Goal: Transaction & Acquisition: Purchase product/service

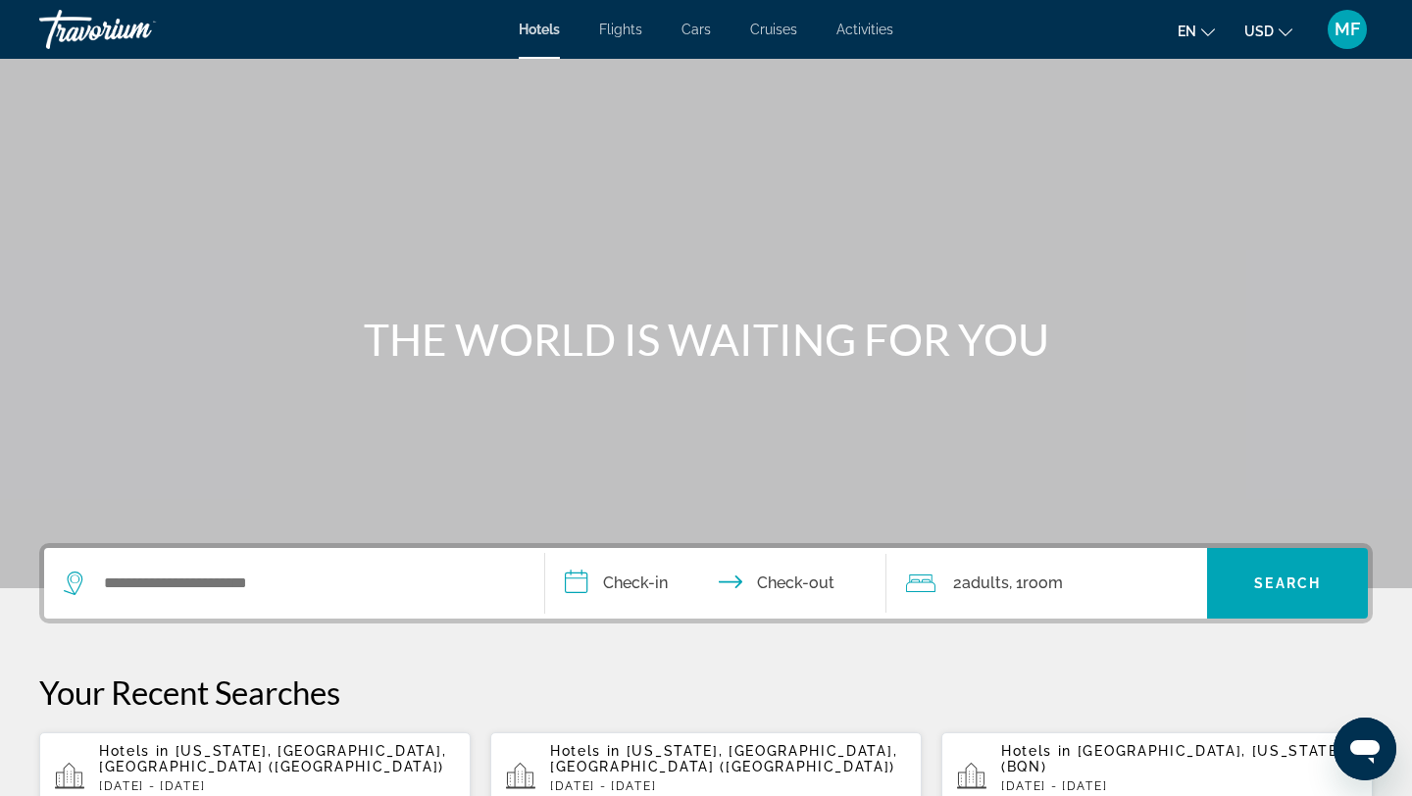
click at [26, 351] on div "THE WORLD IS WAITING FOR YOU" at bounding box center [706, 339] width 1412 height 51
click at [272, 579] on input "Search widget" at bounding box center [308, 583] width 413 height 29
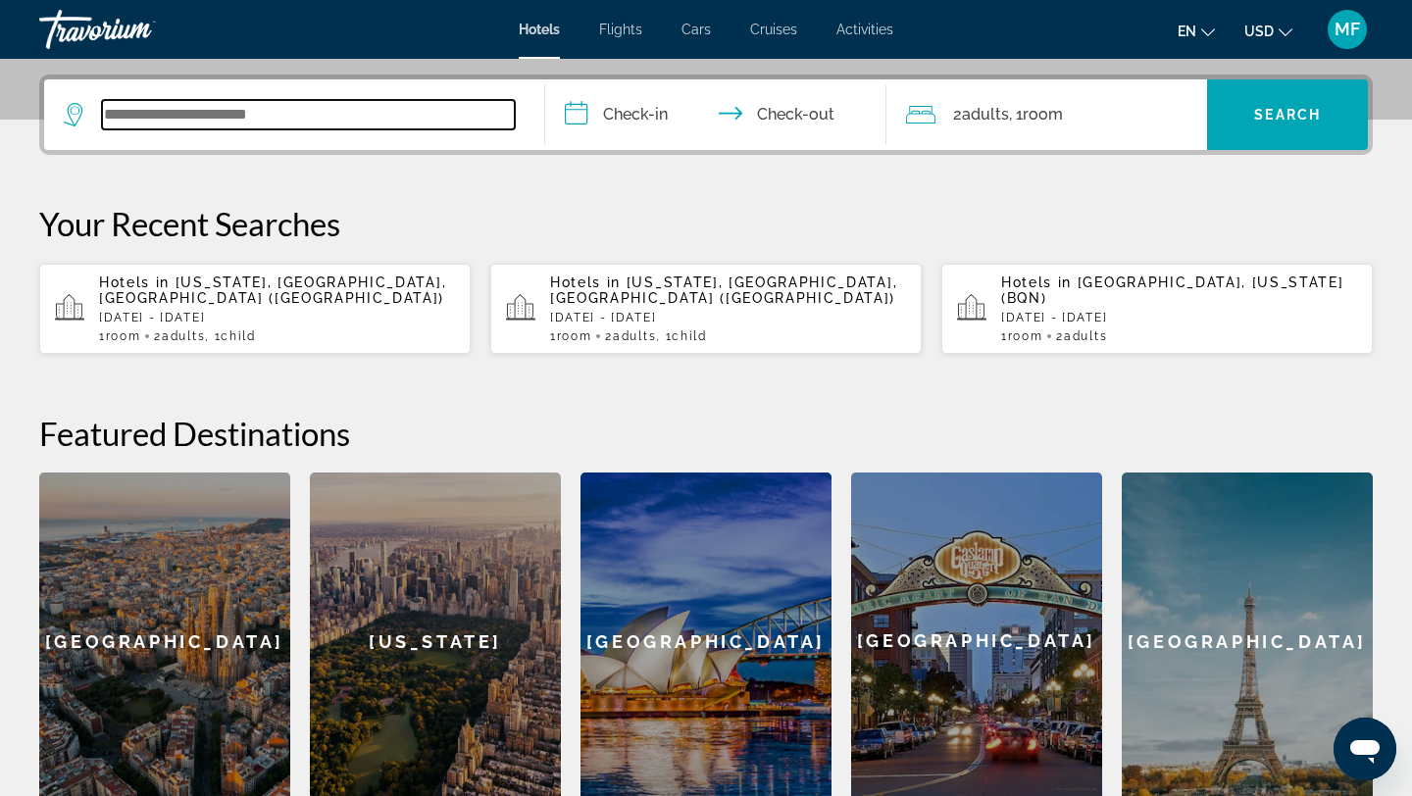
scroll to position [480, 0]
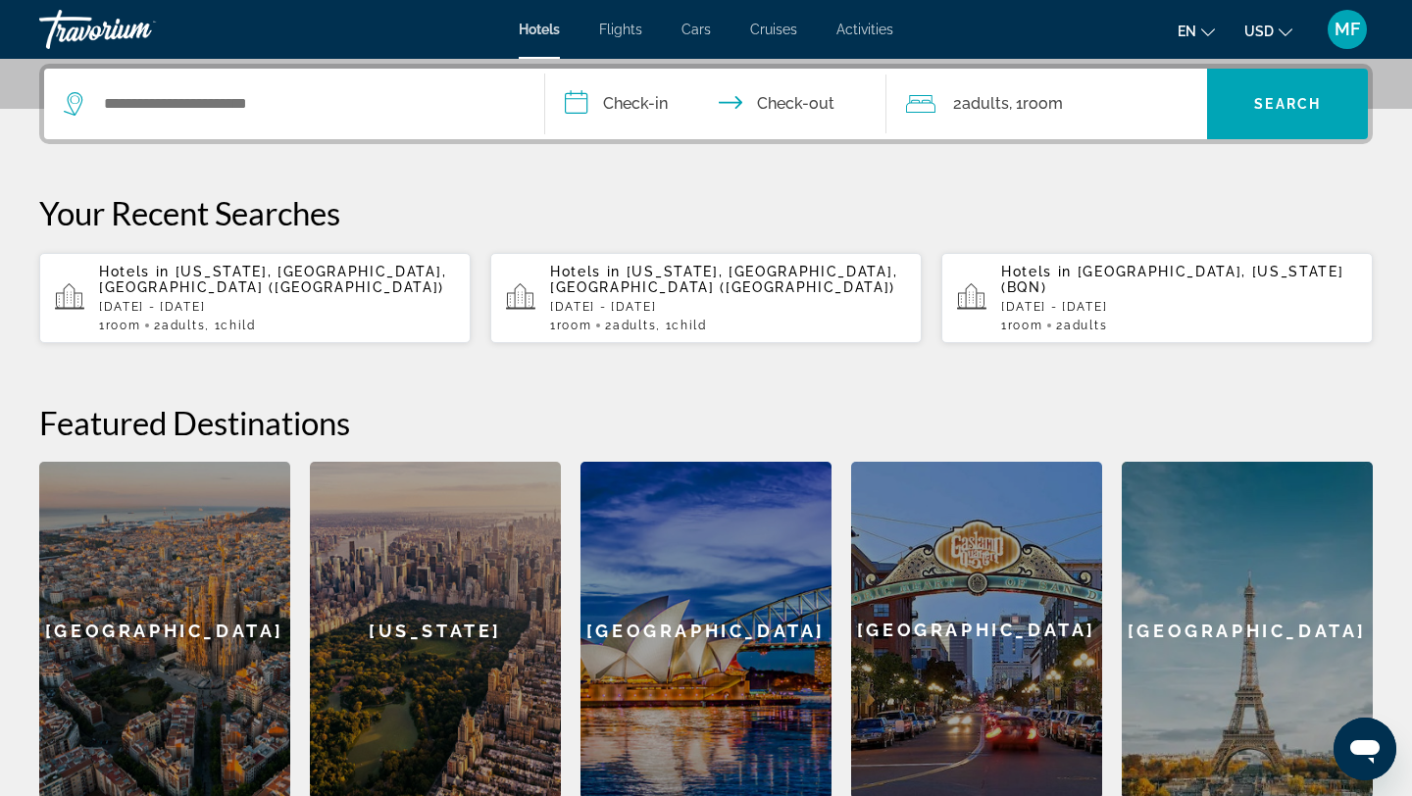
click at [353, 589] on div "[US_STATE]" at bounding box center [435, 630] width 251 height 337
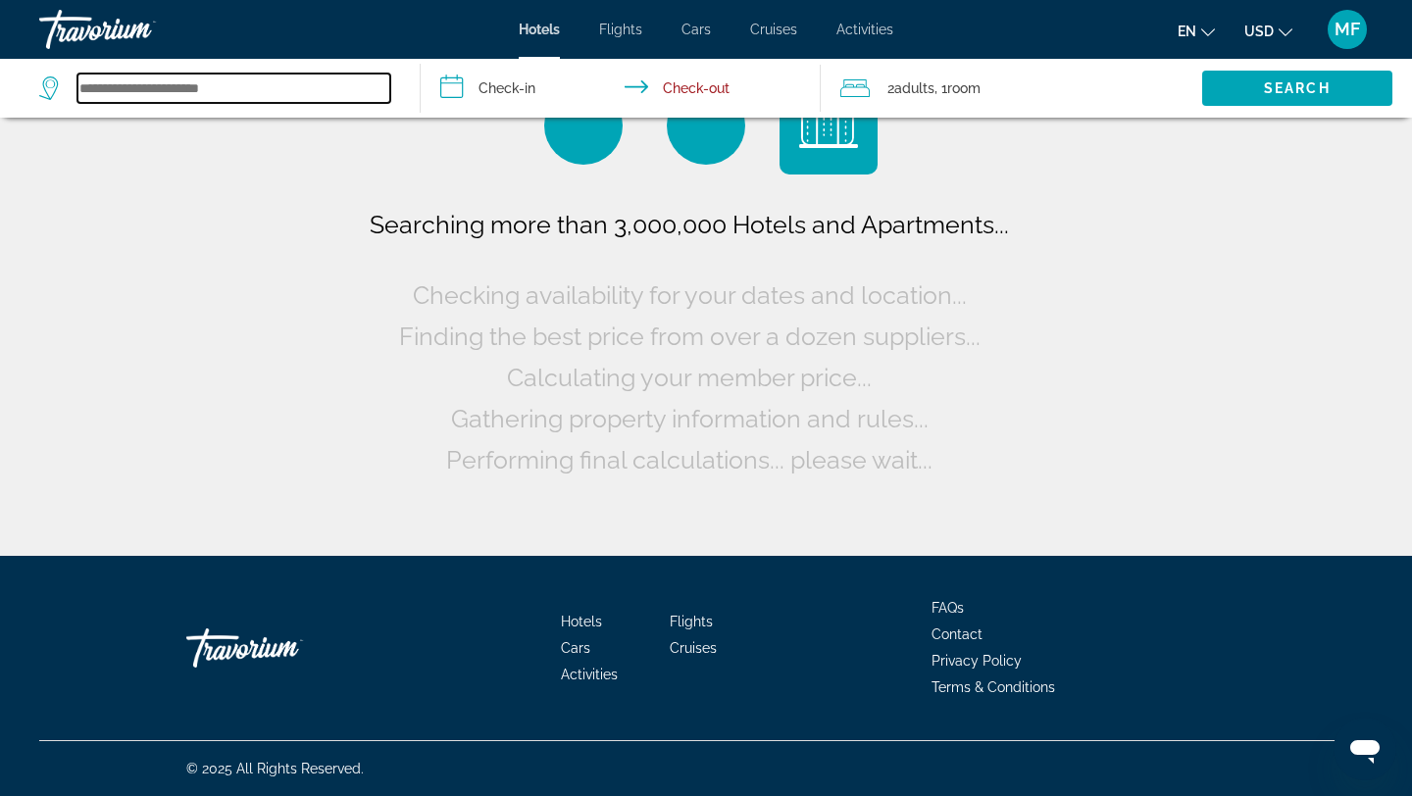
click at [265, 82] on input "Search widget" at bounding box center [233, 88] width 313 height 29
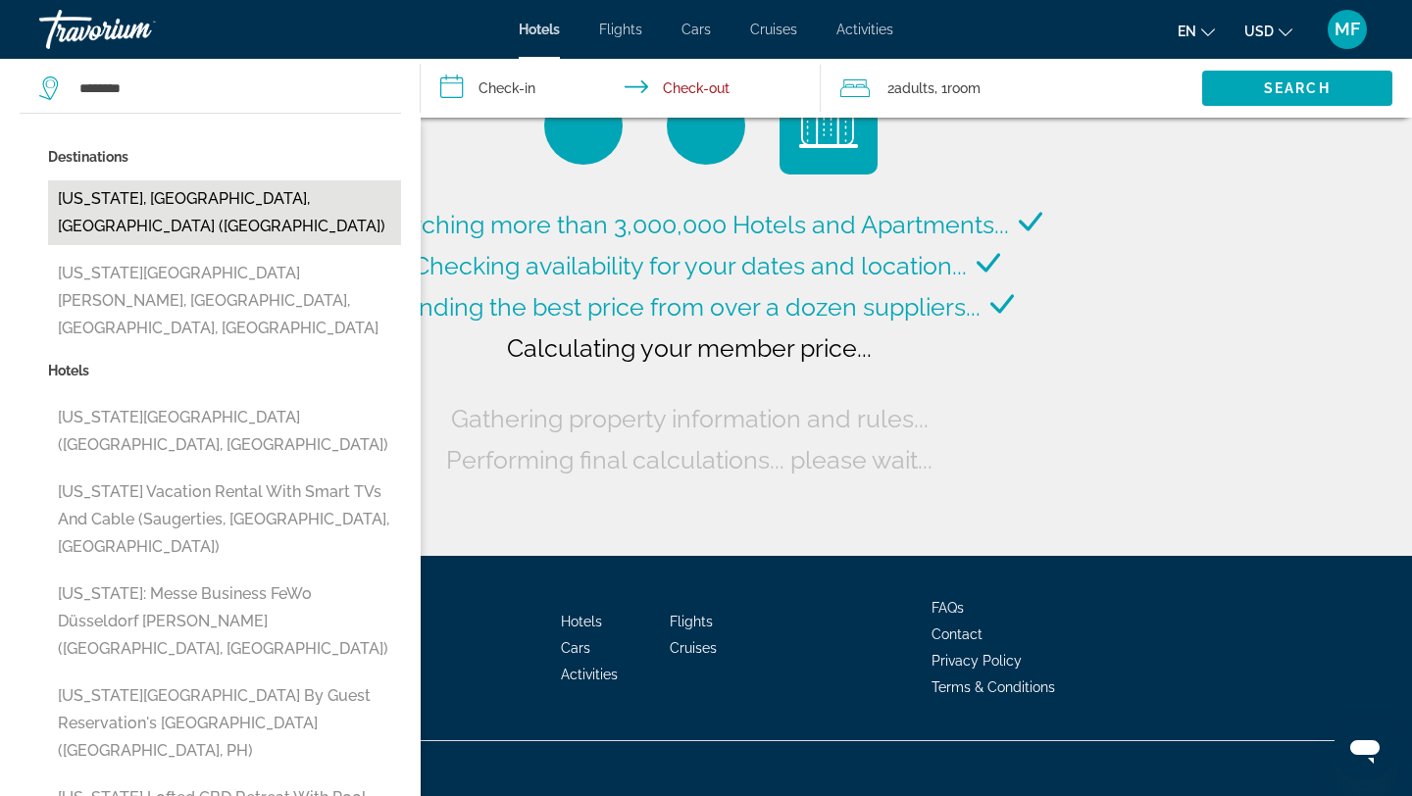
click at [169, 205] on button "[US_STATE], [GEOGRAPHIC_DATA], [GEOGRAPHIC_DATA] ([GEOGRAPHIC_DATA])" at bounding box center [224, 212] width 353 height 65
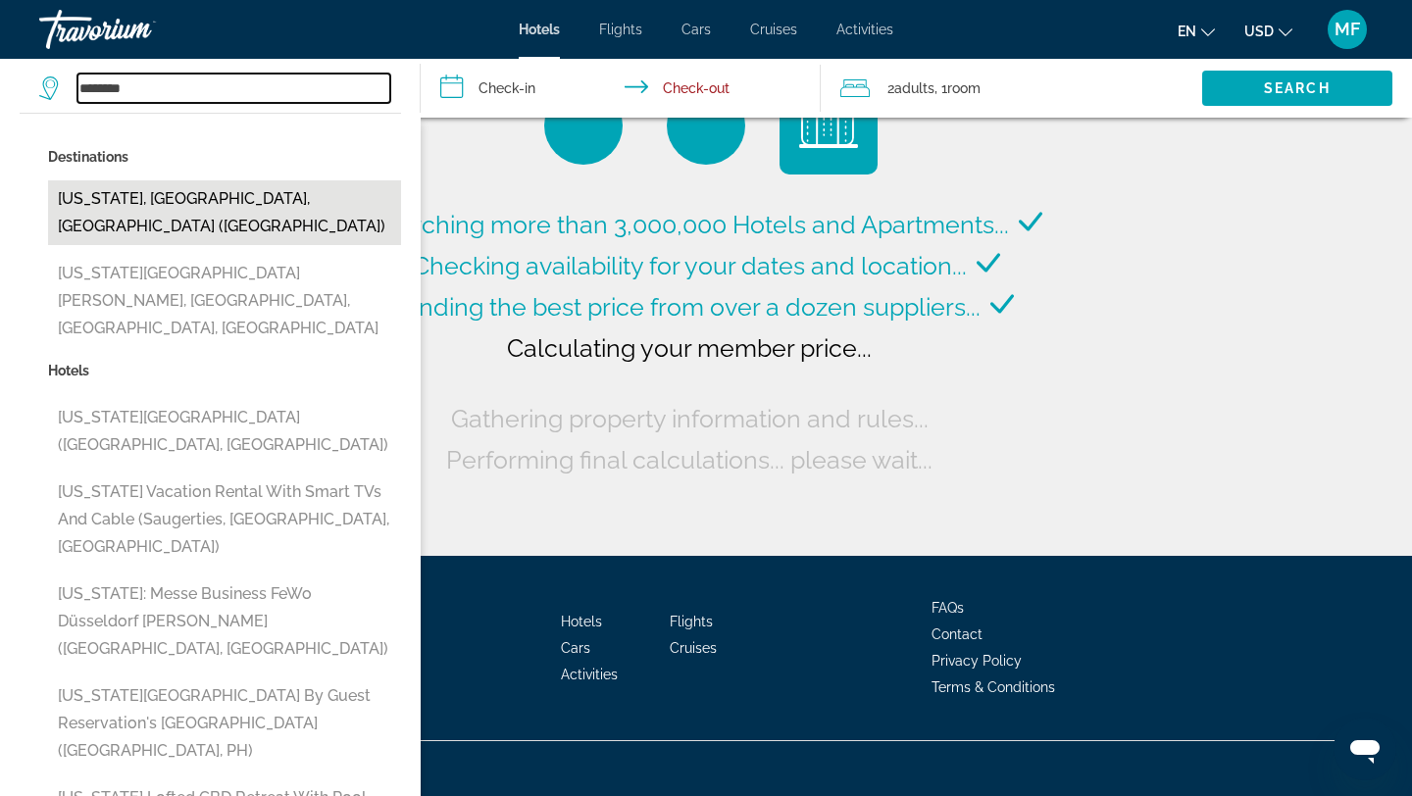
type input "**********"
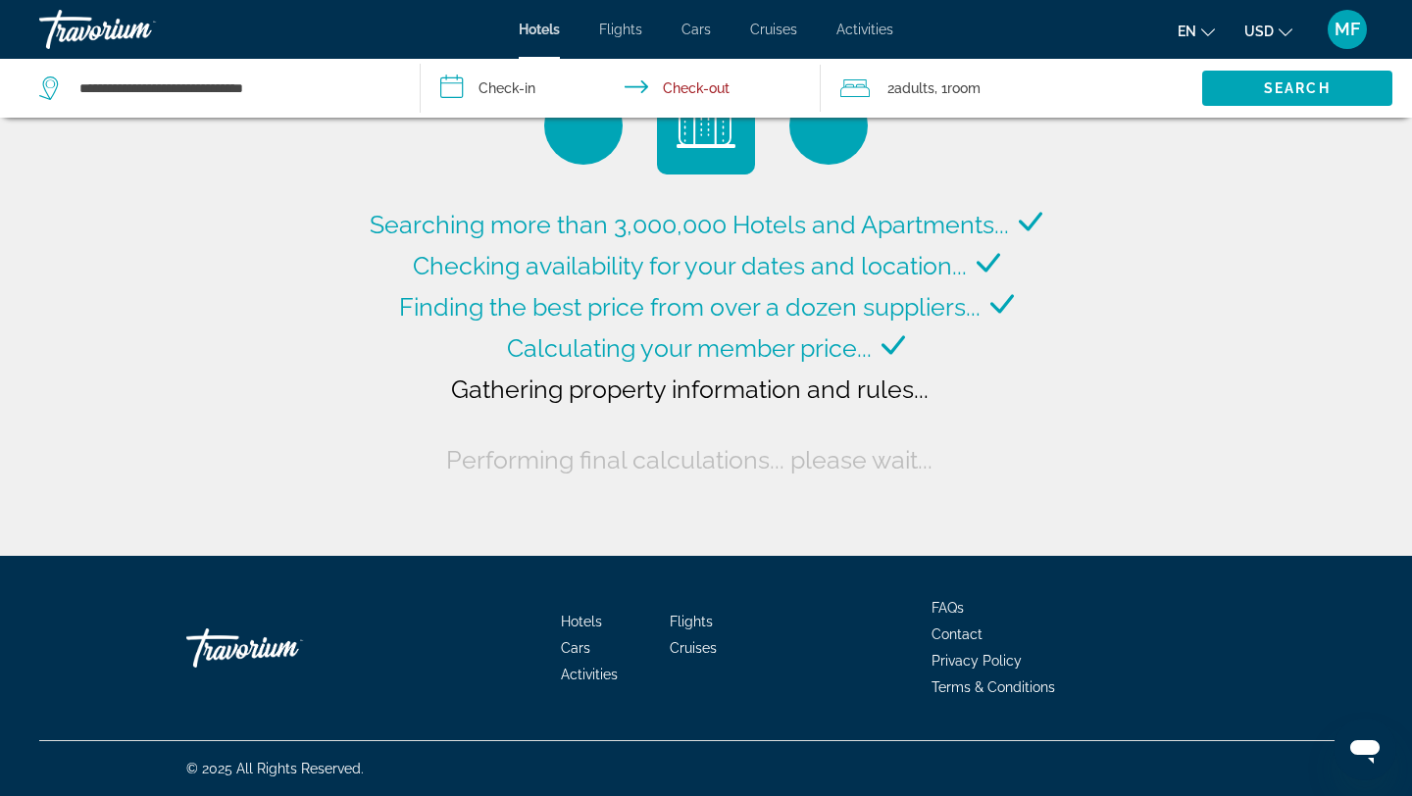
click at [505, 85] on input "**********" at bounding box center [625, 91] width 409 height 65
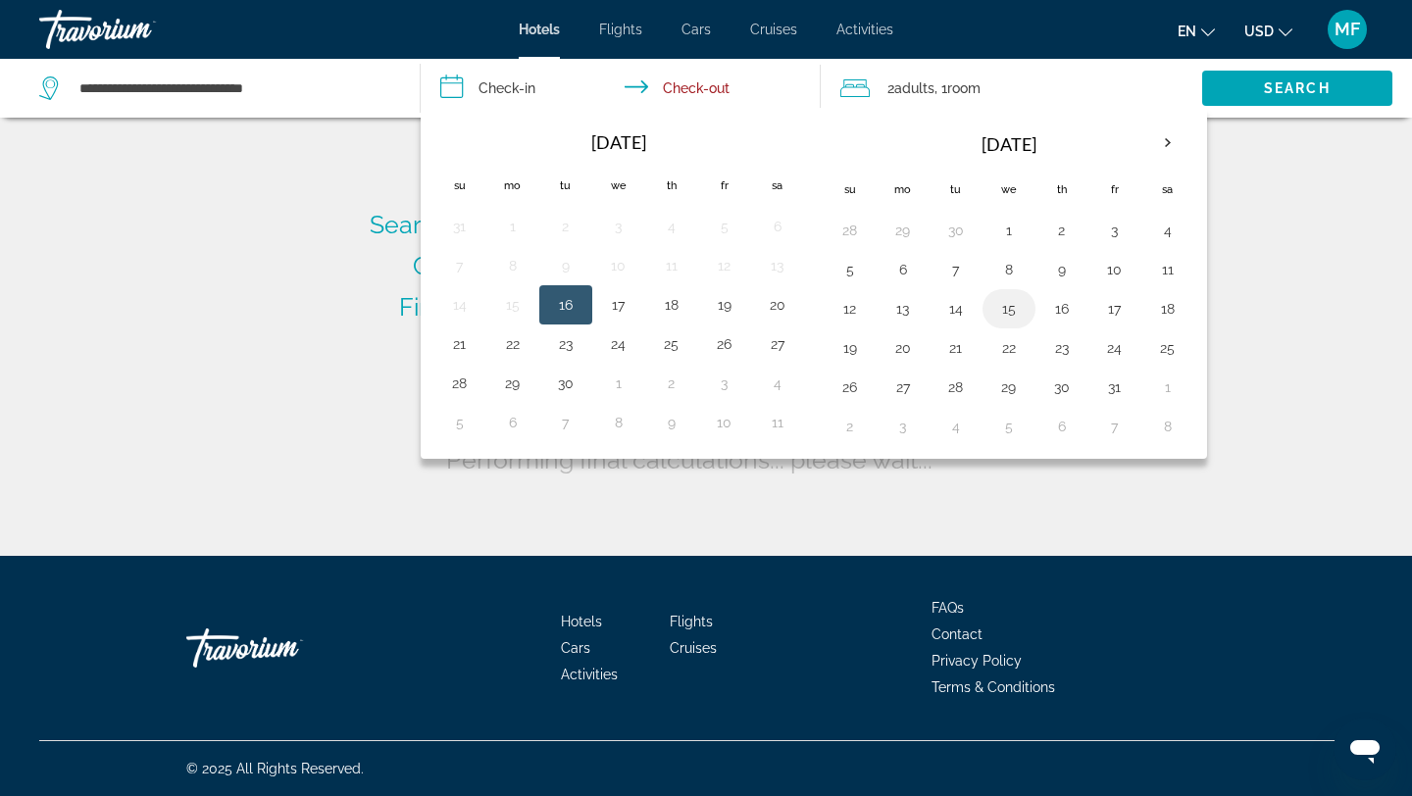
click at [1021, 314] on button "15" at bounding box center [1009, 308] width 31 height 27
click at [1169, 303] on button "18" at bounding box center [1168, 308] width 31 height 27
type input "**********"
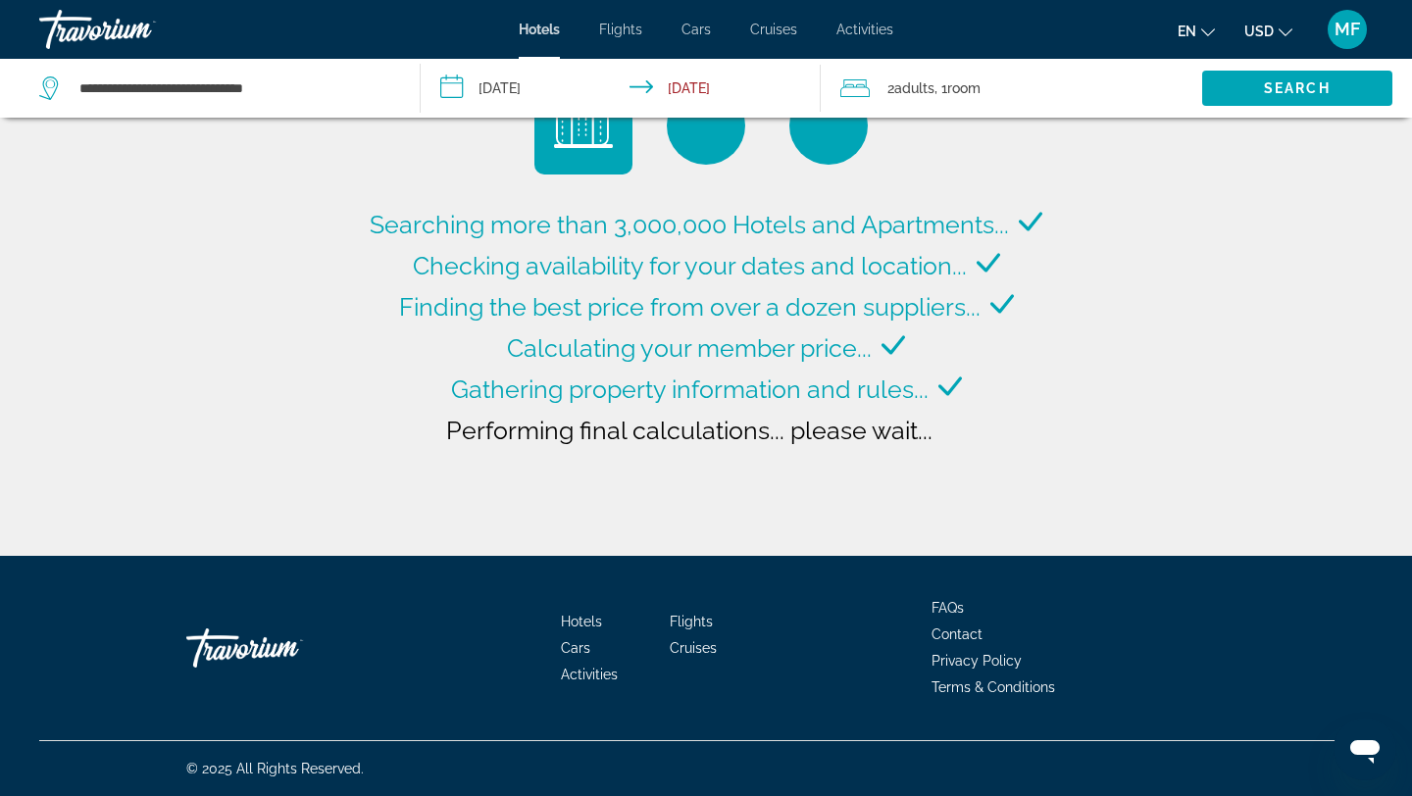
click at [951, 68] on div "2 Adult Adults , 1 Room rooms" at bounding box center [1022, 88] width 362 height 59
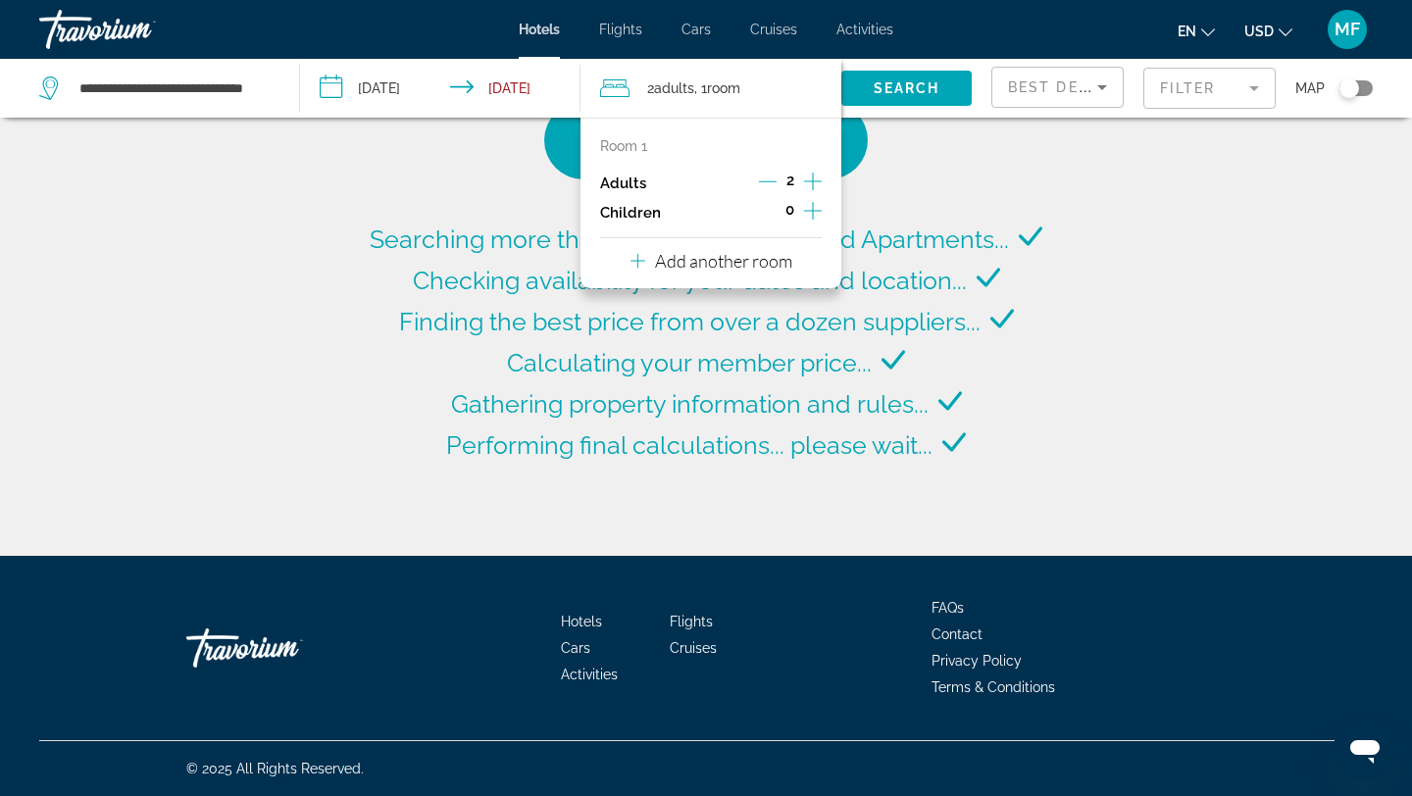
click at [813, 212] on icon "Increment children" at bounding box center [813, 211] width 18 height 24
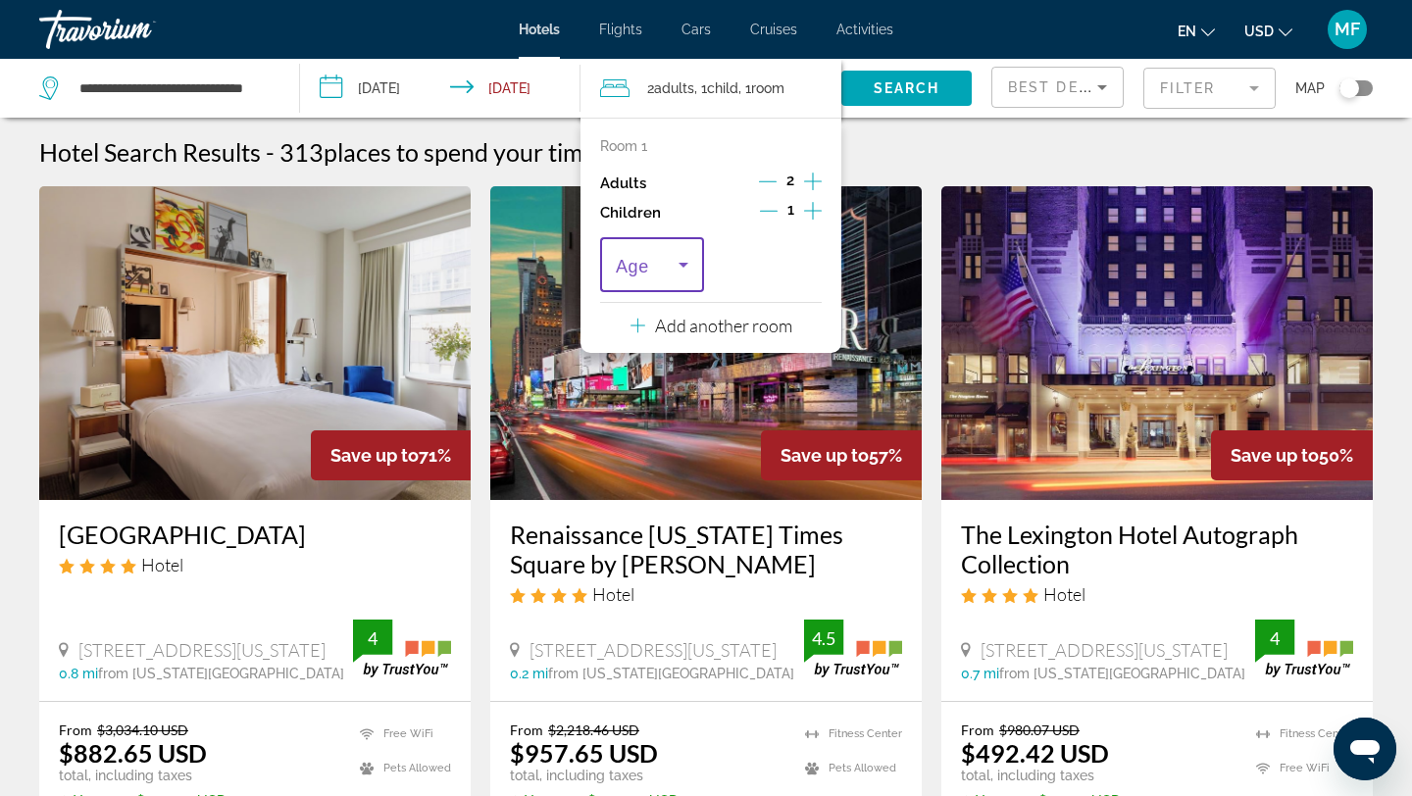
click at [684, 260] on icon "Travelers: 2 adults, 1 child" at bounding box center [684, 265] width 24 height 24
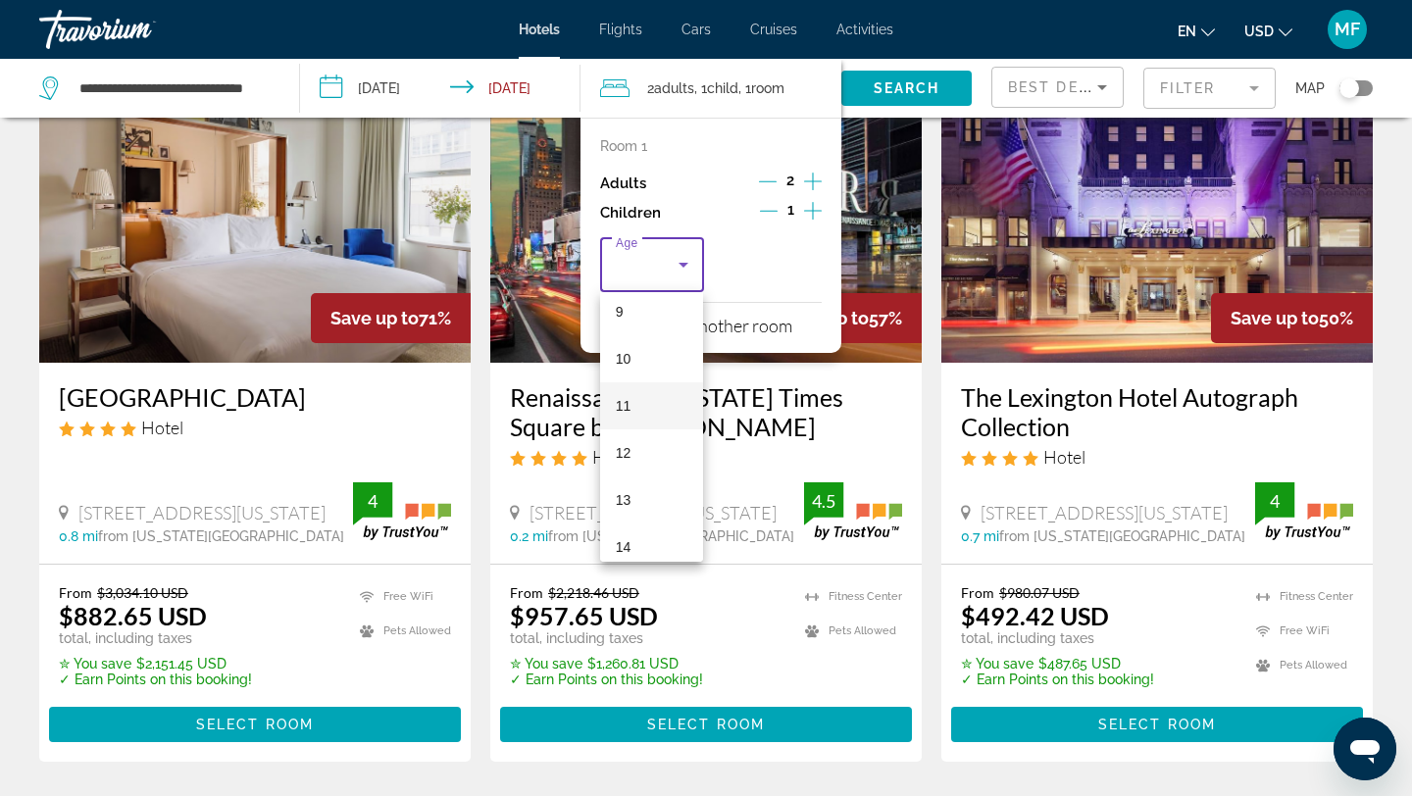
scroll to position [448, 0]
click at [648, 430] on mat-option "12" at bounding box center [651, 440] width 103 height 47
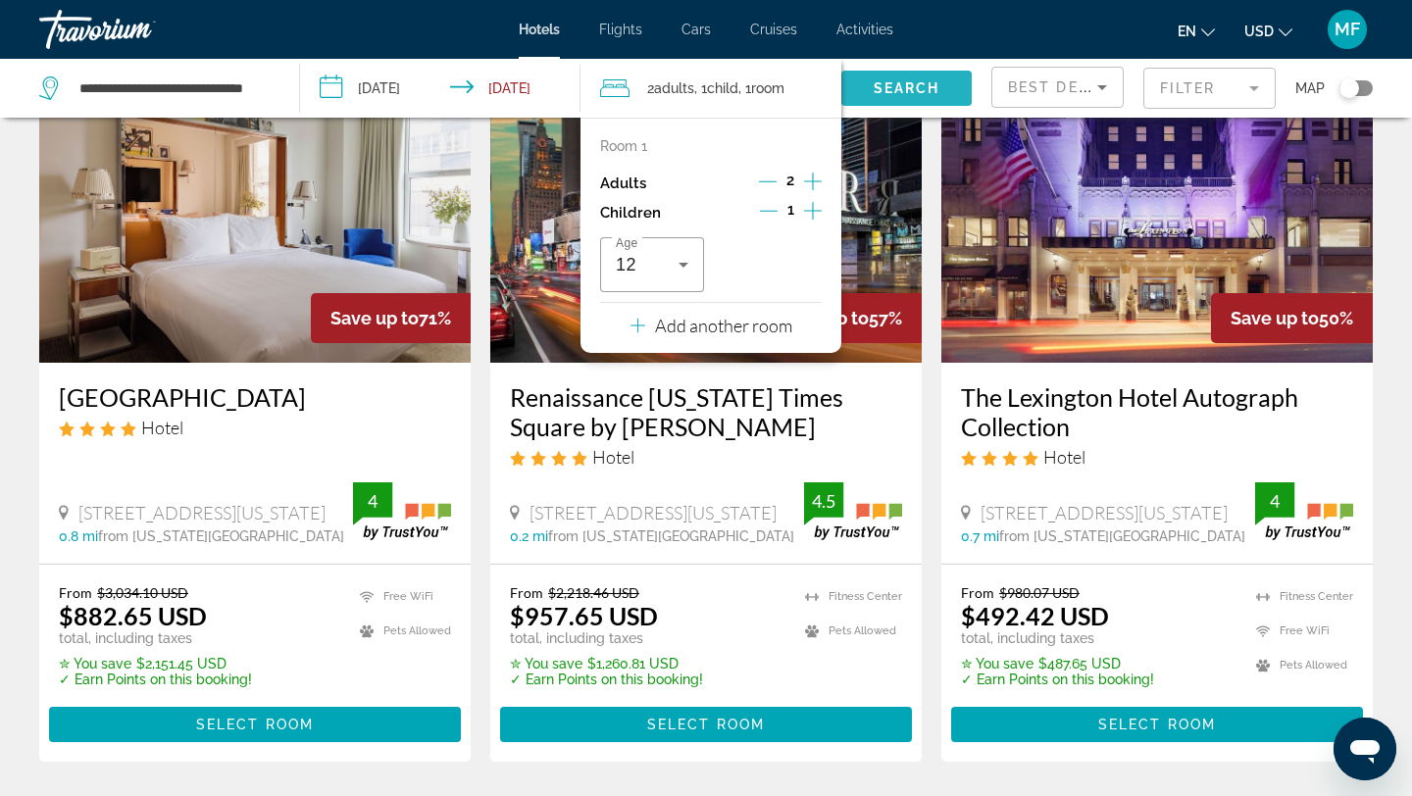
click at [934, 76] on span "Search widget" at bounding box center [907, 88] width 130 height 47
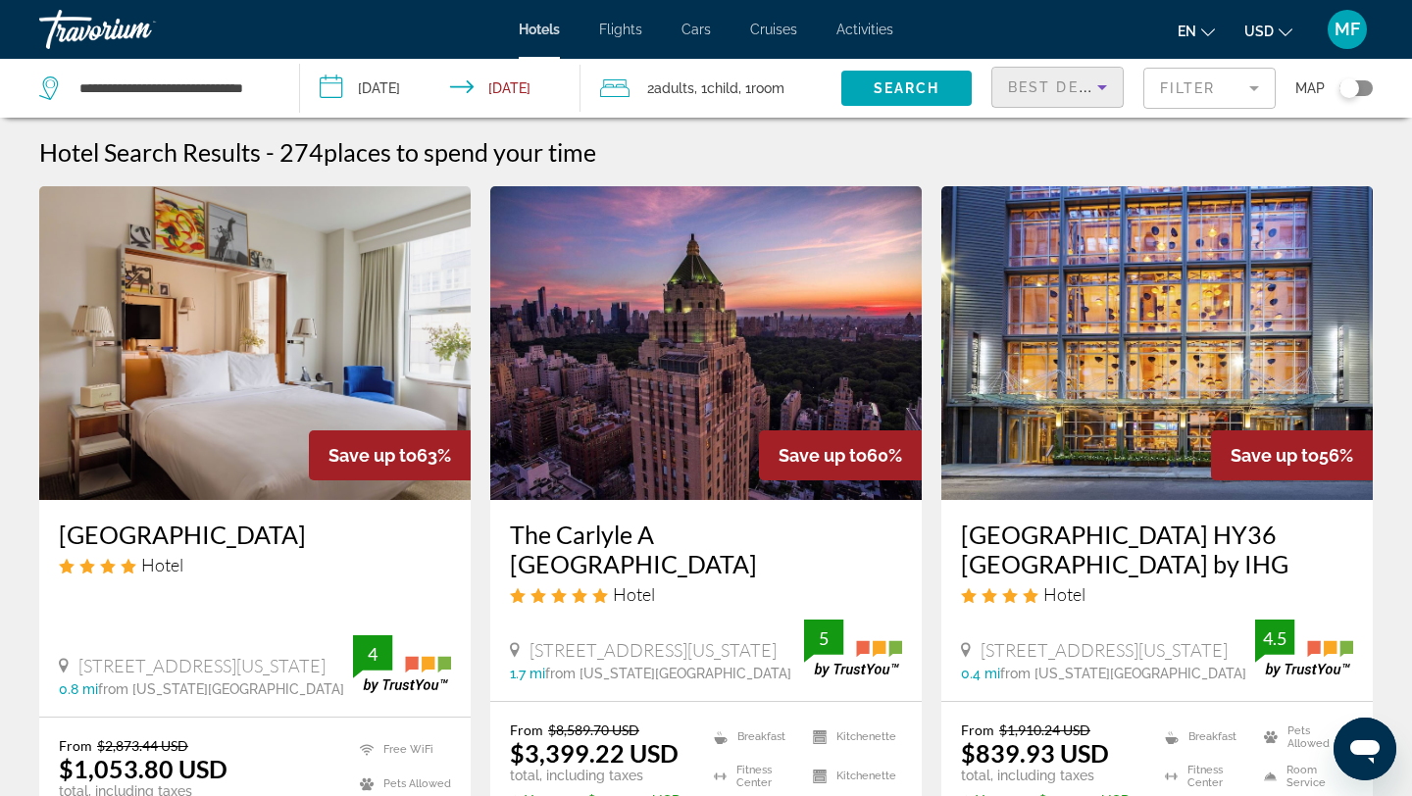
click at [1044, 97] on div "Best Deals" at bounding box center [1052, 88] width 89 height 24
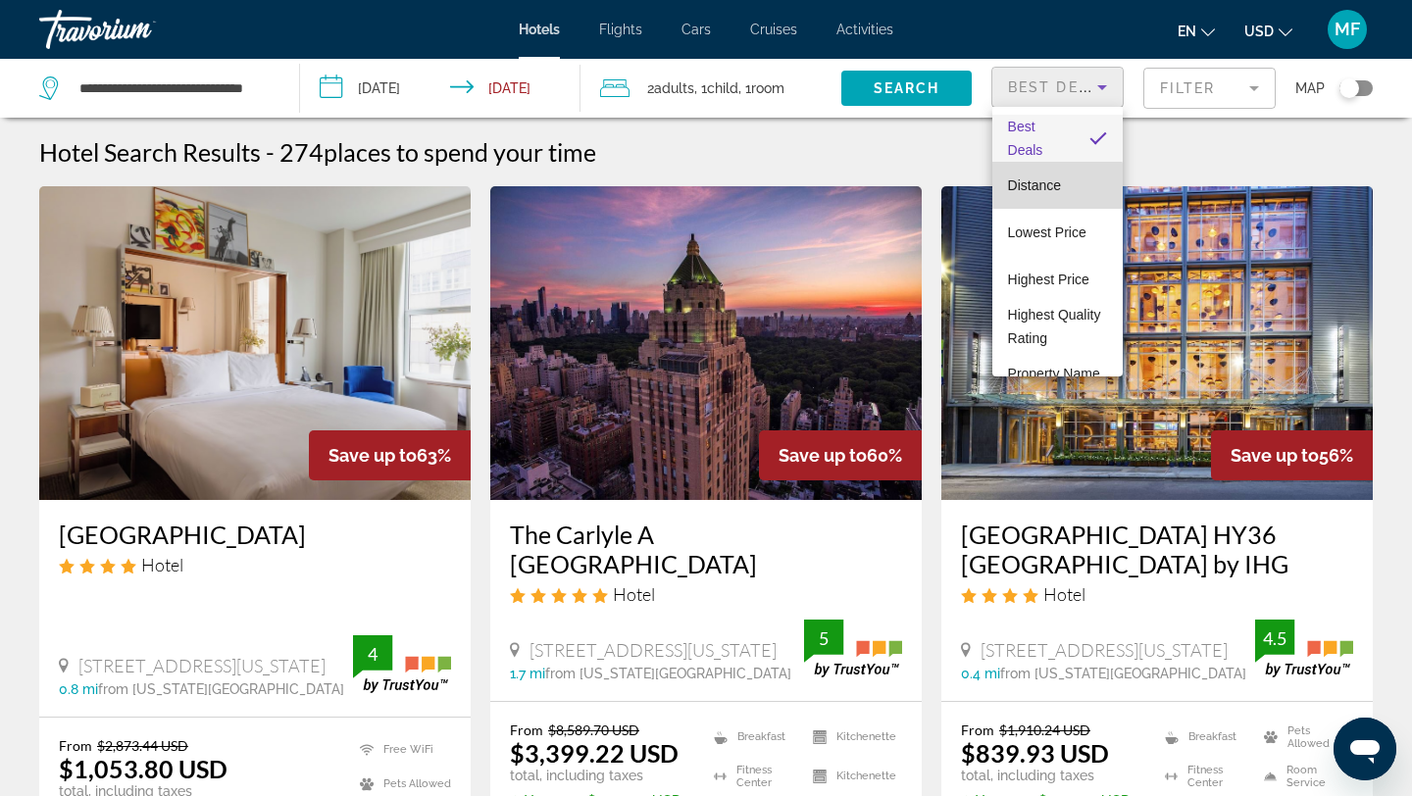
click at [1033, 186] on span "Distance" at bounding box center [1034, 186] width 53 height 16
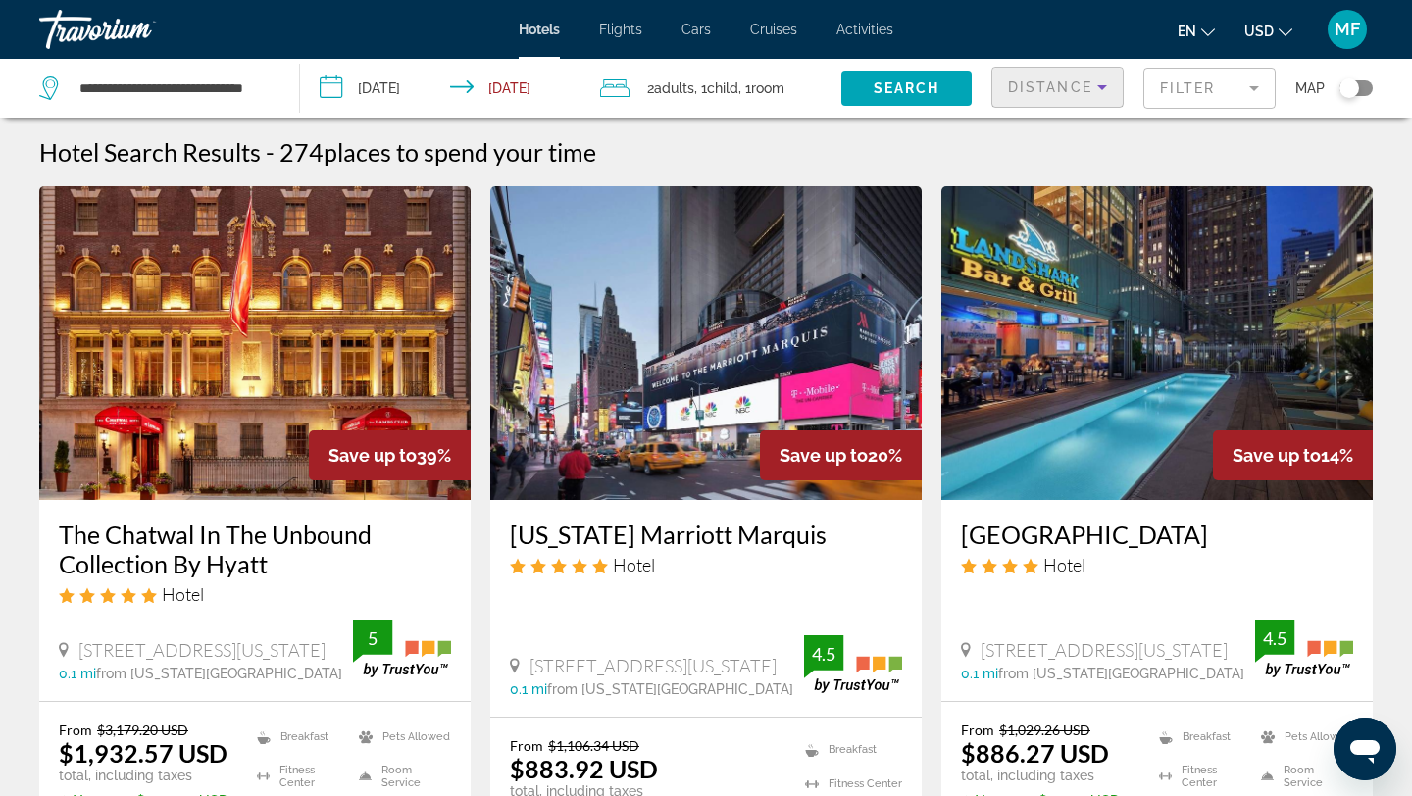
click at [1111, 83] on icon "Sort by" at bounding box center [1103, 88] width 24 height 24
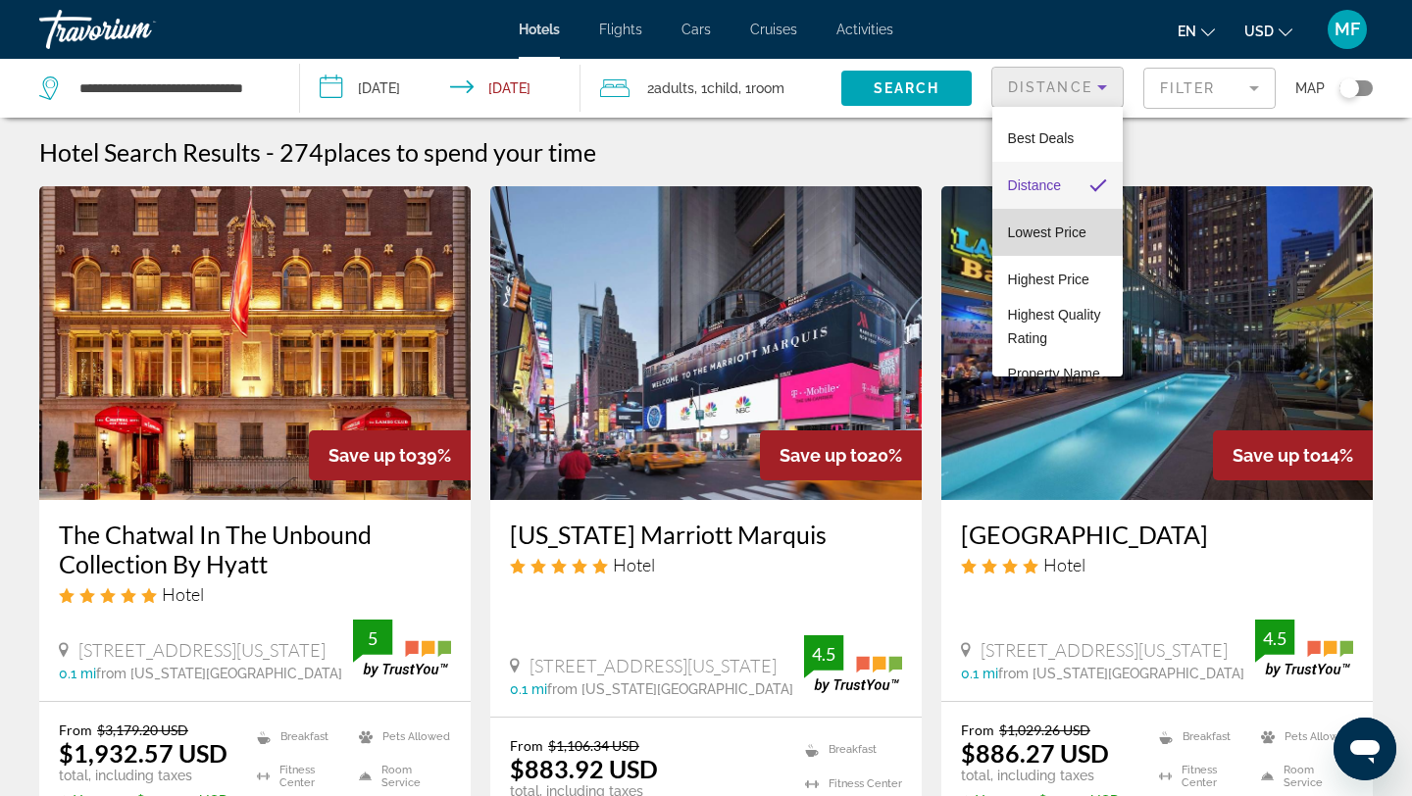
click at [1023, 227] on span "Lowest Price" at bounding box center [1047, 233] width 78 height 16
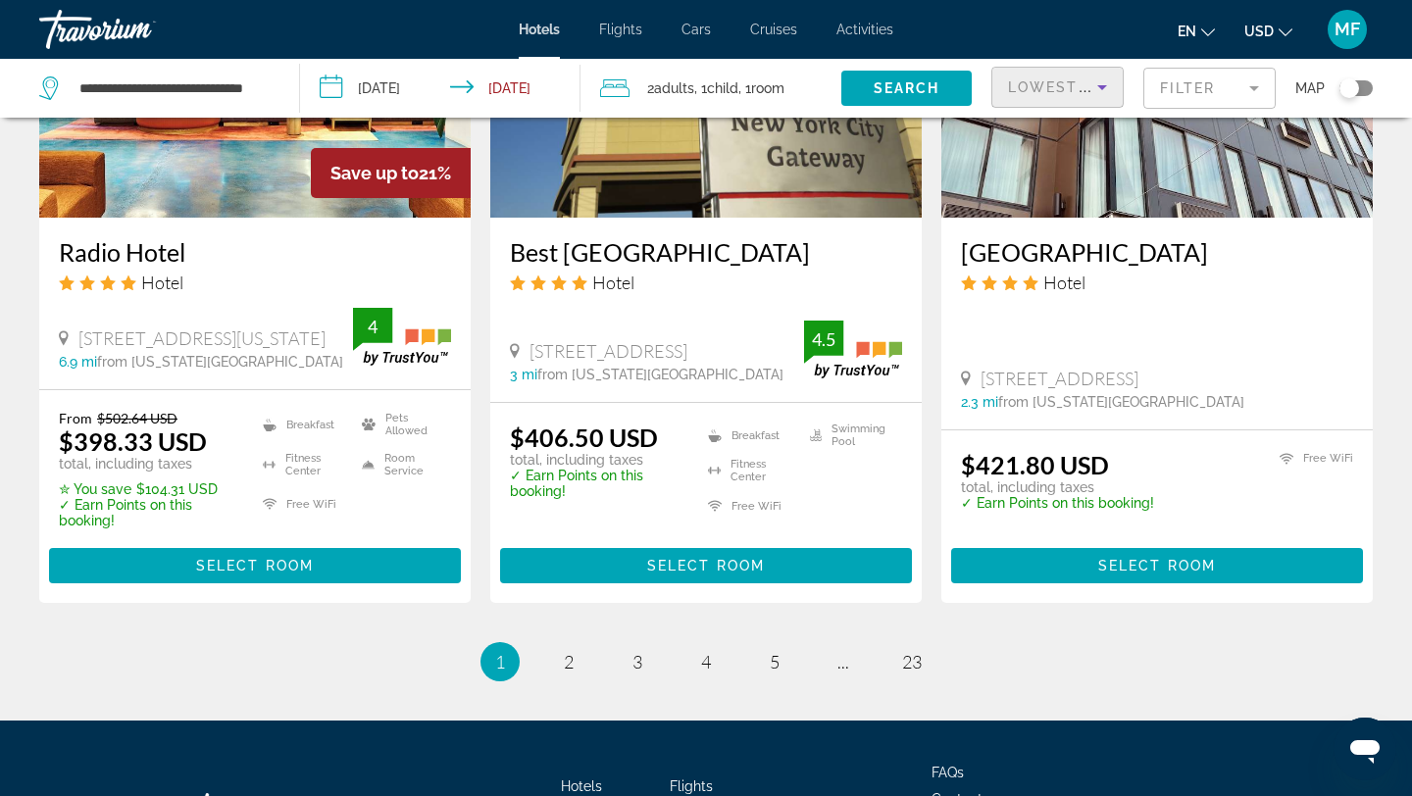
scroll to position [2630, 0]
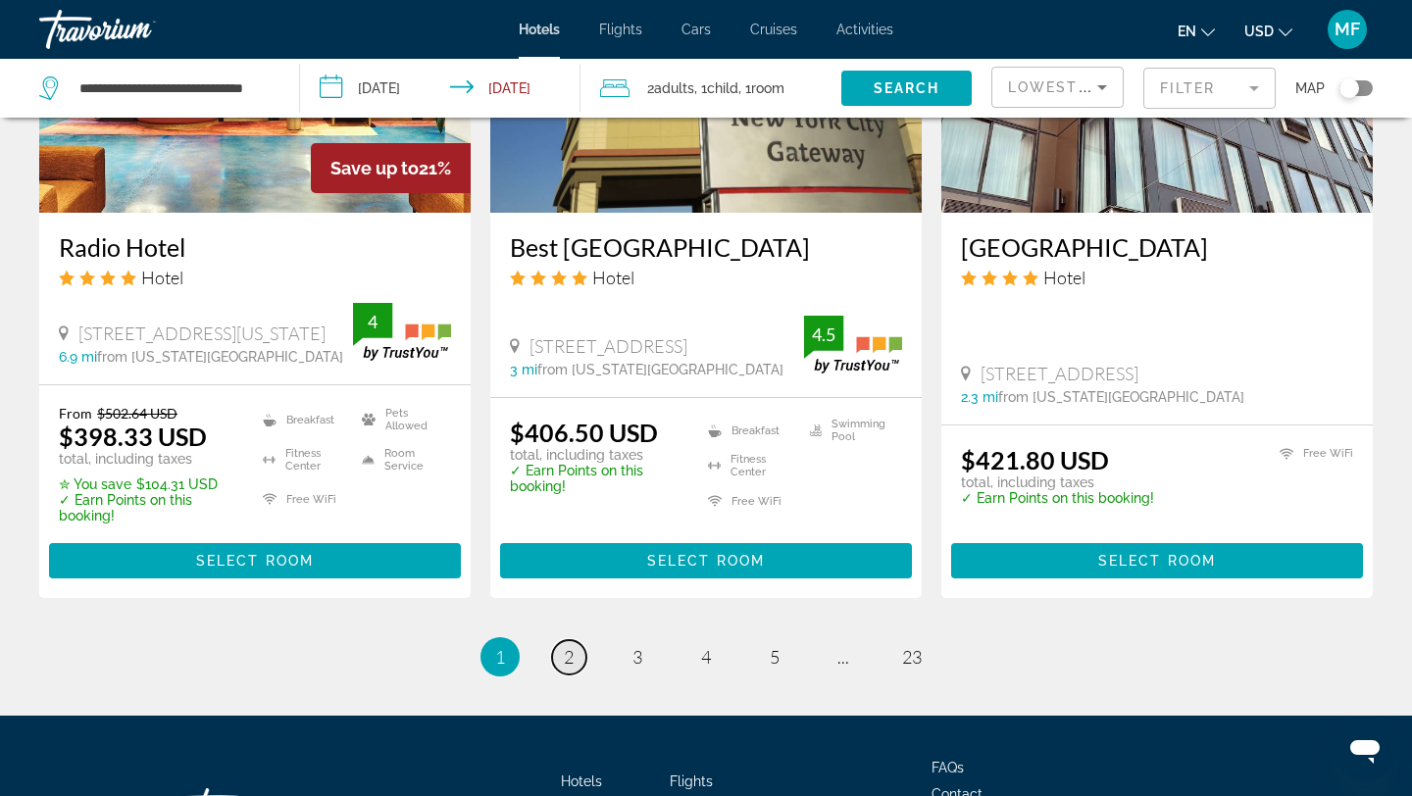
click at [573, 646] on span "2" at bounding box center [569, 657] width 10 height 22
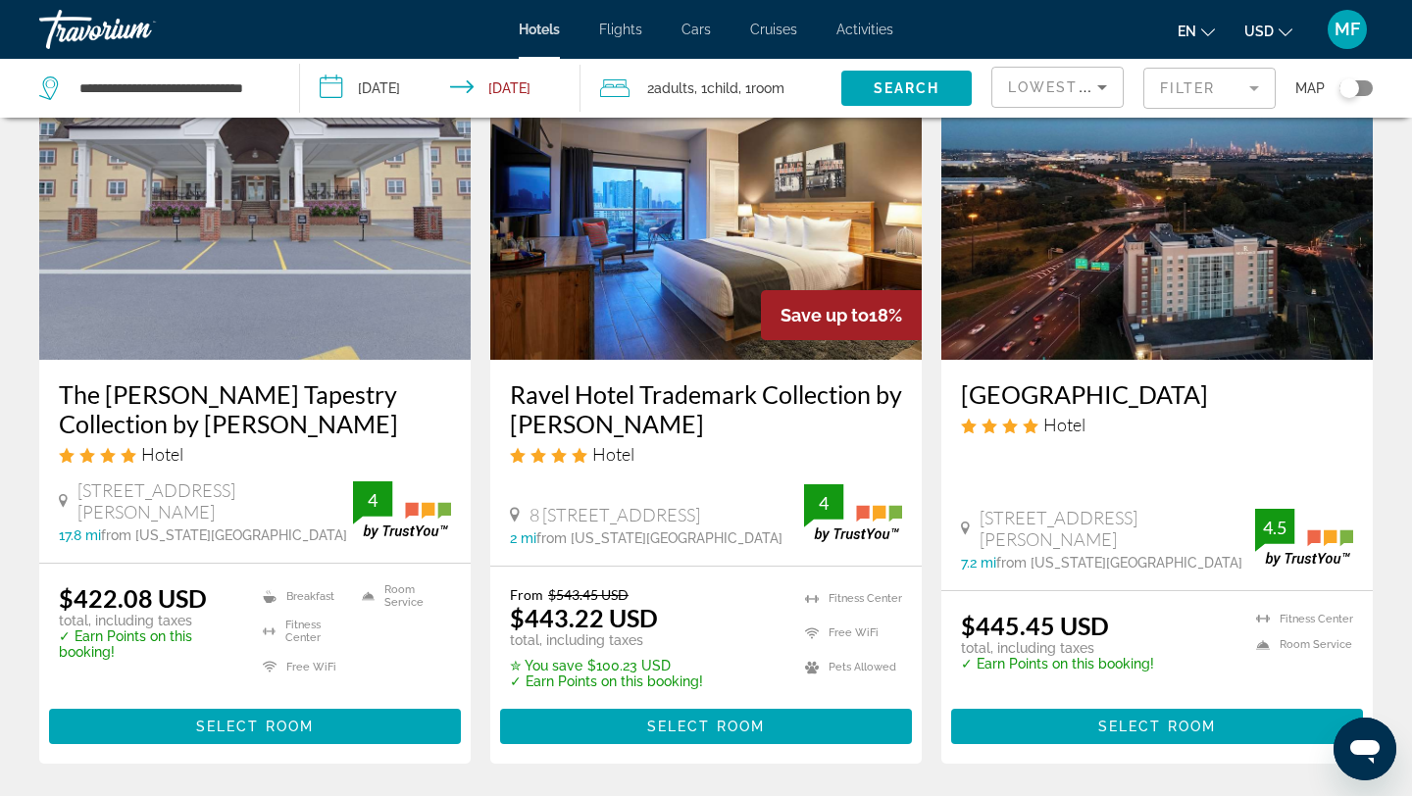
scroll to position [141, 0]
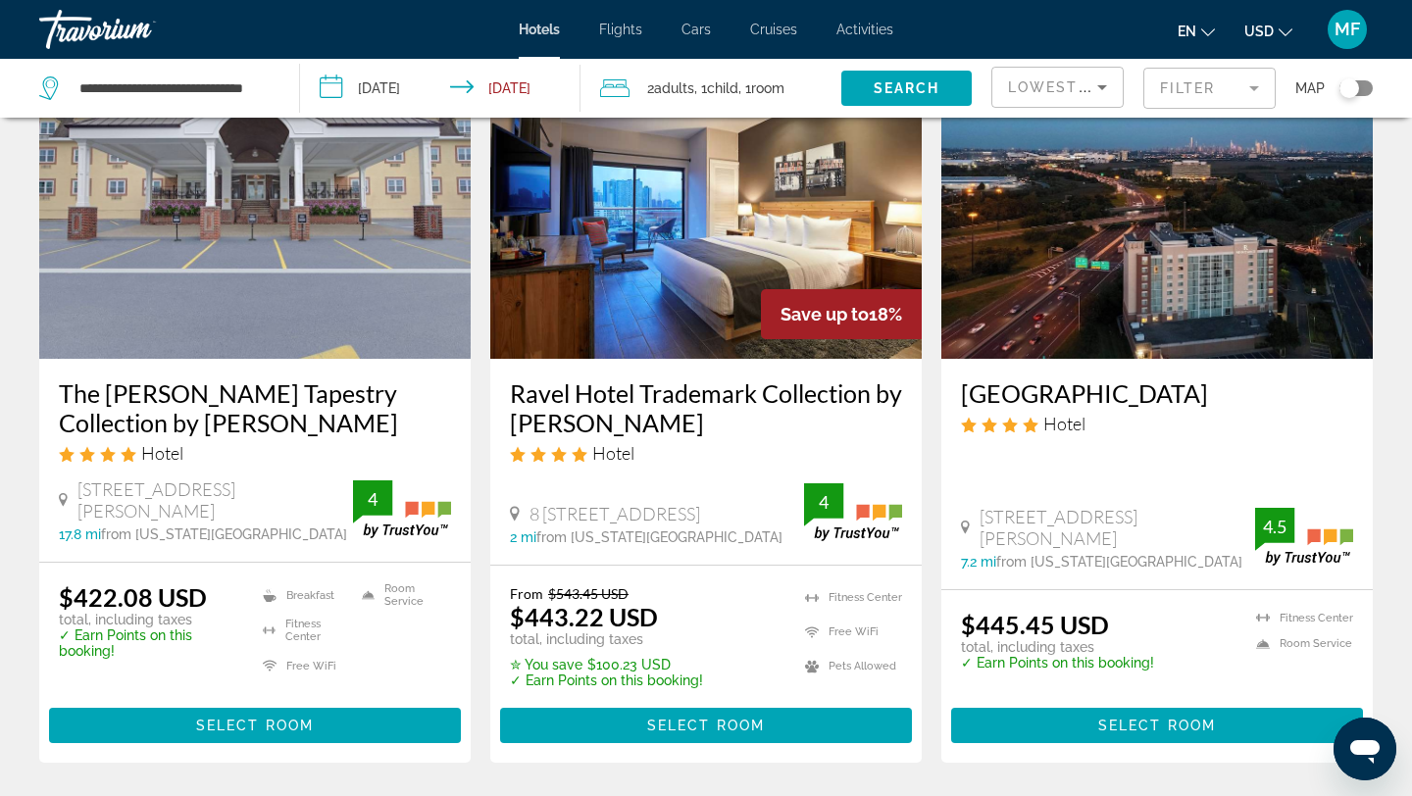
click at [677, 330] on img "Main content" at bounding box center [706, 202] width 432 height 314
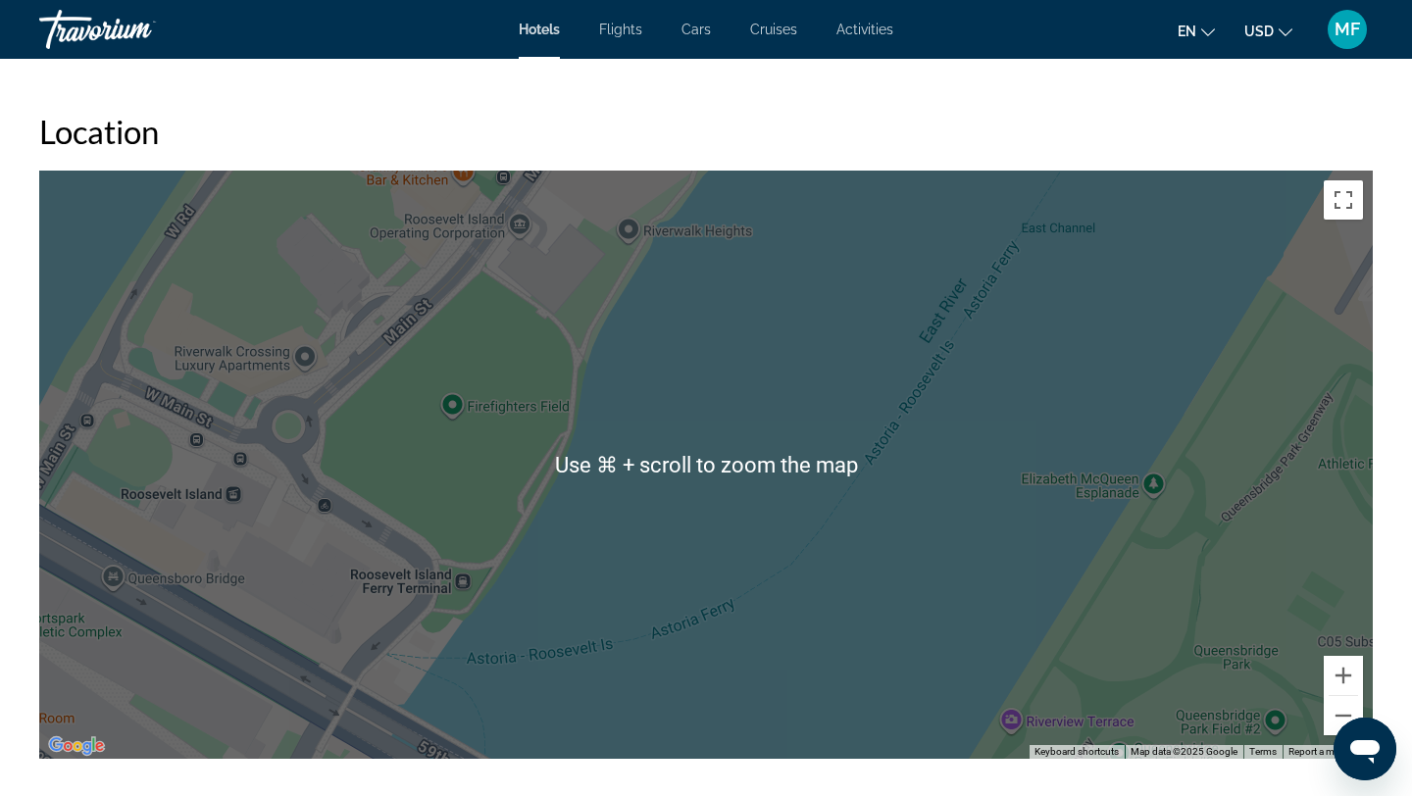
scroll to position [1806, 0]
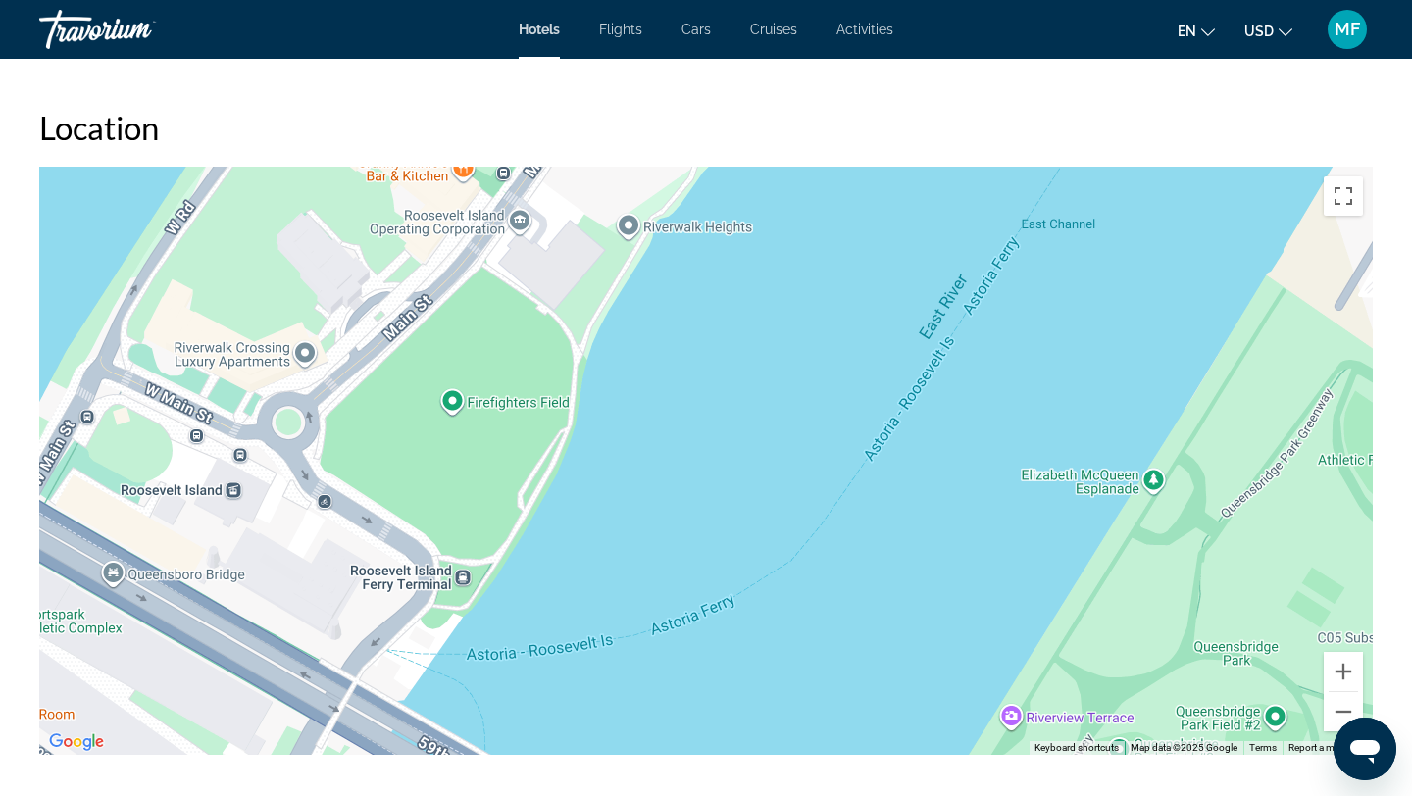
click at [633, 369] on div "Main content" at bounding box center [706, 461] width 1334 height 589
click at [1337, 710] on button "Zoom out" at bounding box center [1343, 712] width 39 height 39
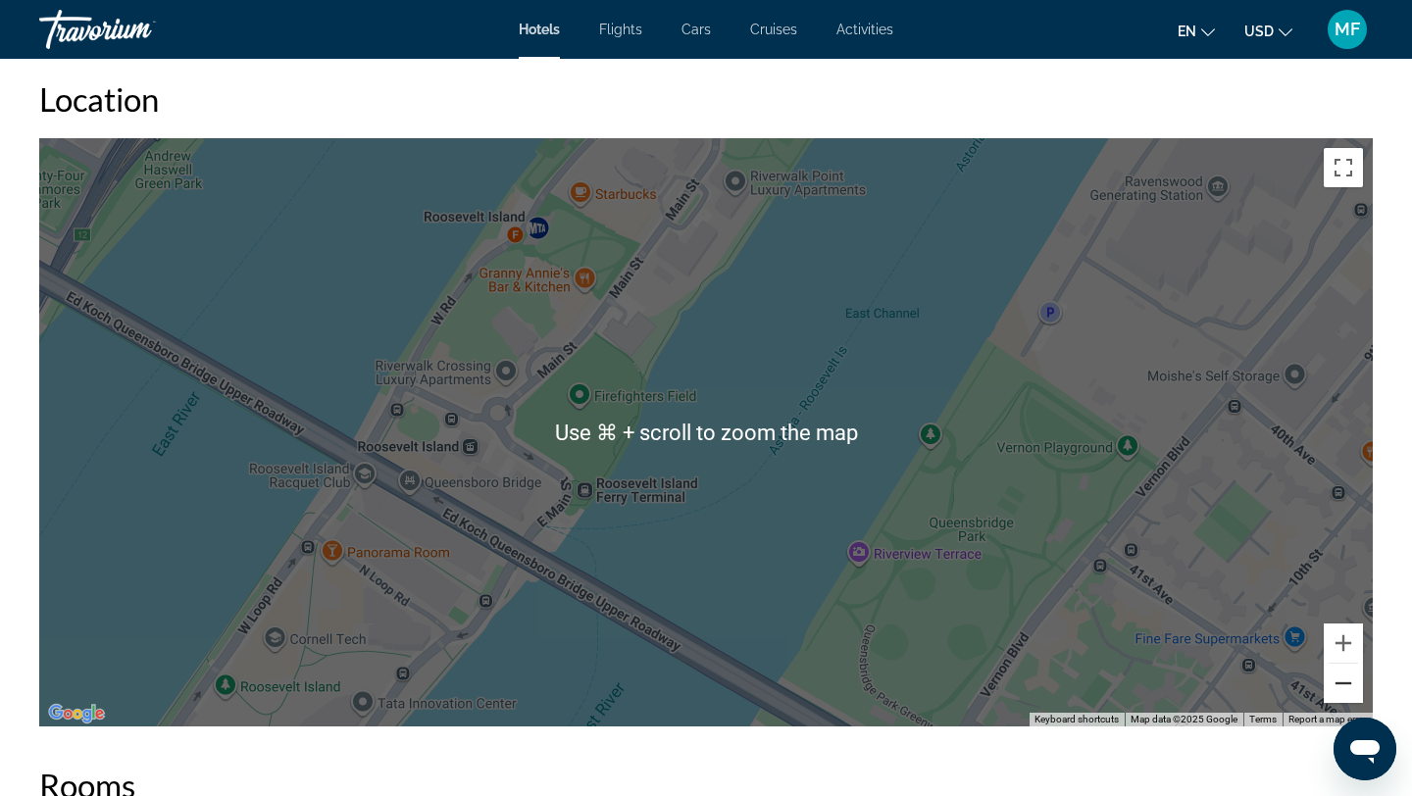
scroll to position [1844, 0]
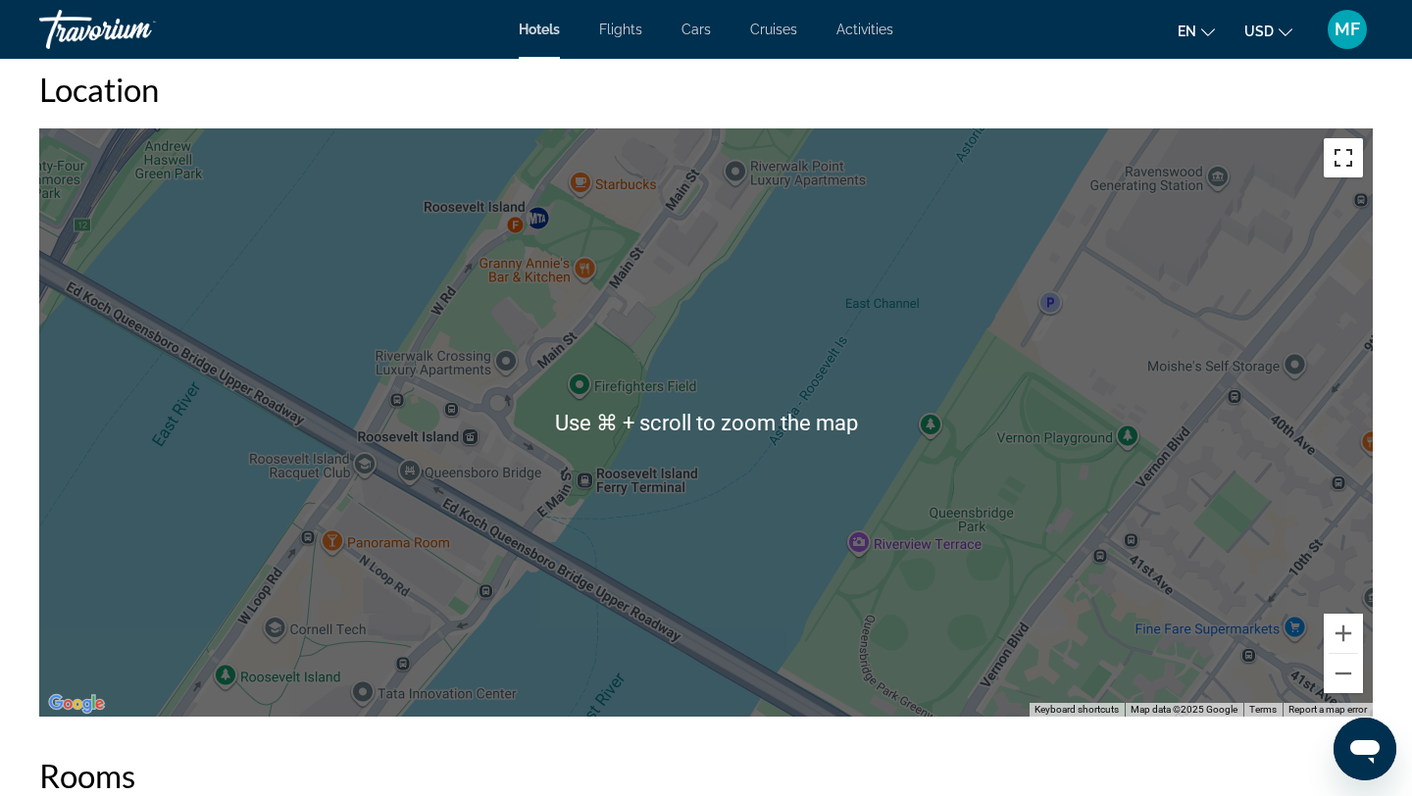
click at [1345, 168] on button "Toggle fullscreen view" at bounding box center [1343, 157] width 39 height 39
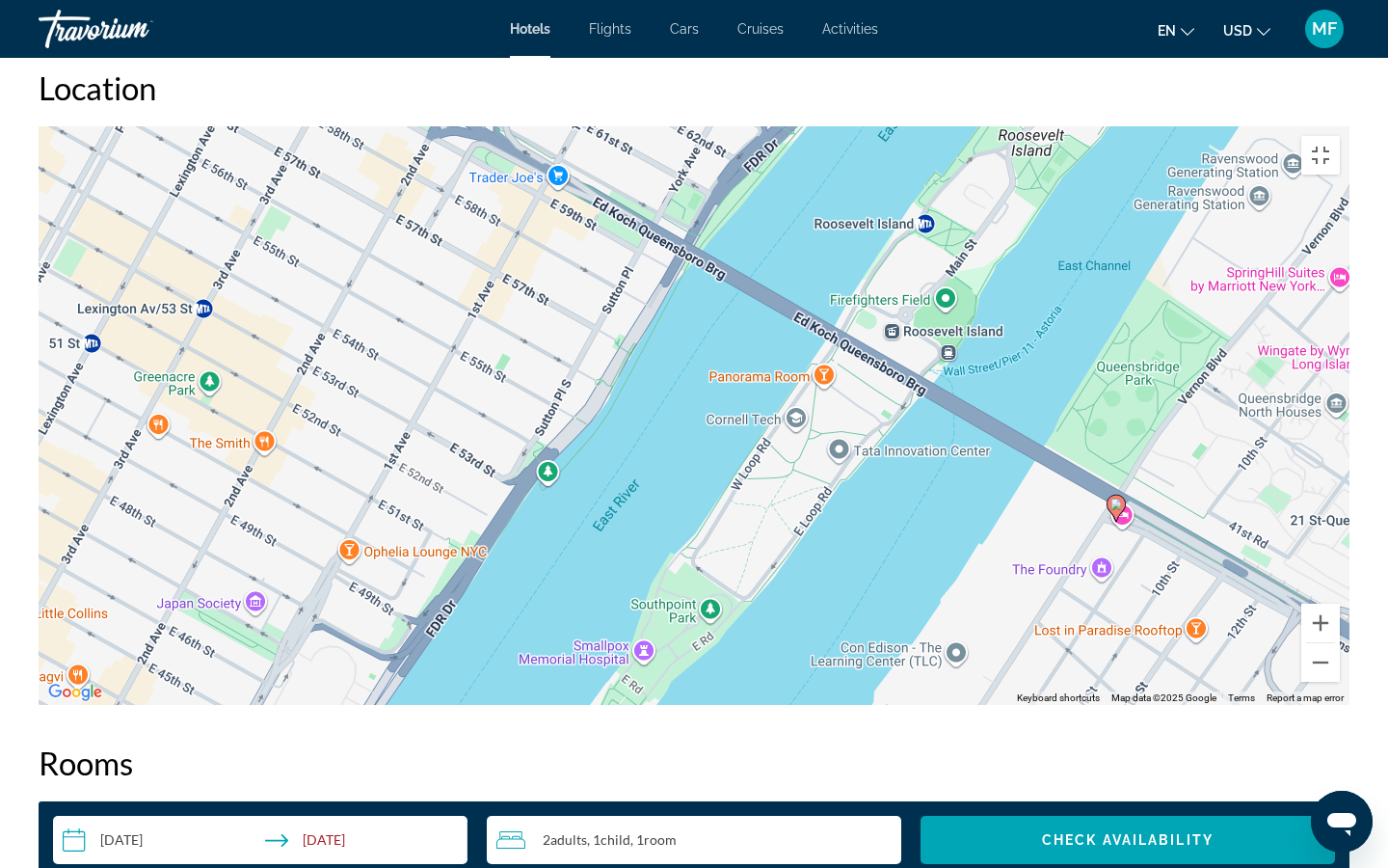
click at [1079, 208] on div "To activate drag with keyboard, press Alt + Enter. Once in keyboard drag state,…" at bounding box center [694, 415] width 1311 height 579
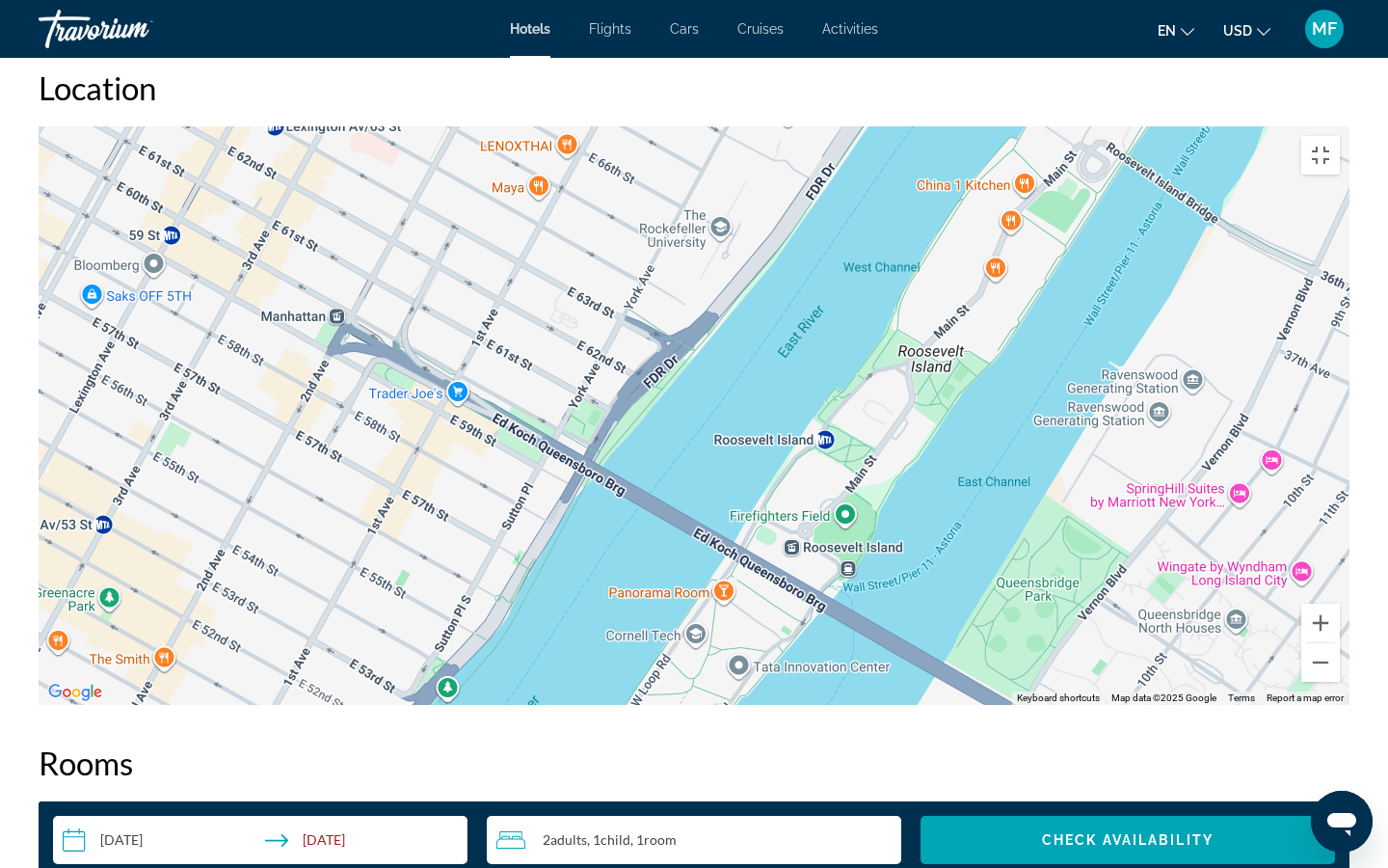
drag, startPoint x: 1044, startPoint y: 283, endPoint x: 937, endPoint y: 504, distance: 245.5
click at [939, 504] on div "To activate drag with keyboard, press Alt + Enter. Once in keyboard drag state,…" at bounding box center [694, 415] width 1311 height 579
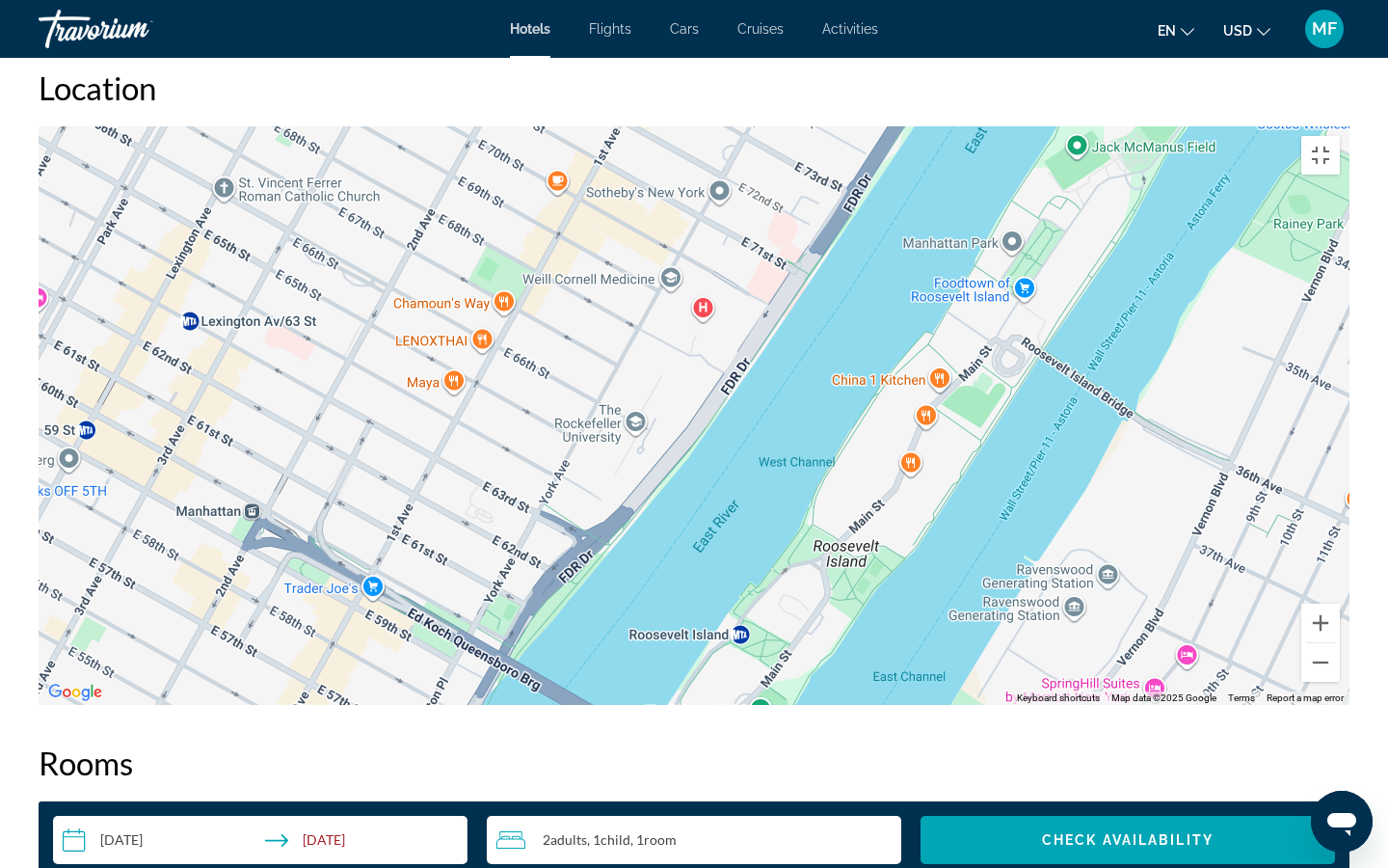
drag, startPoint x: 1089, startPoint y: 261, endPoint x: 1006, endPoint y: 457, distance: 212.8
click at [1008, 457] on div "To activate drag with keyboard, press Alt + Enter. Once in keyboard drag state,…" at bounding box center [694, 415] width 1311 height 579
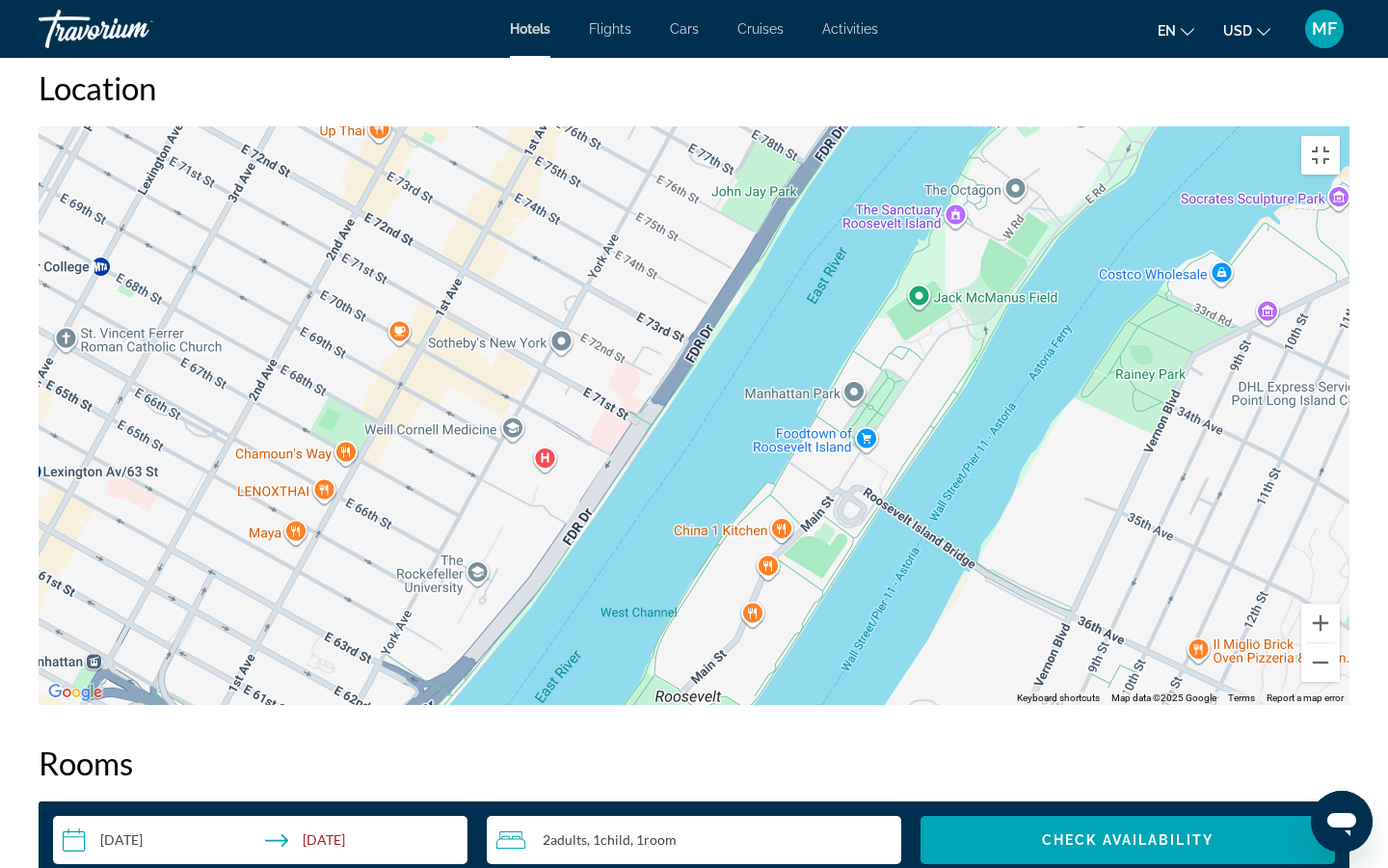
drag, startPoint x: 1069, startPoint y: 304, endPoint x: 910, endPoint y: 453, distance: 217.9
click at [910, 453] on div "To activate drag with keyboard, press Alt + Enter. Once in keyboard drag state,…" at bounding box center [694, 415] width 1311 height 579
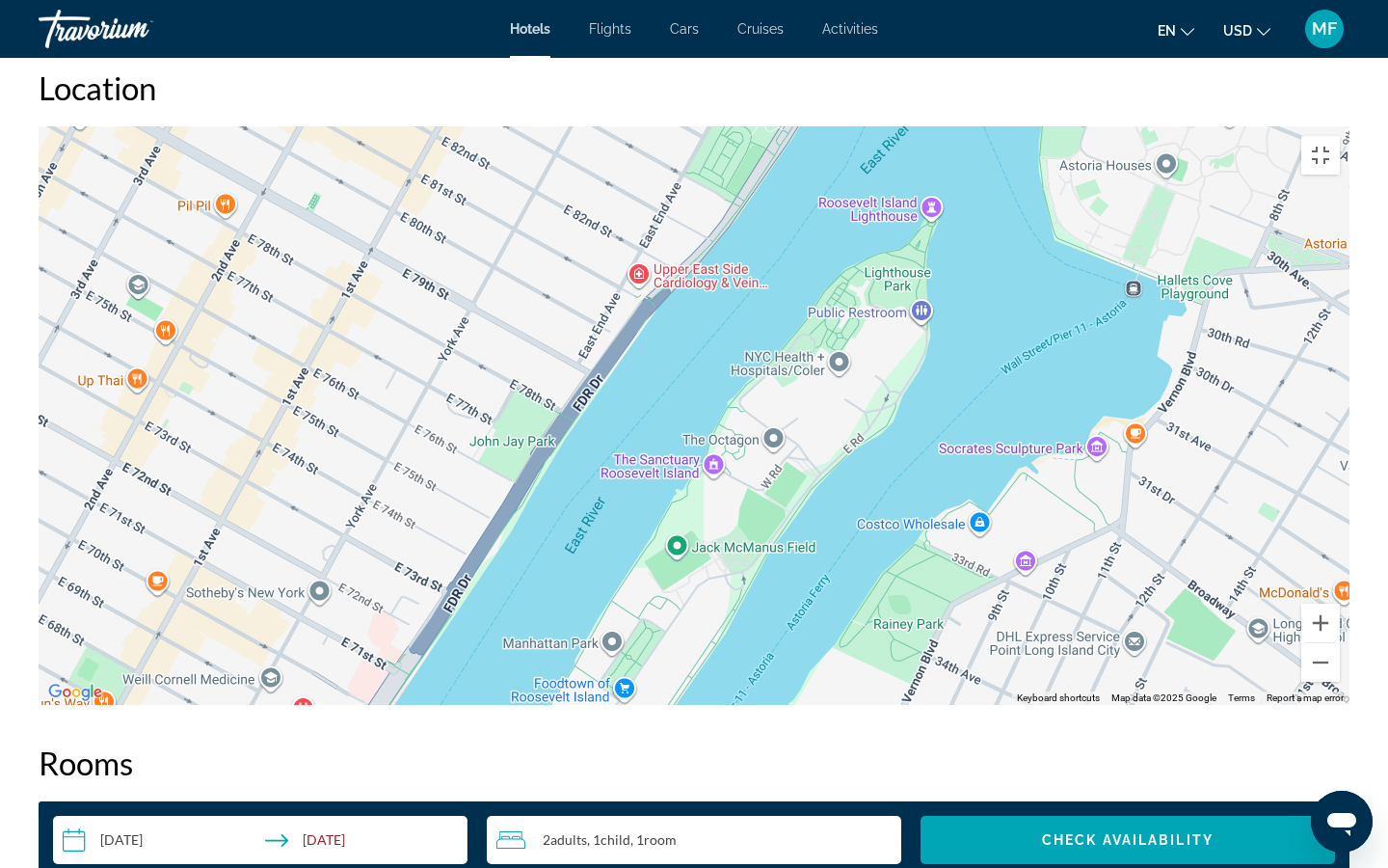
drag, startPoint x: 910, startPoint y: 453, endPoint x: 668, endPoint y: 709, distance: 352.3
click at [668, 705] on div "To activate drag with keyboard, press Alt + Enter. Once in keyboard drag state,…" at bounding box center [694, 415] width 1311 height 579
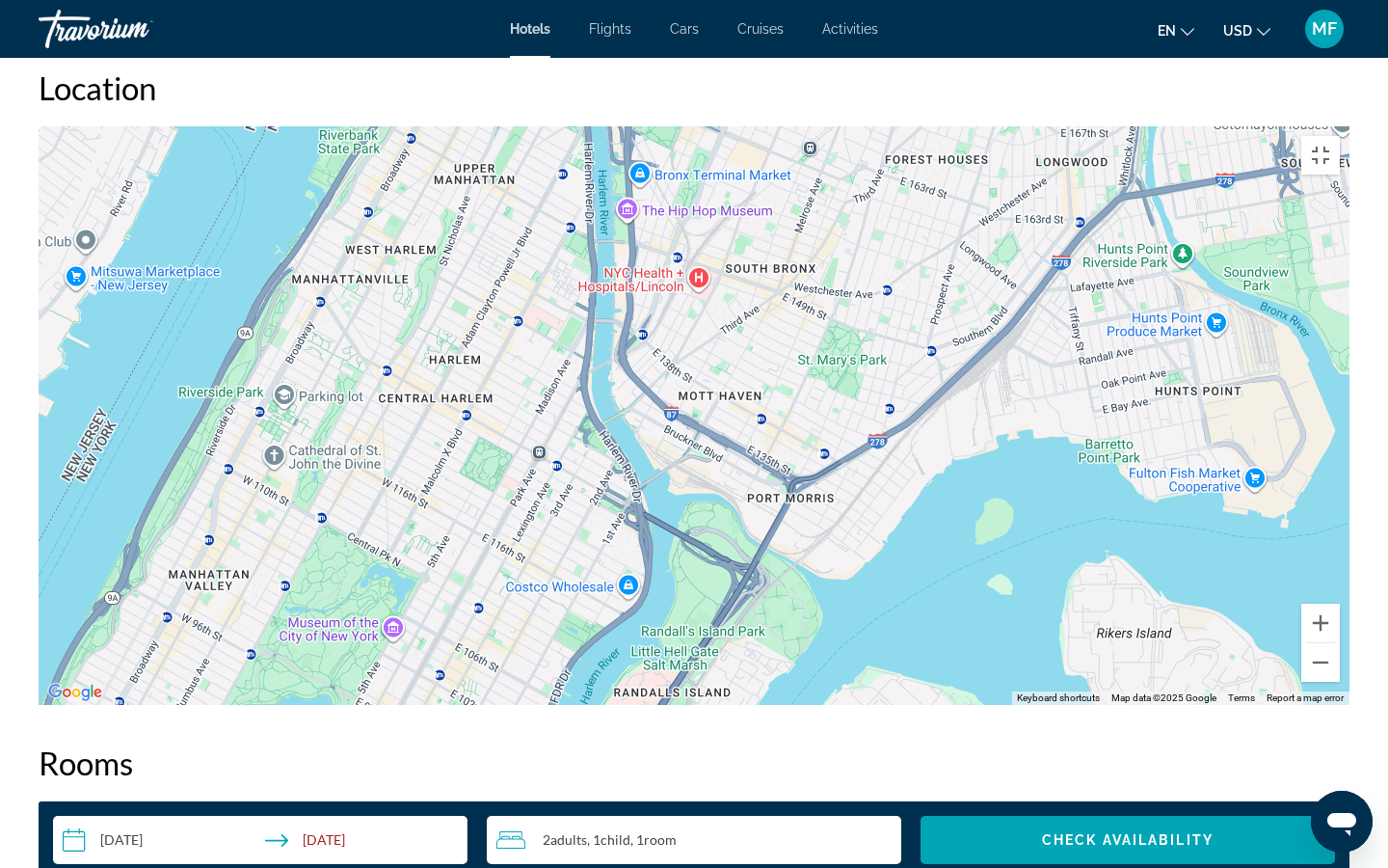
drag, startPoint x: 939, startPoint y: 441, endPoint x: 728, endPoint y: 808, distance: 423.3
click at [728, 705] on div "To activate drag with keyboard, press Alt + Enter. Once in keyboard drag state,…" at bounding box center [694, 415] width 1311 height 579
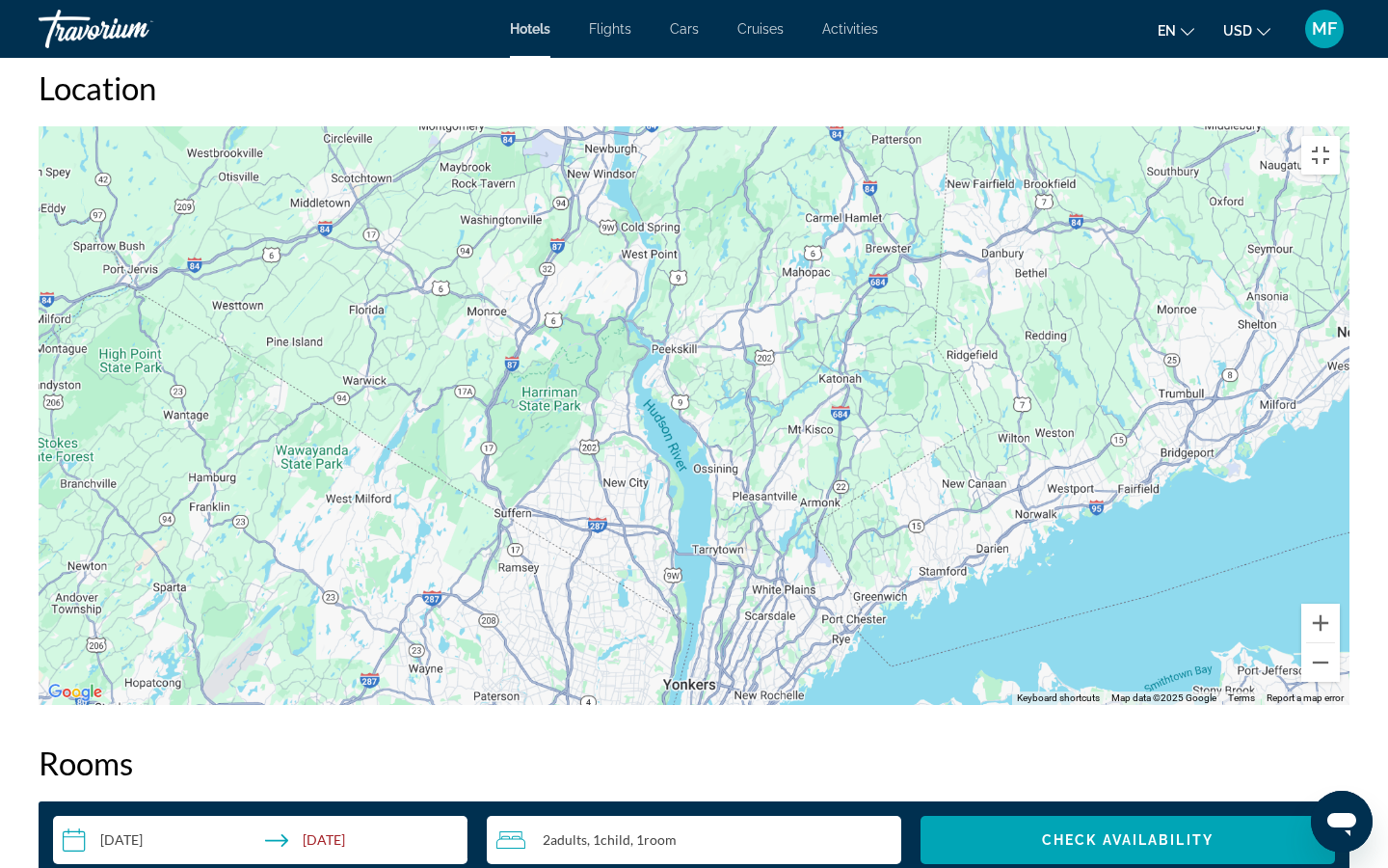
drag, startPoint x: 660, startPoint y: 839, endPoint x: 654, endPoint y: 850, distance: 12.5
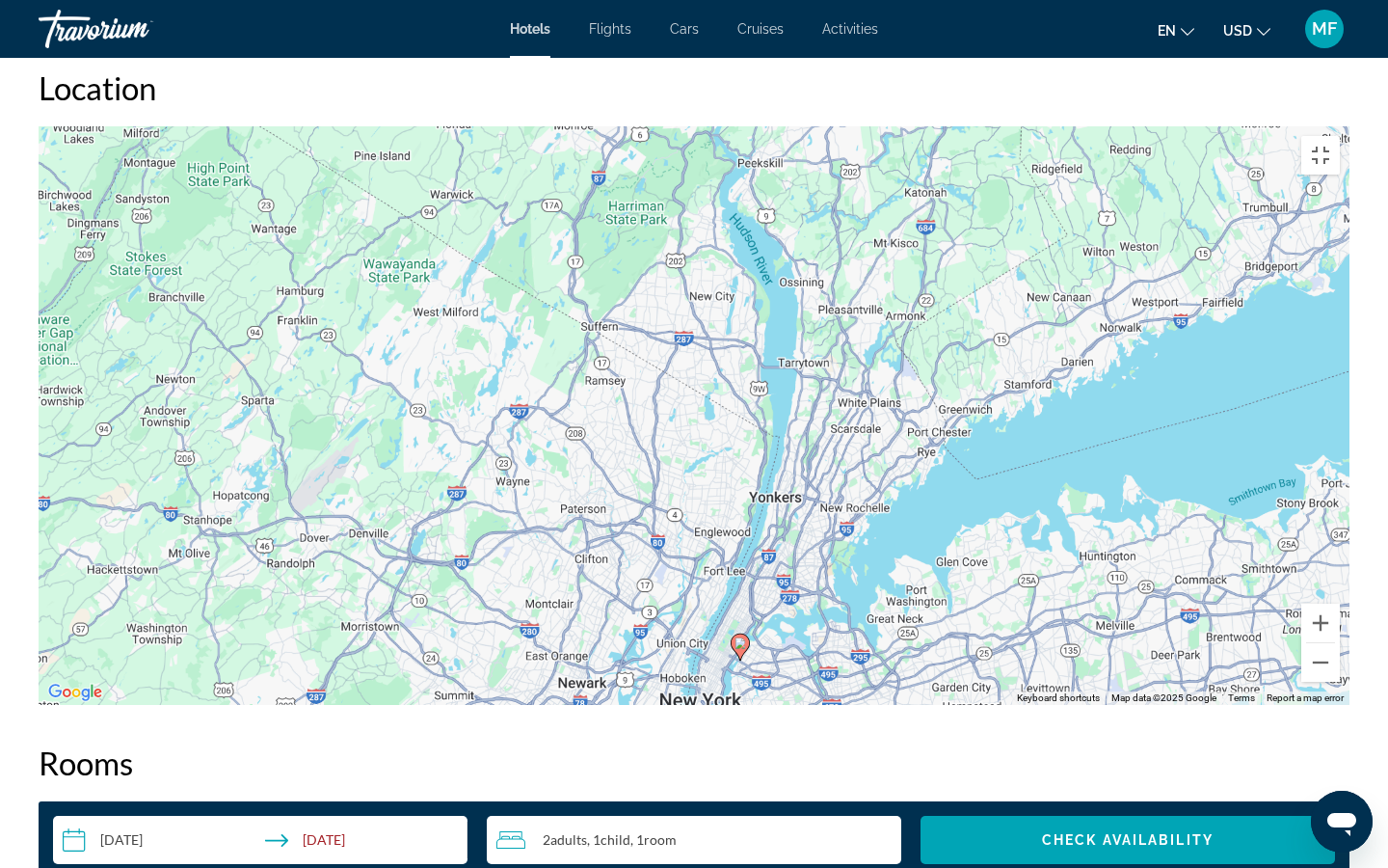
drag, startPoint x: 689, startPoint y: 792, endPoint x: 792, endPoint y: 590, distance: 226.7
click at [792, 590] on div "To activate drag with keyboard, press Alt + Enter. Once in keyboard drag state,…" at bounding box center [694, 415] width 1311 height 579
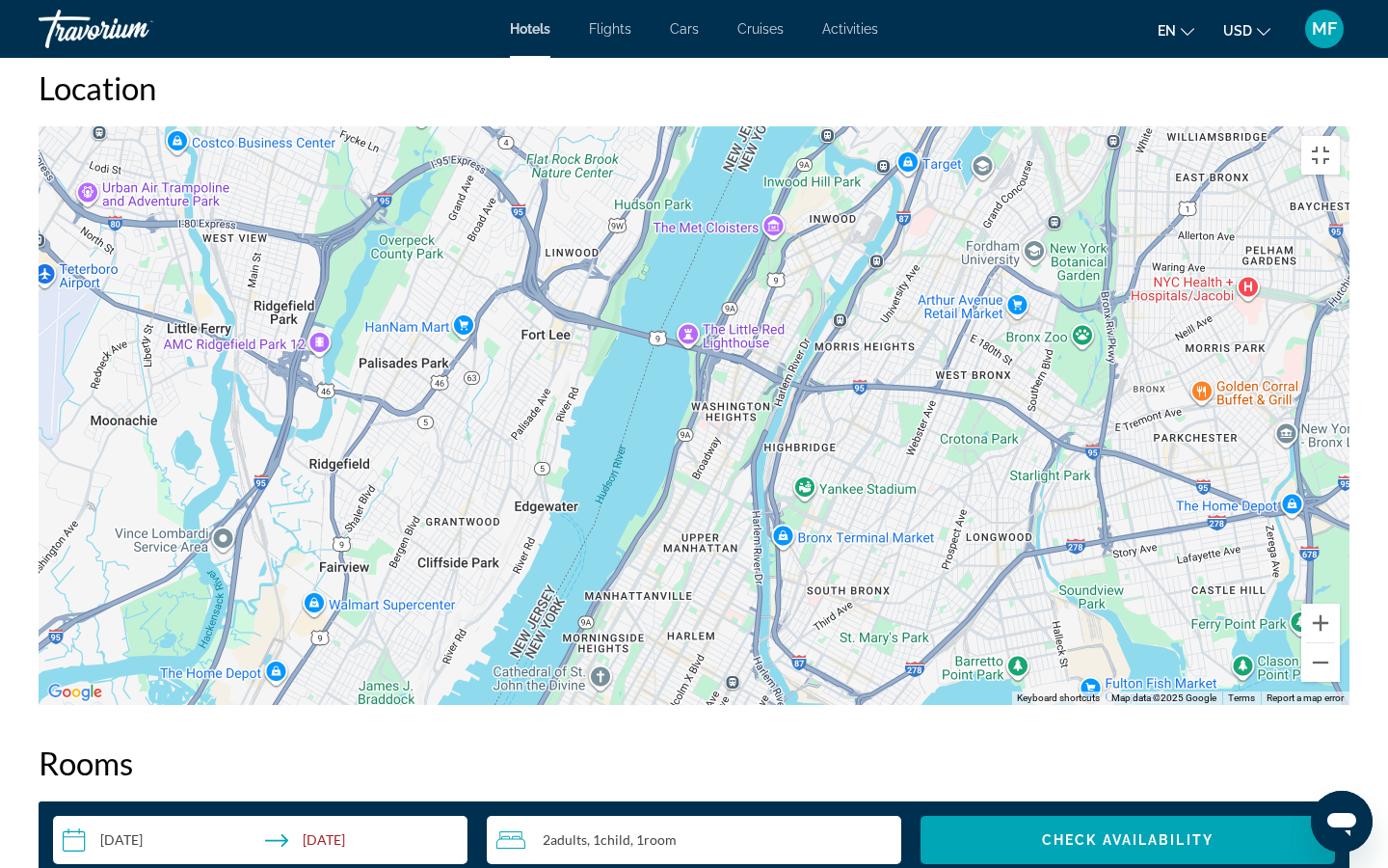
drag, startPoint x: 674, startPoint y: 766, endPoint x: 820, endPoint y: 417, distance: 378.3
click at [820, 417] on div "Main content" at bounding box center [694, 415] width 1311 height 579
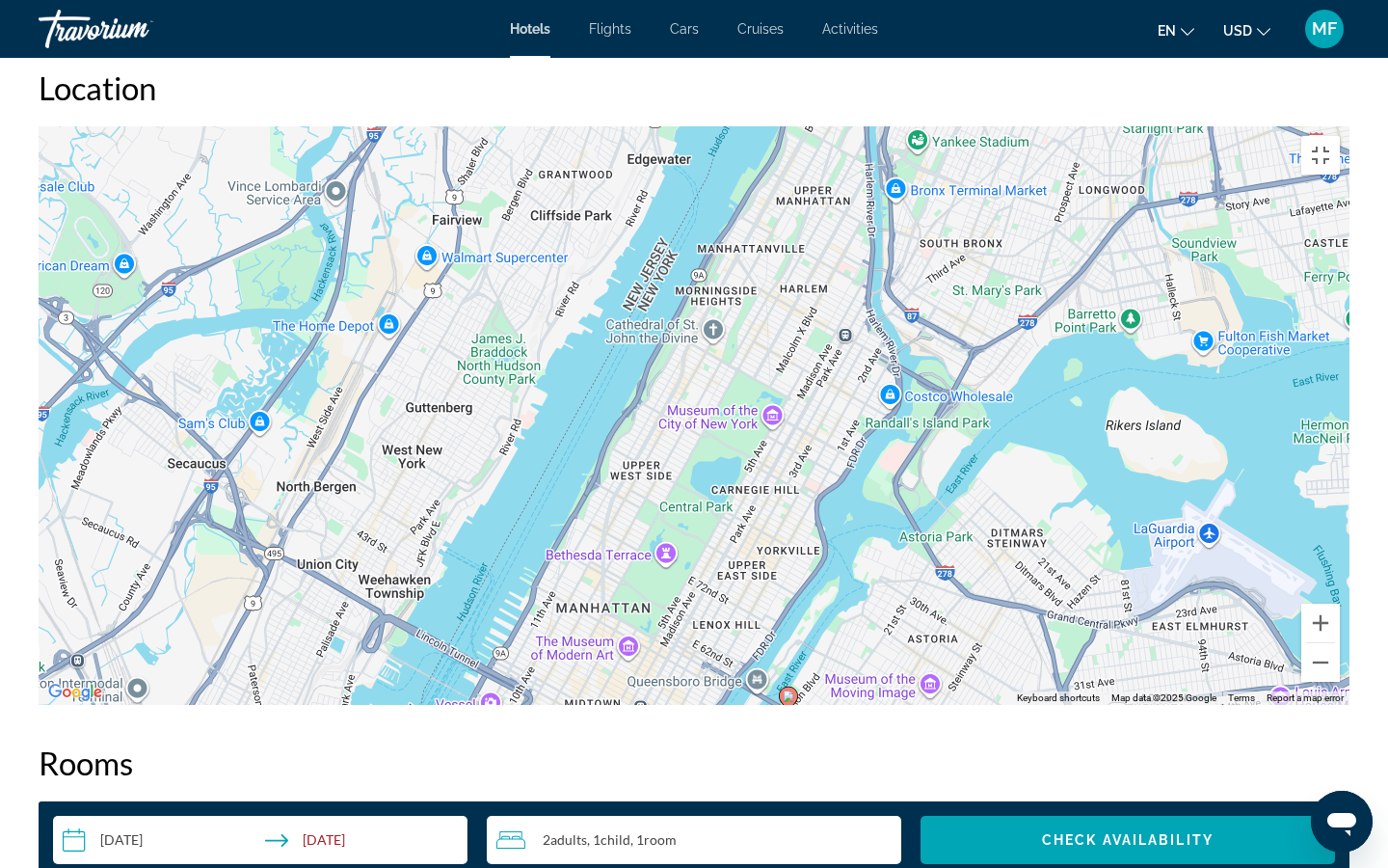
drag, startPoint x: 734, startPoint y: 618, endPoint x: 843, endPoint y: 273, distance: 361.8
click at [843, 273] on div "To activate drag with keyboard, press Alt + Enter. Once in keyboard drag state,…" at bounding box center [694, 415] width 1311 height 579
click at [787, 702] on image "Main content" at bounding box center [789, 696] width 12 height 12
click at [791, 702] on image "Main content" at bounding box center [789, 696] width 12 height 12
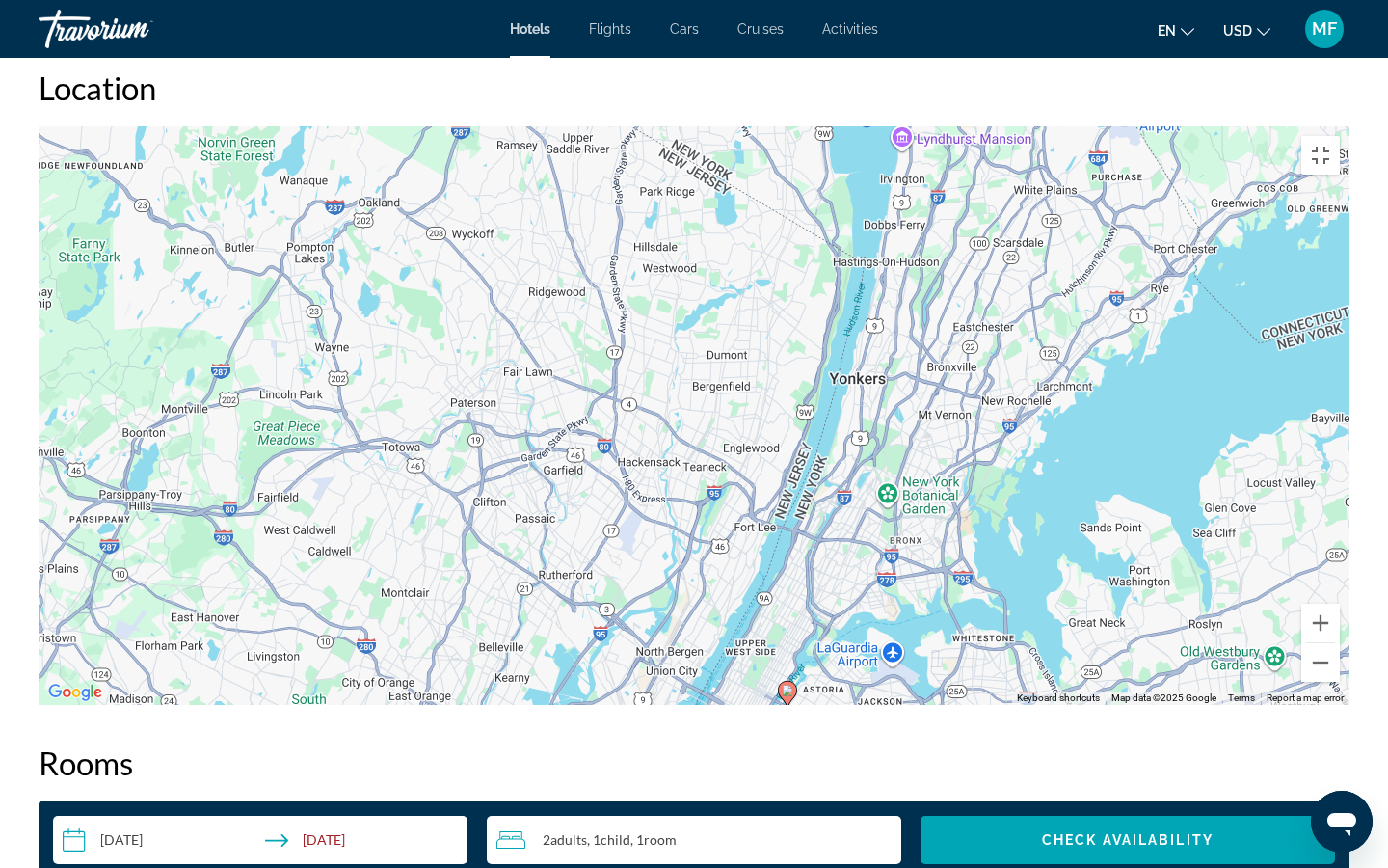
click at [785, 701] on icon "Main content" at bounding box center [788, 694] width 18 height 26
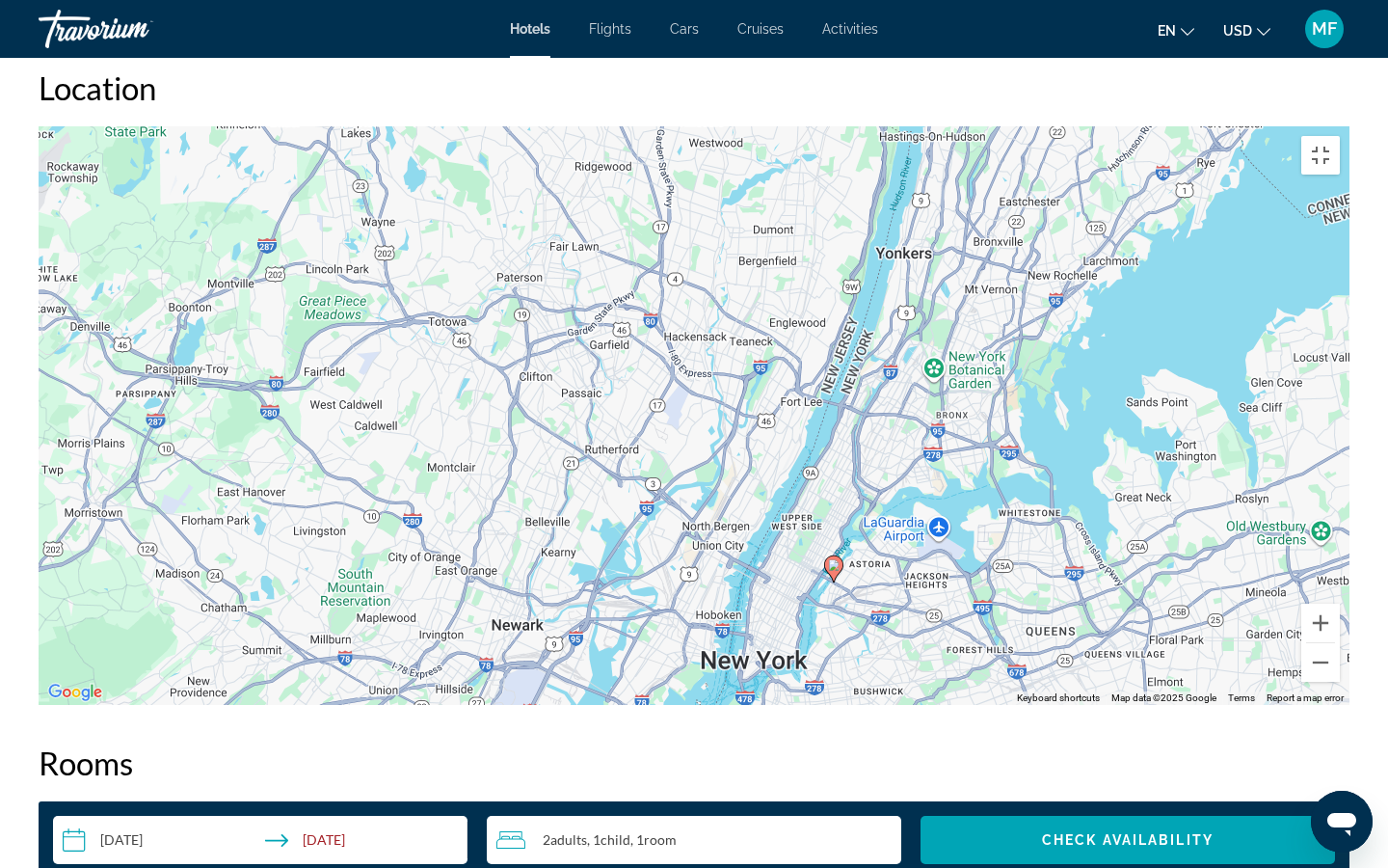
drag, startPoint x: 753, startPoint y: 124, endPoint x: 810, endPoint y: 0, distance: 136.5
click at [810, 126] on div "To activate drag with keyboard, press Alt + Enter. Once in keyboard drag state,…" at bounding box center [694, 415] width 1311 height 579
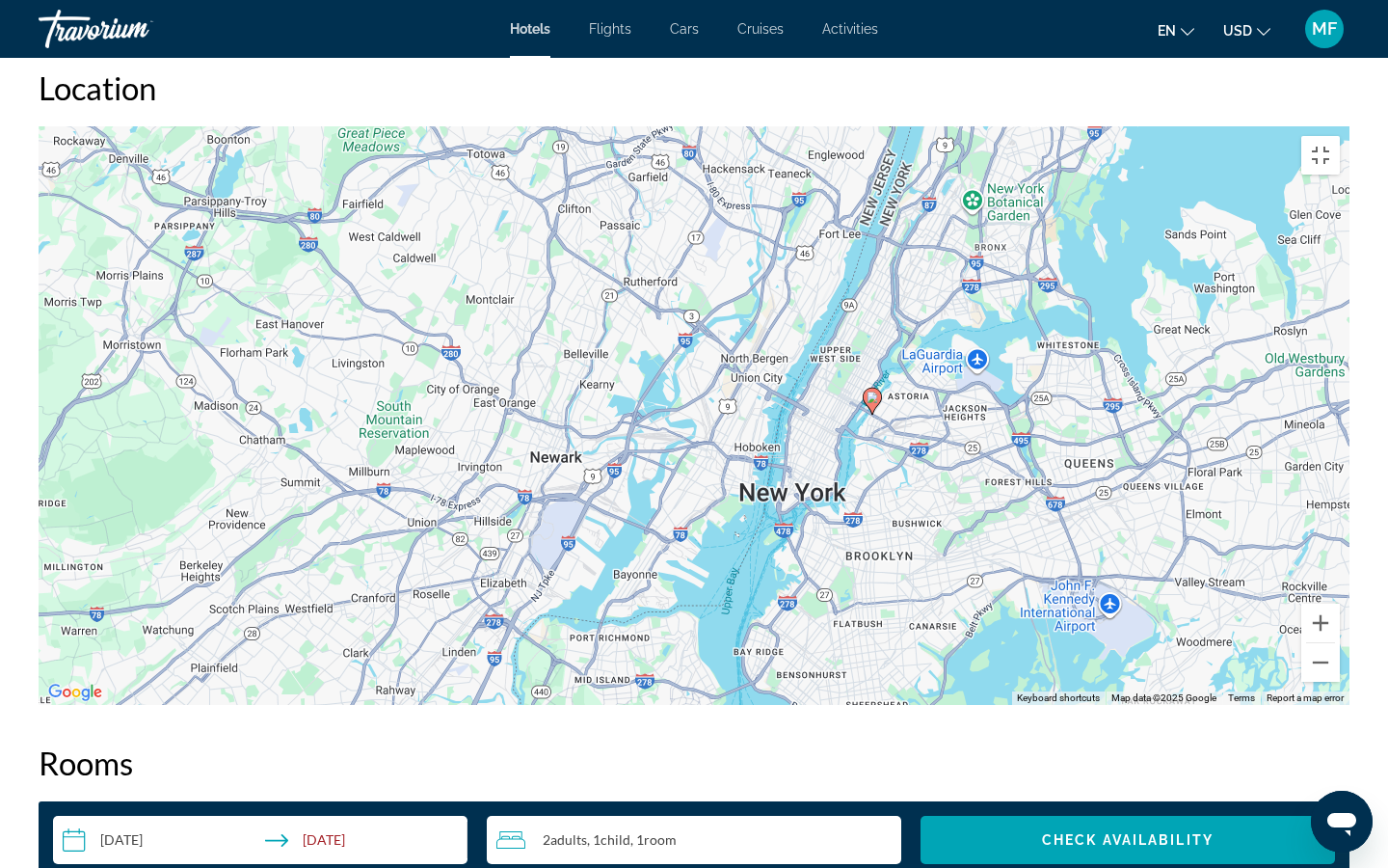
drag, startPoint x: 814, startPoint y: 598, endPoint x: 841, endPoint y: 429, distance: 171.1
click at [841, 429] on div "To activate drag with keyboard, press Alt + Enter. Once in keyboard drag state,…" at bounding box center [694, 415] width 1311 height 579
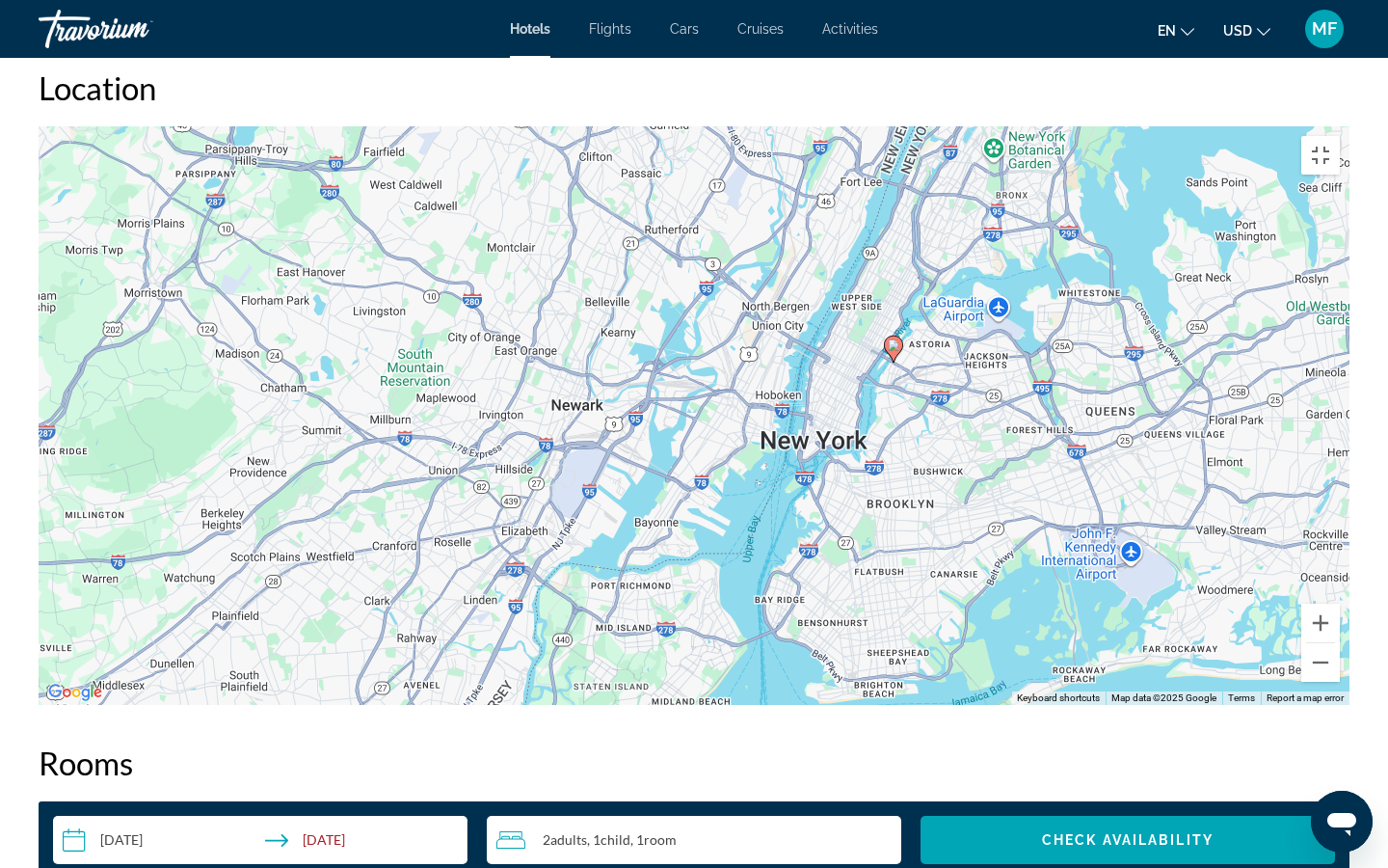
drag, startPoint x: 841, startPoint y: 429, endPoint x: 863, endPoint y: 376, distance: 57.4
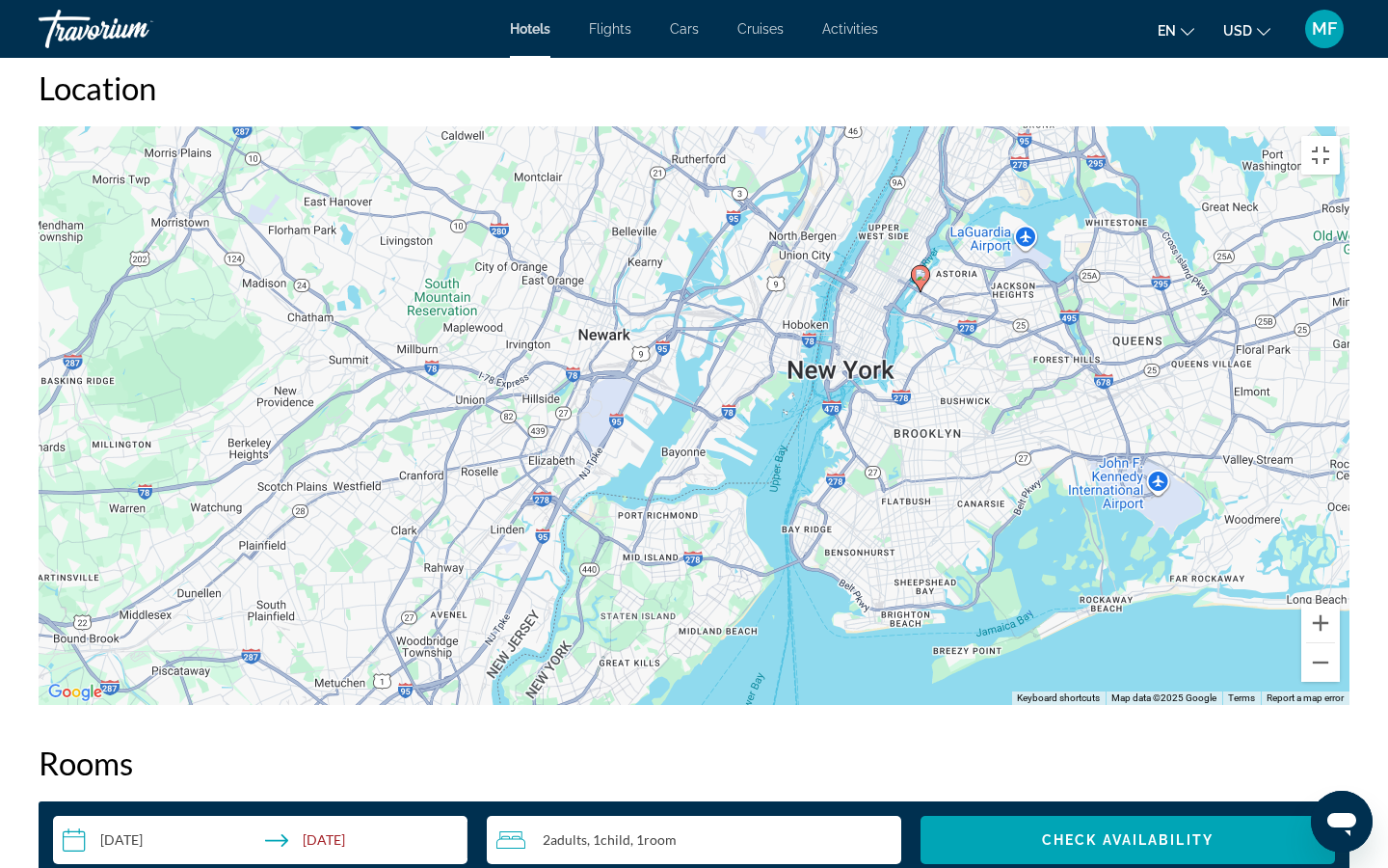
drag, startPoint x: 1077, startPoint y: 540, endPoint x: 1105, endPoint y: 468, distance: 77.3
click at [1105, 468] on div "To activate drag with keyboard, press Alt + Enter. Once in keyboard drag state,…" at bounding box center [694, 415] width 1311 height 579
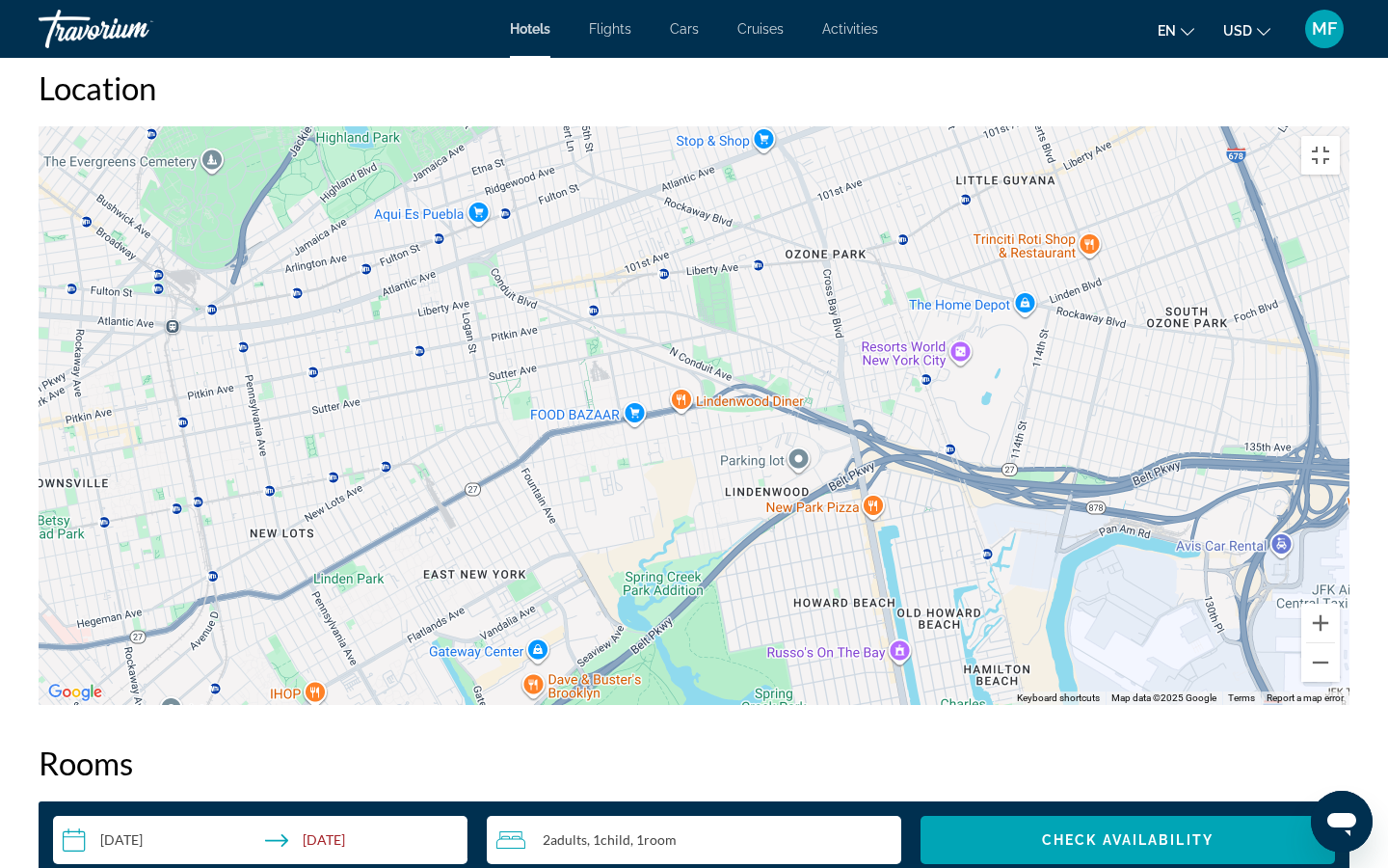
drag, startPoint x: 1105, startPoint y: 468, endPoint x: 1128, endPoint y: 433, distance: 41.9
click at [1128, 433] on div "To activate drag with keyboard, press Alt + Enter. Once in keyboard drag state,…" at bounding box center [694, 415] width 1311 height 579
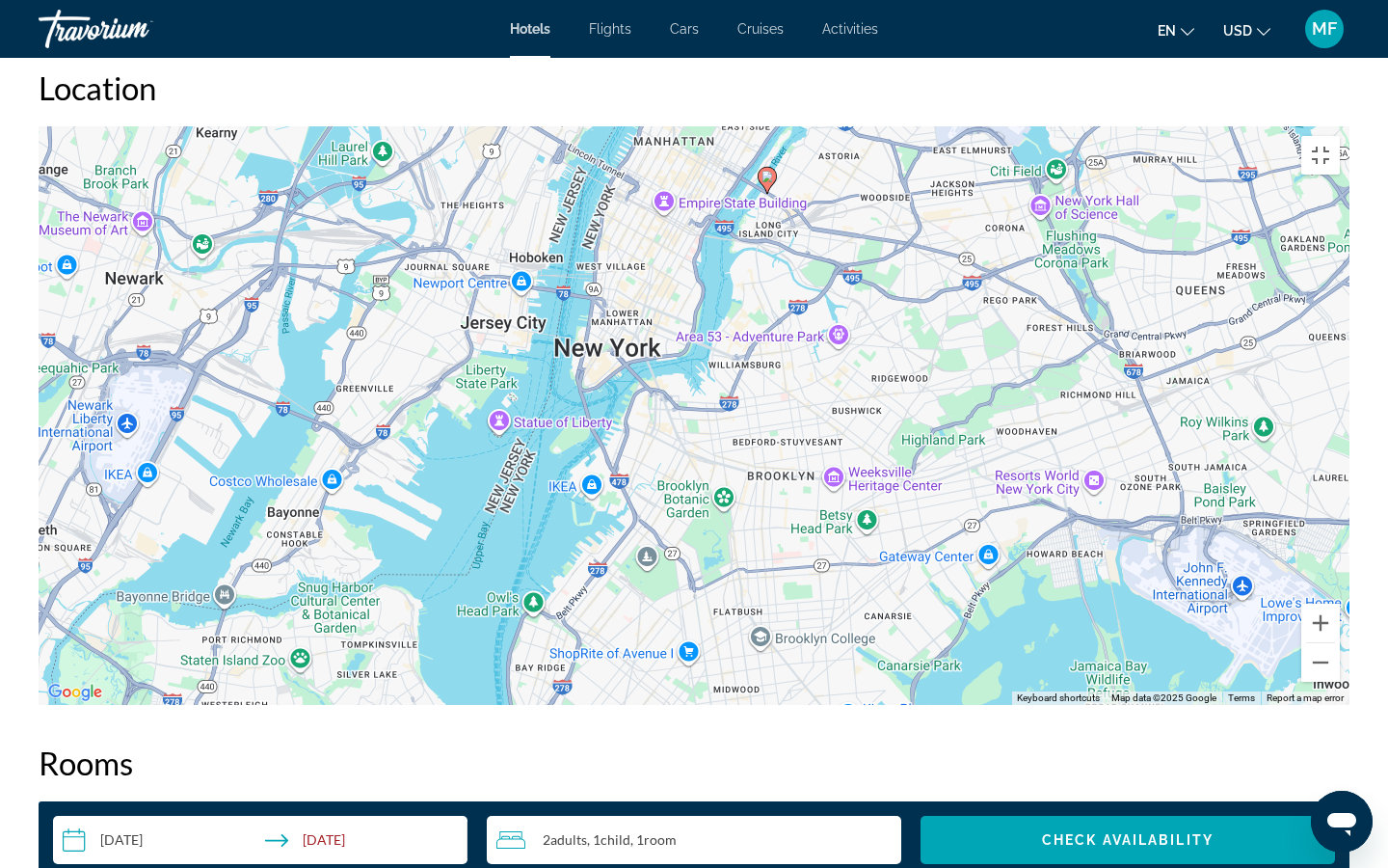
drag, startPoint x: 755, startPoint y: 111, endPoint x: 764, endPoint y: 208, distance: 97.4
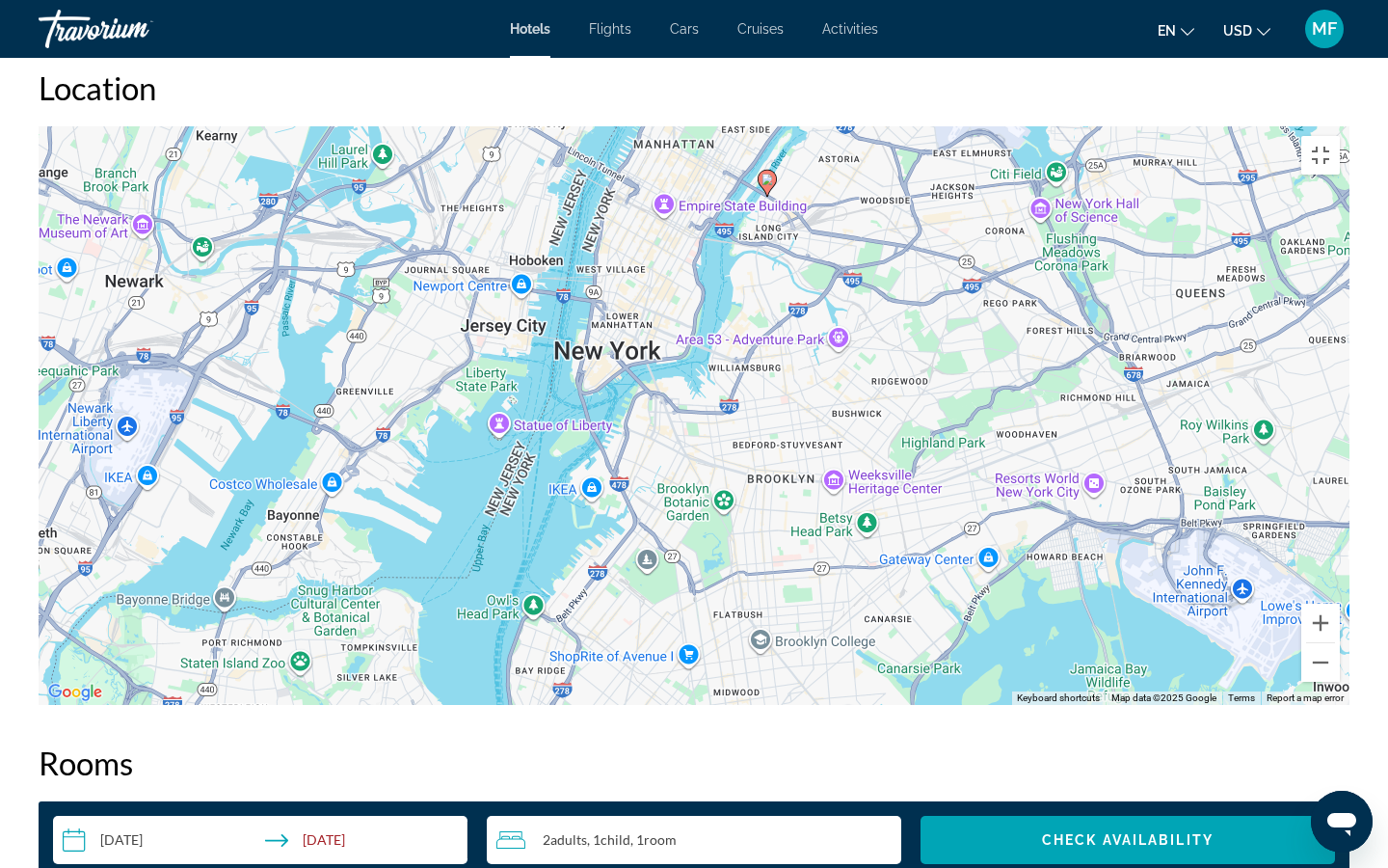
click at [773, 196] on icon "Main content" at bounding box center [768, 184] width 18 height 26
click at [765, 185] on image "Main content" at bounding box center [768, 180] width 12 height 12
click at [771, 183] on div "To navigate, press the arrow keys. To activate drag with keyboard, press Alt + …" at bounding box center [694, 415] width 1311 height 579
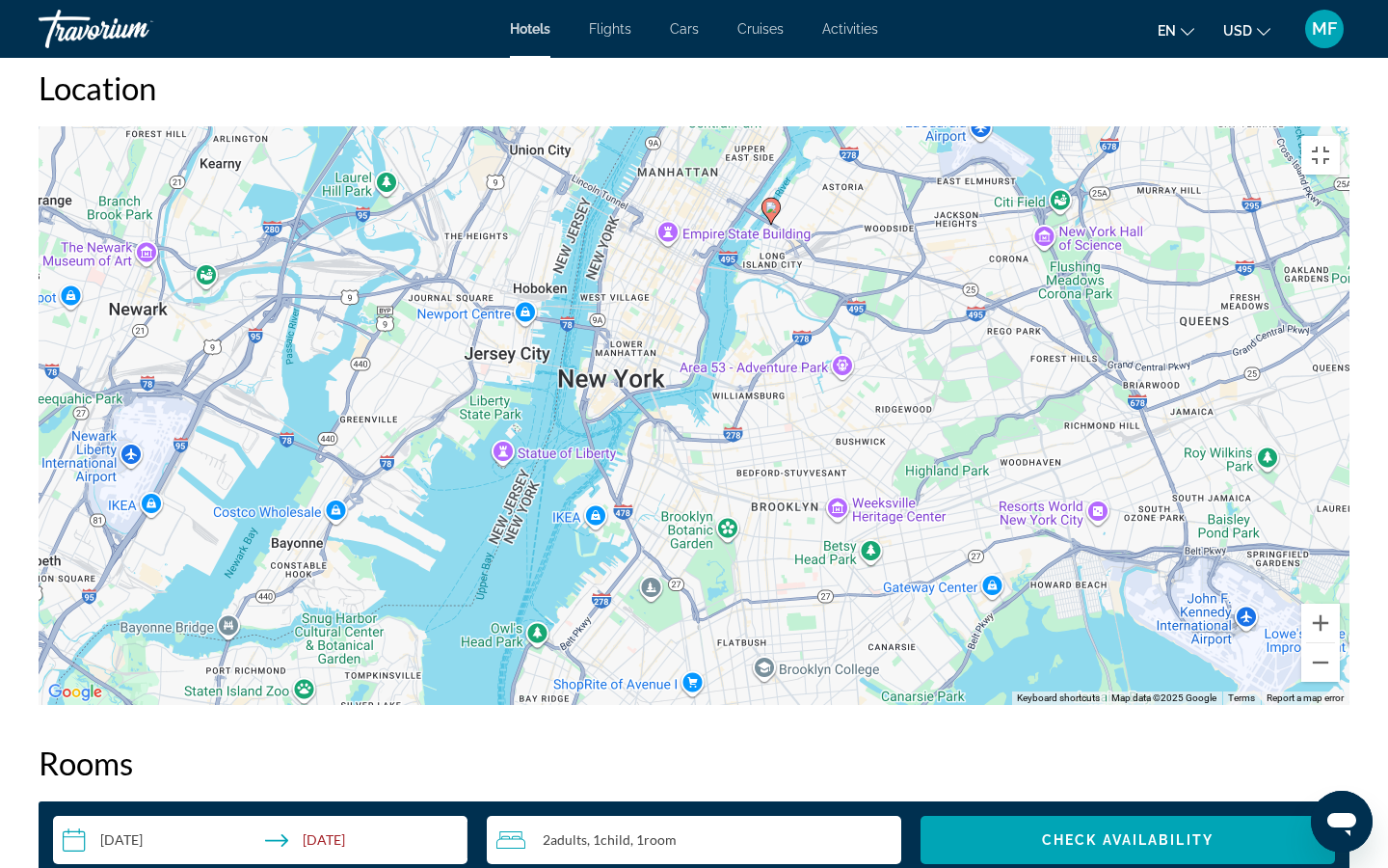
drag, startPoint x: 771, startPoint y: 183, endPoint x: 774, endPoint y: 216, distance: 33.1
click at [774, 216] on div "To activate drag with keyboard, press Alt + Enter. Once in keyboard drag state,…" at bounding box center [694, 415] width 1311 height 579
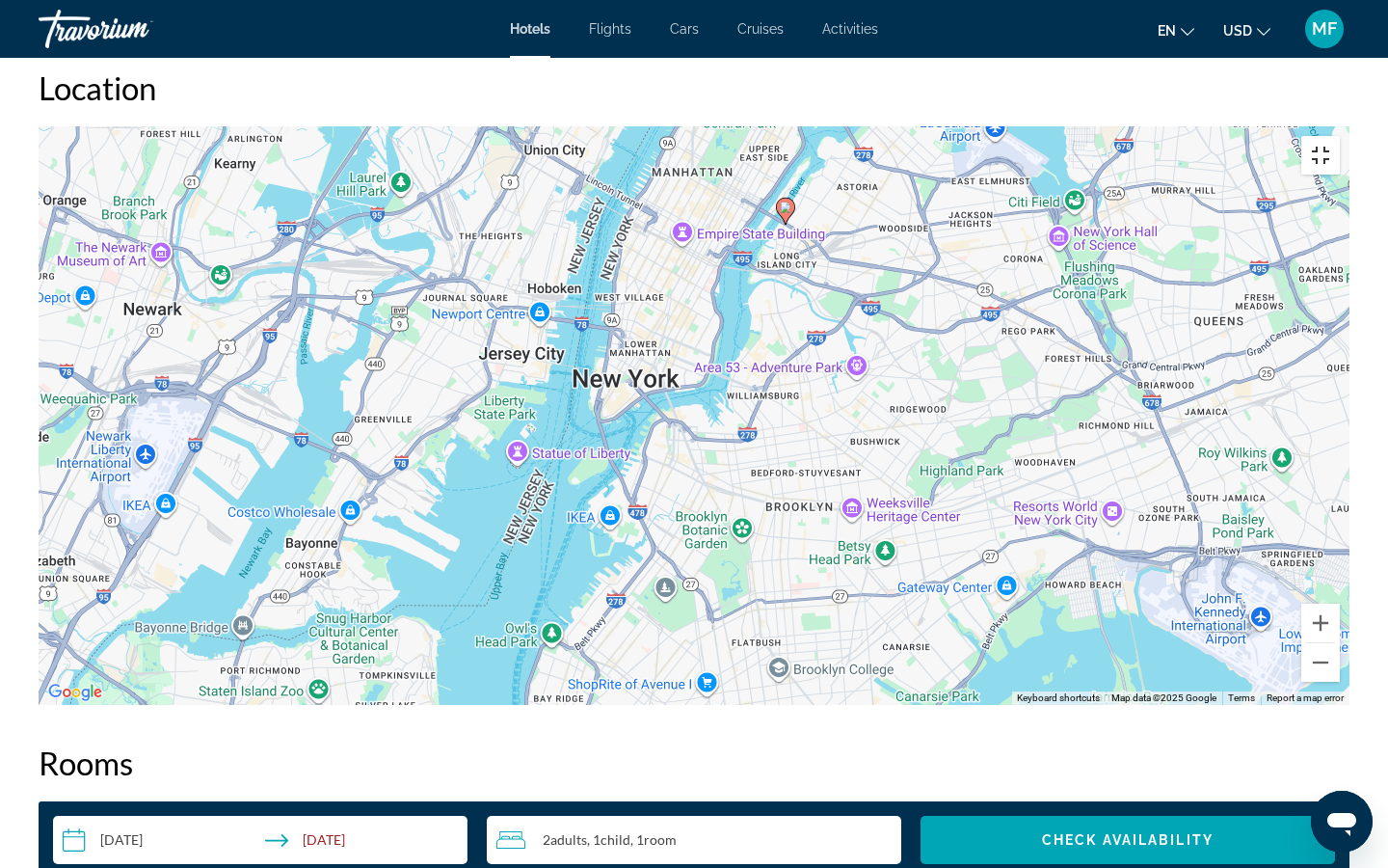
click at [1340, 136] on button "Toggle fullscreen view" at bounding box center [1320, 154] width 38 height 38
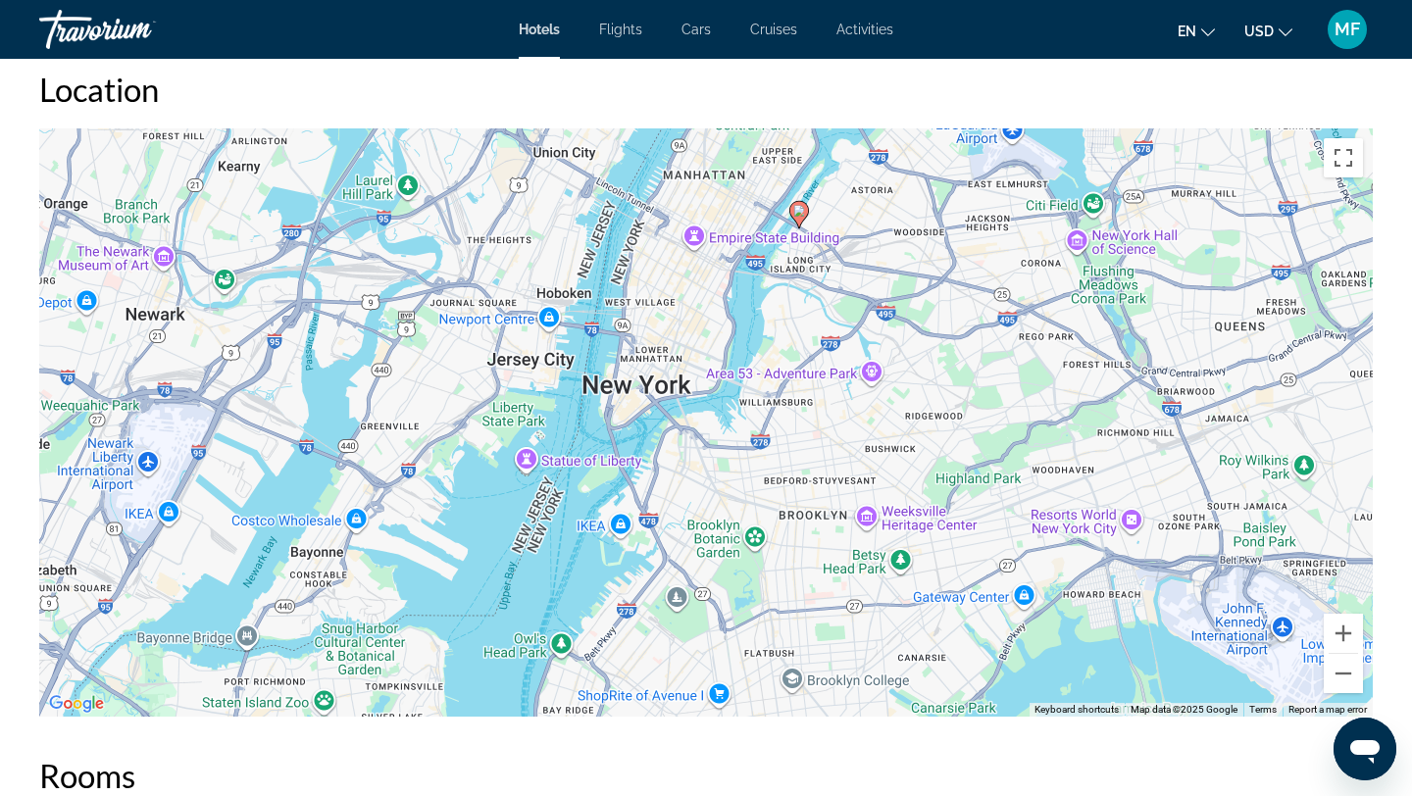
click at [416, 756] on h2 "Rooms" at bounding box center [706, 775] width 1334 height 39
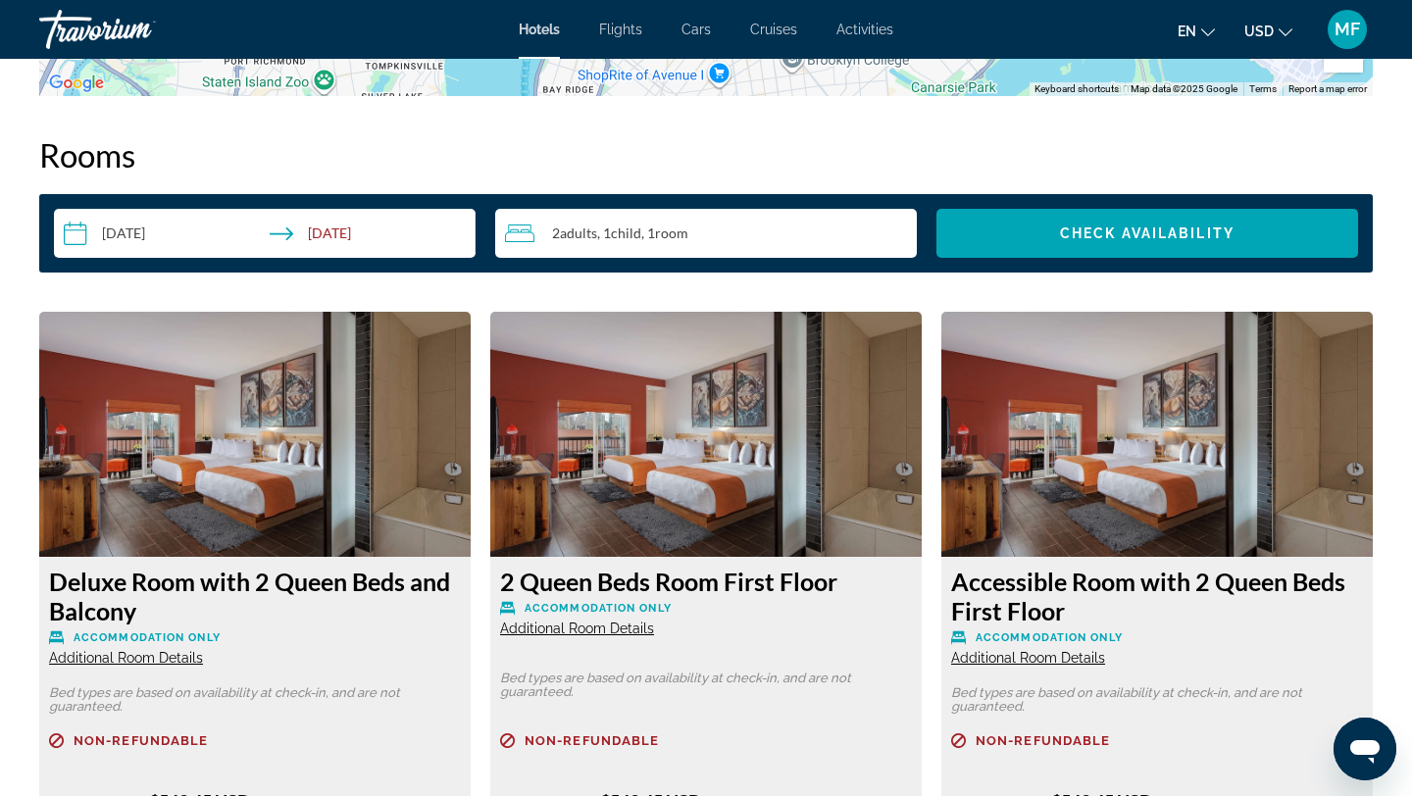
scroll to position [2471, 0]
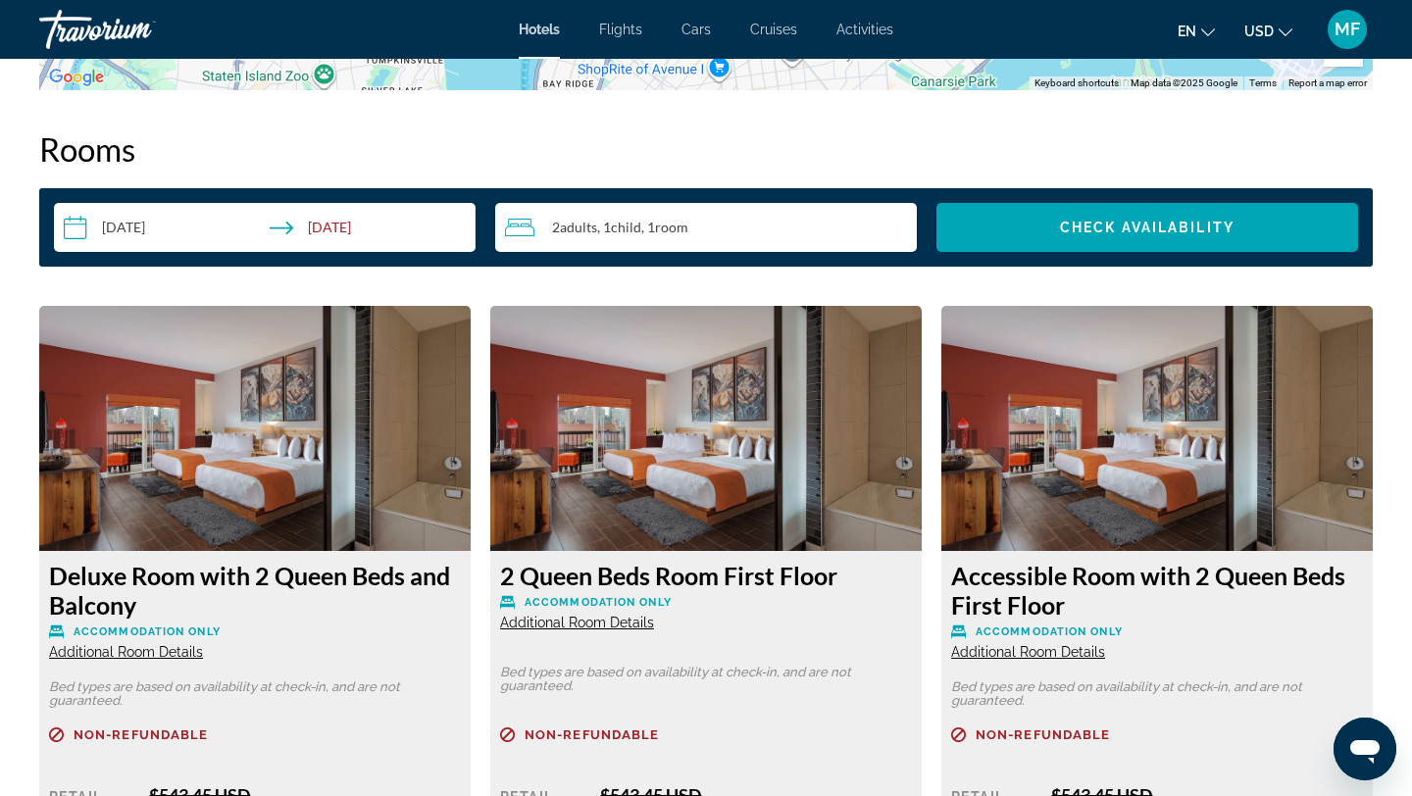
click at [155, 224] on input "**********" at bounding box center [269, 230] width 430 height 55
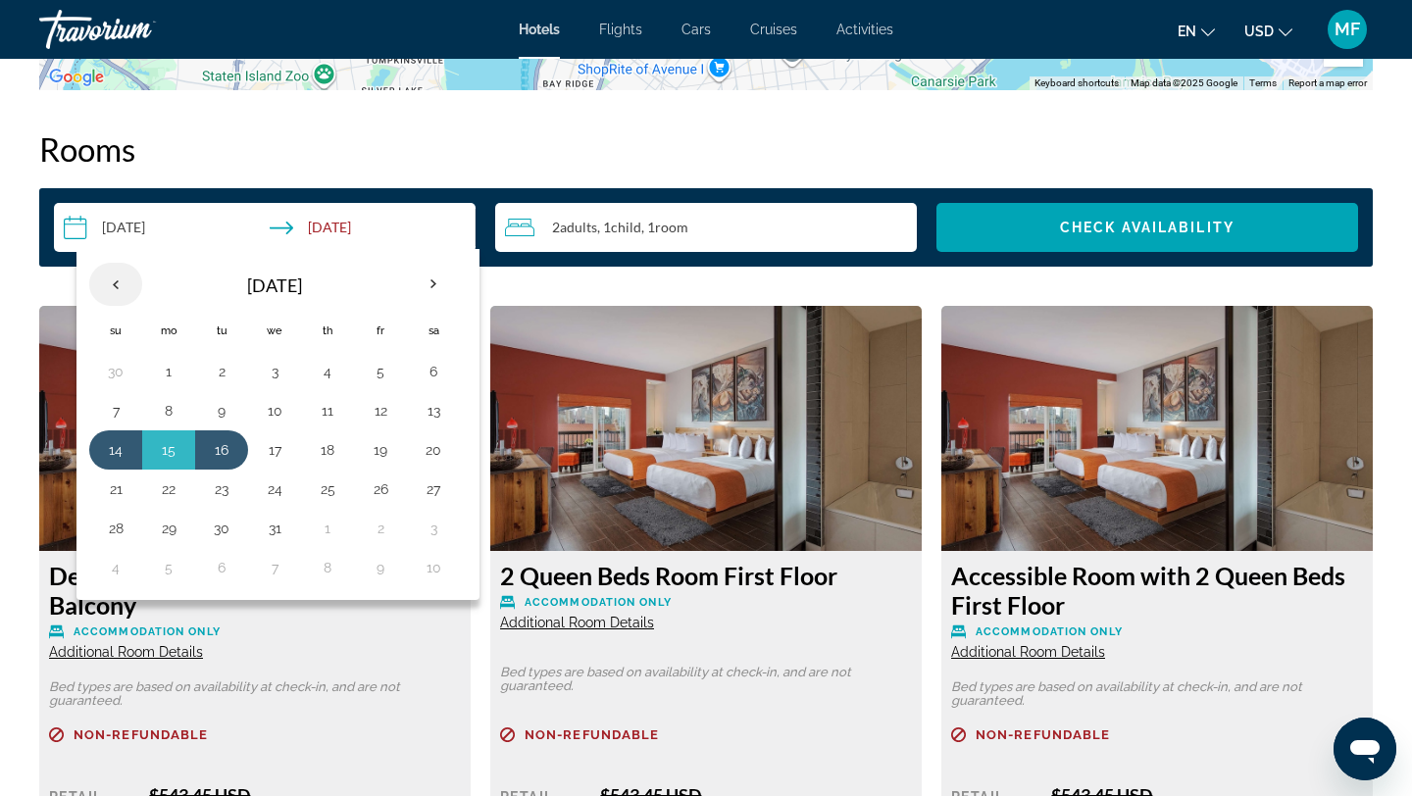
click at [113, 279] on th "Previous month" at bounding box center [115, 284] width 53 height 43
click at [277, 442] on button "15" at bounding box center [274, 449] width 31 height 27
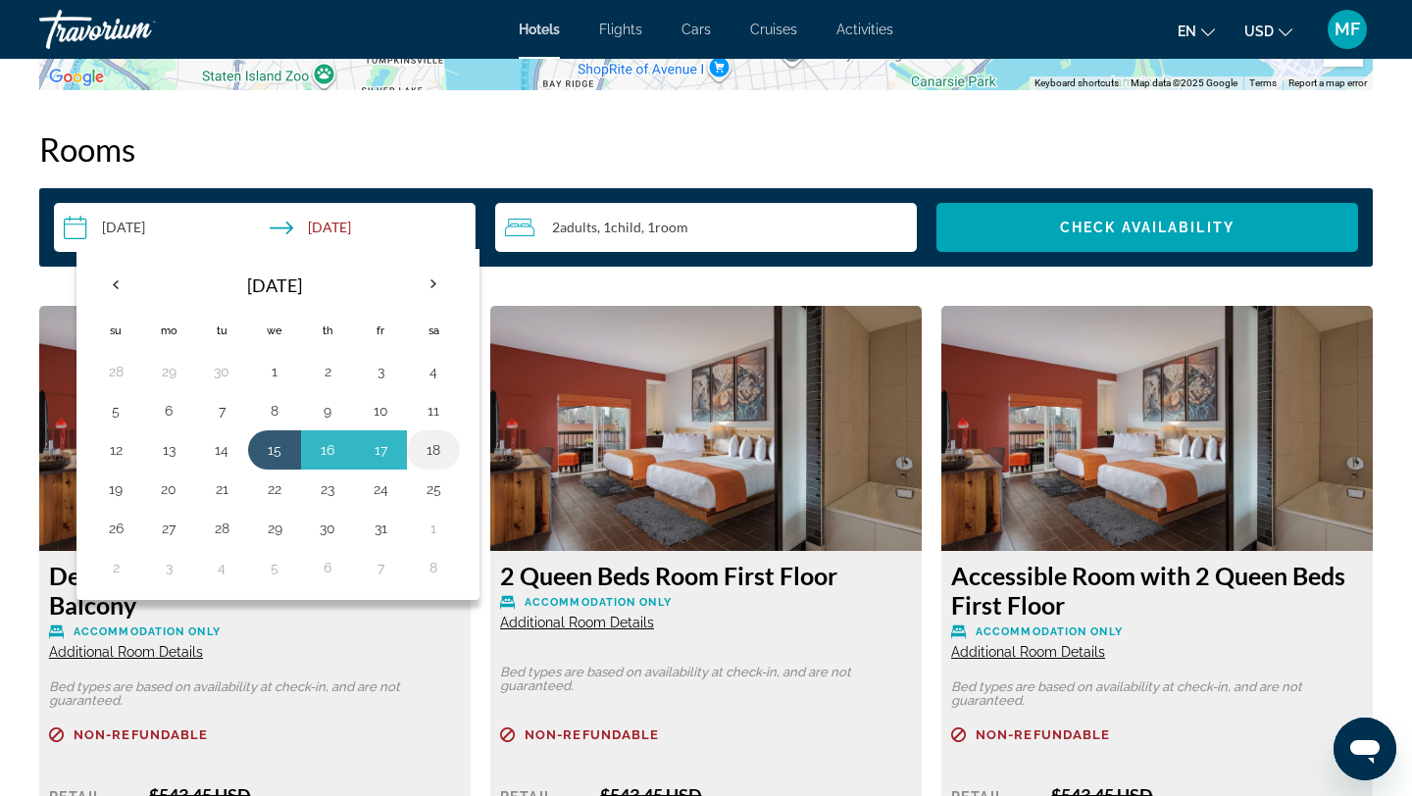
click at [443, 448] on button "18" at bounding box center [433, 449] width 31 height 27
type input "**********"
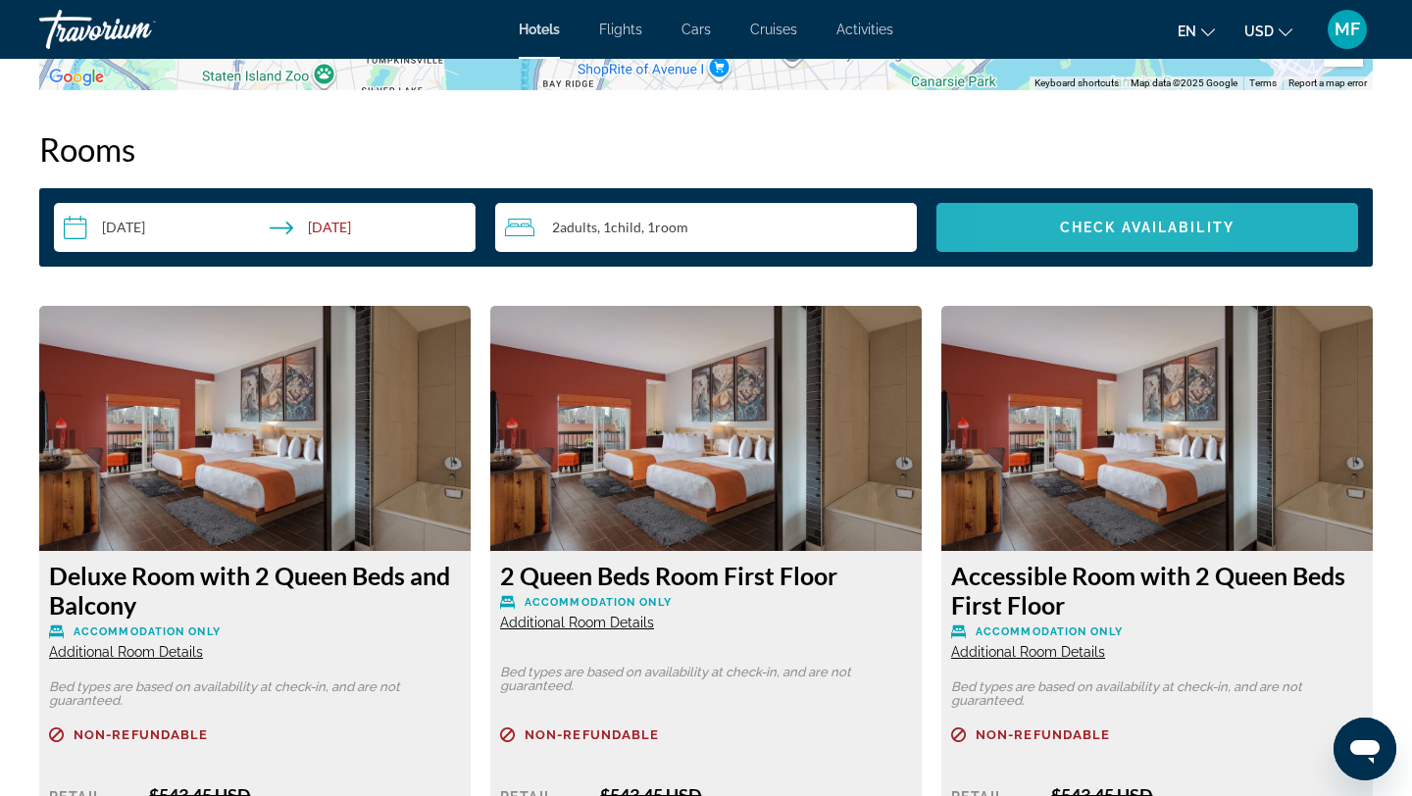
click at [1045, 217] on span "Search widget" at bounding box center [1148, 227] width 422 height 47
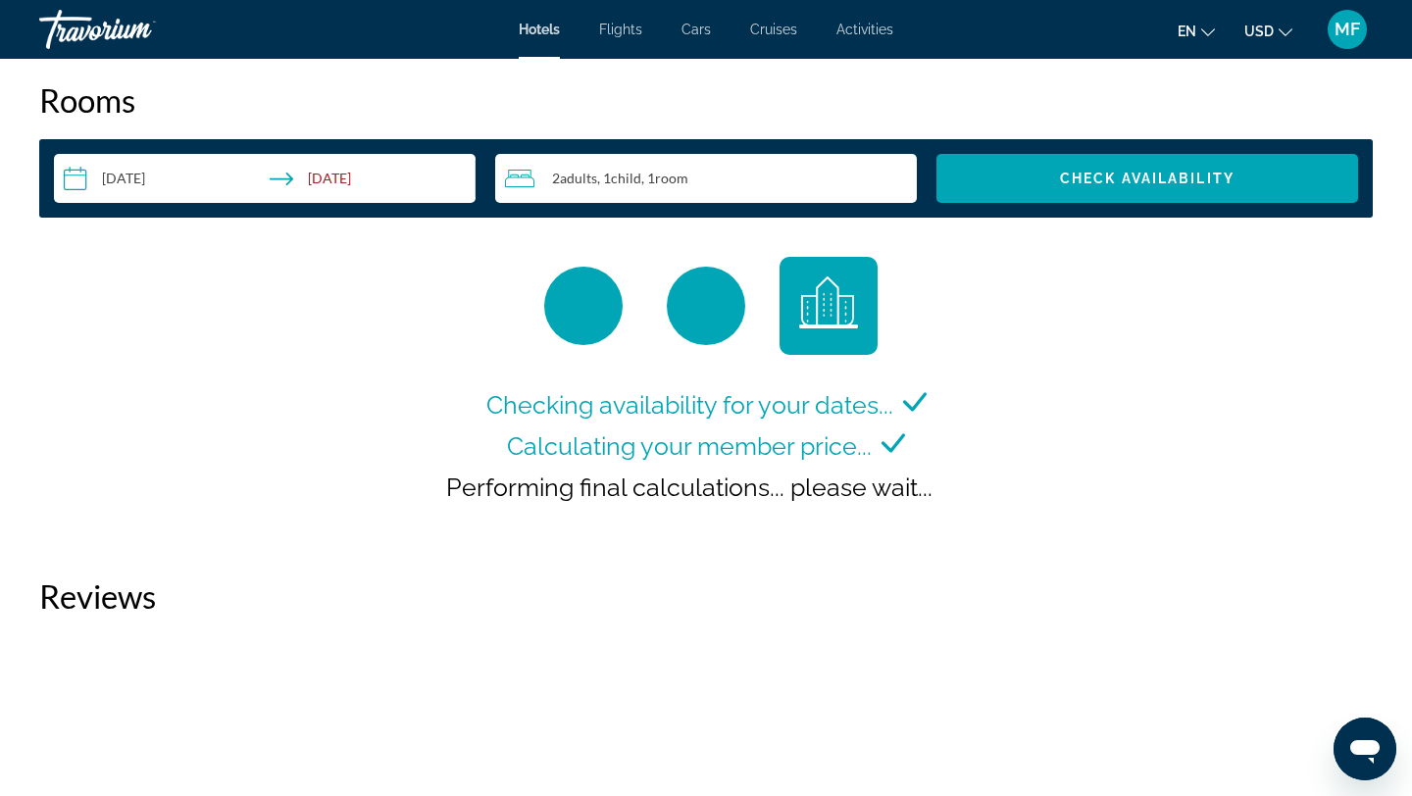
scroll to position [2510, 0]
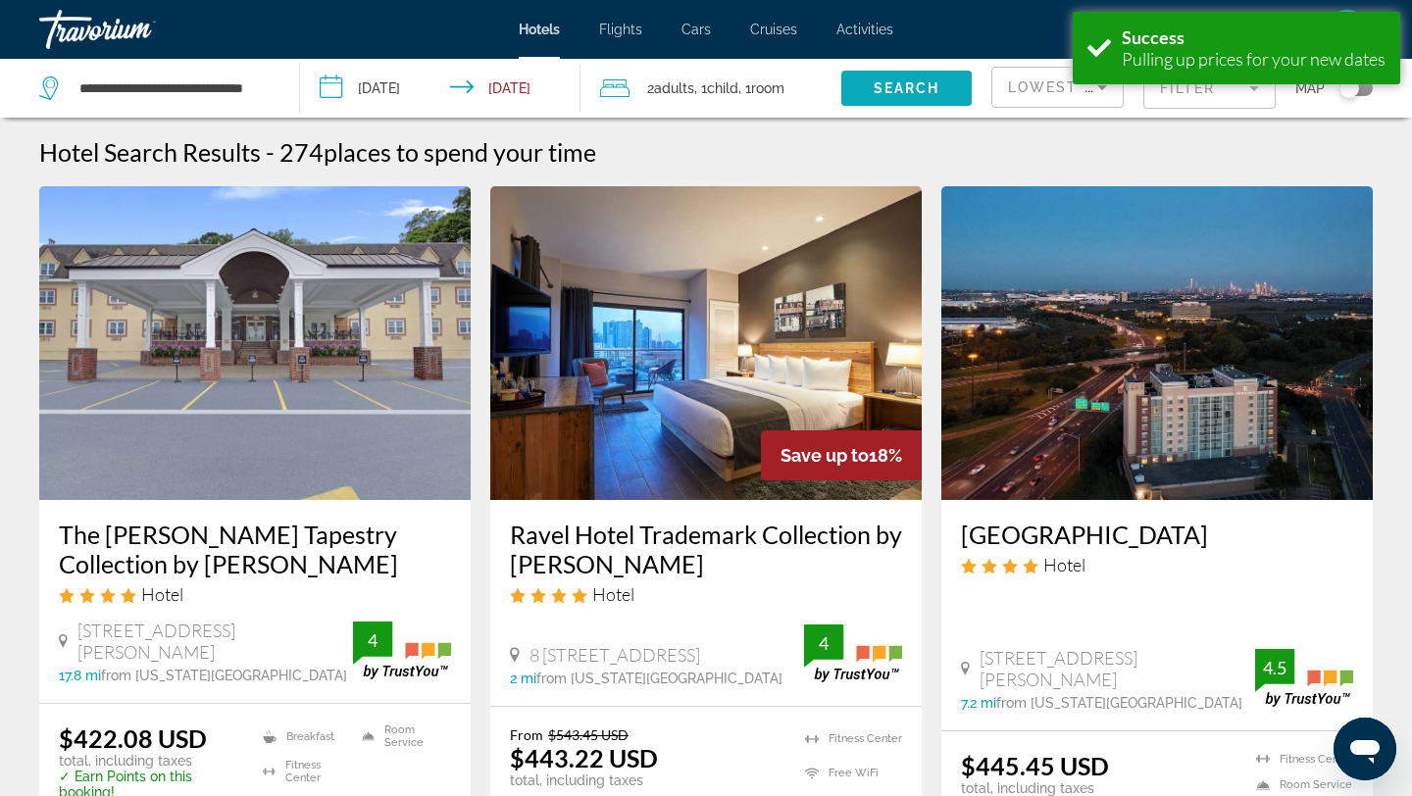
click at [862, 89] on span "Search widget" at bounding box center [907, 88] width 130 height 47
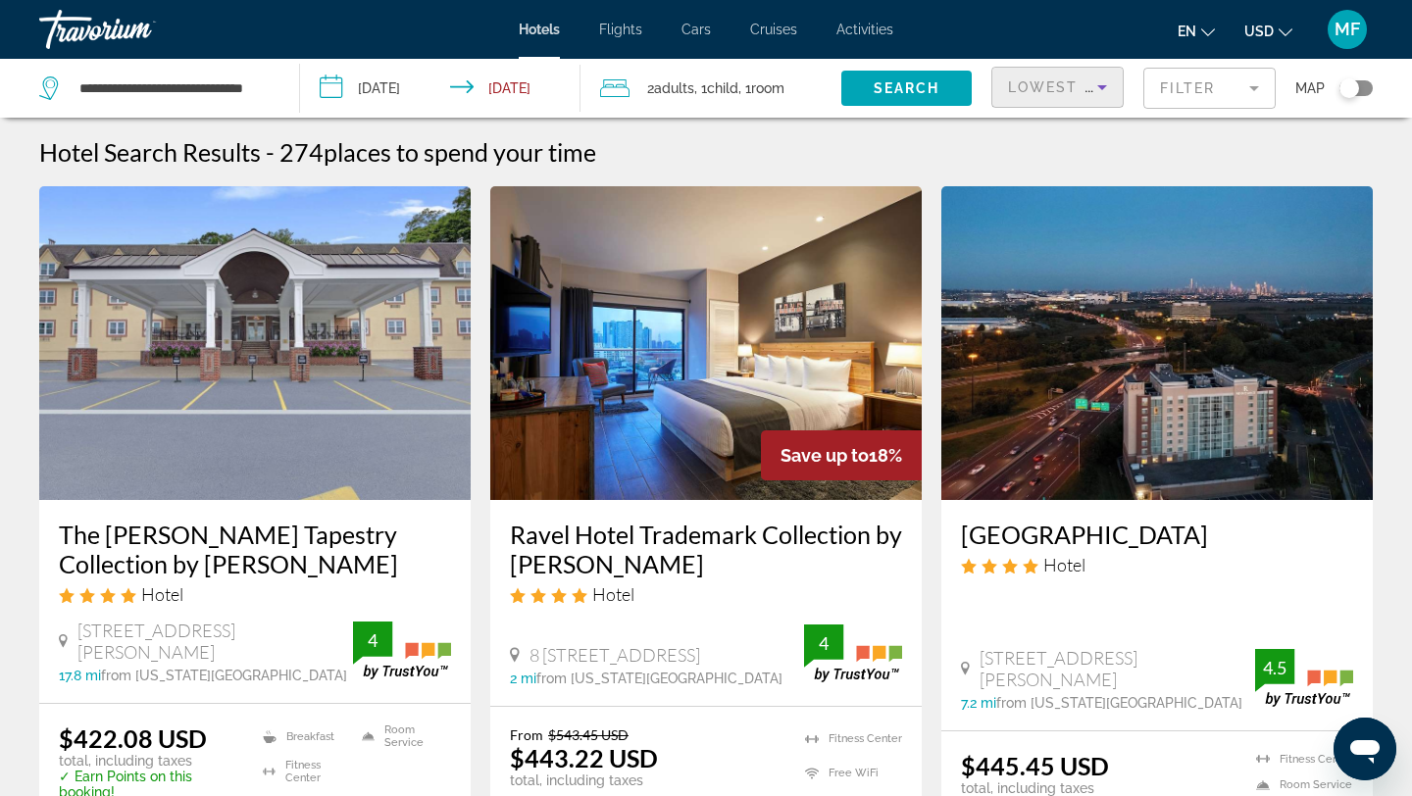
click at [1063, 94] on span "Lowest Price" at bounding box center [1071, 87] width 126 height 16
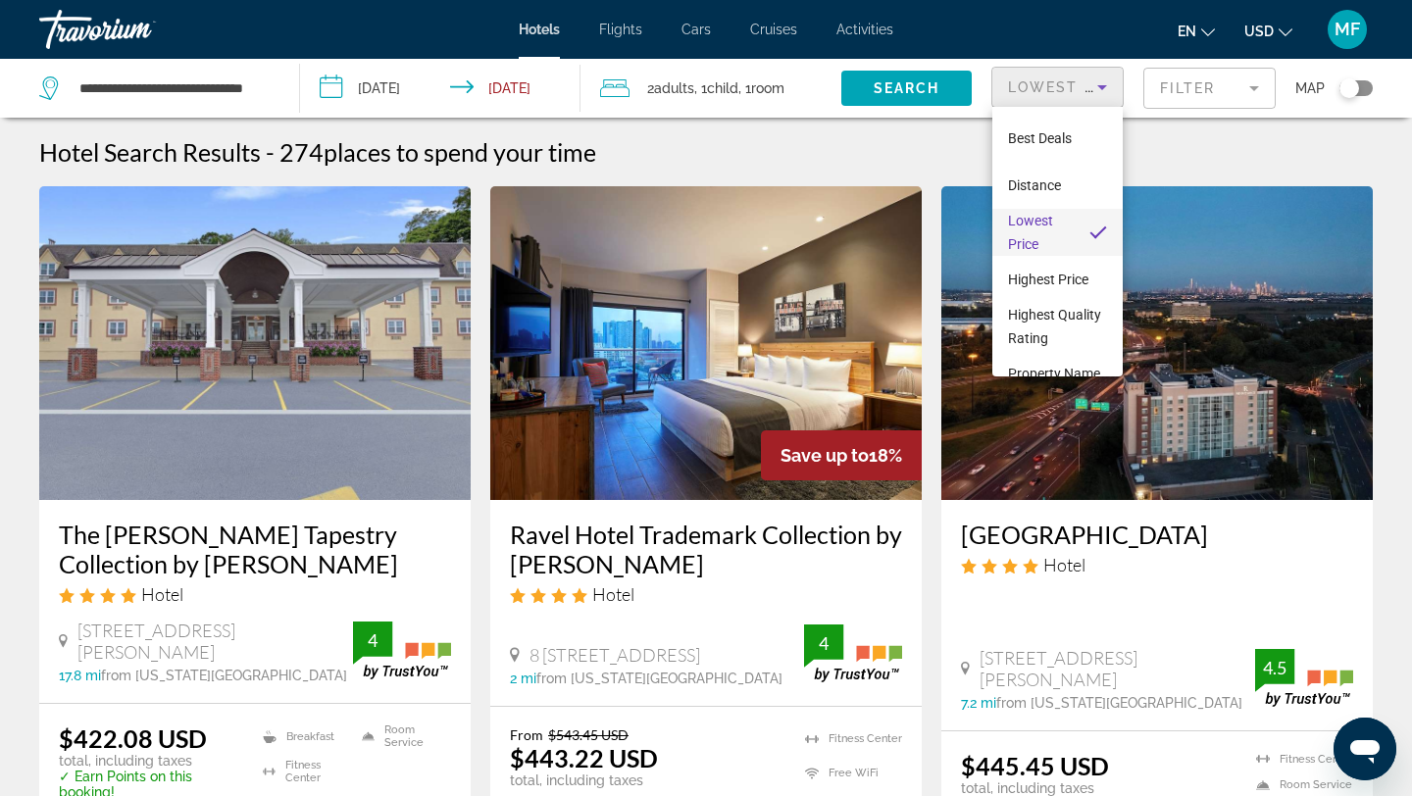
click at [1061, 225] on span "Lowest Price" at bounding box center [1041, 232] width 66 height 47
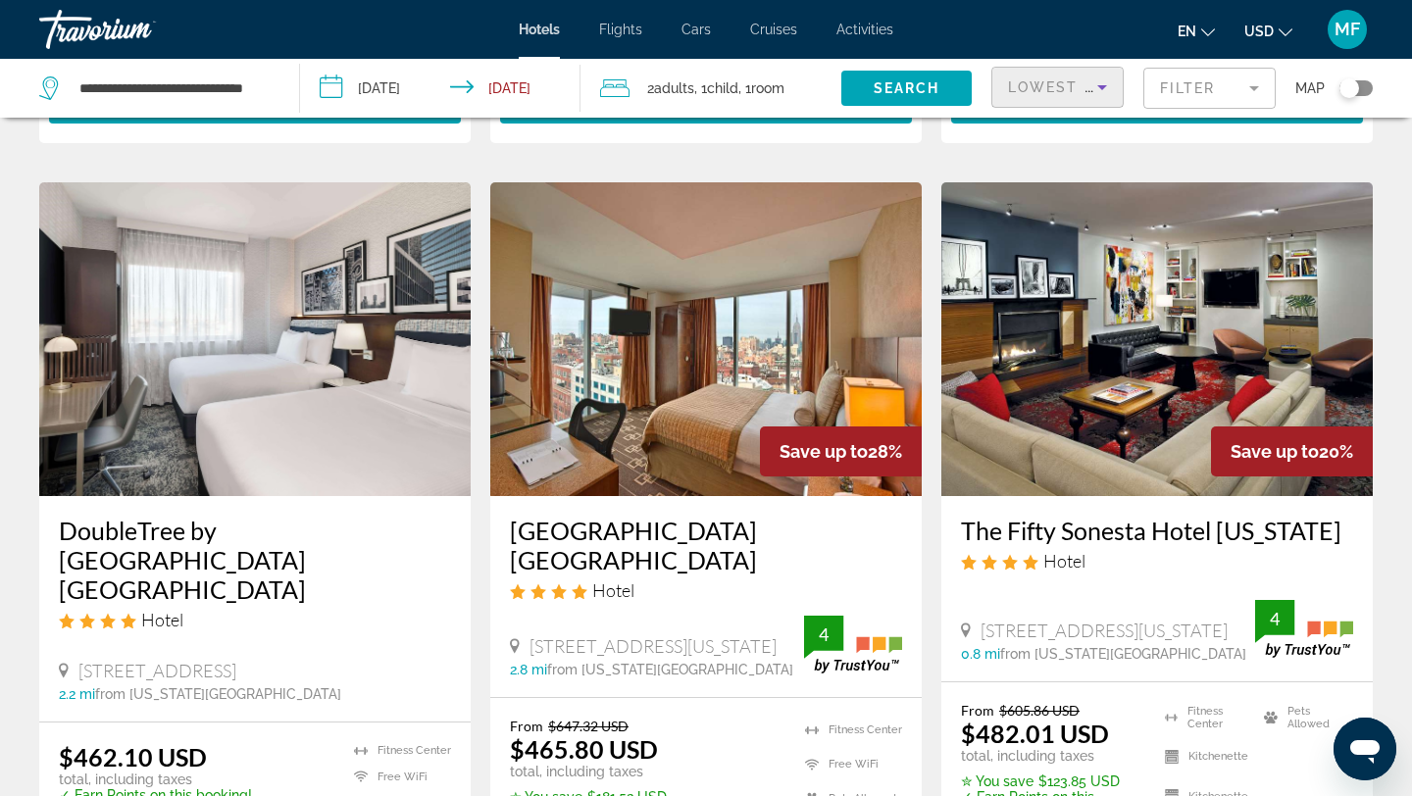
scroll to position [2278, 0]
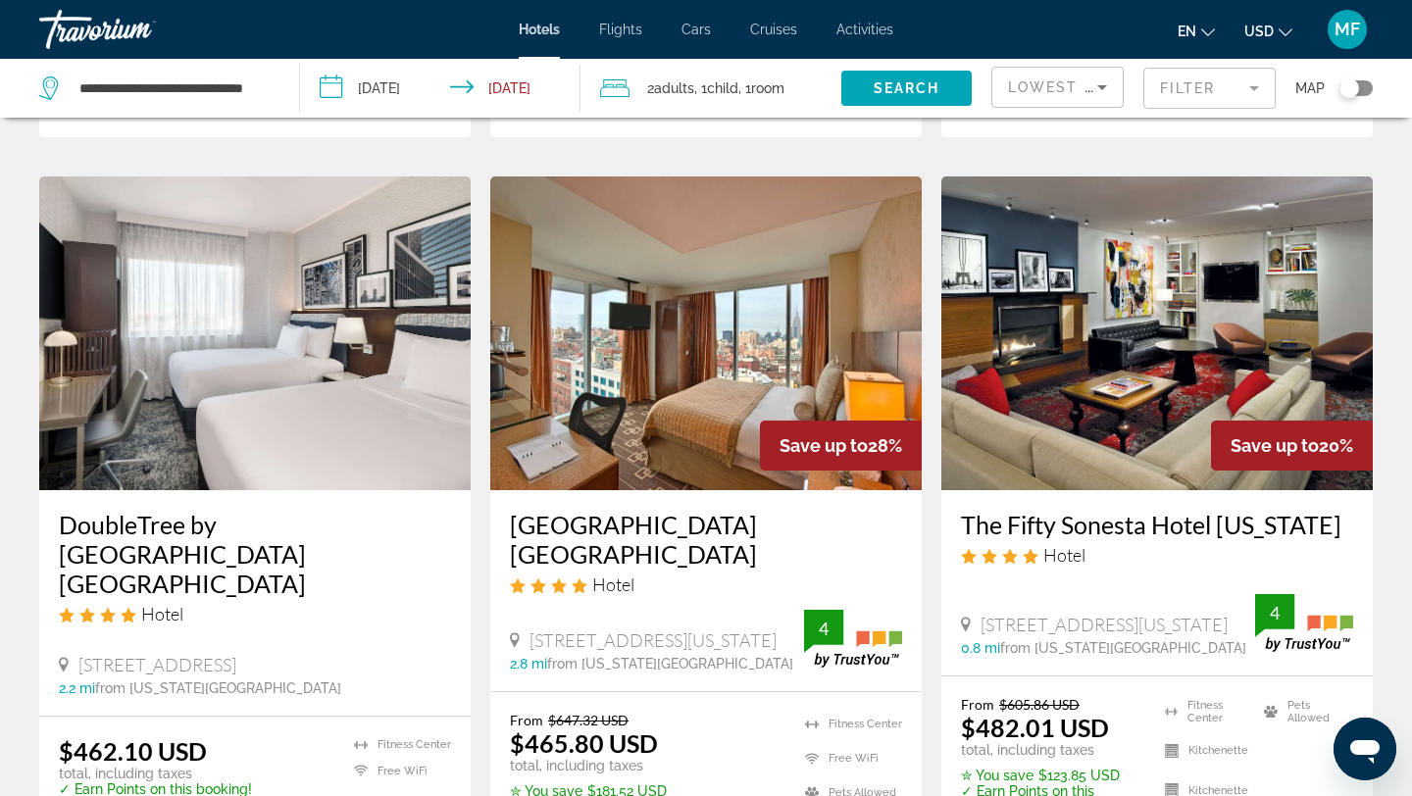
click at [701, 422] on img "Main content" at bounding box center [706, 334] width 432 height 314
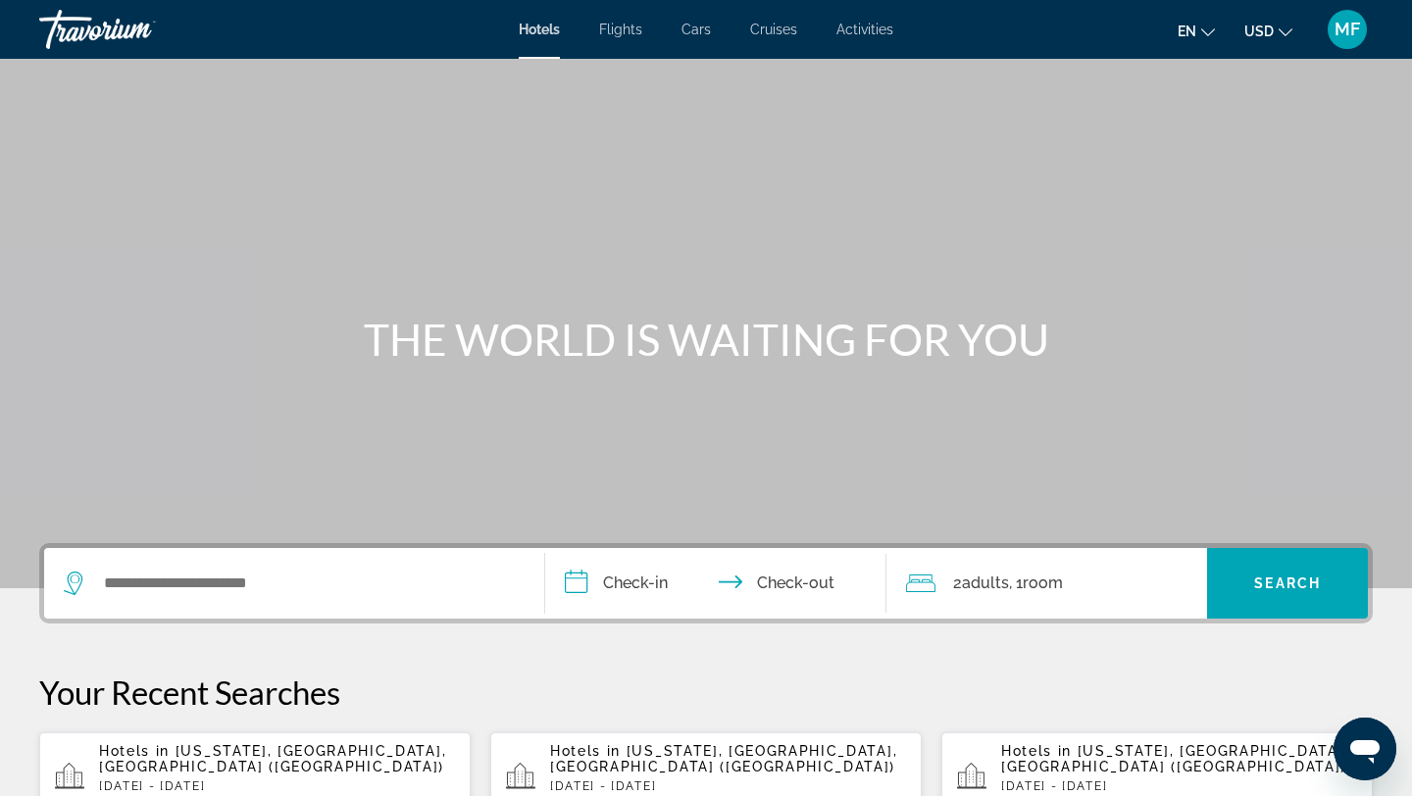
click at [636, 757] on span "[US_STATE], [GEOGRAPHIC_DATA], [GEOGRAPHIC_DATA] ([GEOGRAPHIC_DATA])" at bounding box center [723, 759] width 347 height 31
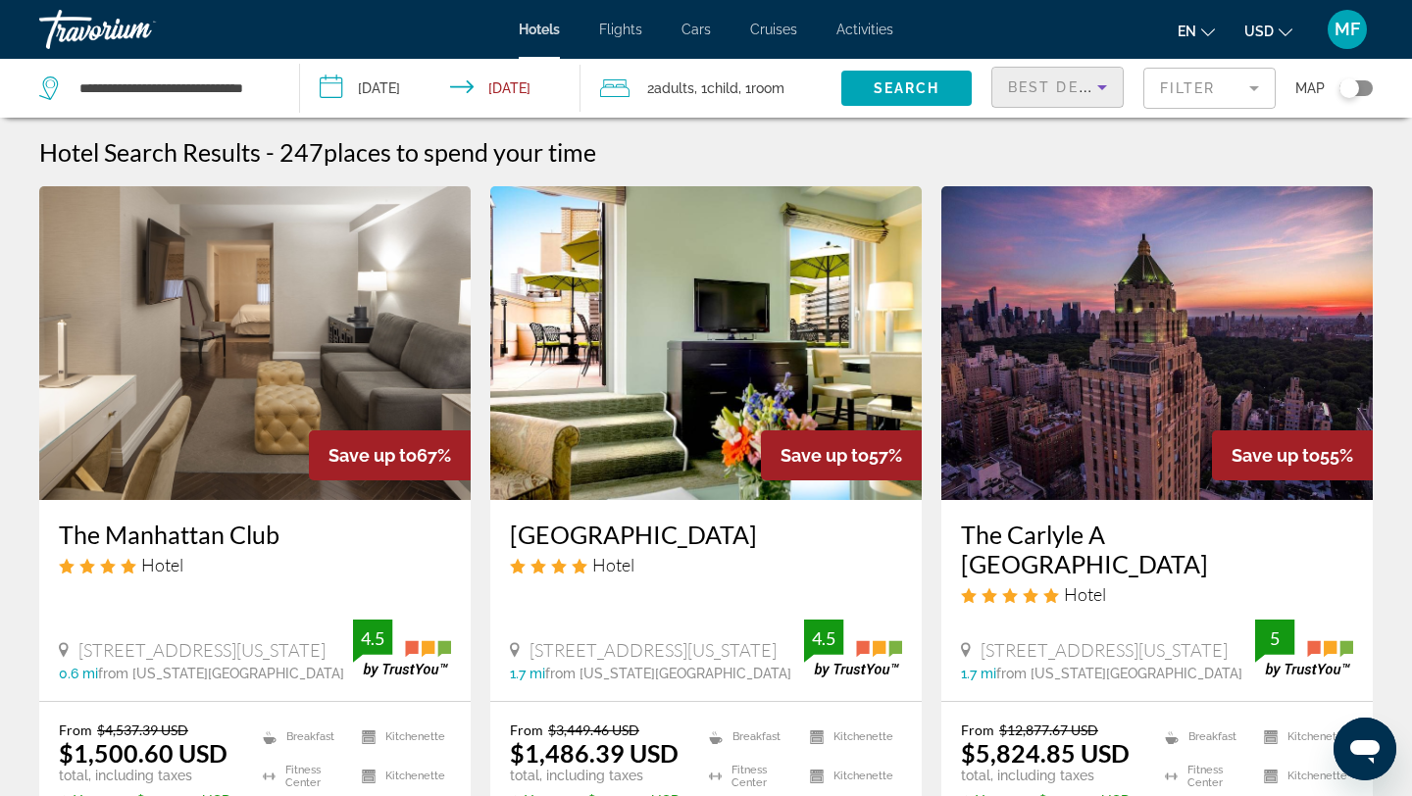
click at [1095, 88] on icon "Sort by" at bounding box center [1103, 88] width 24 height 24
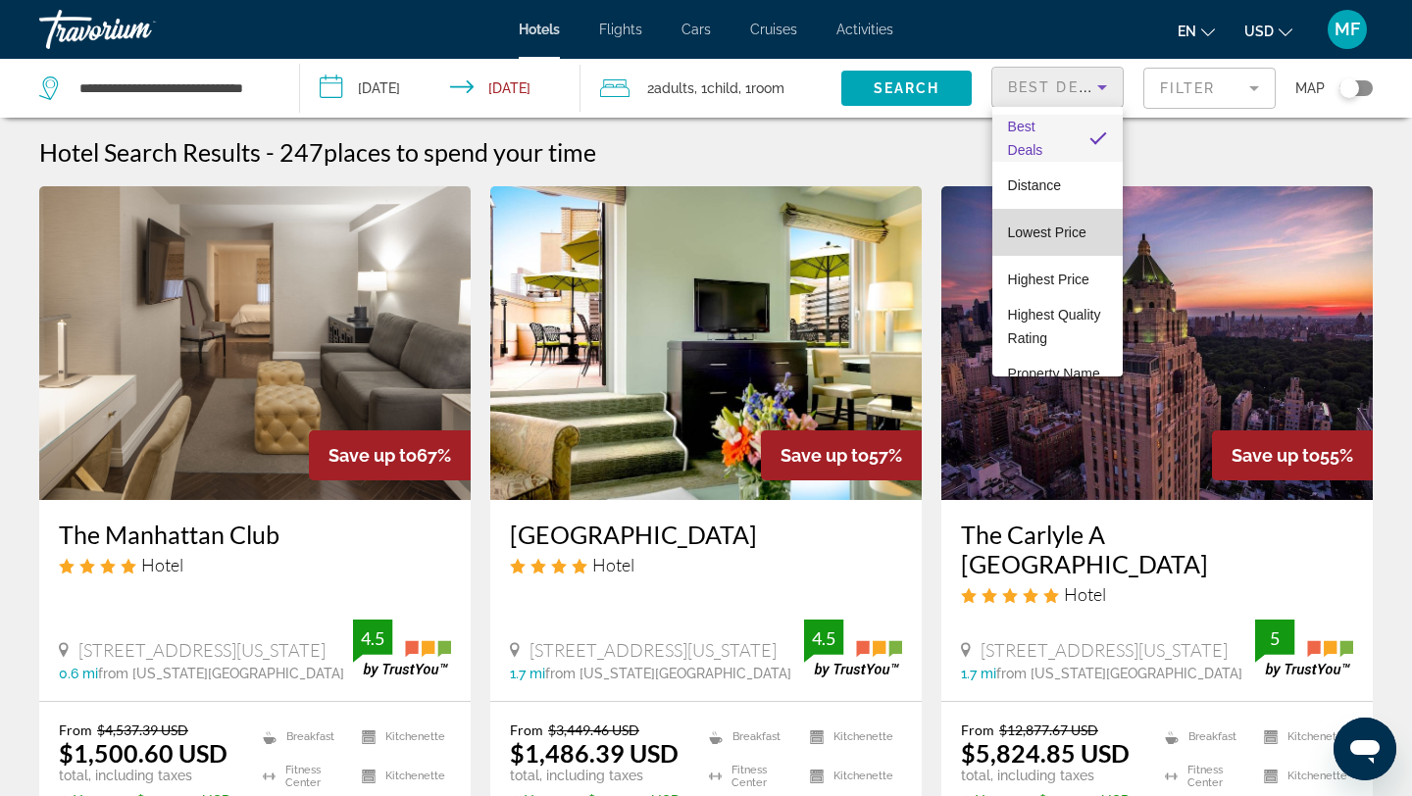
click at [1066, 237] on span "Lowest Price" at bounding box center [1047, 233] width 78 height 16
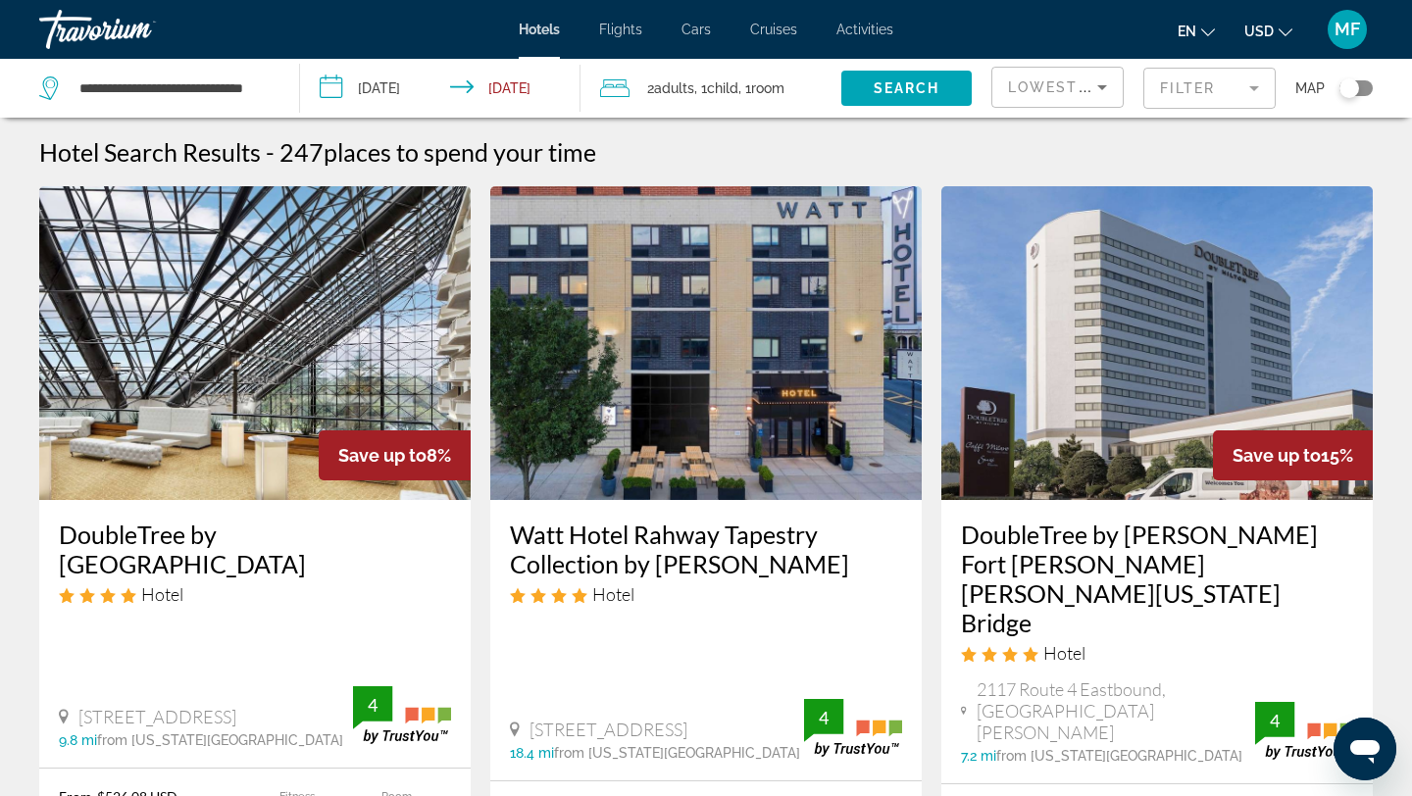
click at [1353, 90] on div "Toggle map" at bounding box center [1350, 88] width 20 height 20
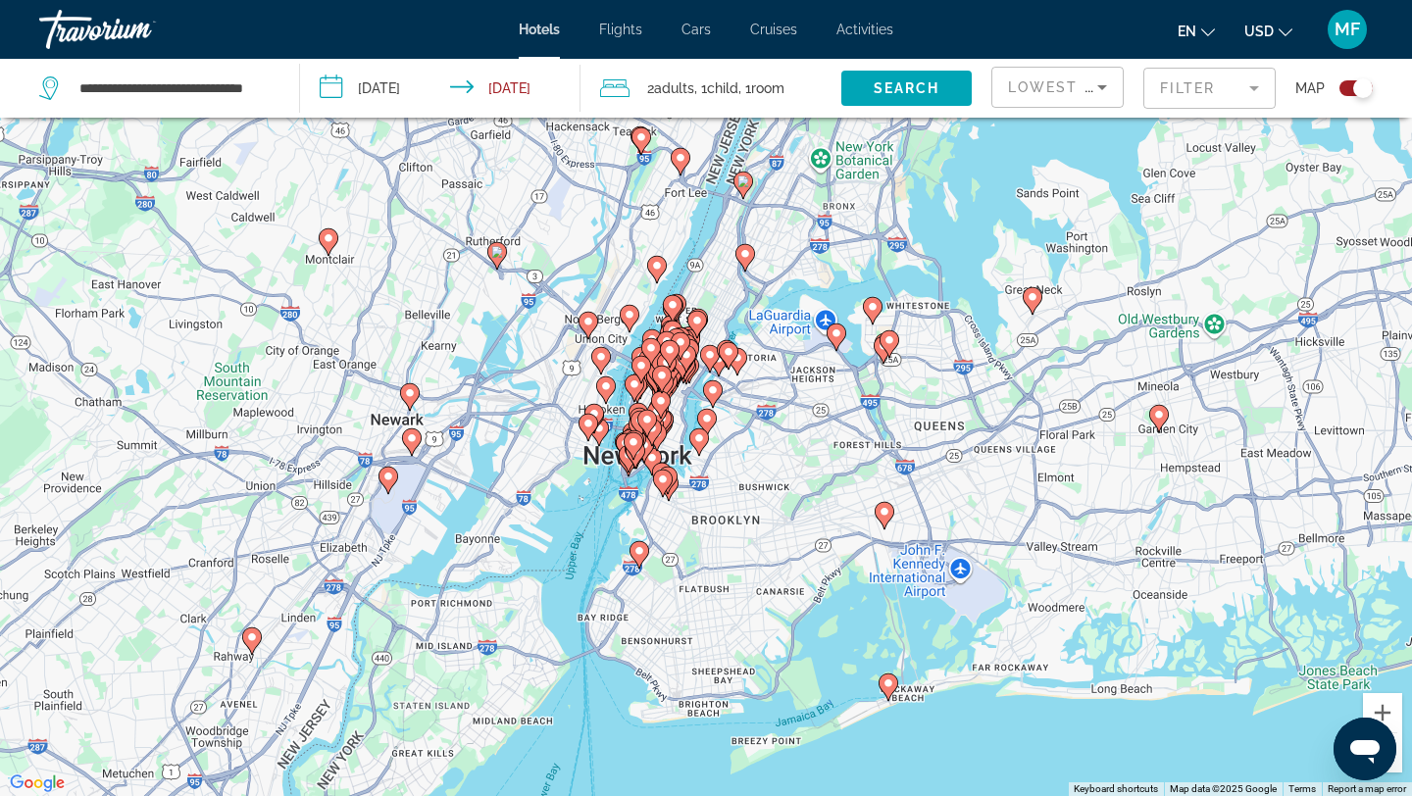
click at [734, 421] on div "To activate drag with keyboard, press Alt + Enter. Once in keyboard drag state,…" at bounding box center [706, 398] width 1412 height 796
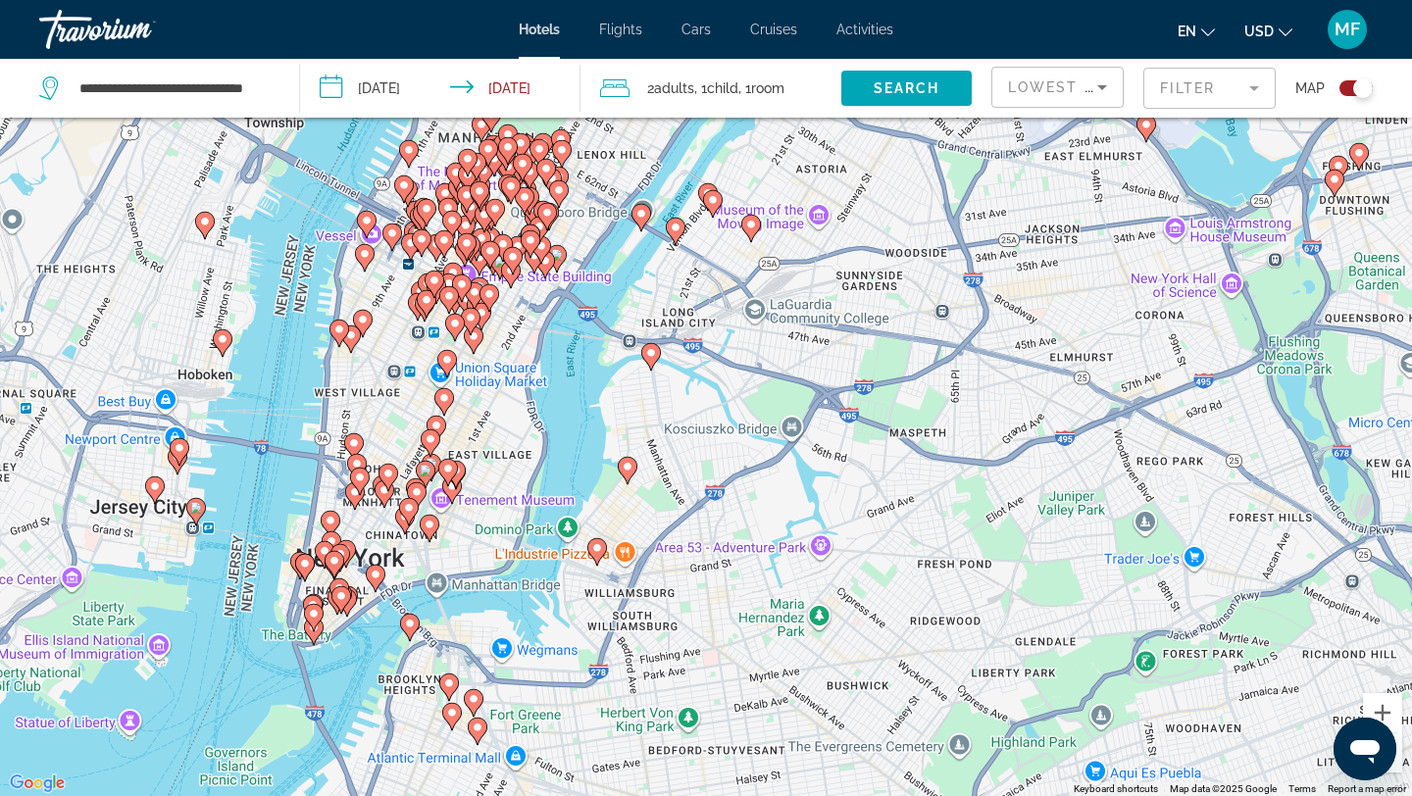
click at [642, 219] on image "Main content" at bounding box center [642, 214] width 12 height 12
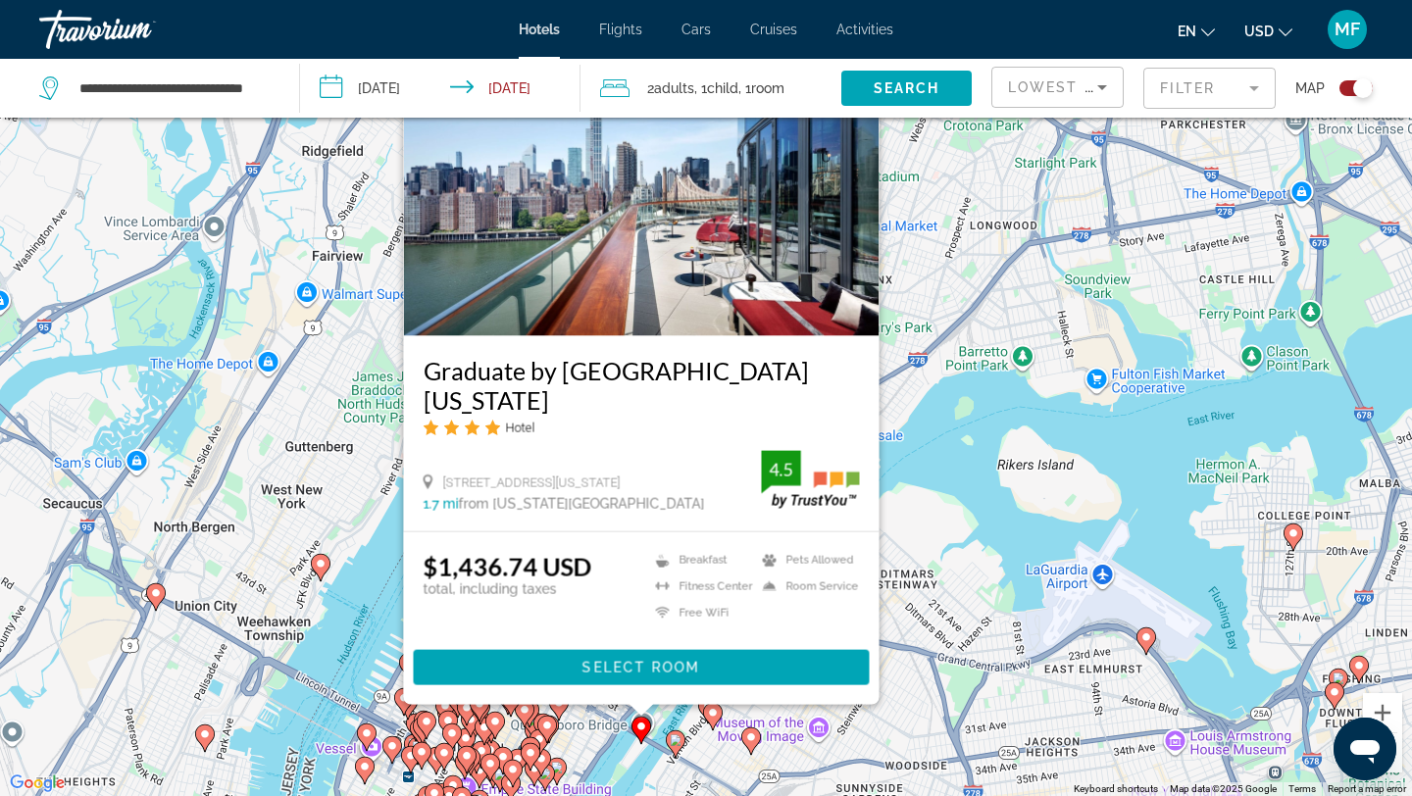
click at [681, 744] on image "Main content" at bounding box center [676, 741] width 12 height 12
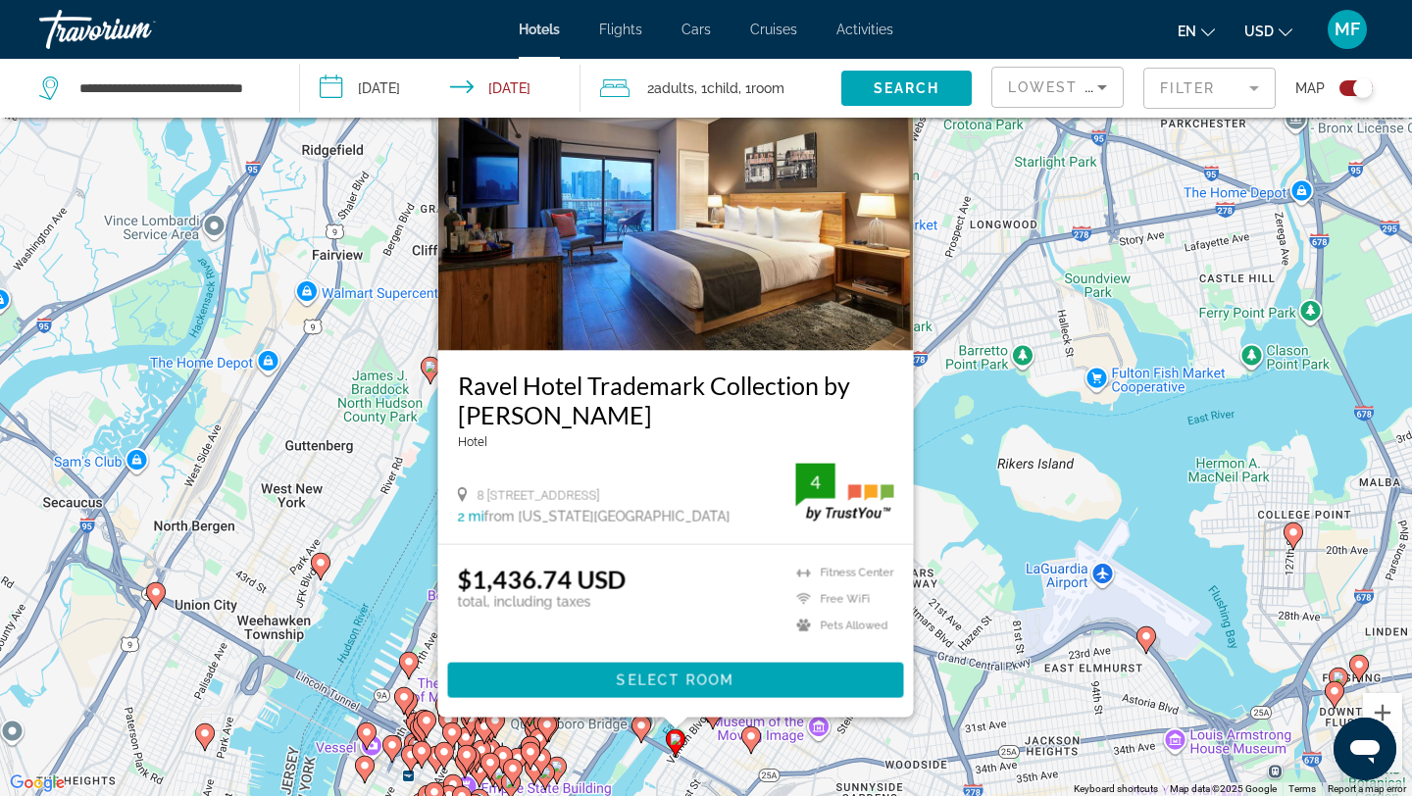
click at [753, 744] on icon "Main content" at bounding box center [752, 741] width 18 height 26
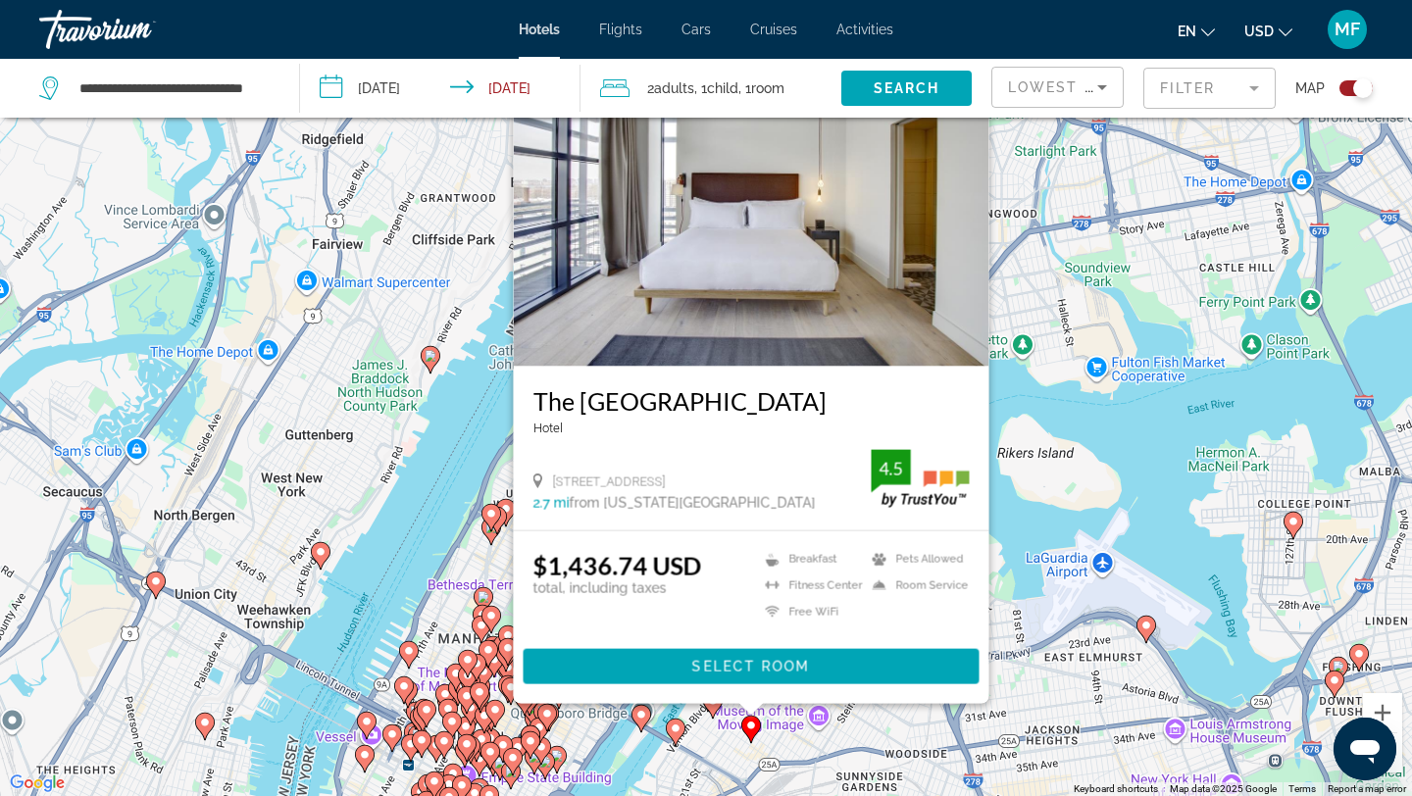
click at [712, 709] on icon "Main content" at bounding box center [713, 706] width 18 height 26
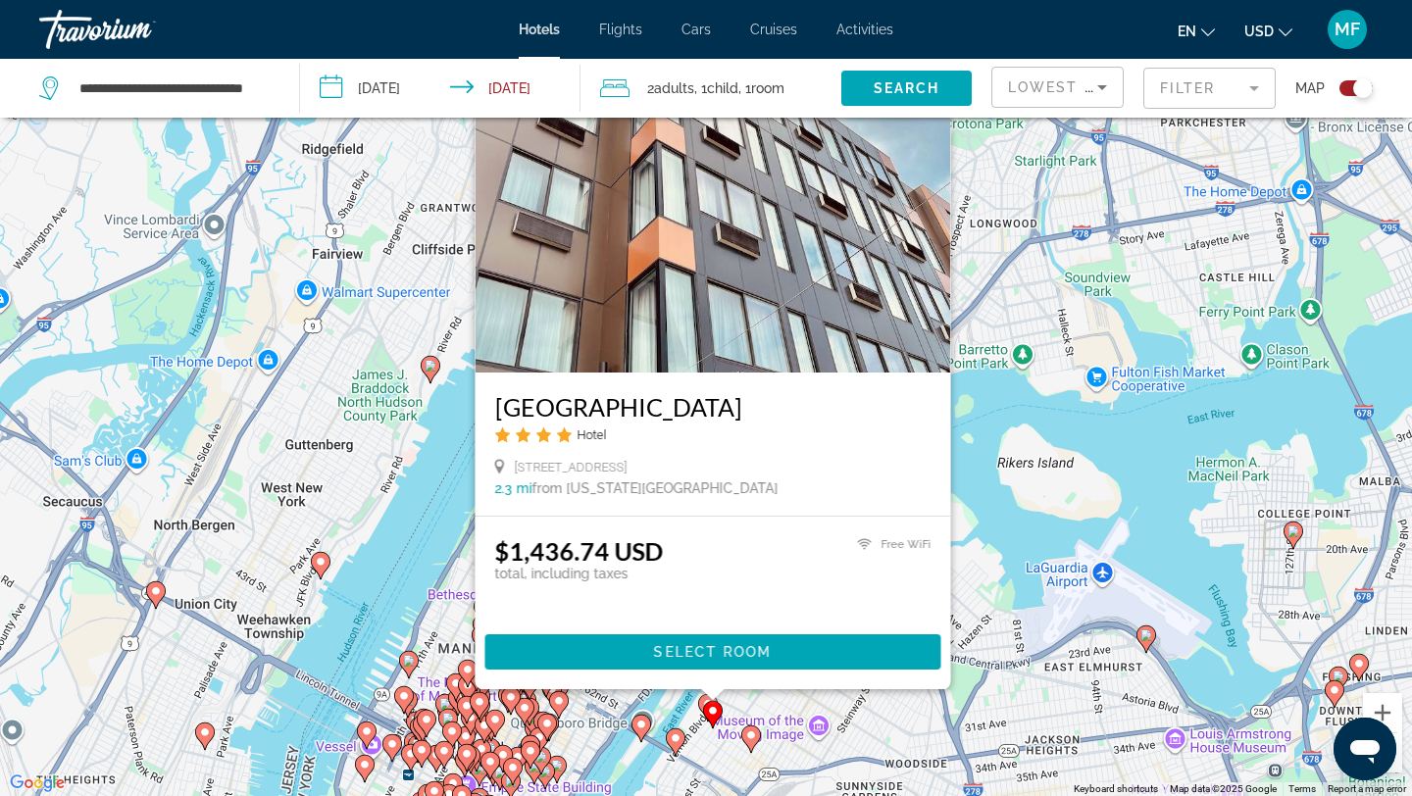
click at [558, 763] on image "Main content" at bounding box center [557, 766] width 12 height 12
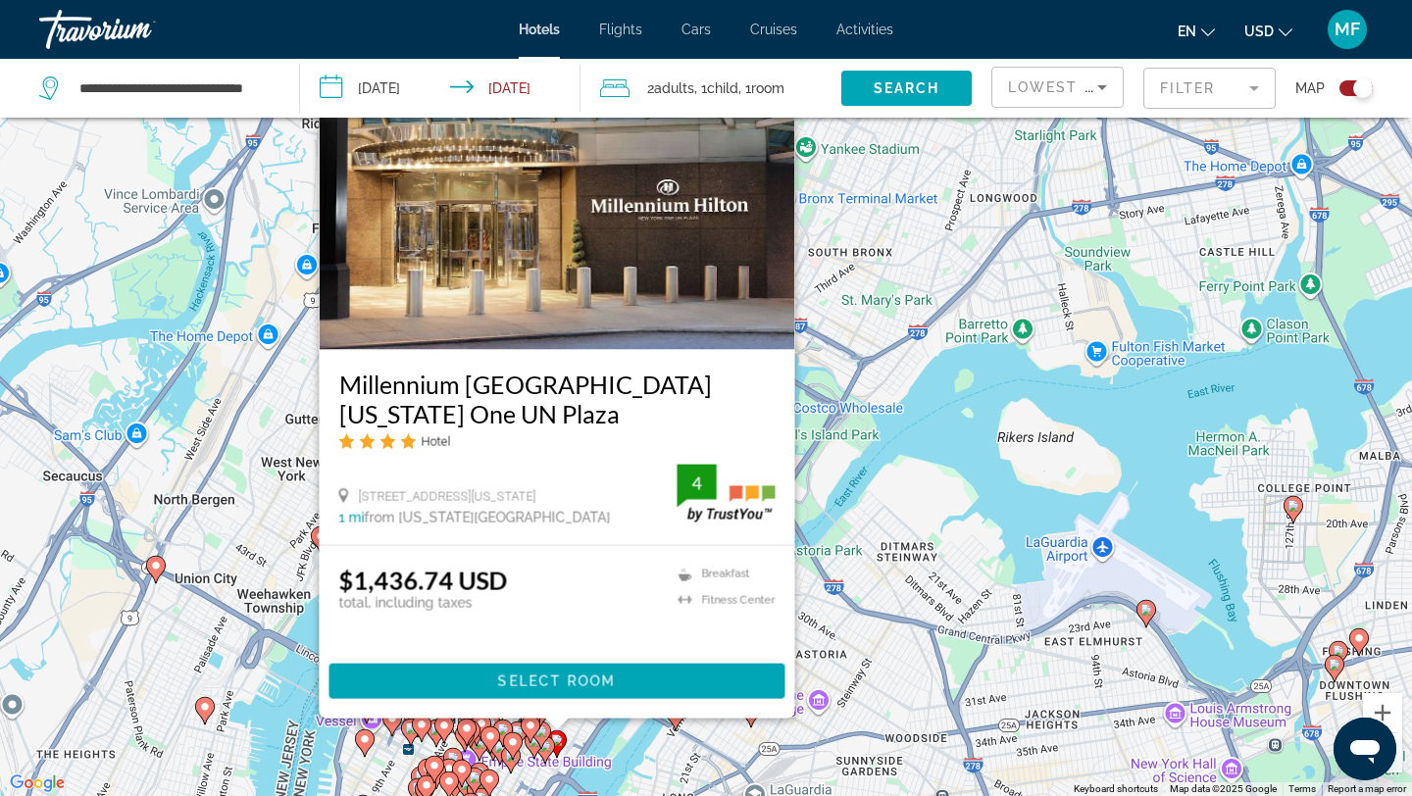
click at [917, 668] on div "To activate drag with keyboard, press Alt + Enter. Once in keyboard drag state,…" at bounding box center [706, 398] width 1412 height 796
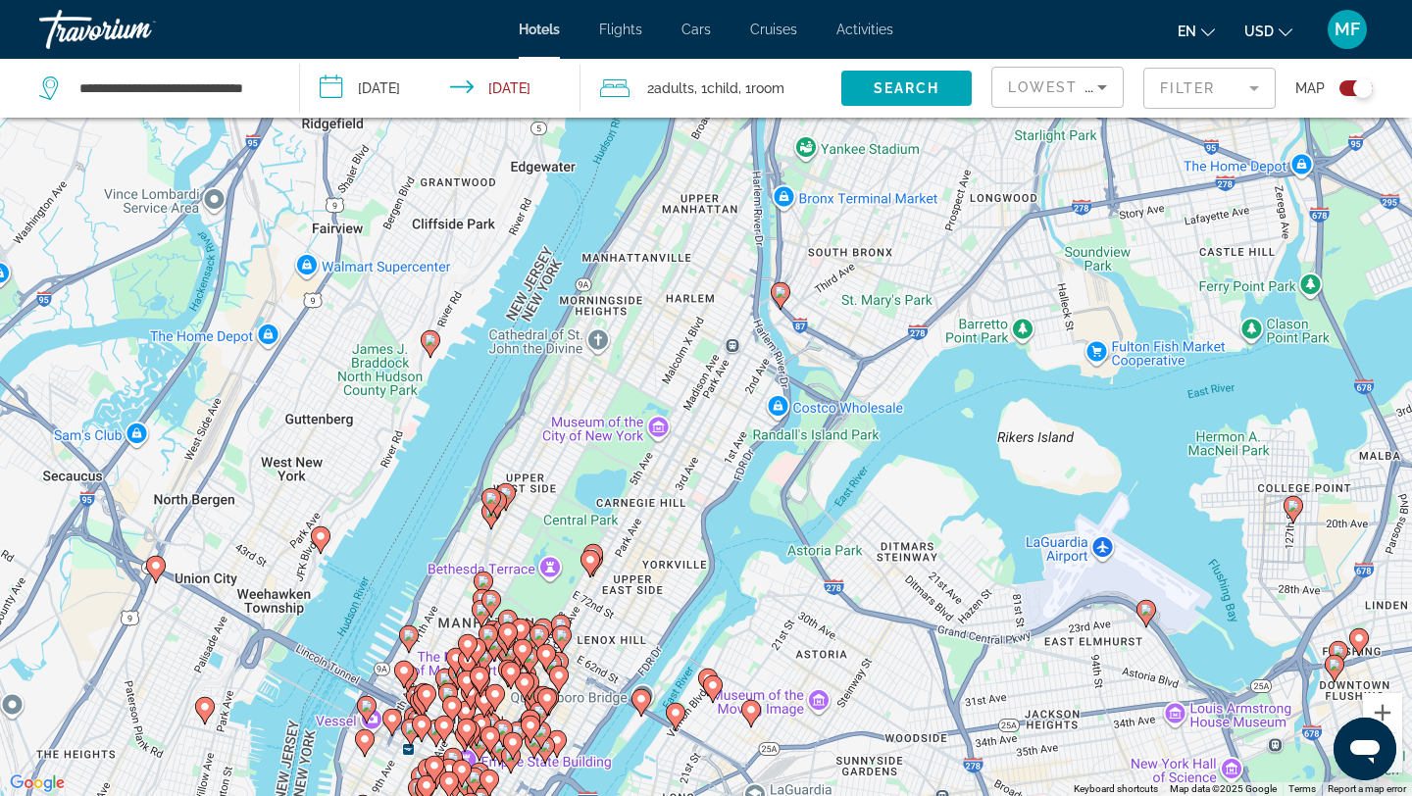
click at [1361, 91] on div "Toggle map" at bounding box center [1364, 88] width 20 height 20
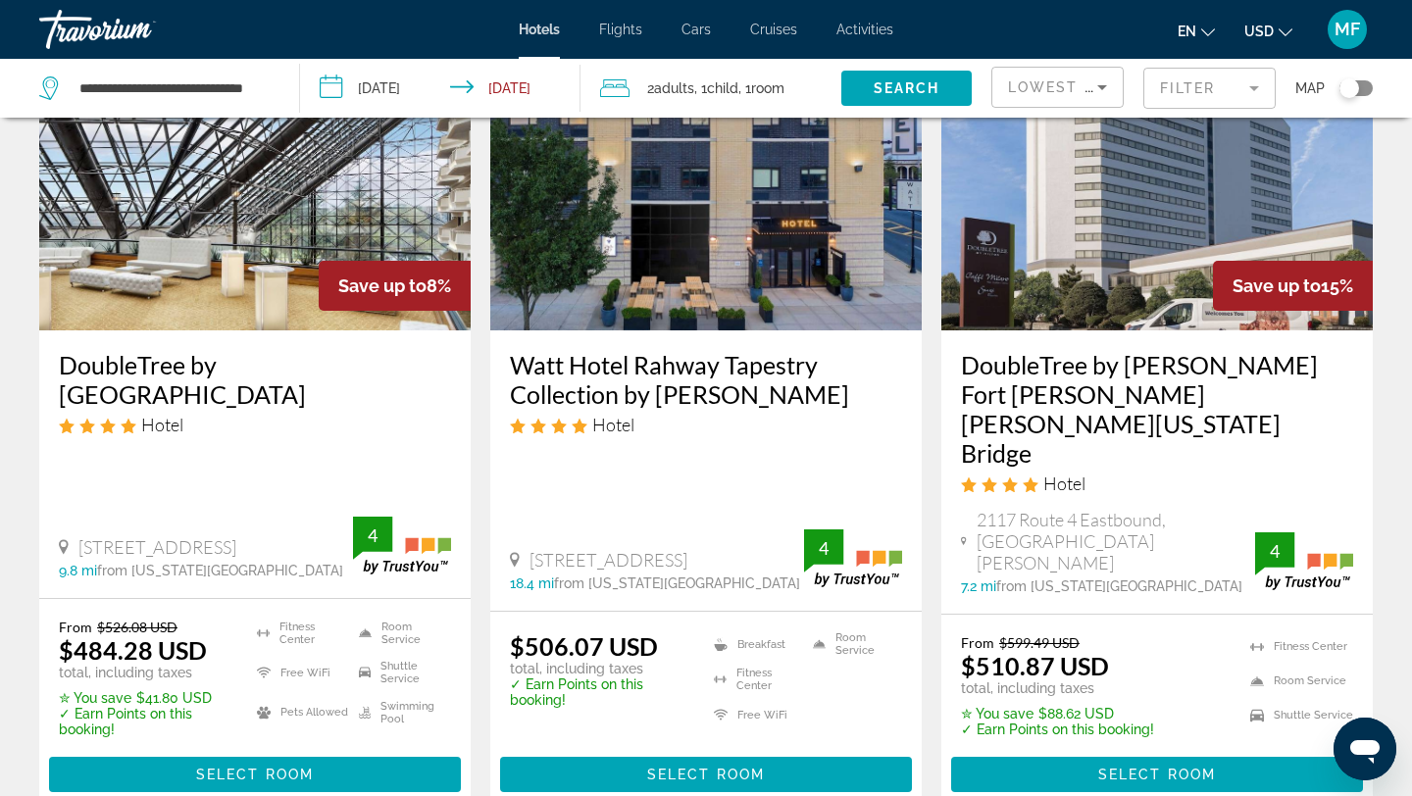
scroll to position [176, 0]
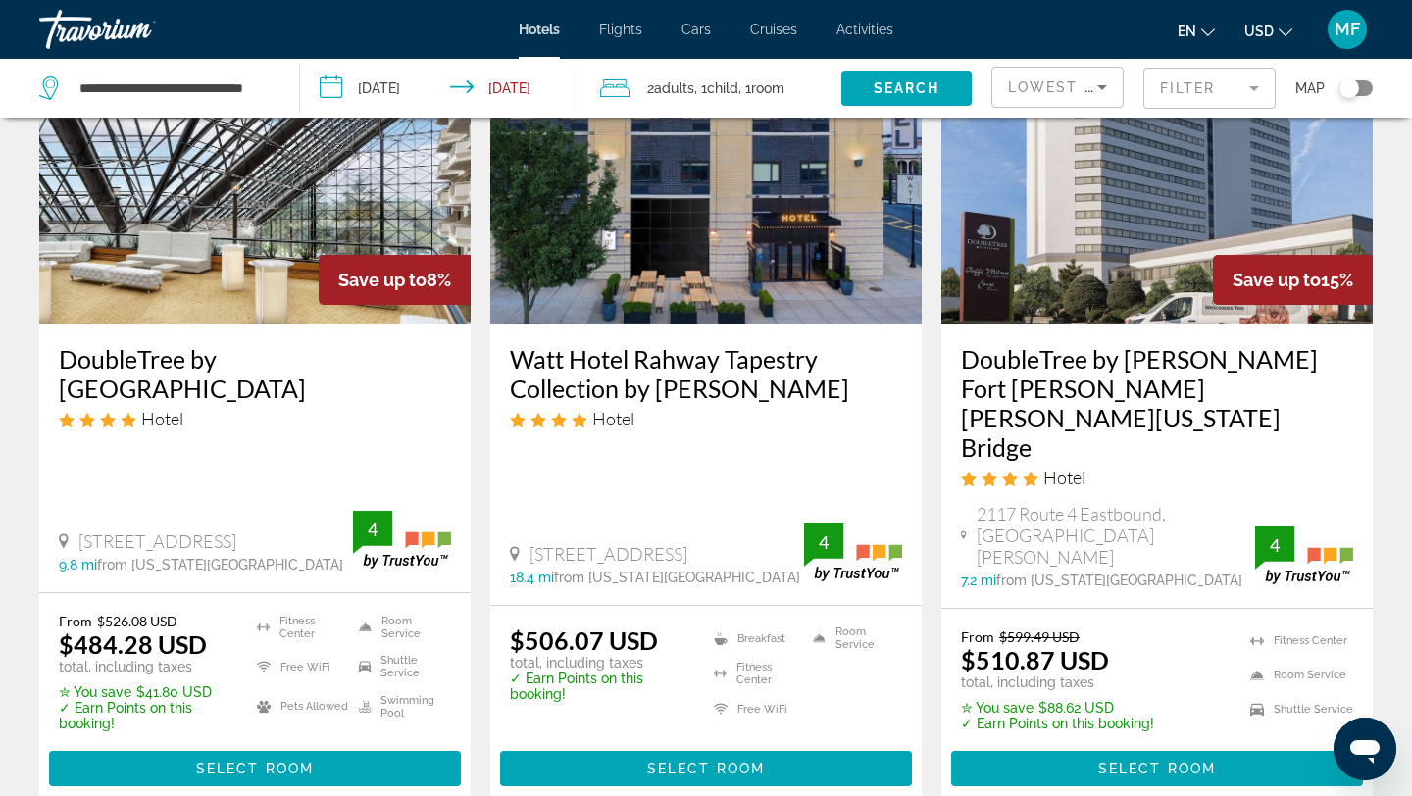
click at [286, 287] on img "Main content" at bounding box center [255, 168] width 432 height 314
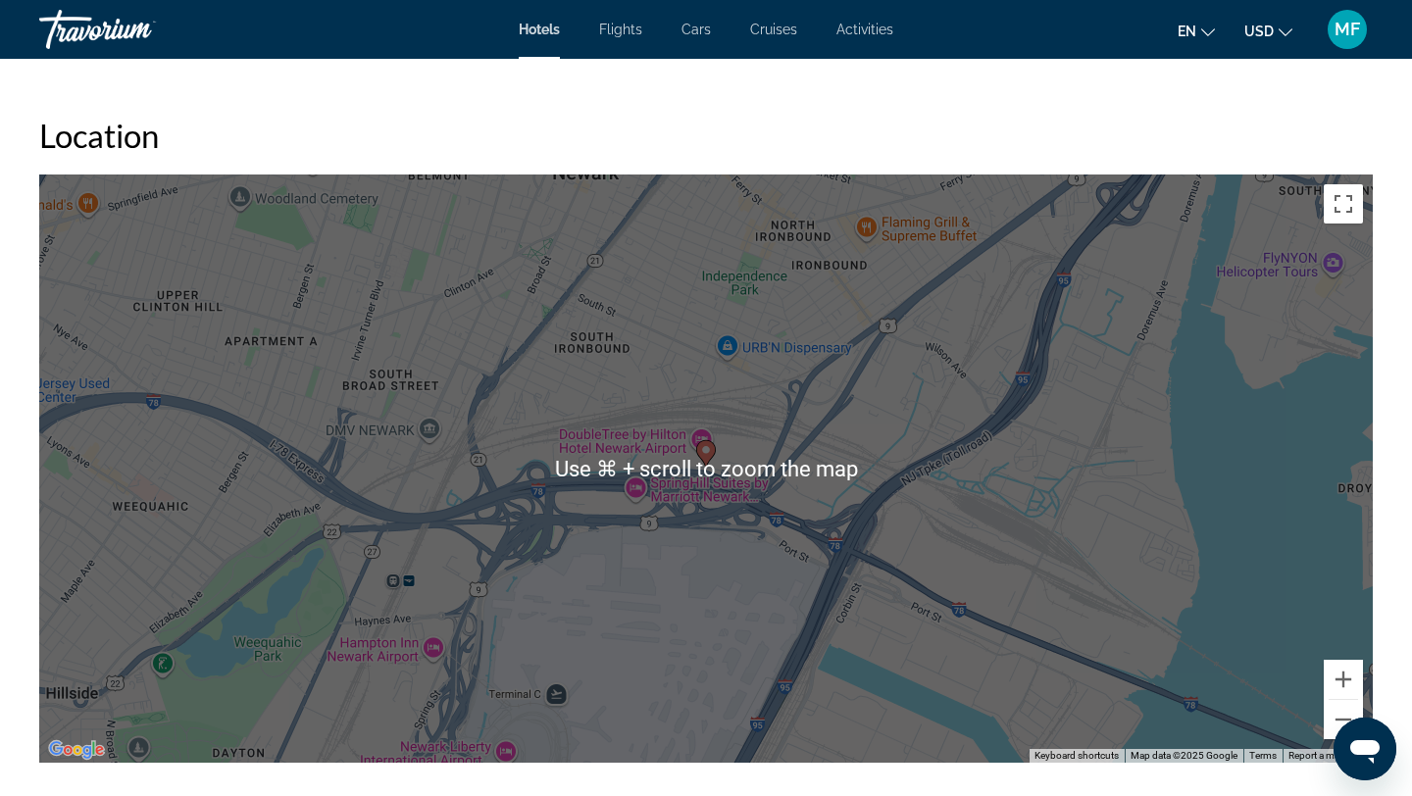
scroll to position [1729, 0]
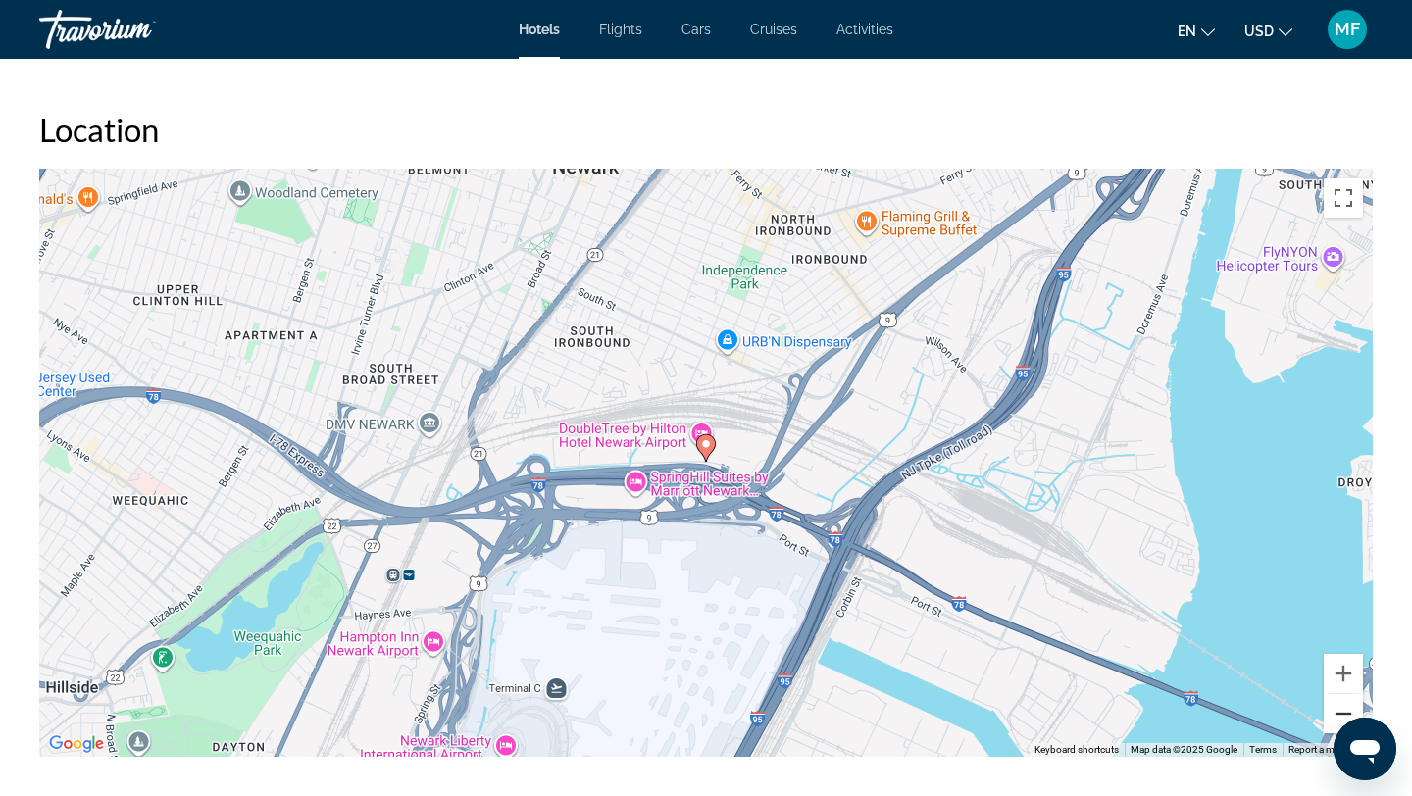
click at [1344, 717] on button "Zoom out" at bounding box center [1343, 713] width 39 height 39
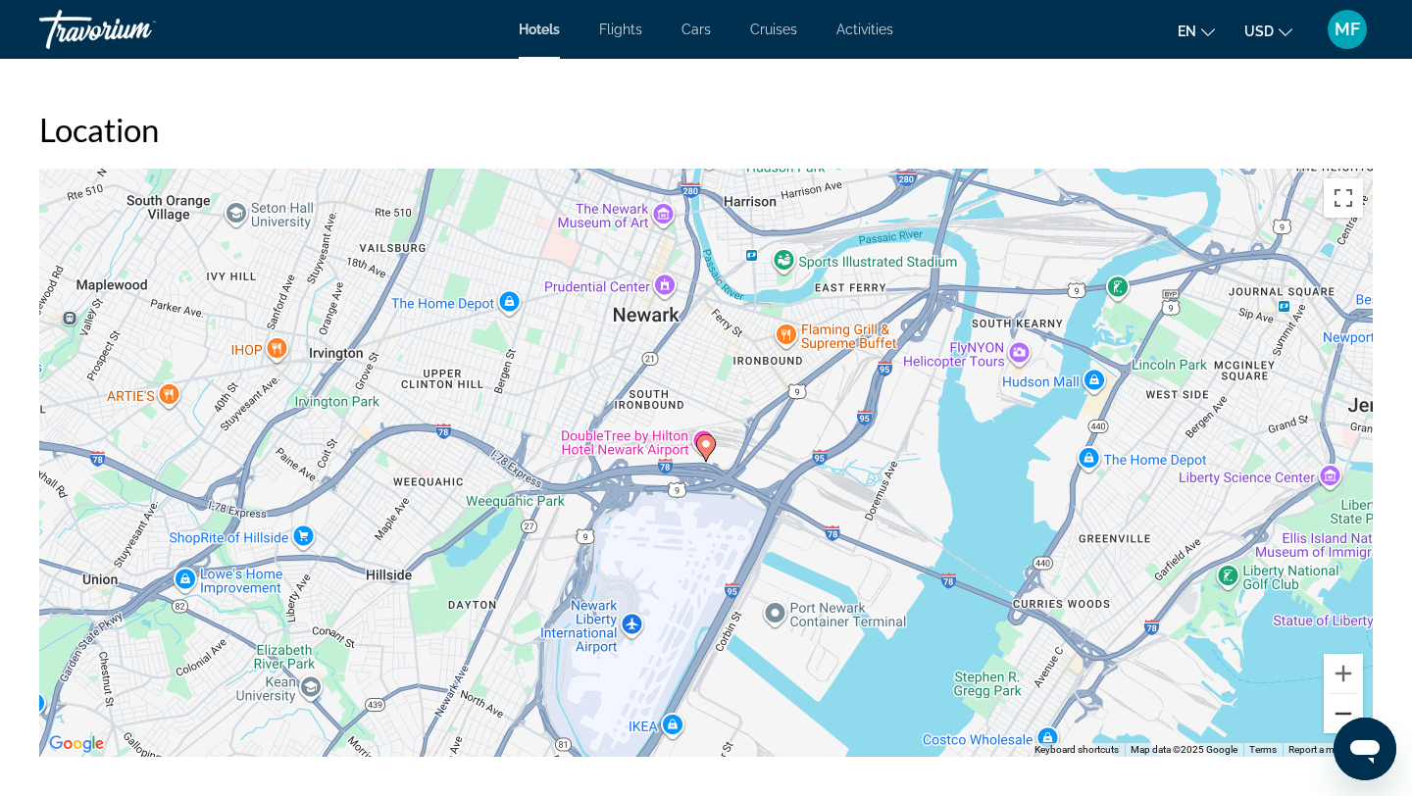
click at [1344, 717] on button "Zoom out" at bounding box center [1343, 713] width 39 height 39
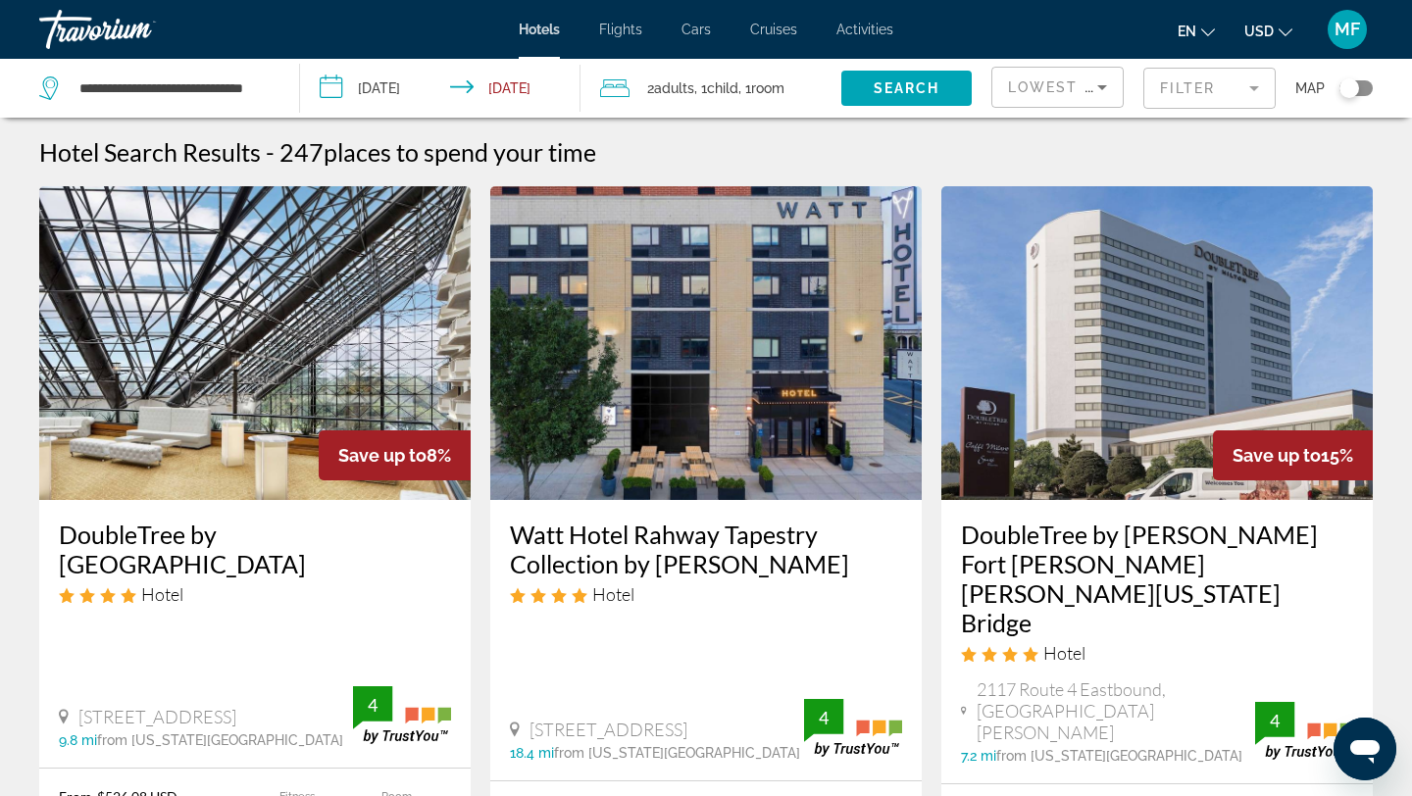
click at [1091, 541] on h3 "DoubleTree by Hilton Fort Lee George Washington Bridge" at bounding box center [1157, 579] width 392 height 118
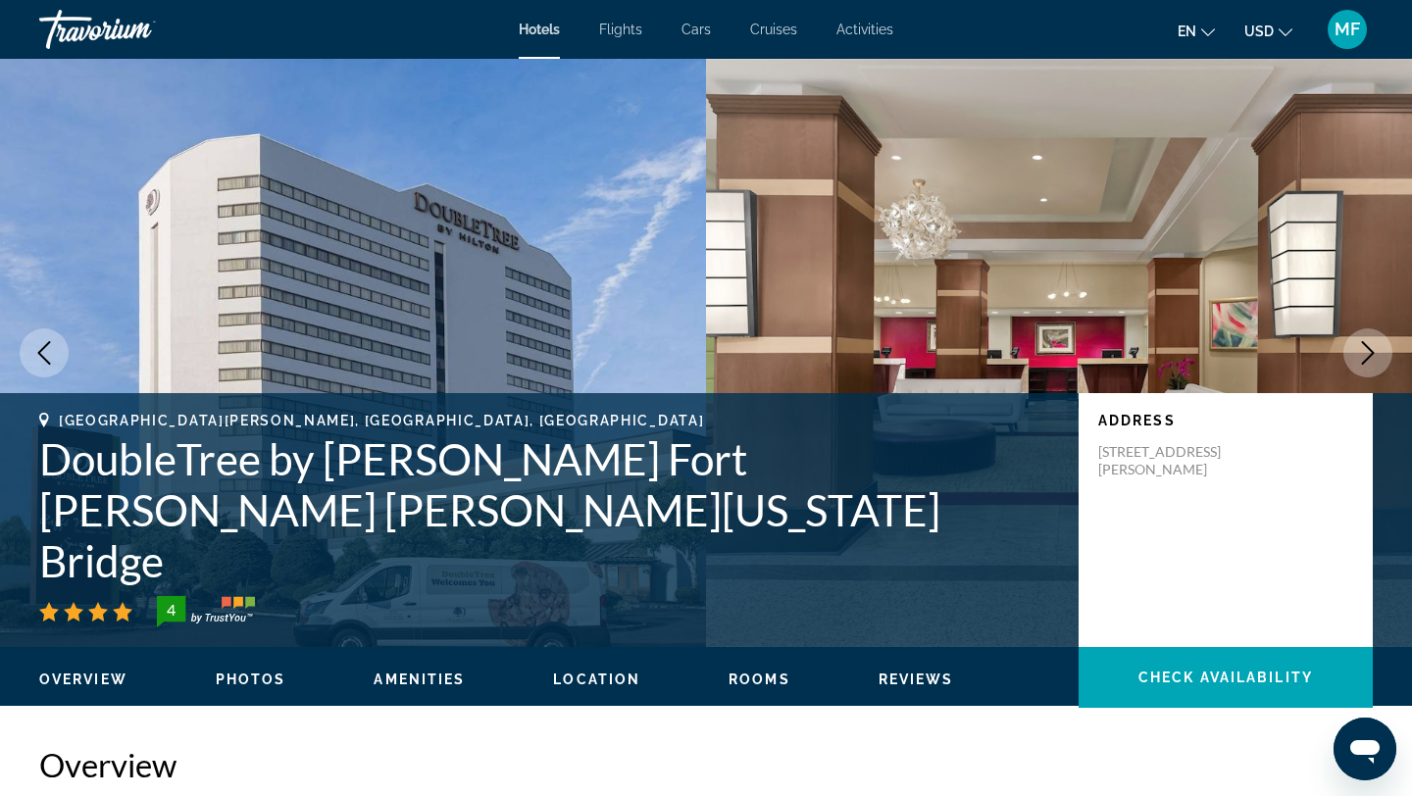
click at [566, 682] on span "Location" at bounding box center [596, 680] width 87 height 16
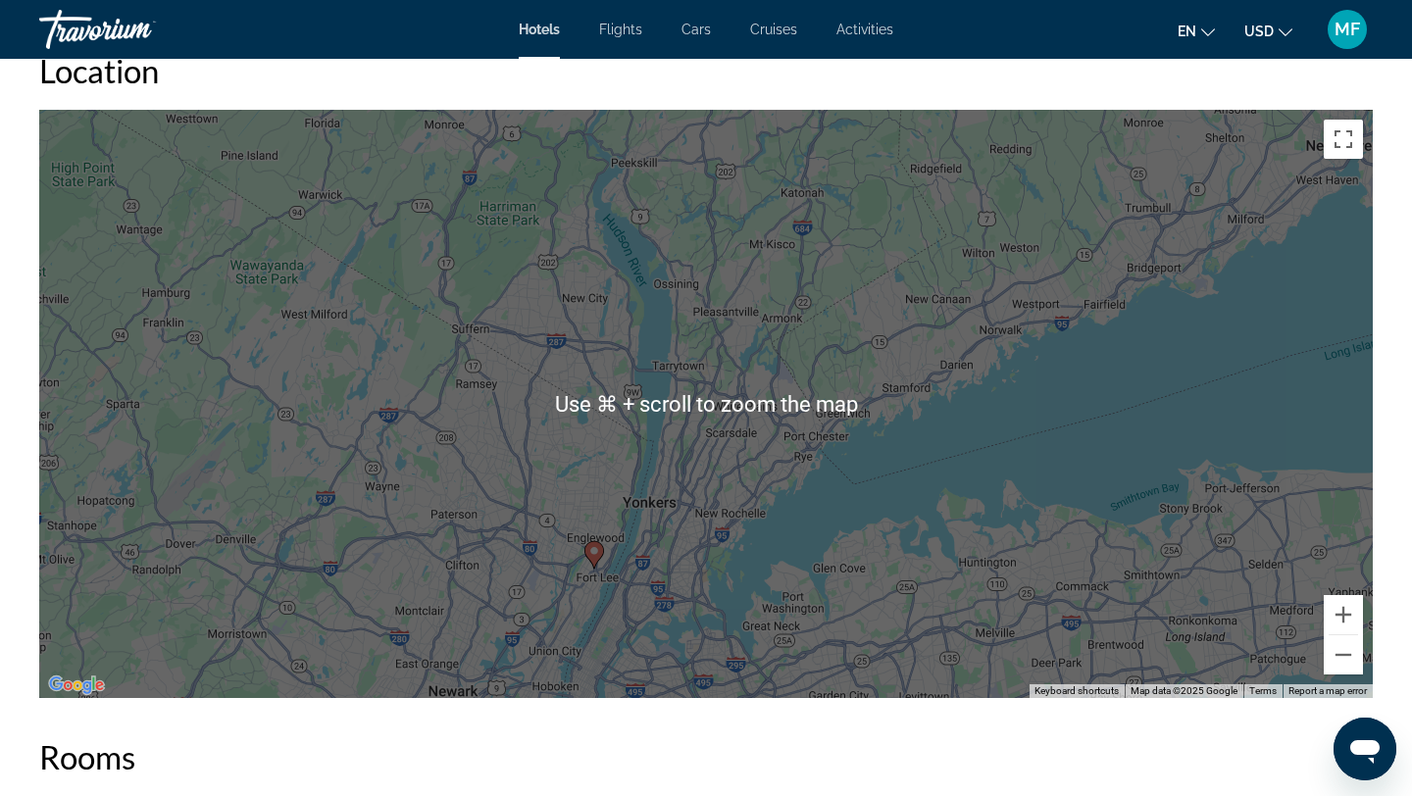
scroll to position [1888, 0]
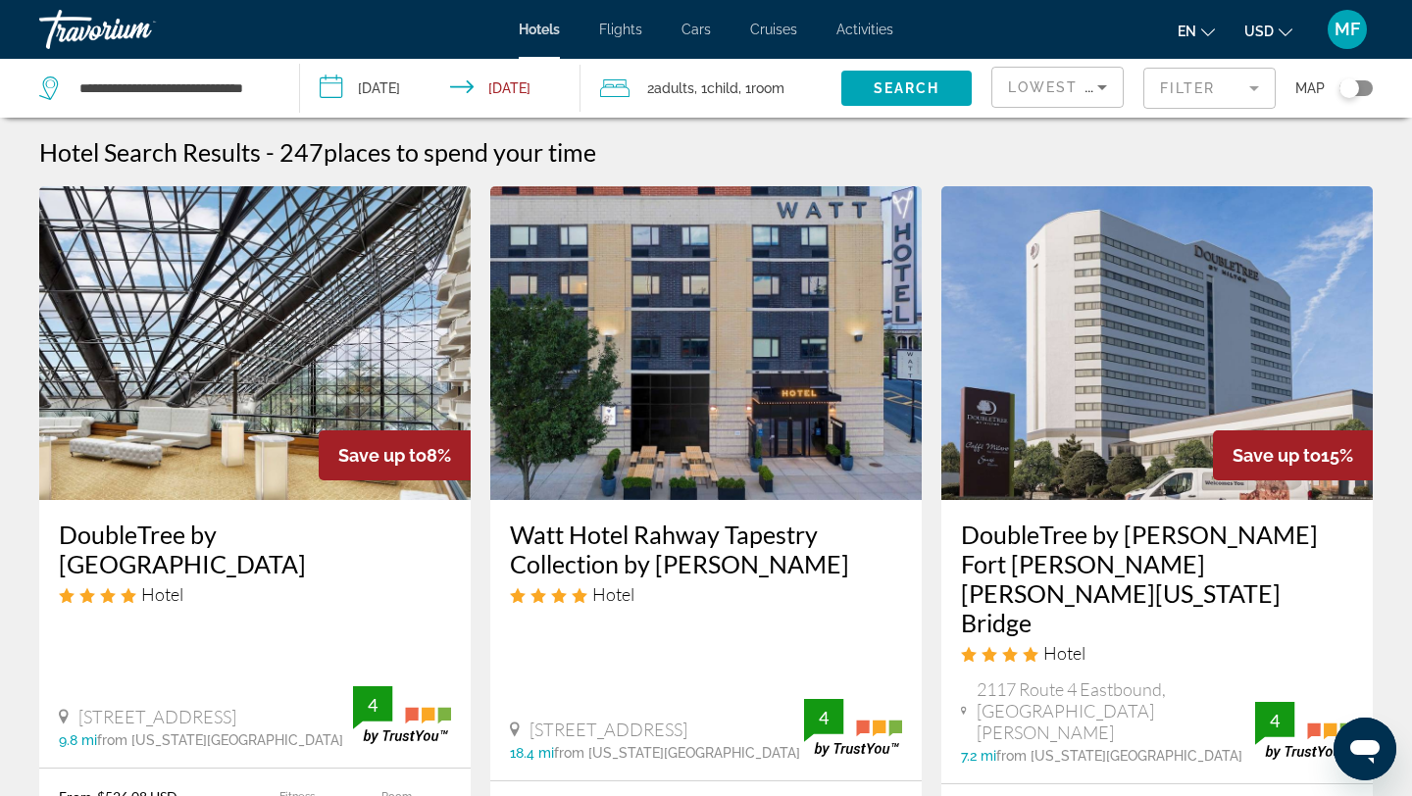
click at [1069, 551] on h3 "DoubleTree by Hilton Fort Lee George Washington Bridge" at bounding box center [1157, 579] width 392 height 118
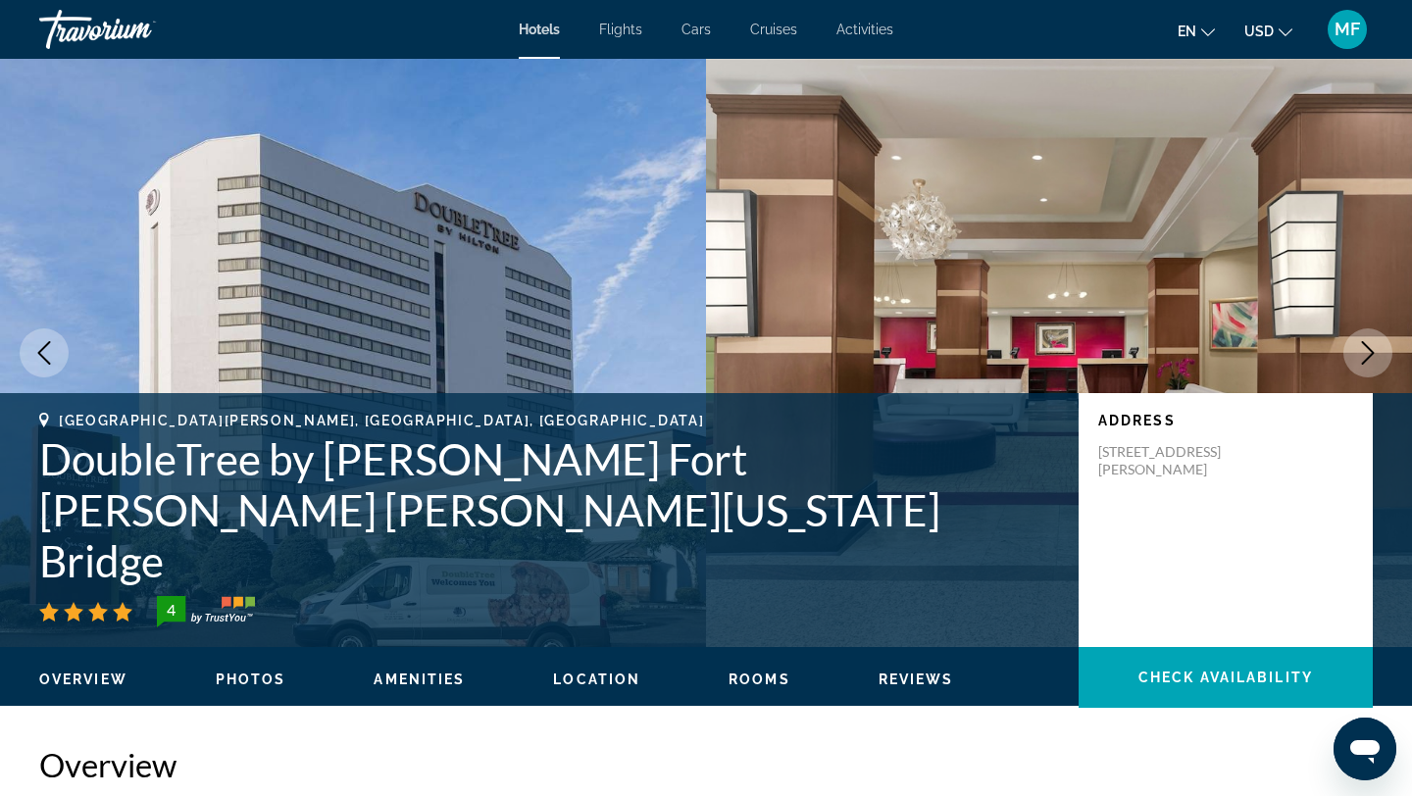
click at [624, 693] on div "Overview Photos Amenities Location Rooms Reviews Check Availability" at bounding box center [706, 677] width 1412 height 61
click at [613, 679] on span "Location" at bounding box center [596, 680] width 87 height 16
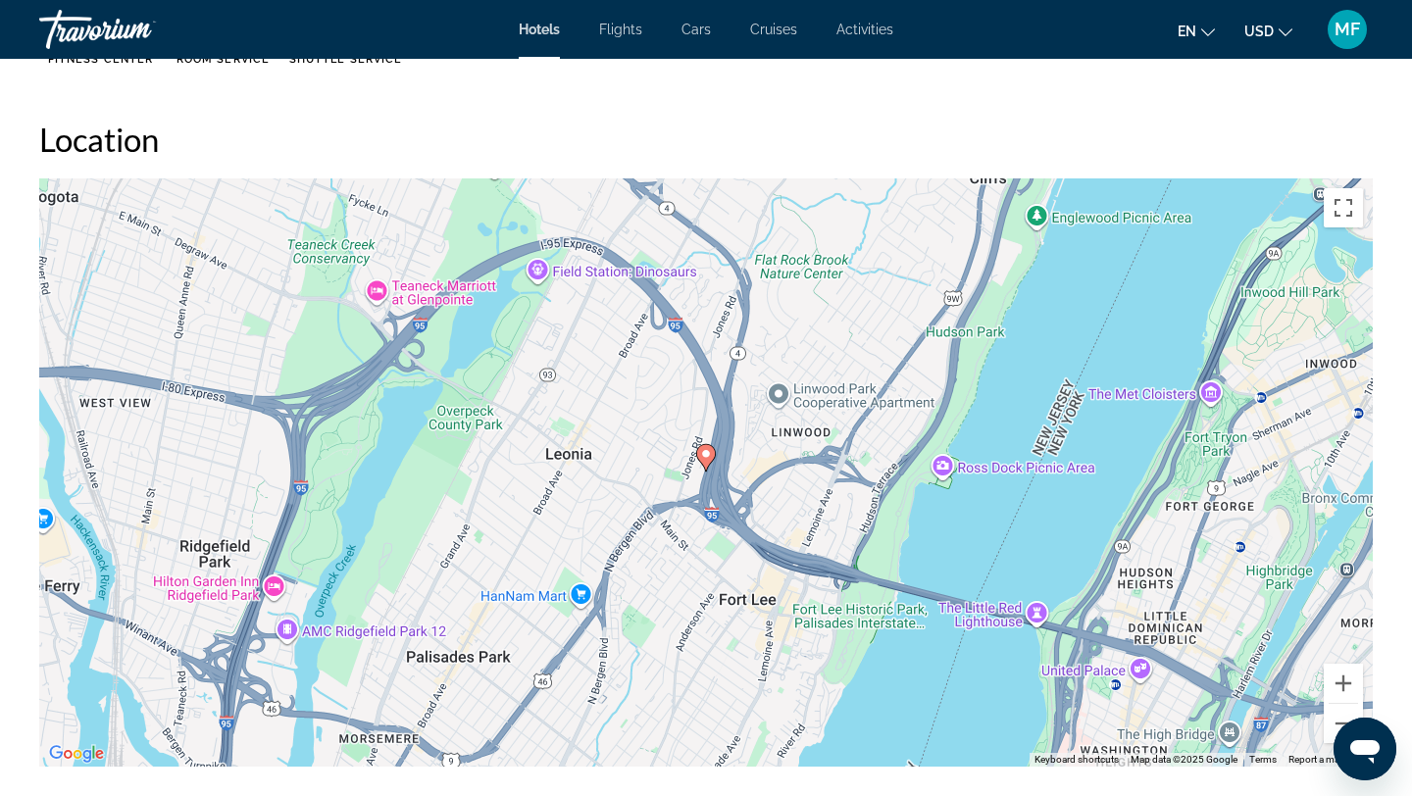
scroll to position [1796, 0]
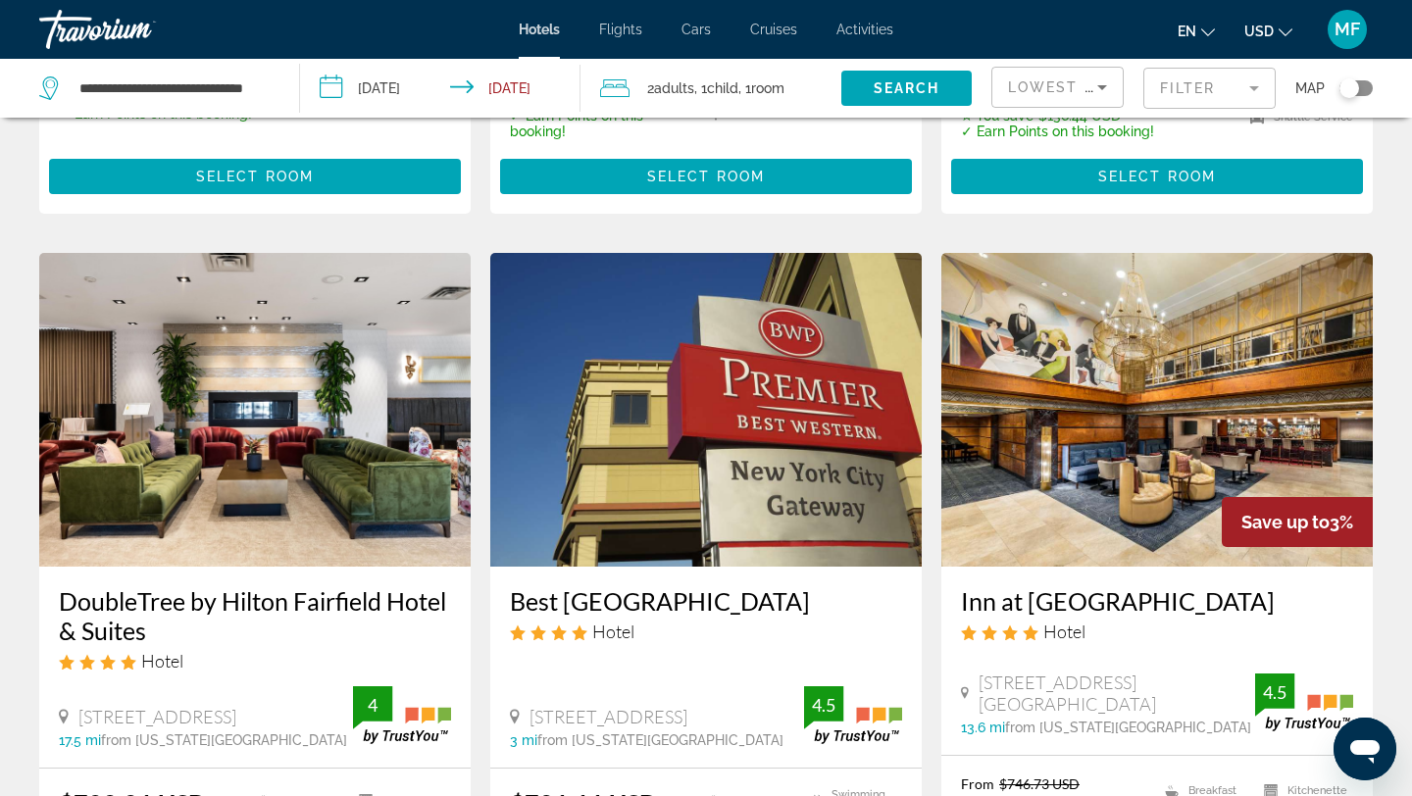
scroll to position [2251, 0]
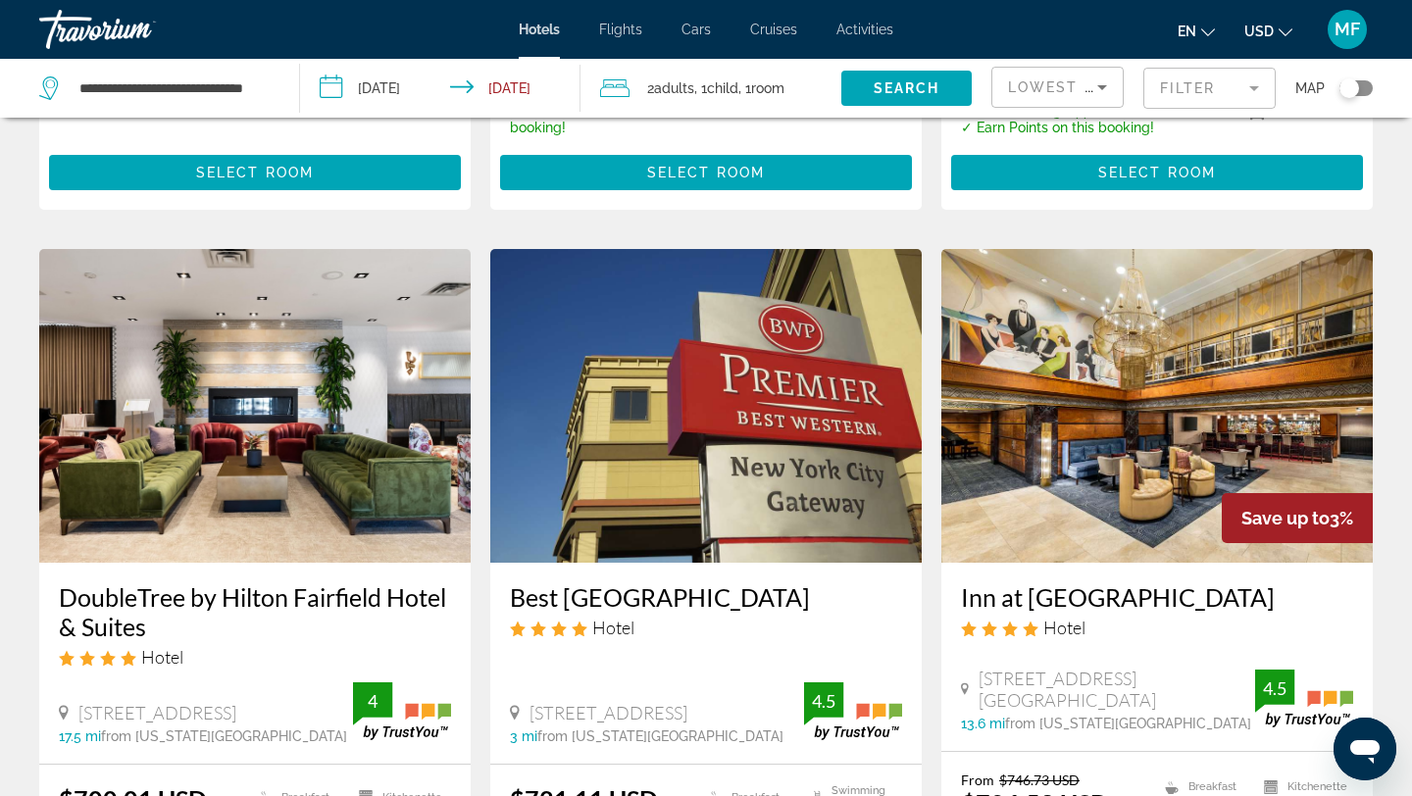
click at [706, 467] on img "Main content" at bounding box center [706, 406] width 432 height 314
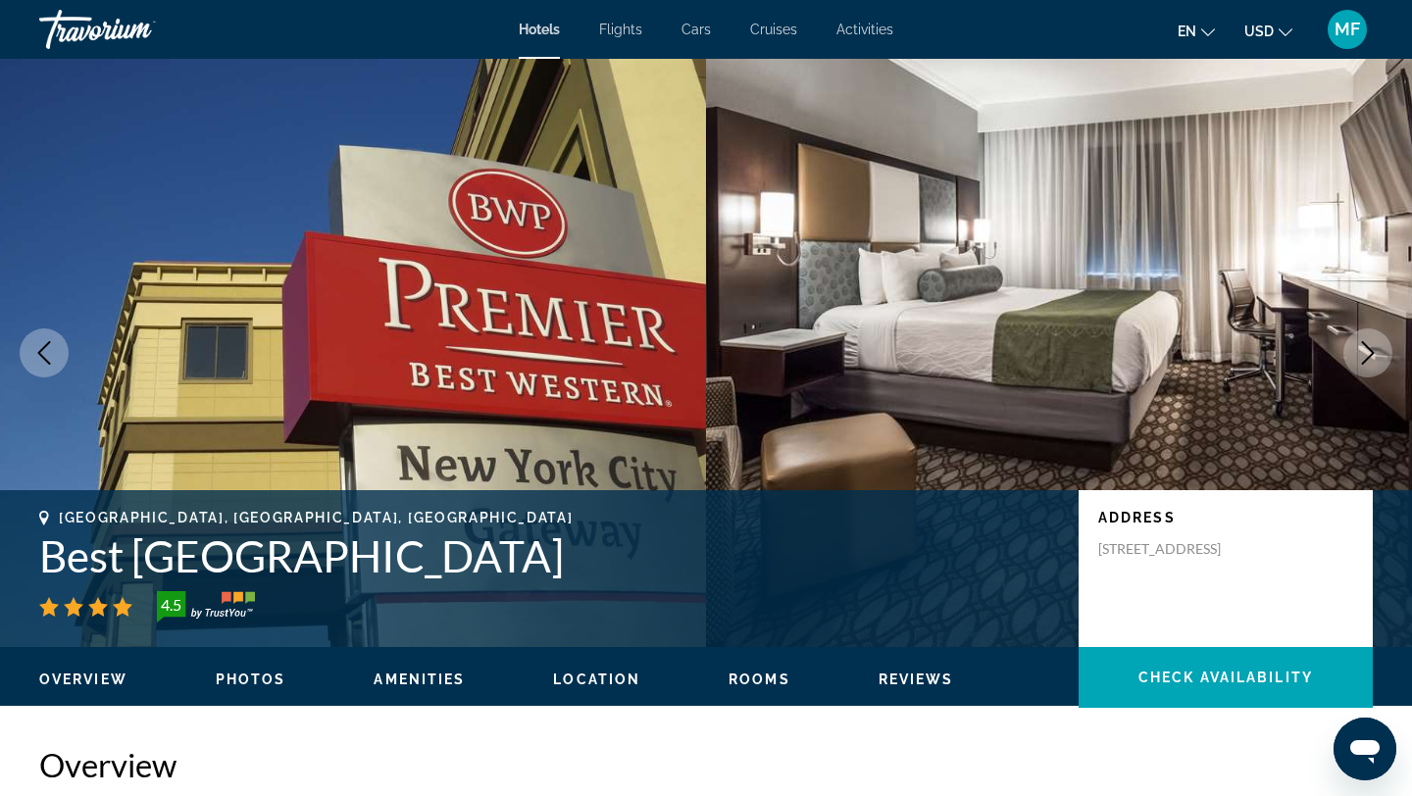
click at [586, 677] on span "Location" at bounding box center [596, 680] width 87 height 16
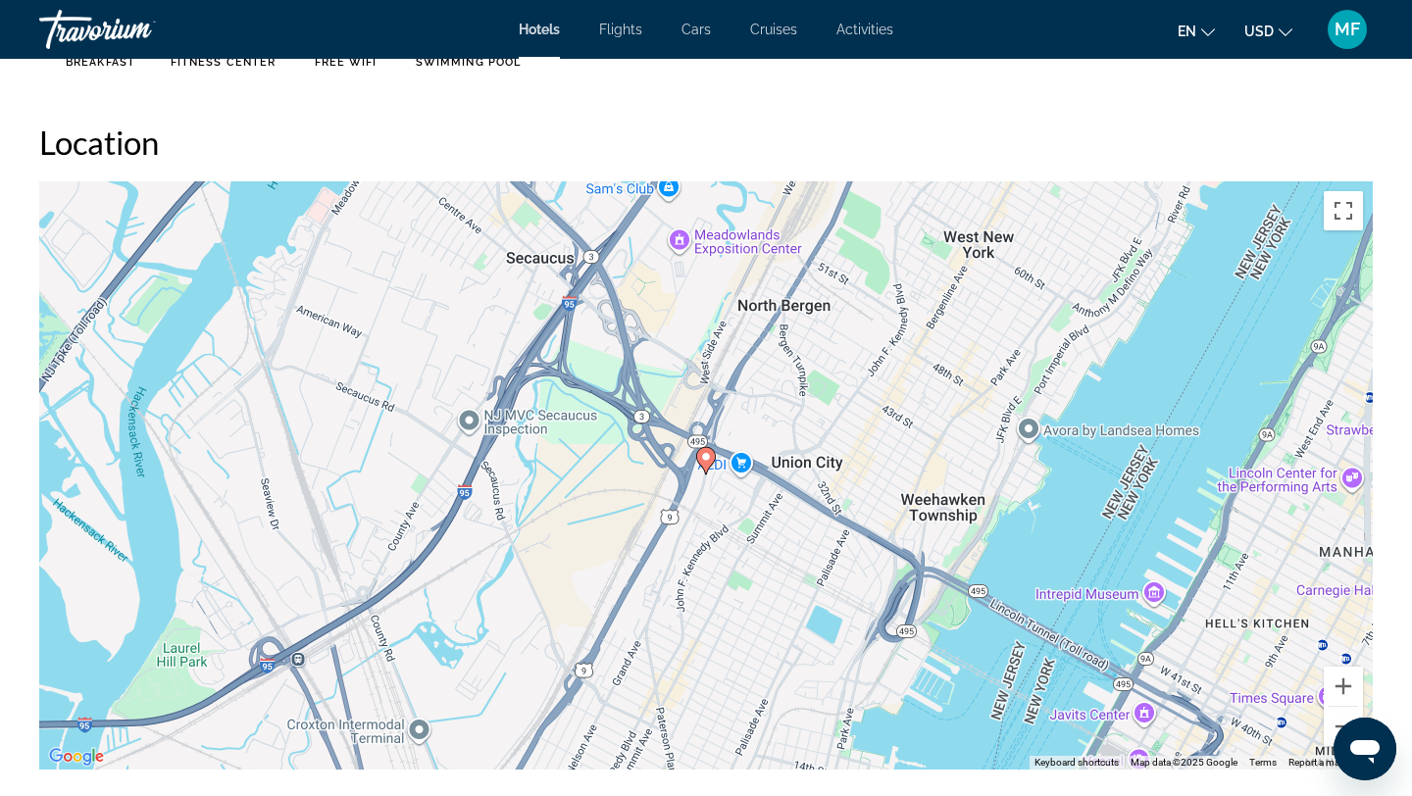
scroll to position [1796, 0]
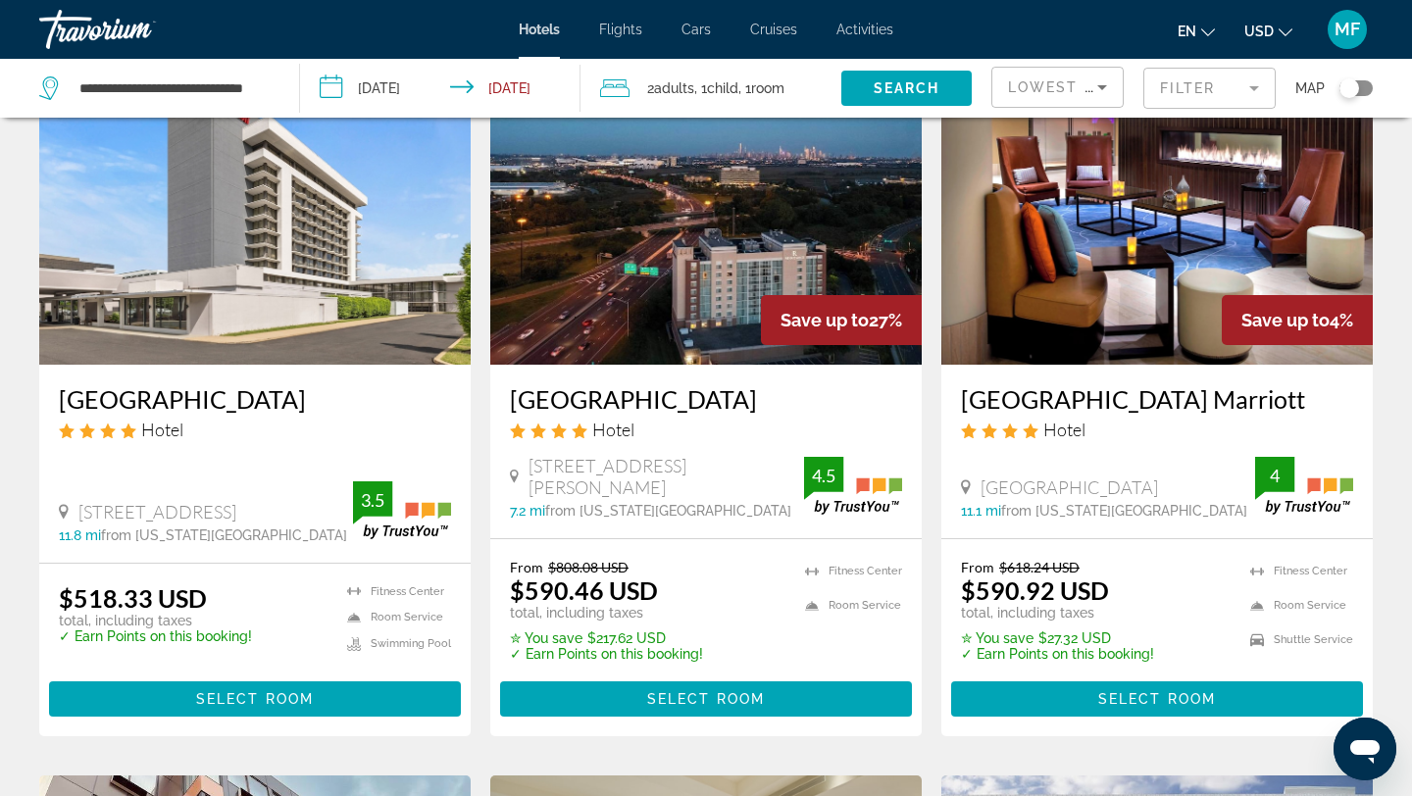
scroll to position [973, 0]
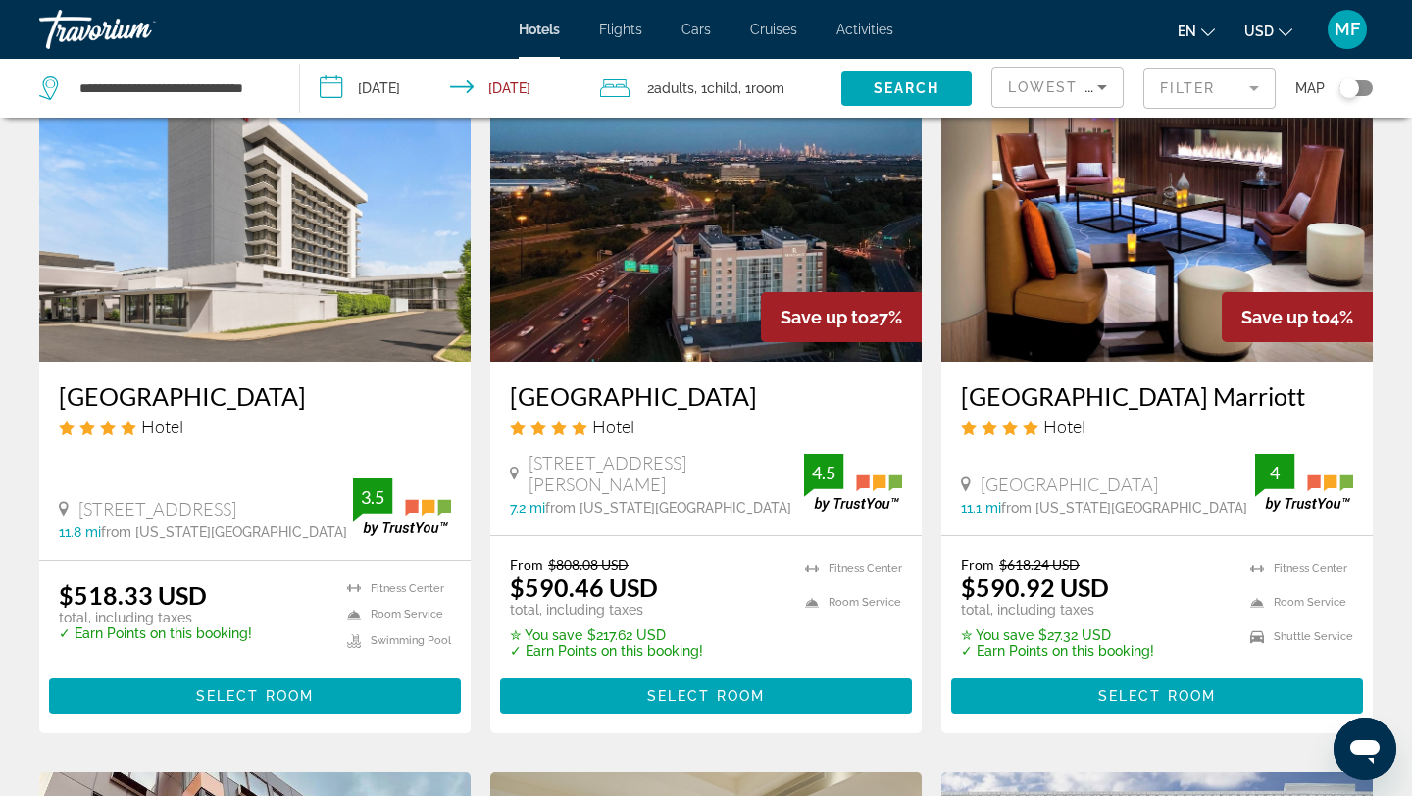
click at [1107, 269] on img "Main content" at bounding box center [1158, 205] width 432 height 314
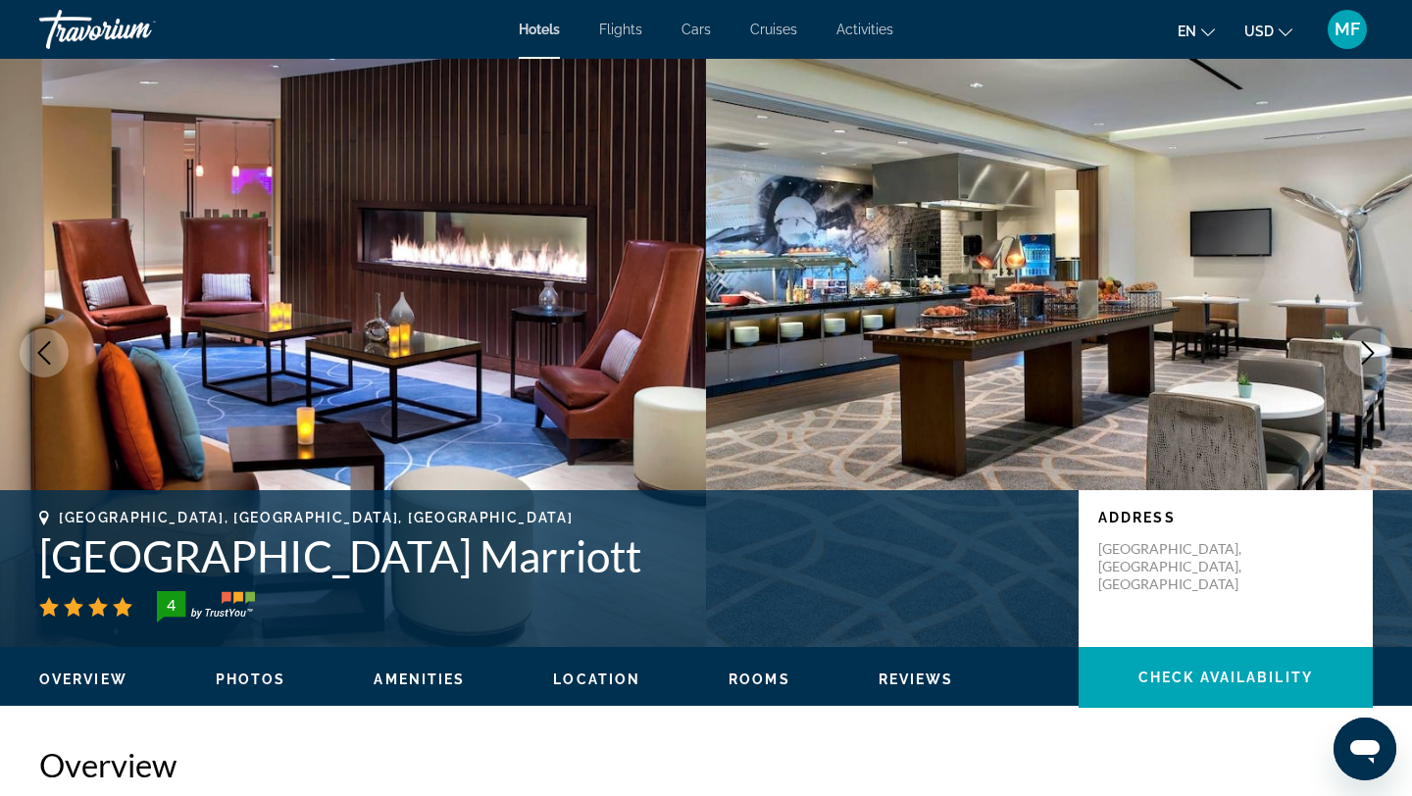
click at [593, 684] on span "Location" at bounding box center [596, 680] width 87 height 16
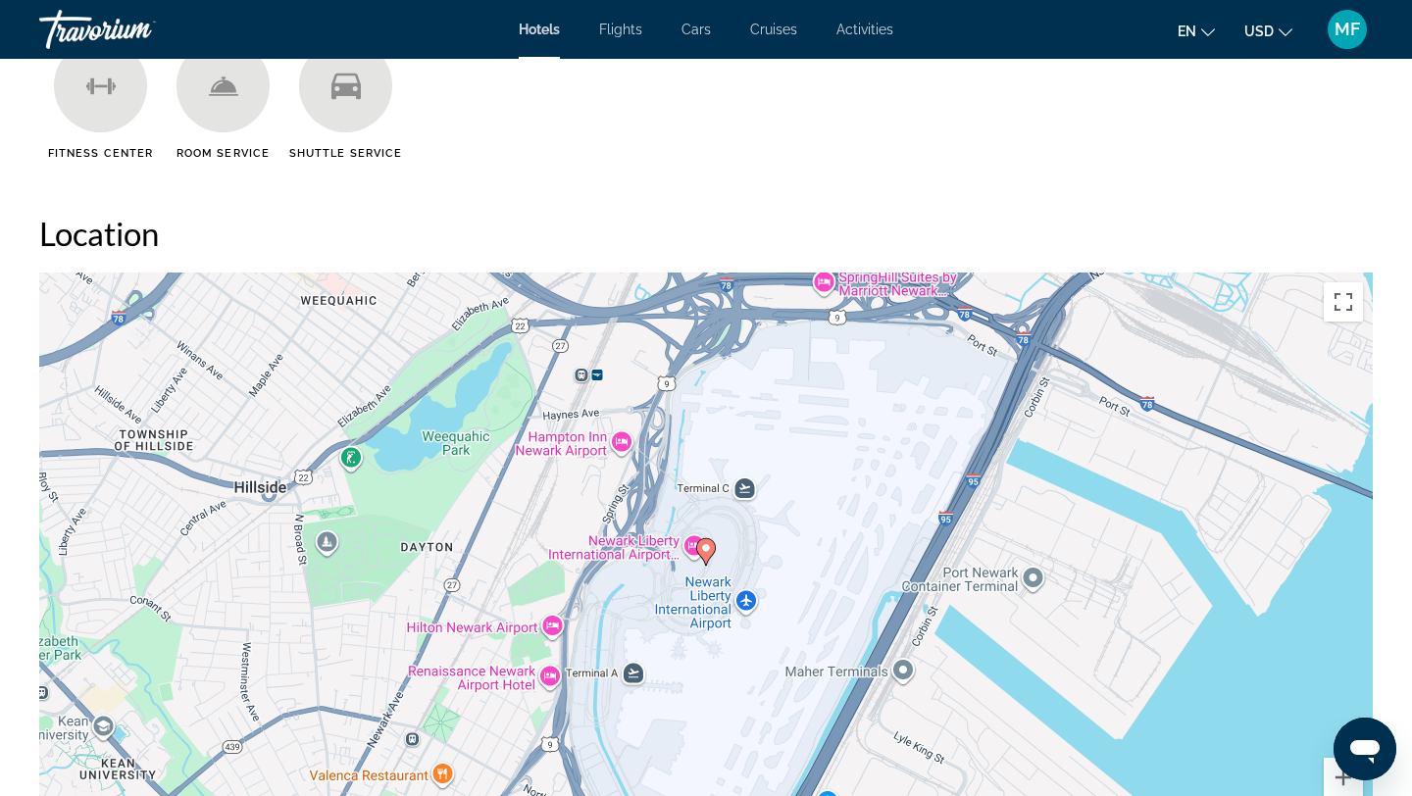
scroll to position [1721, 0]
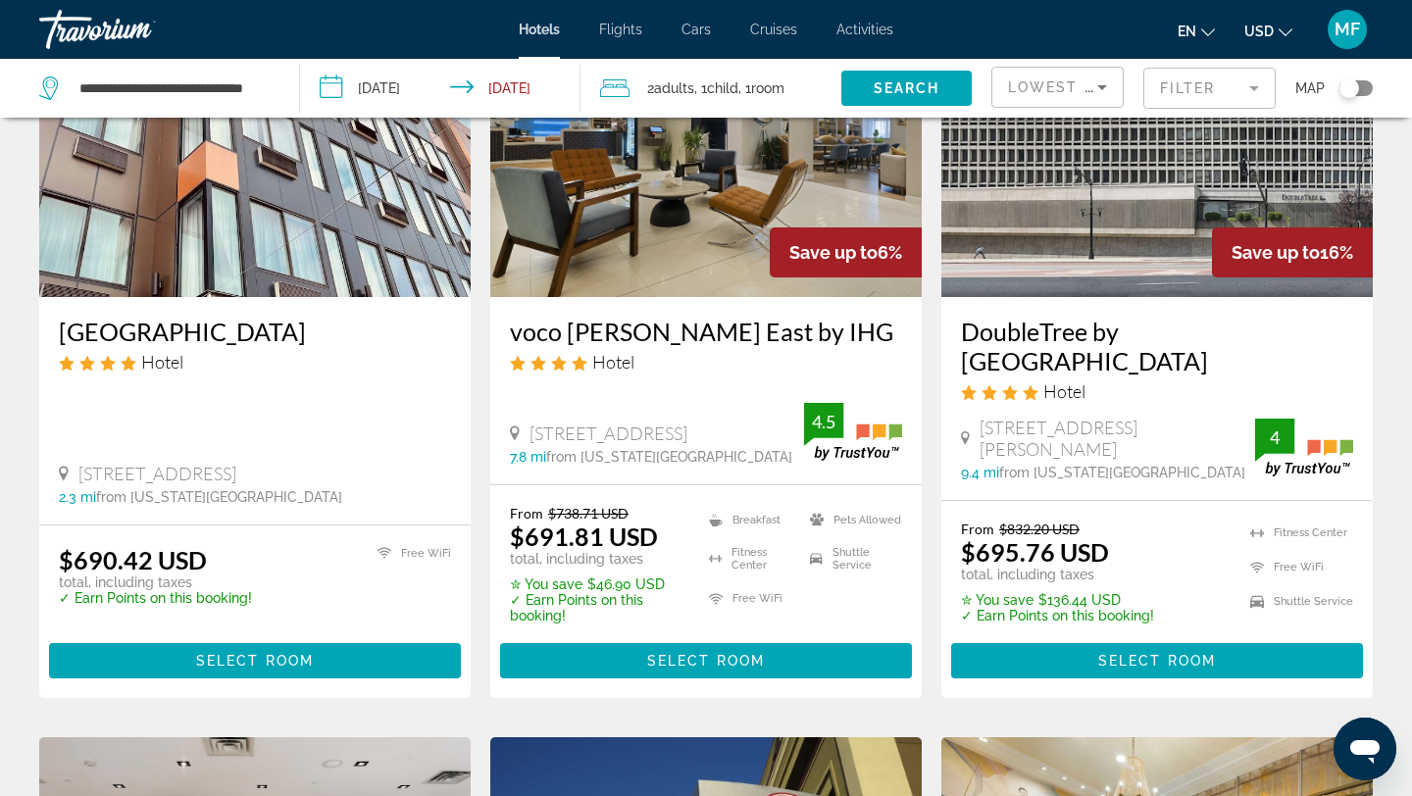
scroll to position [1765, 0]
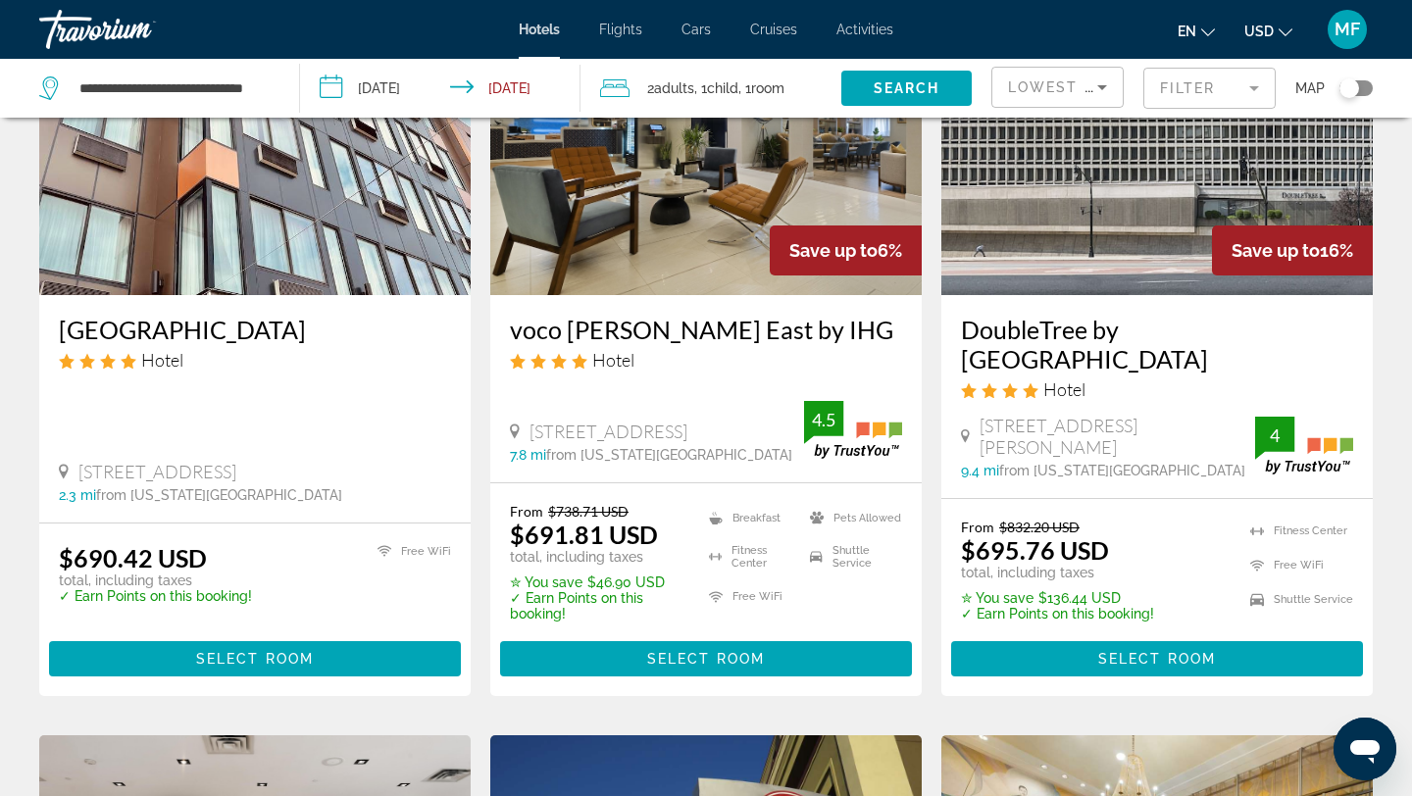
click at [649, 154] on img "Main content" at bounding box center [706, 138] width 432 height 314
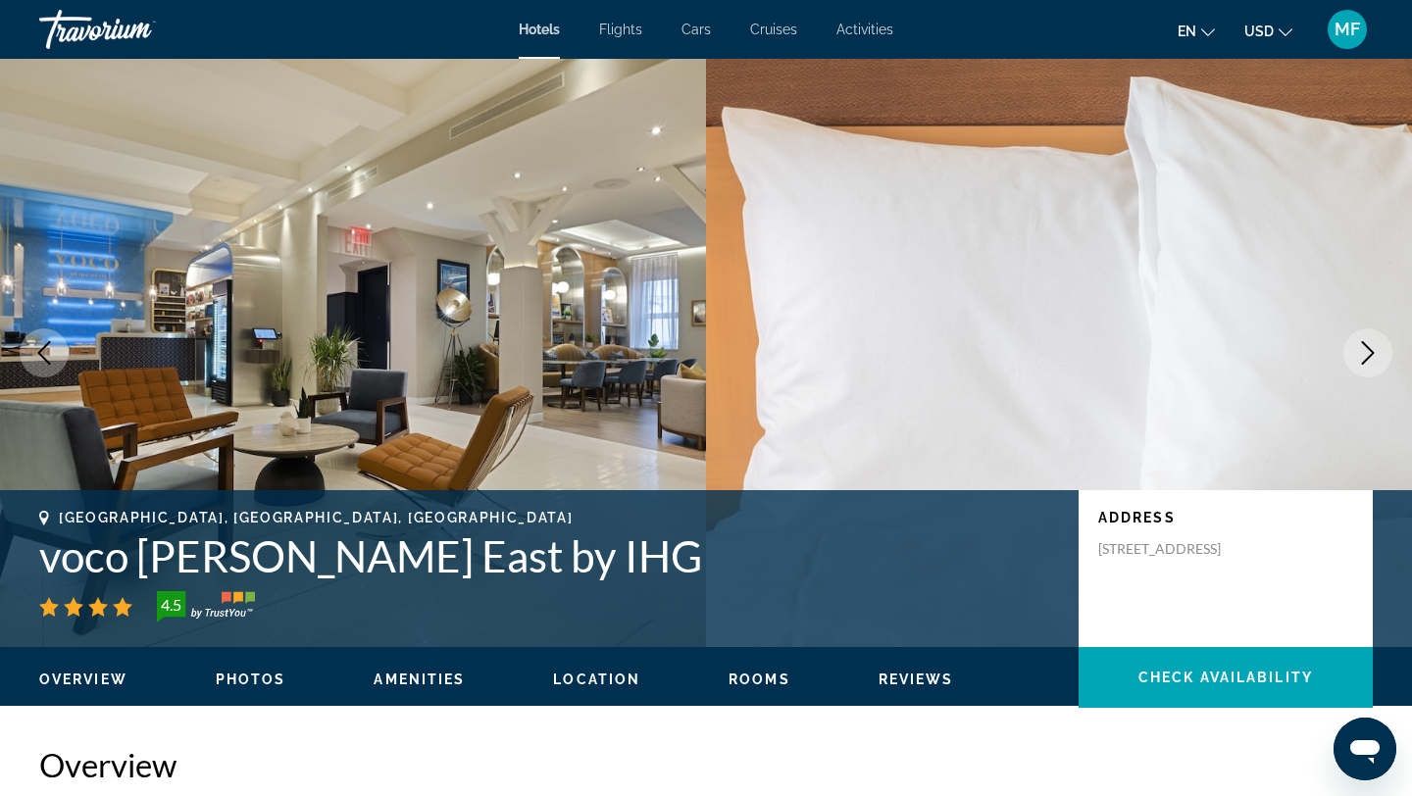
click at [603, 678] on span "Location" at bounding box center [596, 680] width 87 height 16
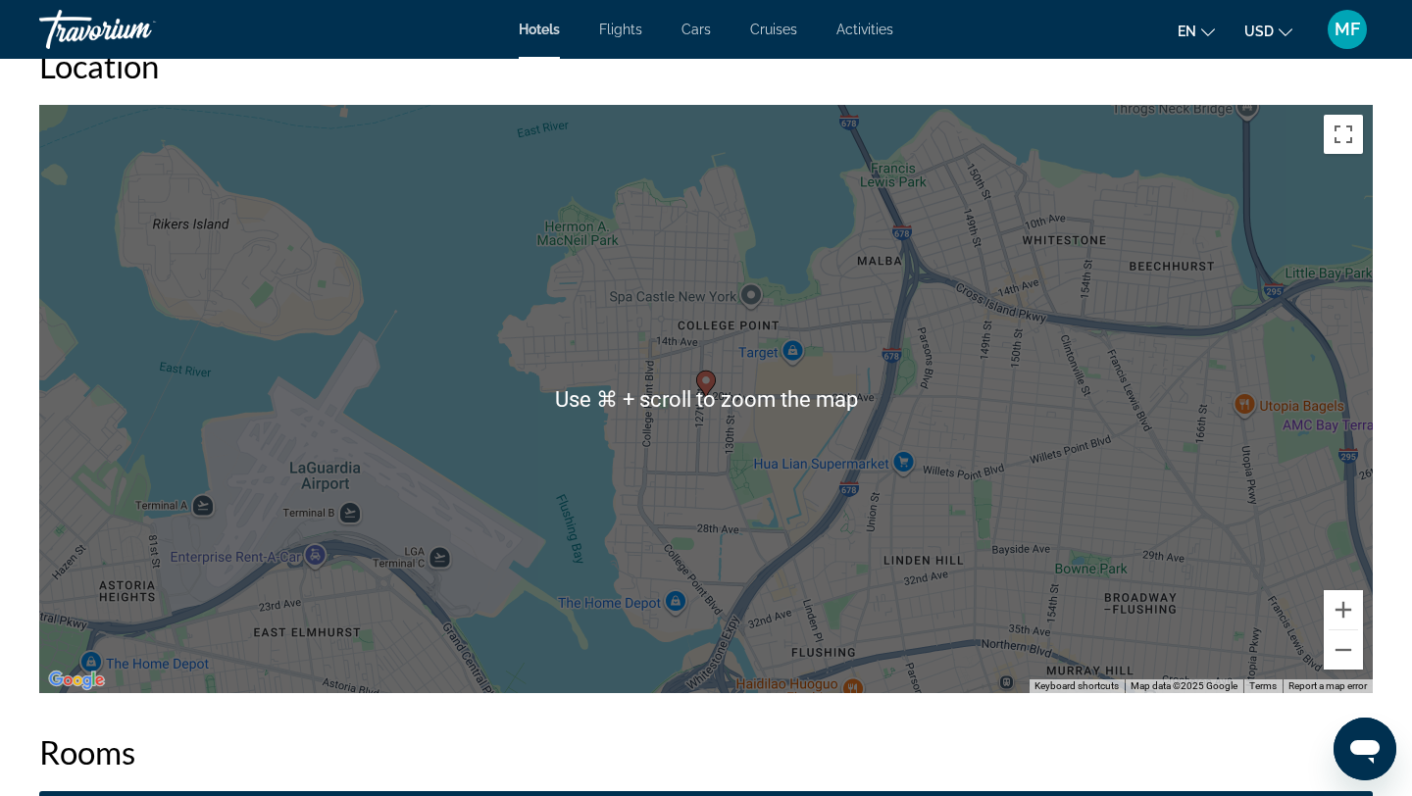
scroll to position [1869, 0]
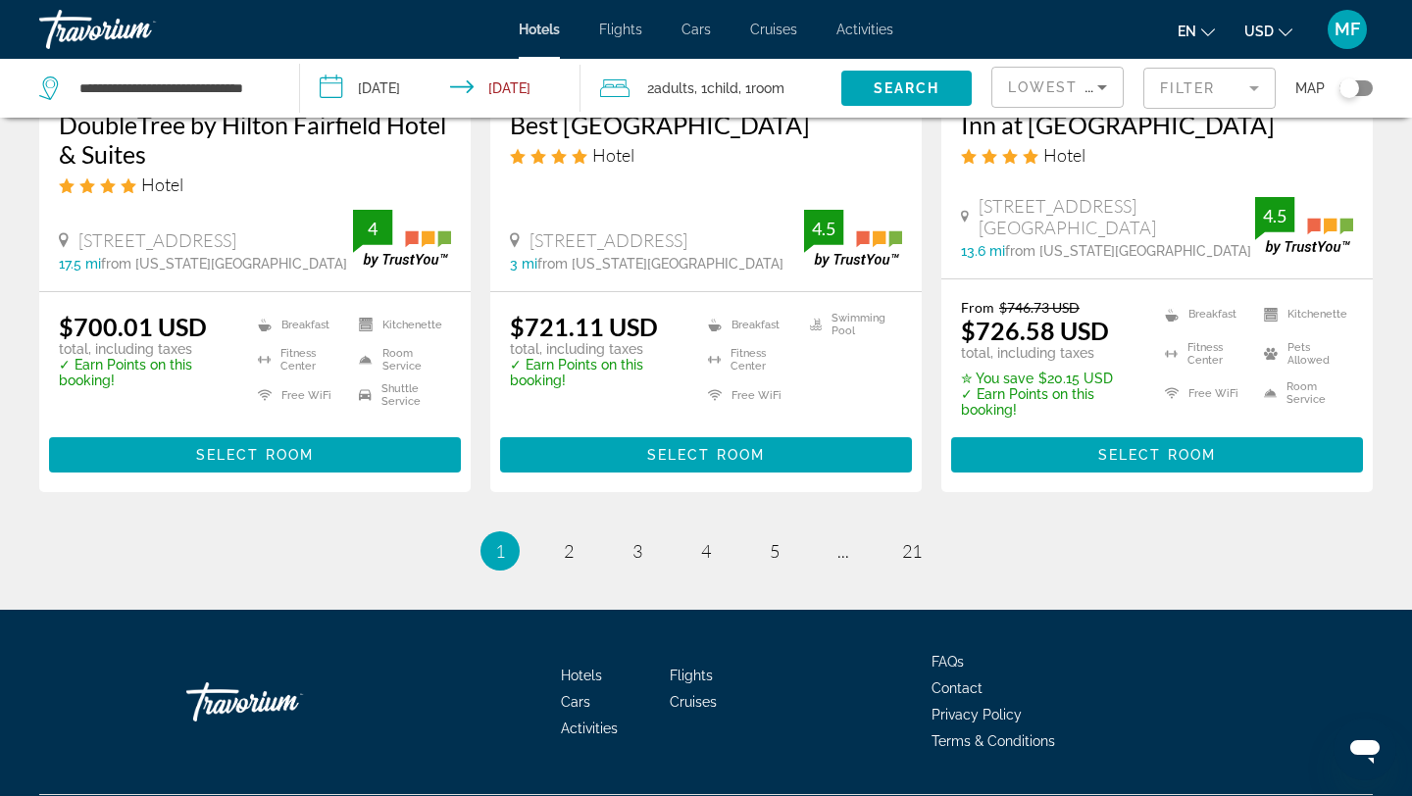
scroll to position [2740, 0]
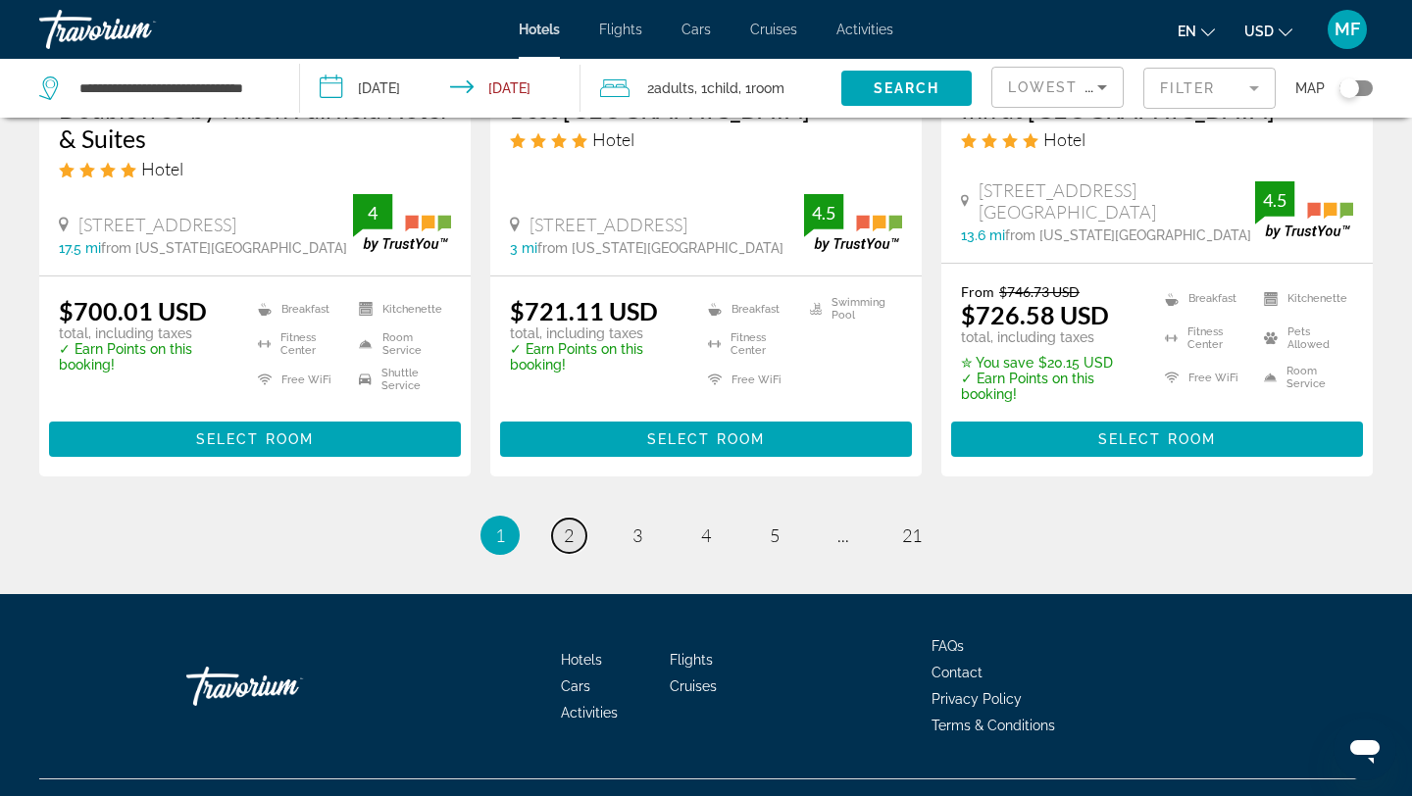
click at [559, 519] on link "page 2" at bounding box center [569, 536] width 34 height 34
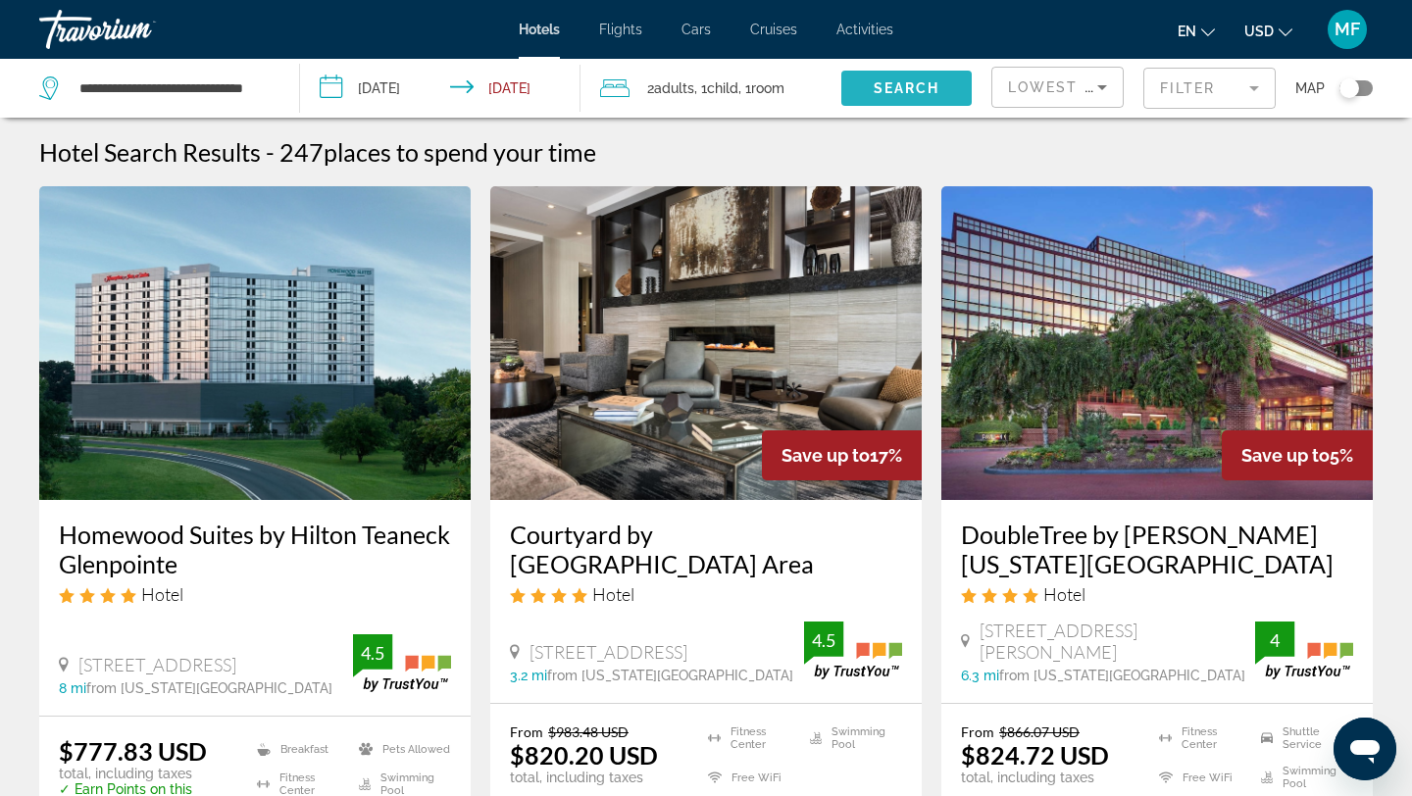
click at [912, 81] on span "Search" at bounding box center [907, 88] width 67 height 16
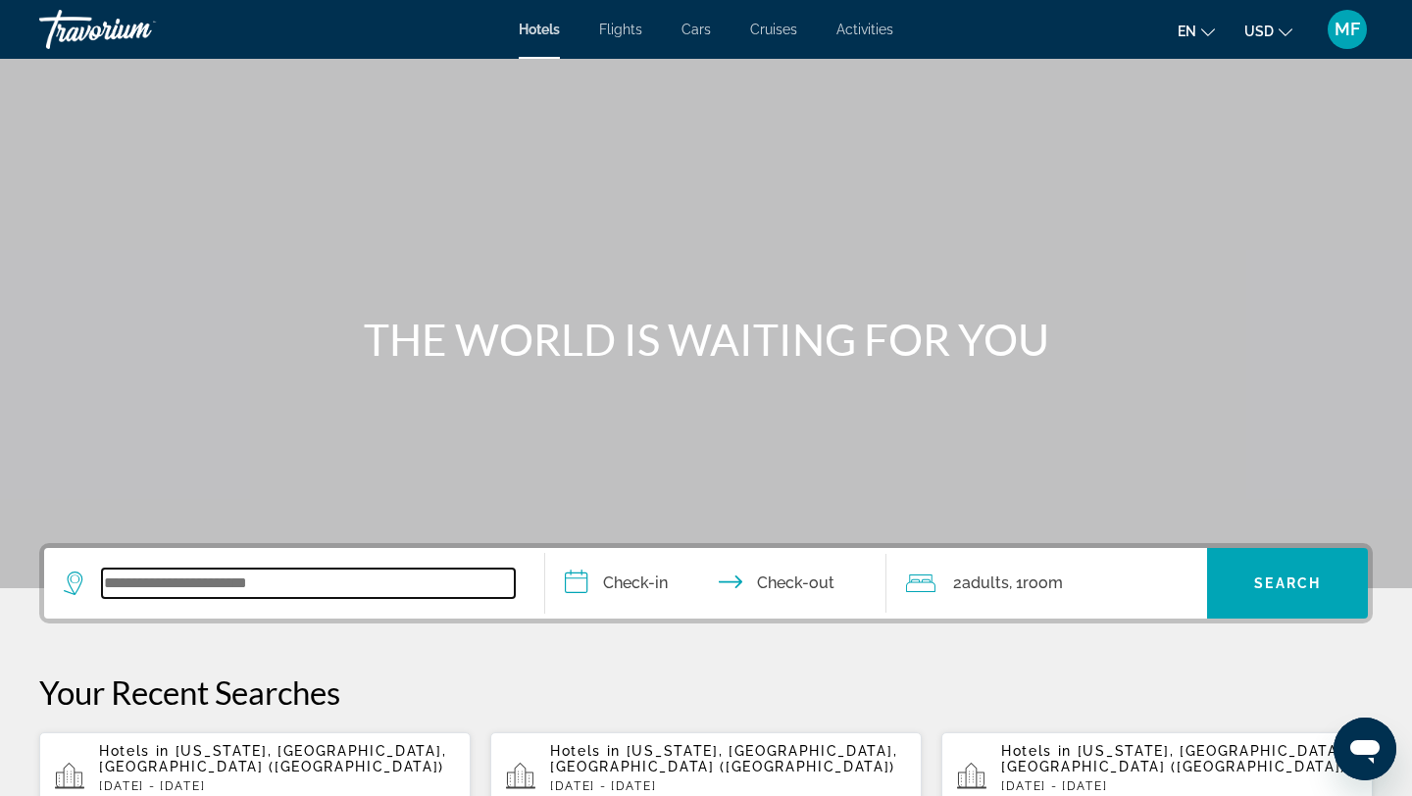
click at [285, 578] on input "Search widget" at bounding box center [308, 583] width 413 height 29
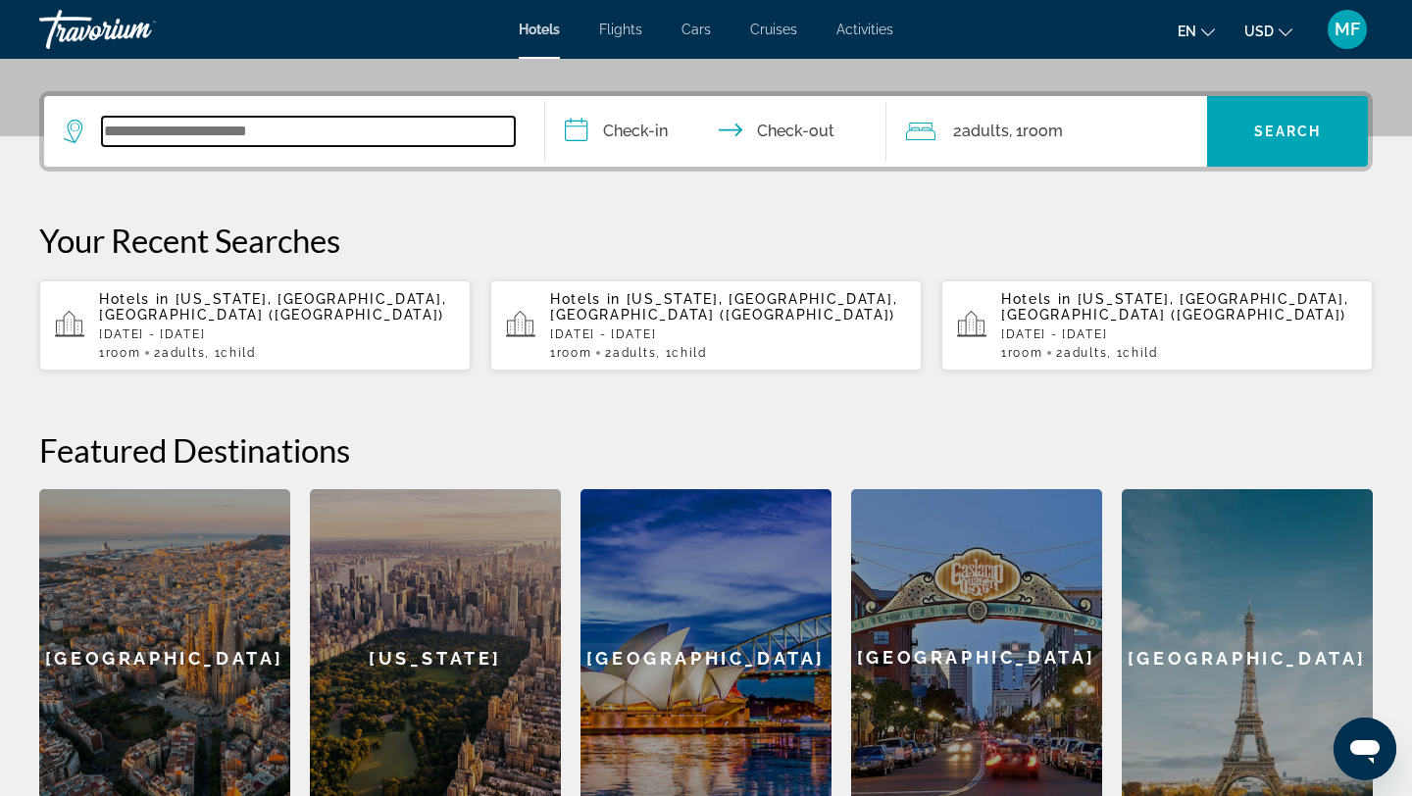
scroll to position [480, 0]
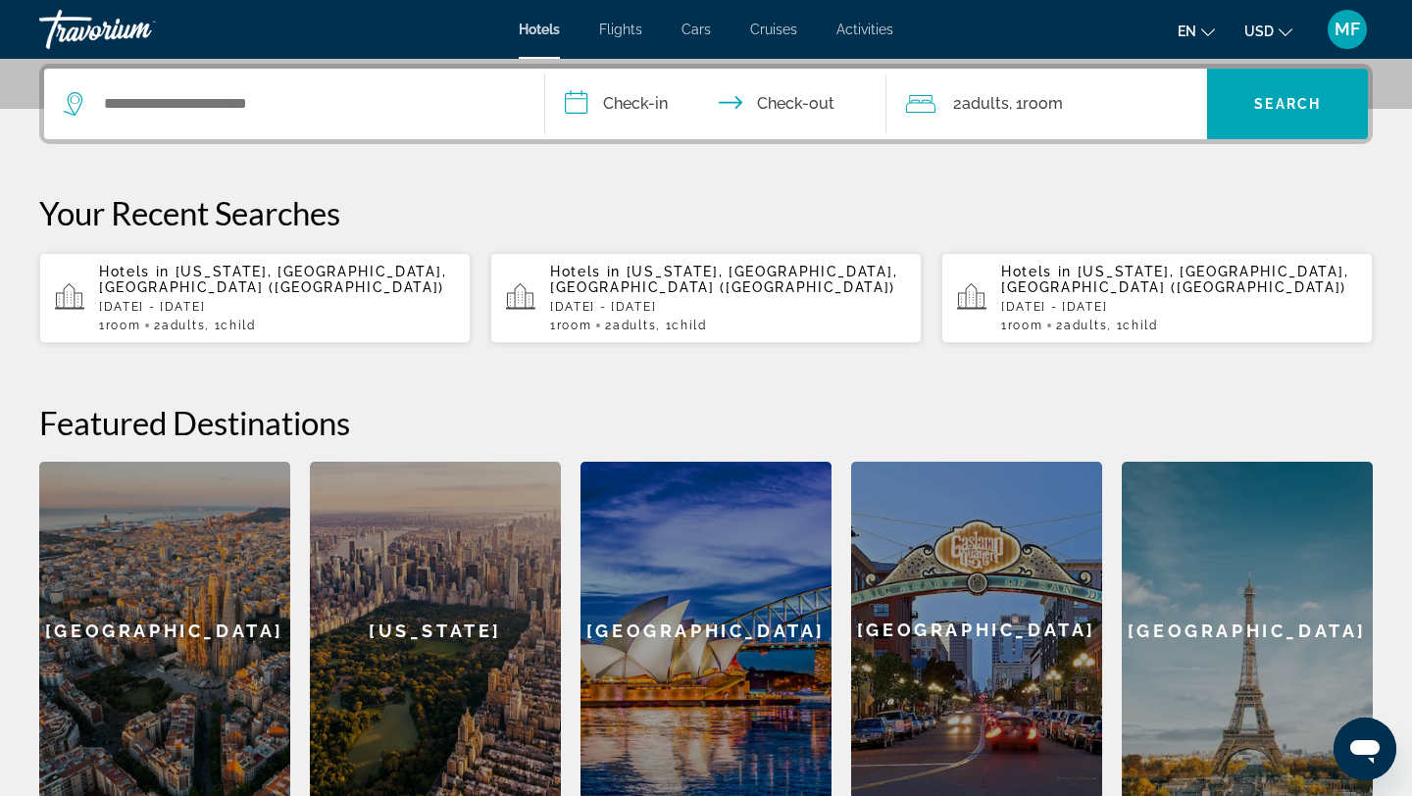
click at [385, 300] on p "[DATE] - [DATE]" at bounding box center [277, 307] width 356 height 14
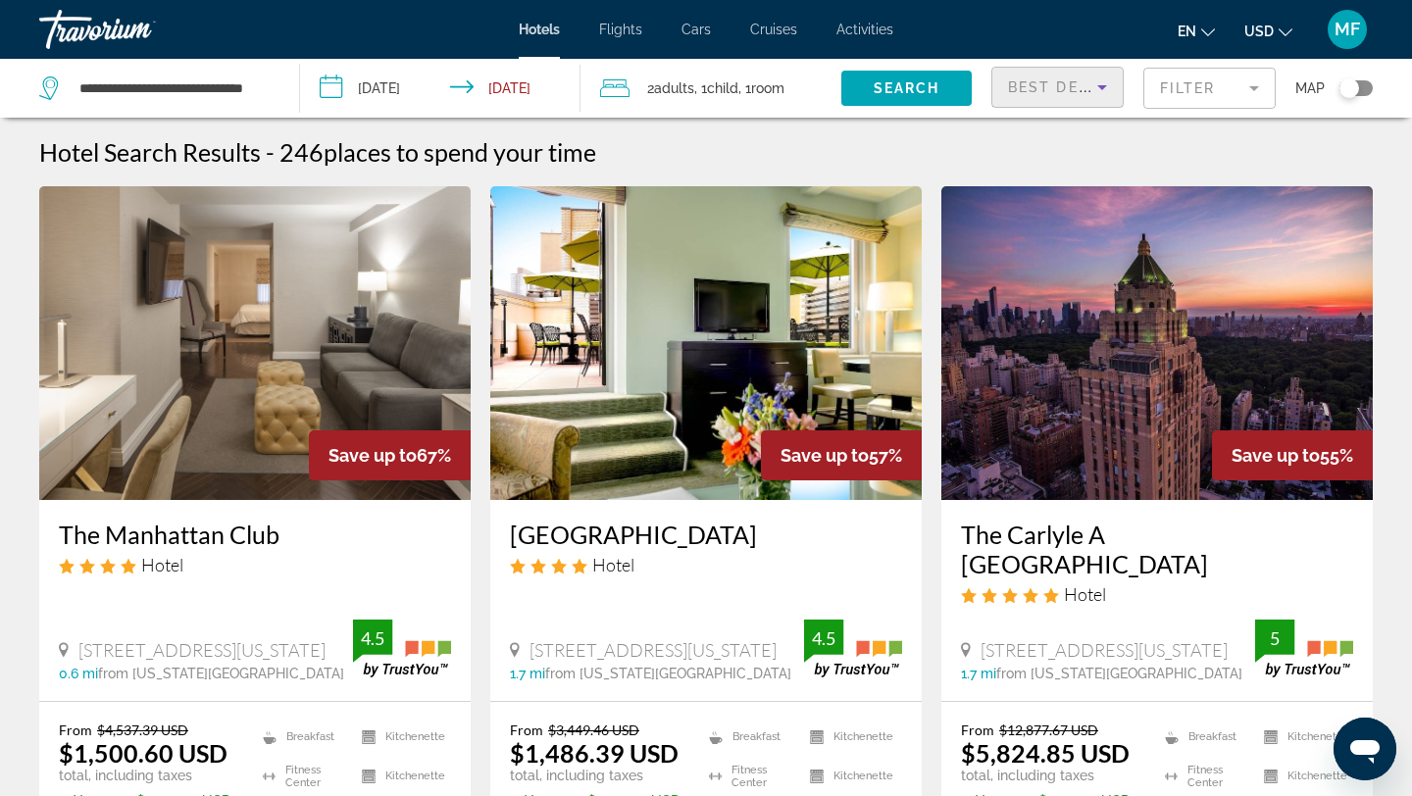
click at [1108, 95] on icon "Sort by" at bounding box center [1103, 88] width 24 height 24
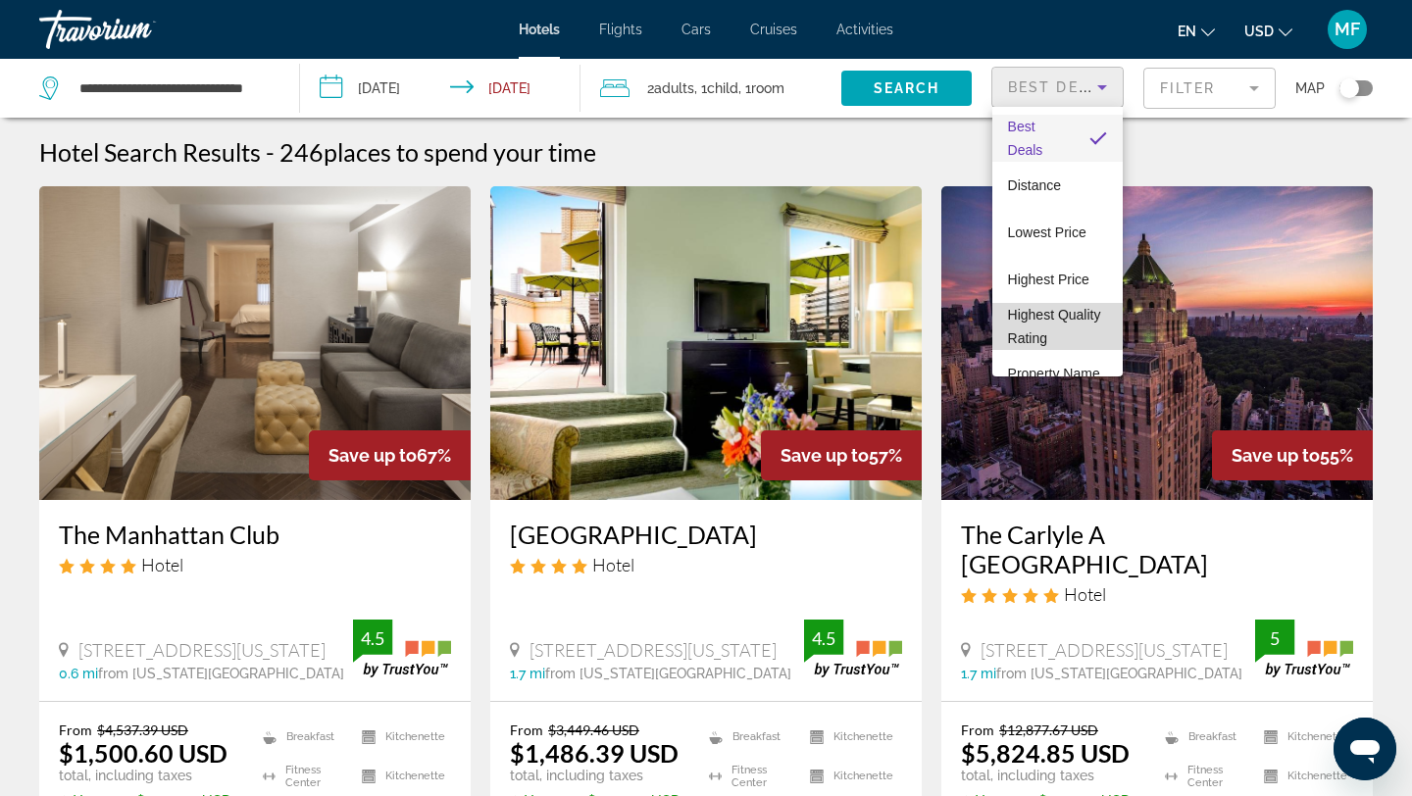
click at [1084, 323] on span "Highest Quality Rating" at bounding box center [1057, 326] width 99 height 47
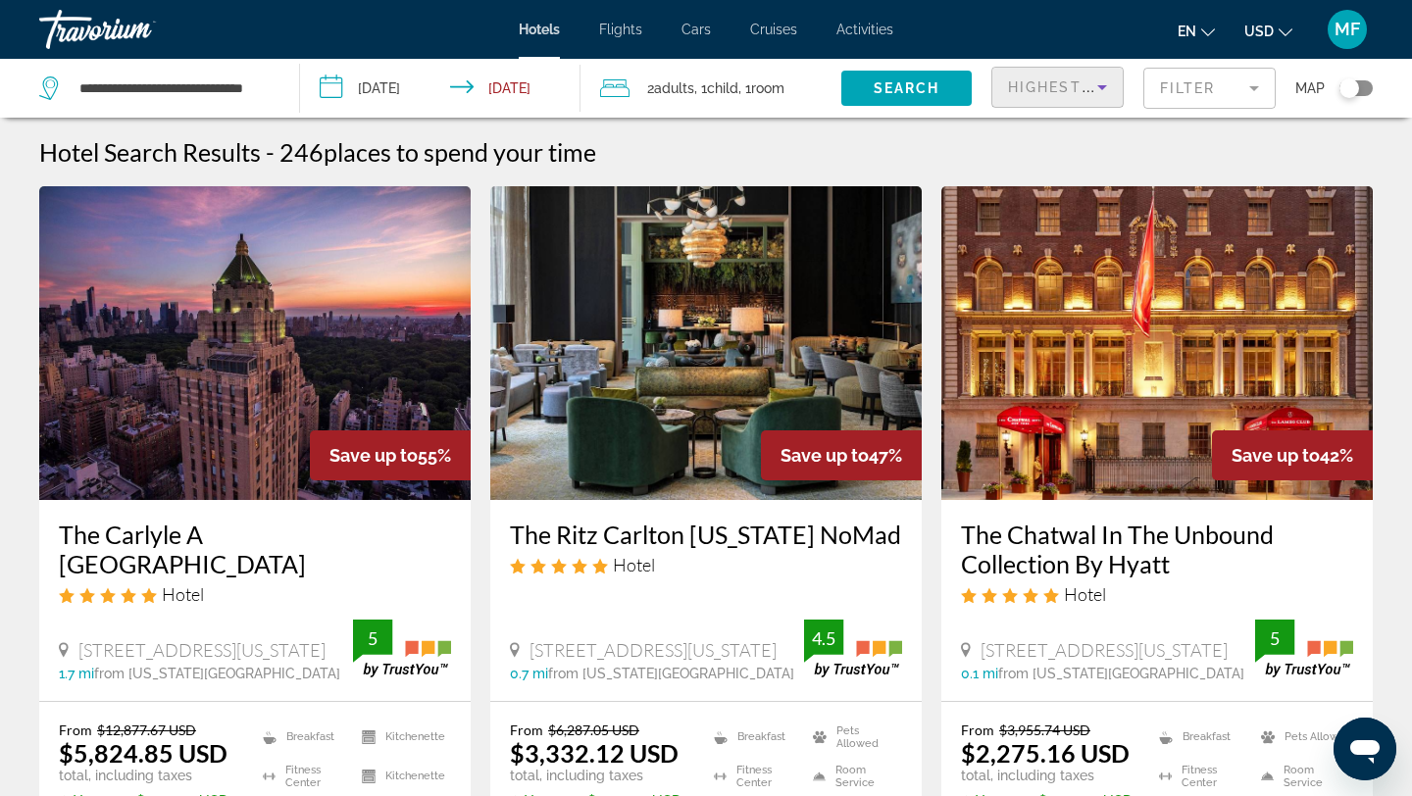
click at [1098, 91] on icon "Sort by" at bounding box center [1103, 88] width 24 height 24
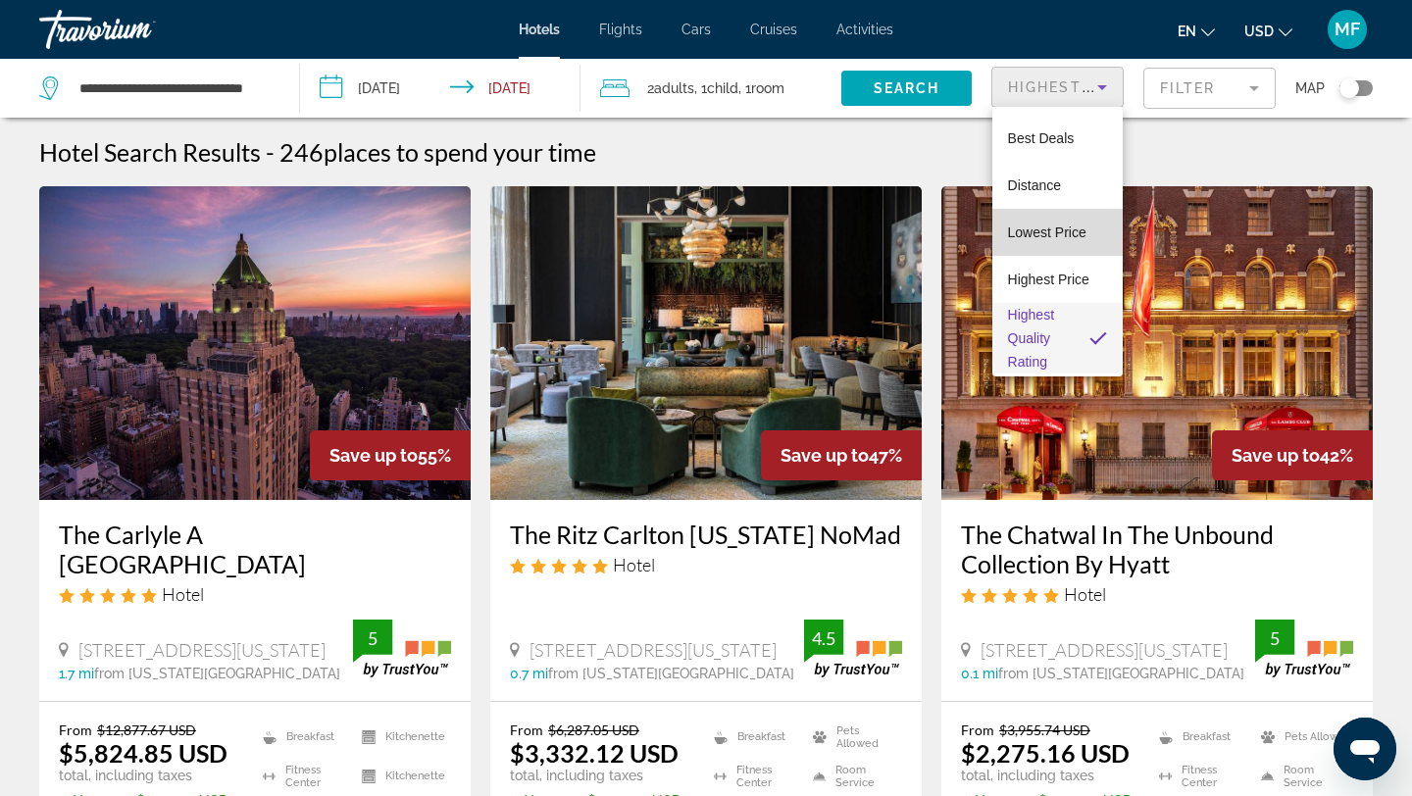
click at [1059, 226] on span "Lowest Price" at bounding box center [1047, 233] width 78 height 16
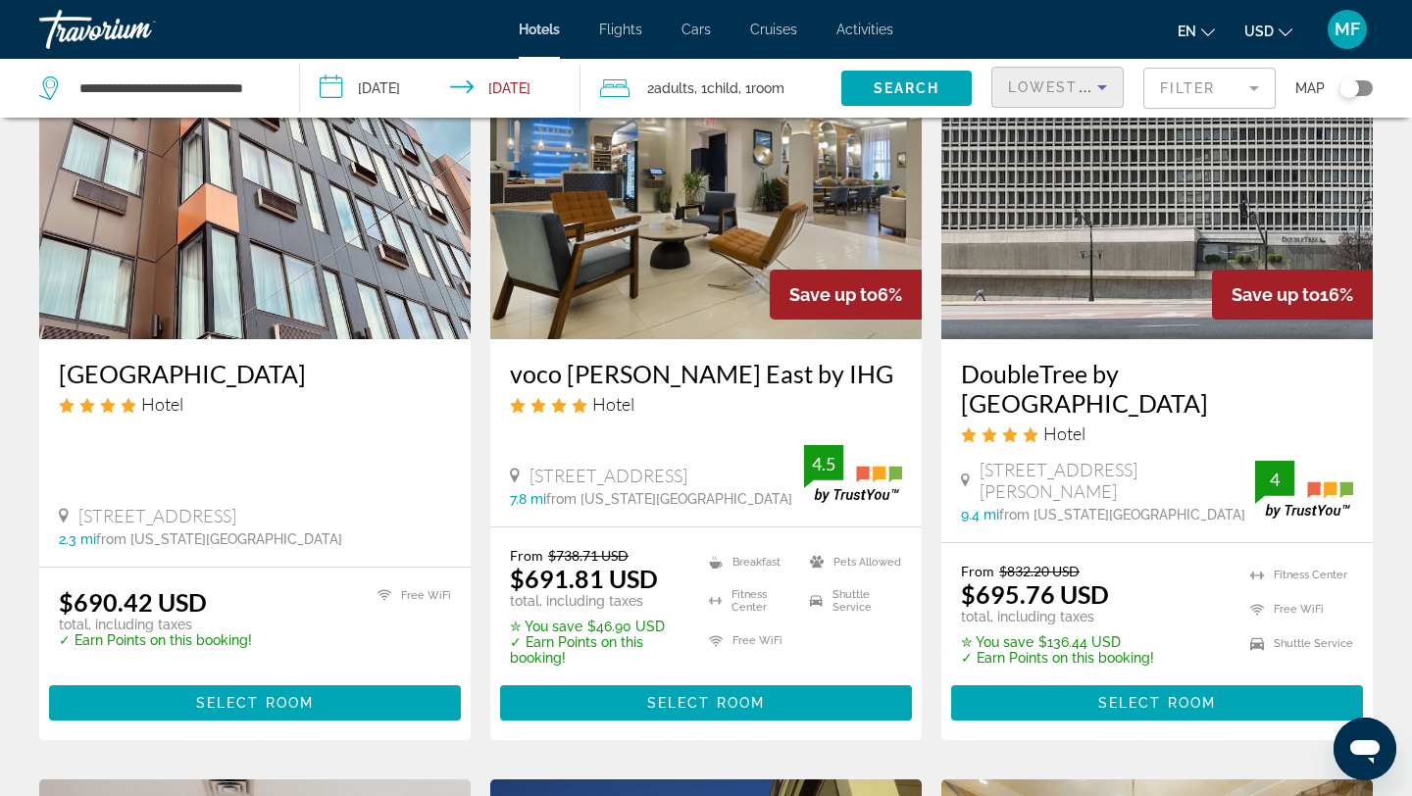
scroll to position [1720, 0]
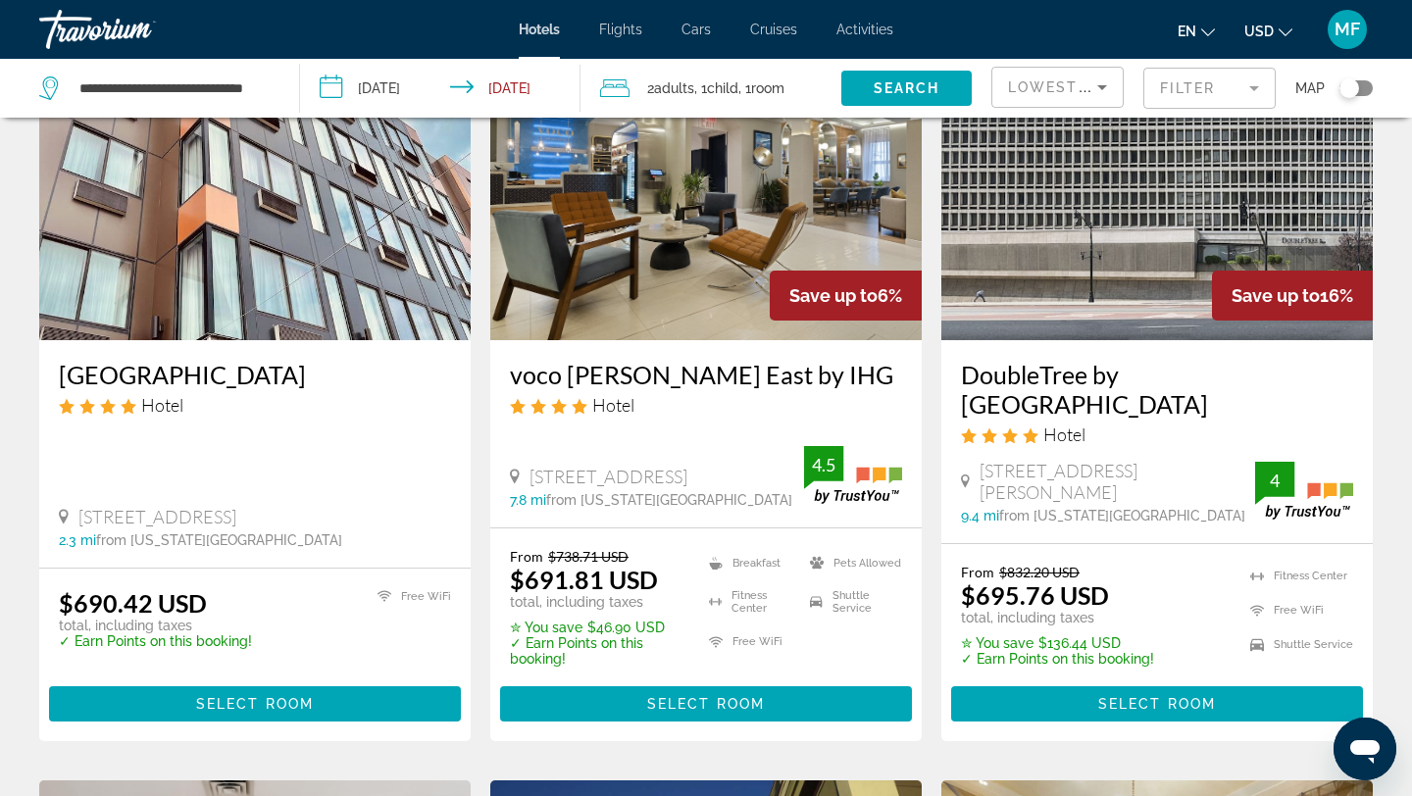
click at [373, 340] on div "Capital Hotel Hotel 38 26 11Th Street Long Island City Ny 11101 2.3 mi from New…" at bounding box center [255, 454] width 432 height 228
click at [372, 260] on img "Main content" at bounding box center [255, 183] width 432 height 314
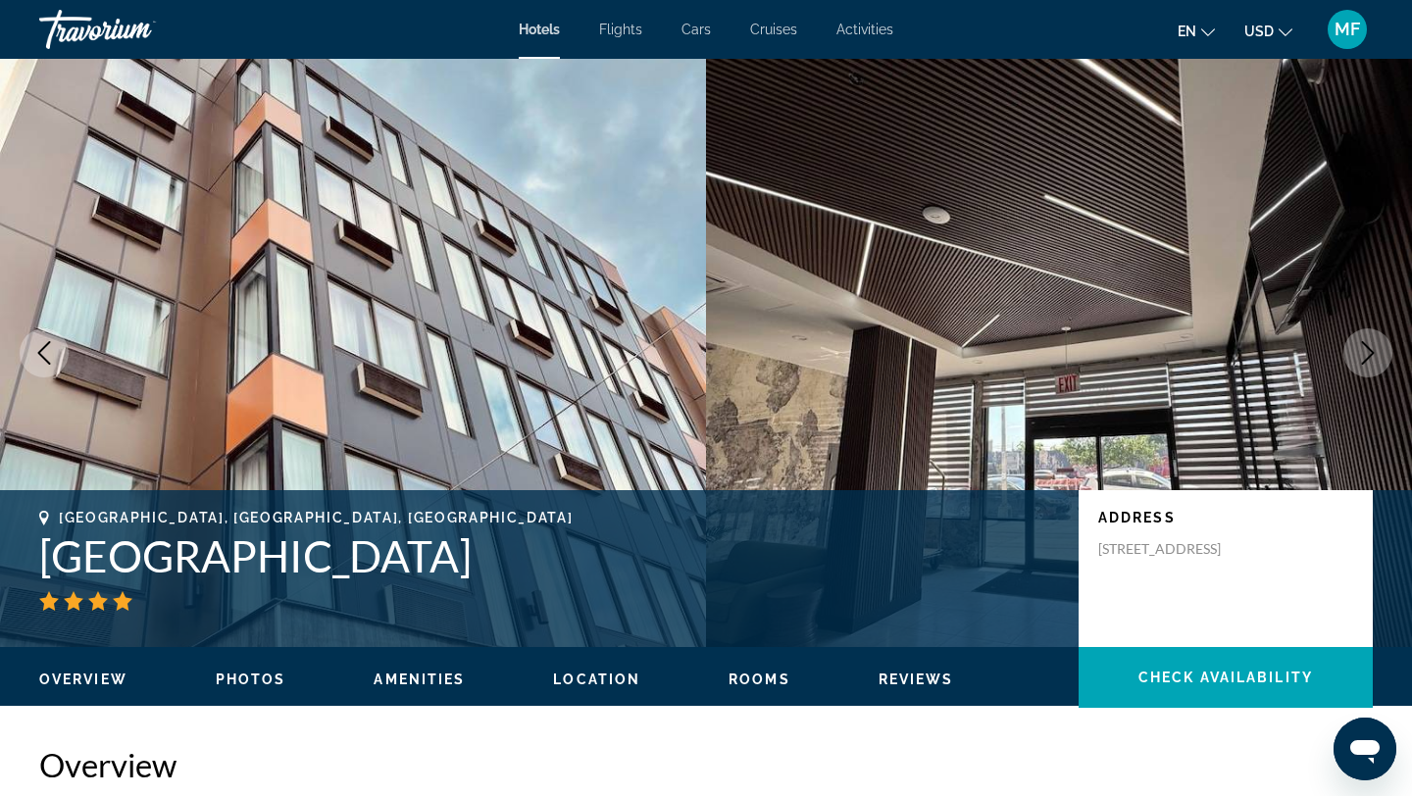
click at [624, 679] on span "Location" at bounding box center [596, 680] width 87 height 16
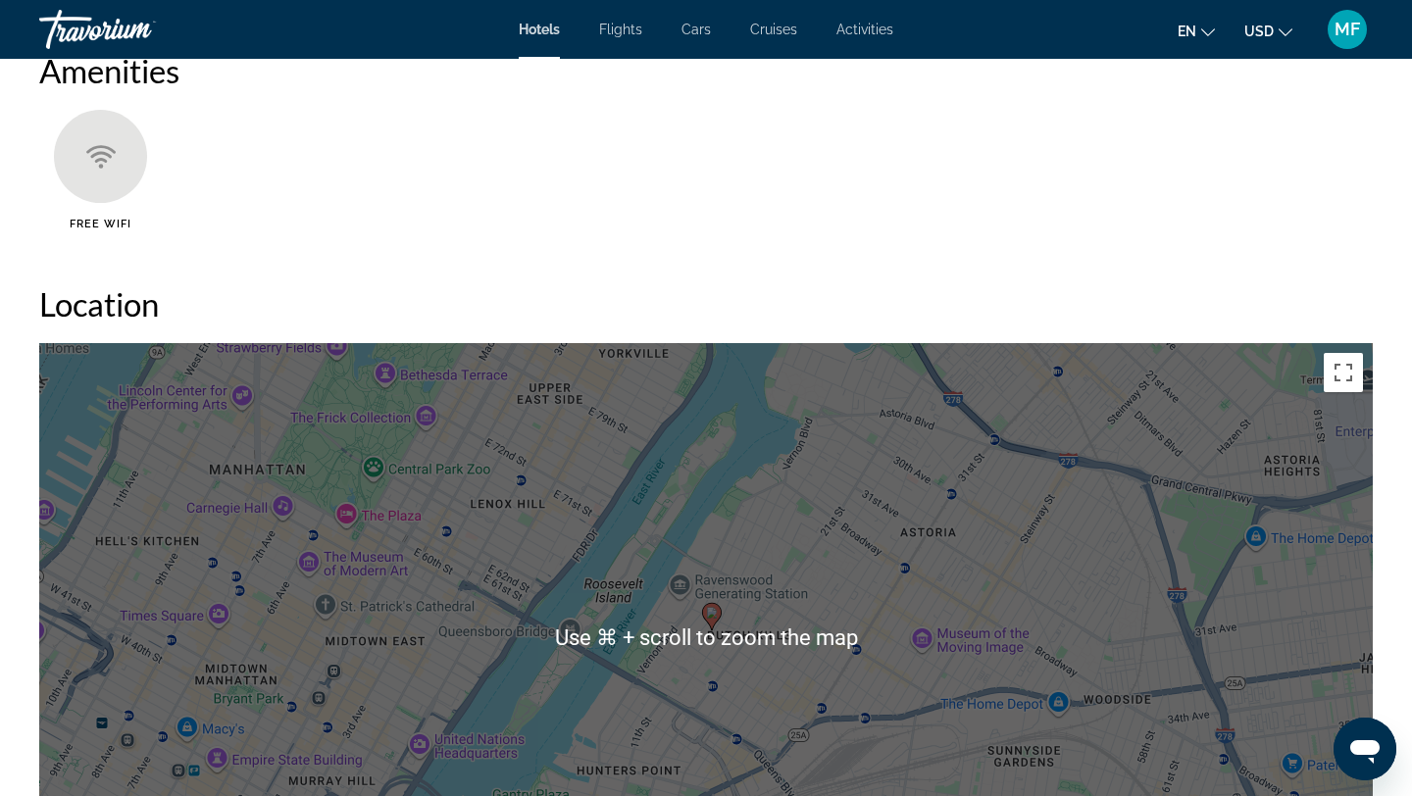
scroll to position [1631, 0]
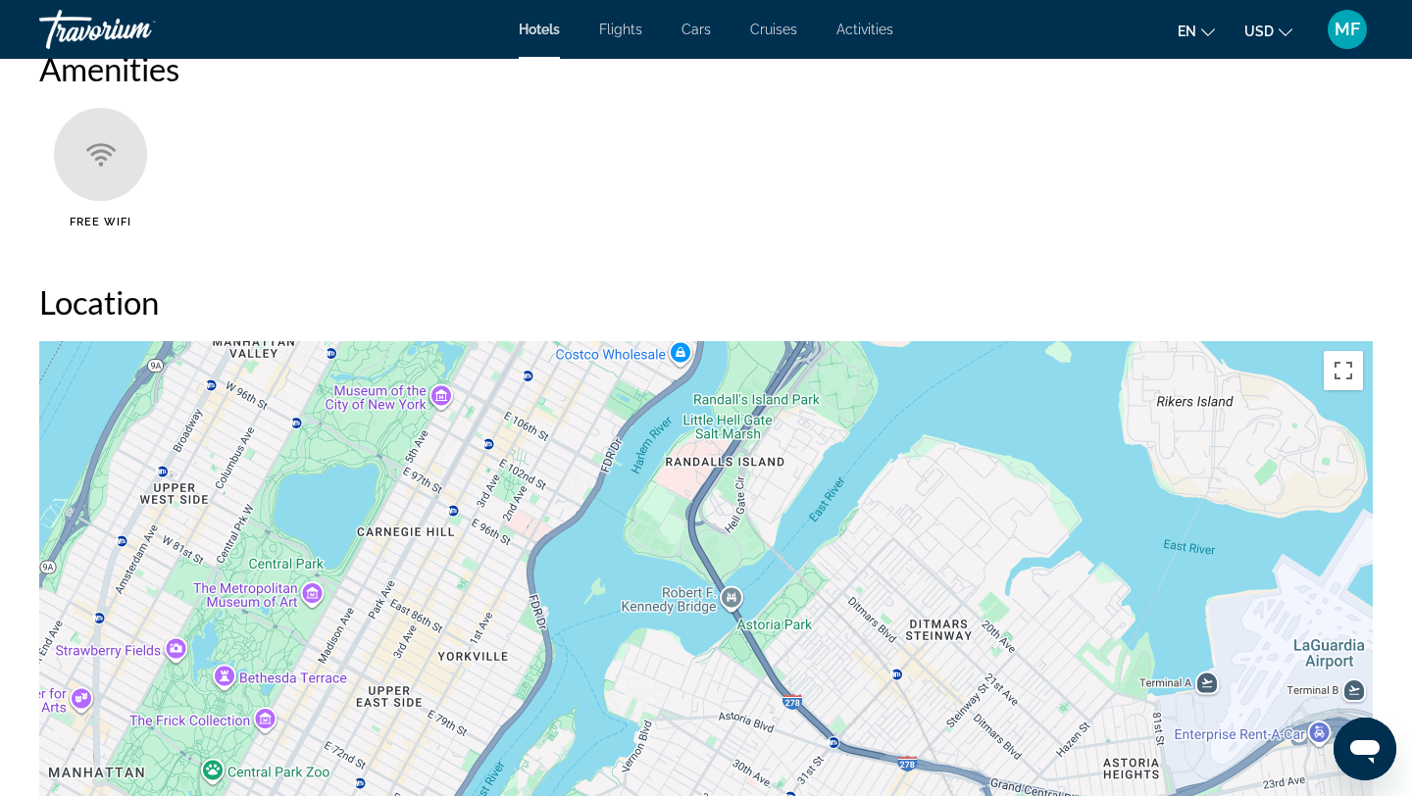
drag, startPoint x: 787, startPoint y: 492, endPoint x: 626, endPoint y: 796, distance: 343.1
click at [626, 796] on div "To activate drag with keyboard, press Alt + Enter. Once in keyboard drag state,…" at bounding box center [706, 635] width 1334 height 589
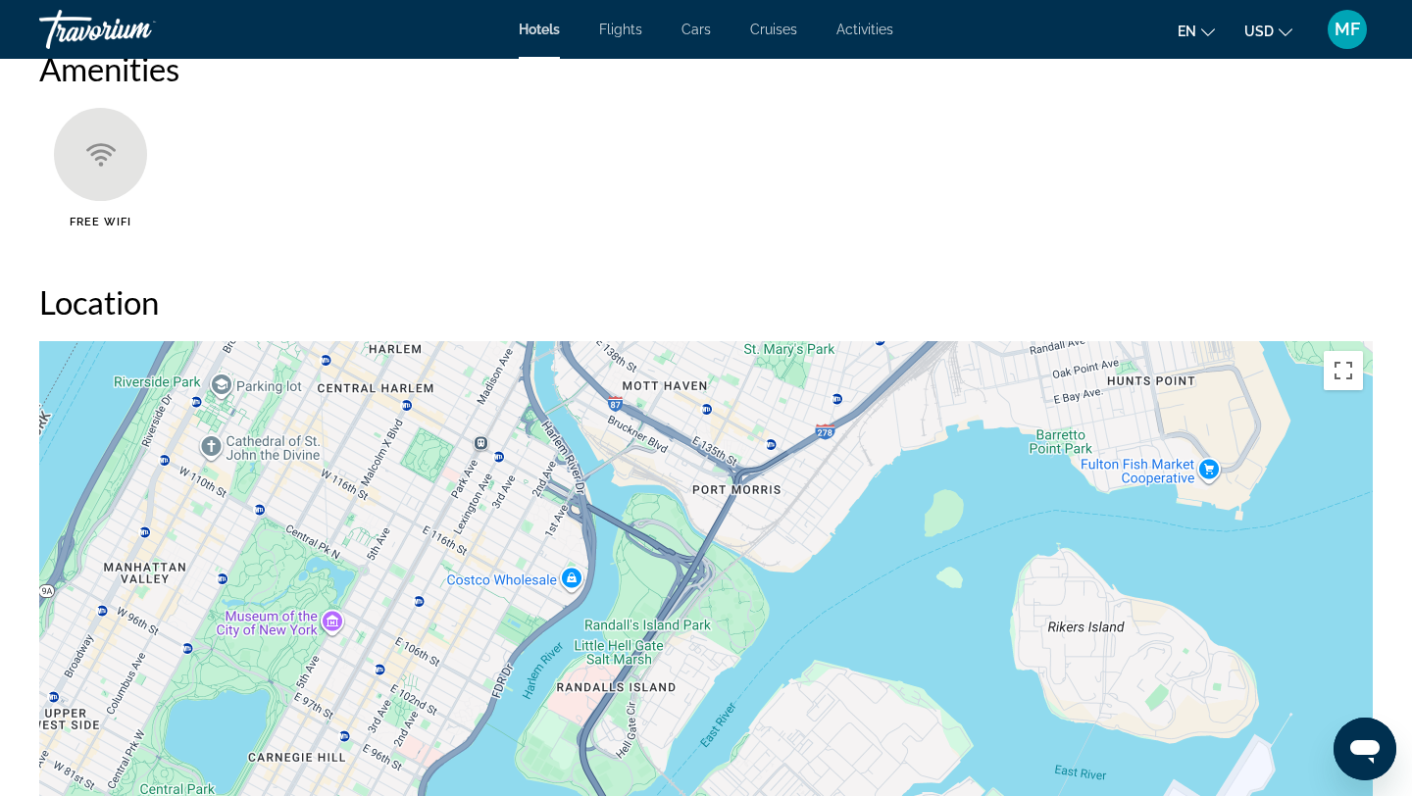
drag, startPoint x: 847, startPoint y: 568, endPoint x: 738, endPoint y: 796, distance: 252.7
click at [738, 796] on div "To activate drag with keyboard, press Alt + Enter. Once in keyboard drag state,…" at bounding box center [706, 635] width 1334 height 589
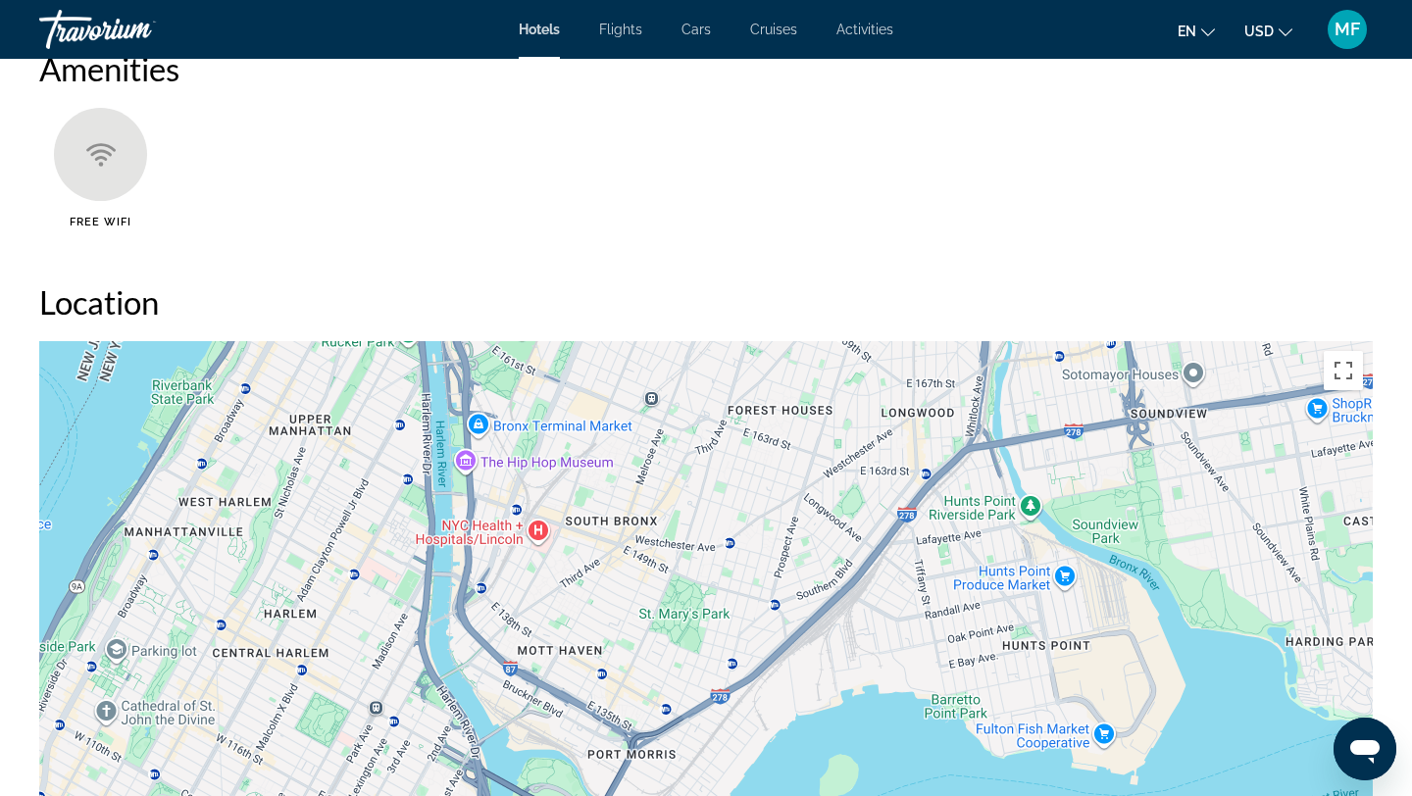
drag, startPoint x: 881, startPoint y: 529, endPoint x: 777, endPoint y: 796, distance: 286.3
click at [777, 796] on div "Main content" at bounding box center [706, 635] width 1334 height 589
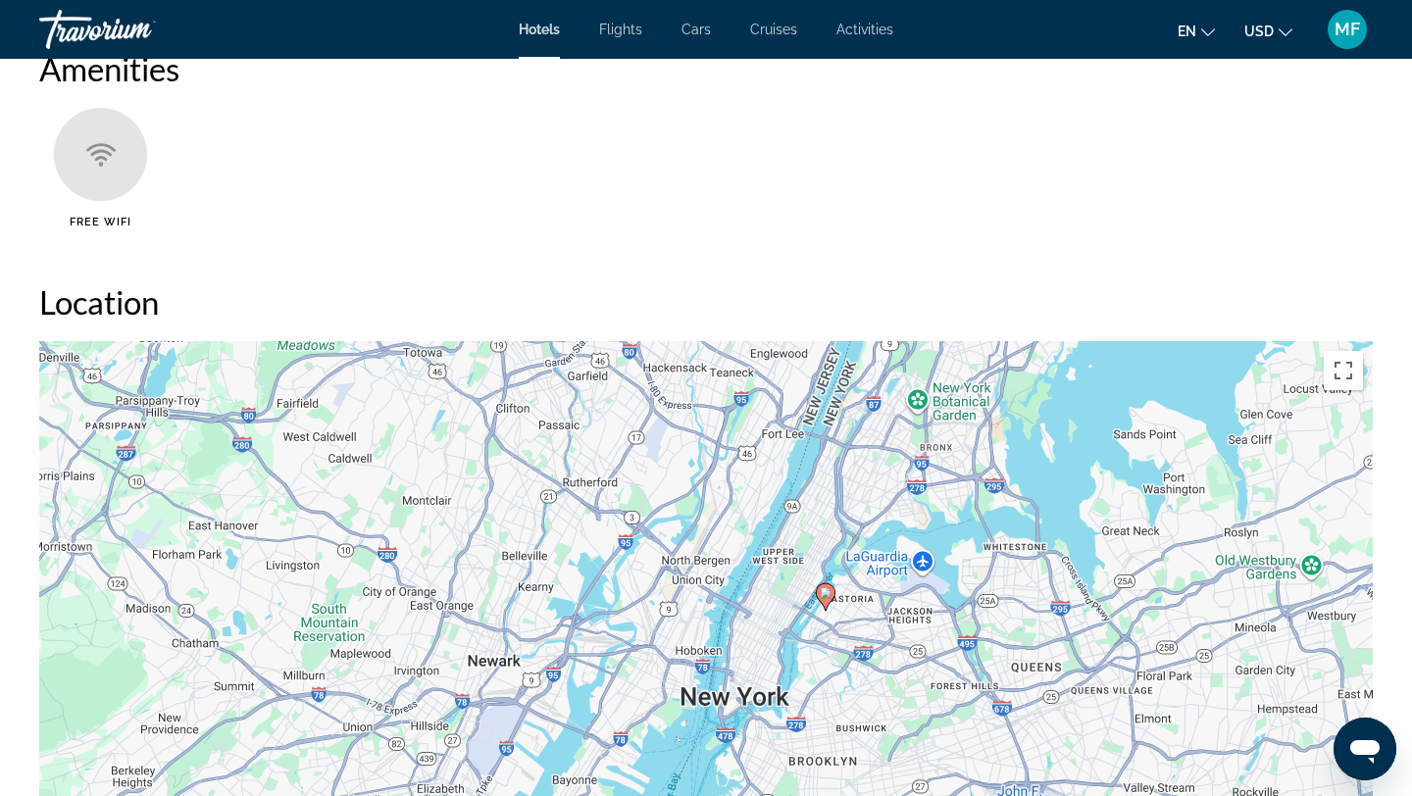
drag, startPoint x: 806, startPoint y: 759, endPoint x: 888, endPoint y: 520, distance: 252.8
click at [888, 520] on div "To activate drag with keyboard, press Alt + Enter. Once in keyboard drag state,…" at bounding box center [706, 635] width 1334 height 589
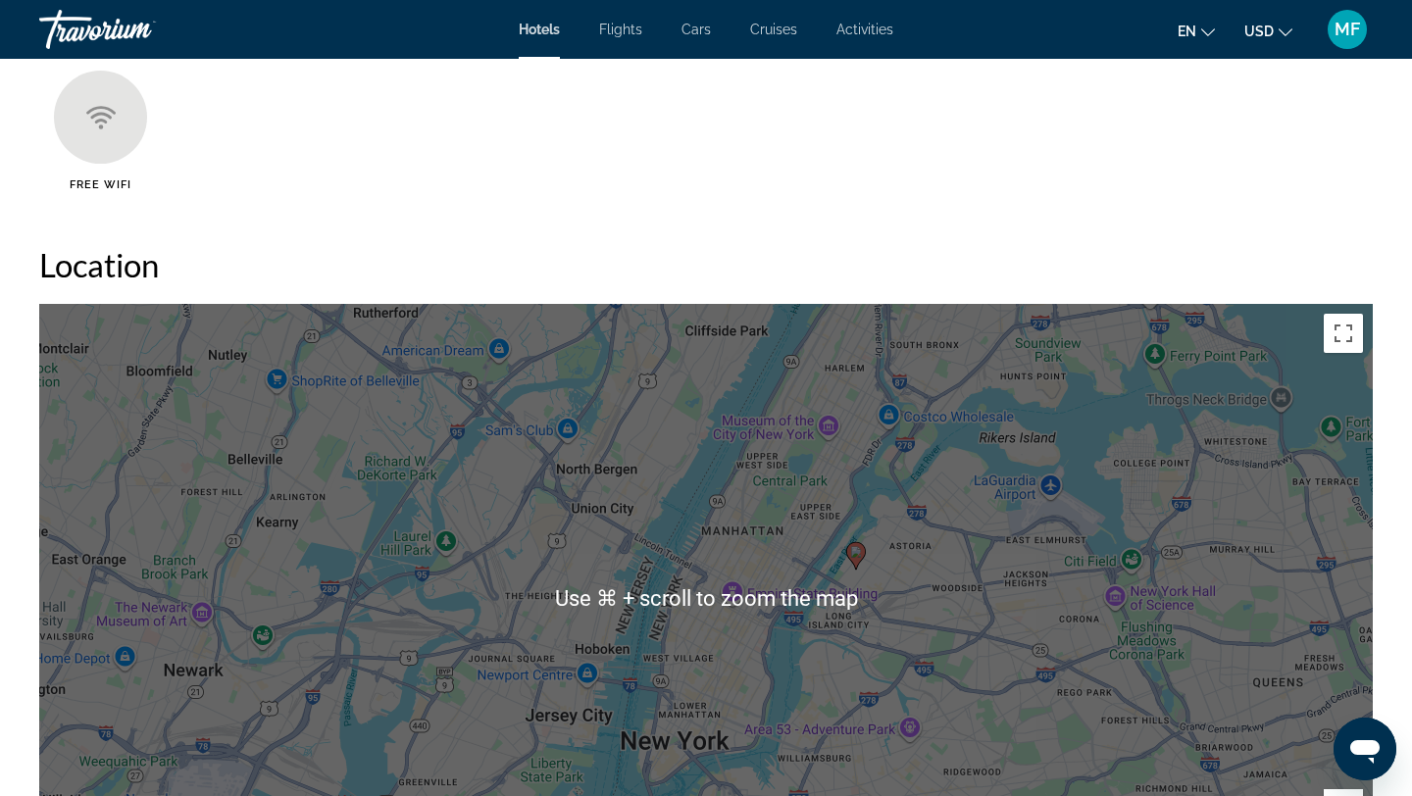
scroll to position [1680, 0]
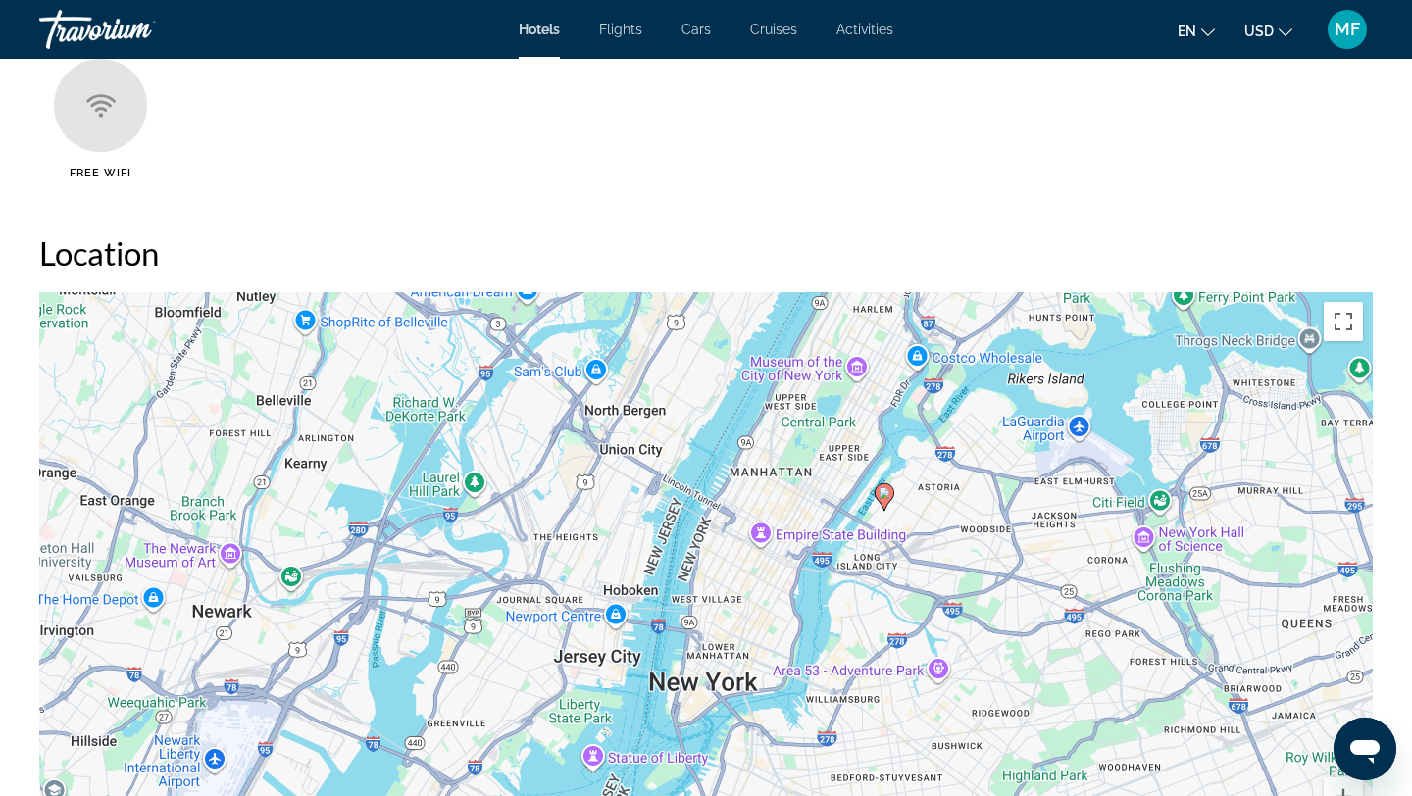
drag, startPoint x: 916, startPoint y: 548, endPoint x: 945, endPoint y: 499, distance: 56.7
click at [885, 508] on icon "Main content" at bounding box center [885, 498] width 18 height 26
click at [883, 490] on image "Main content" at bounding box center [885, 494] width 12 height 12
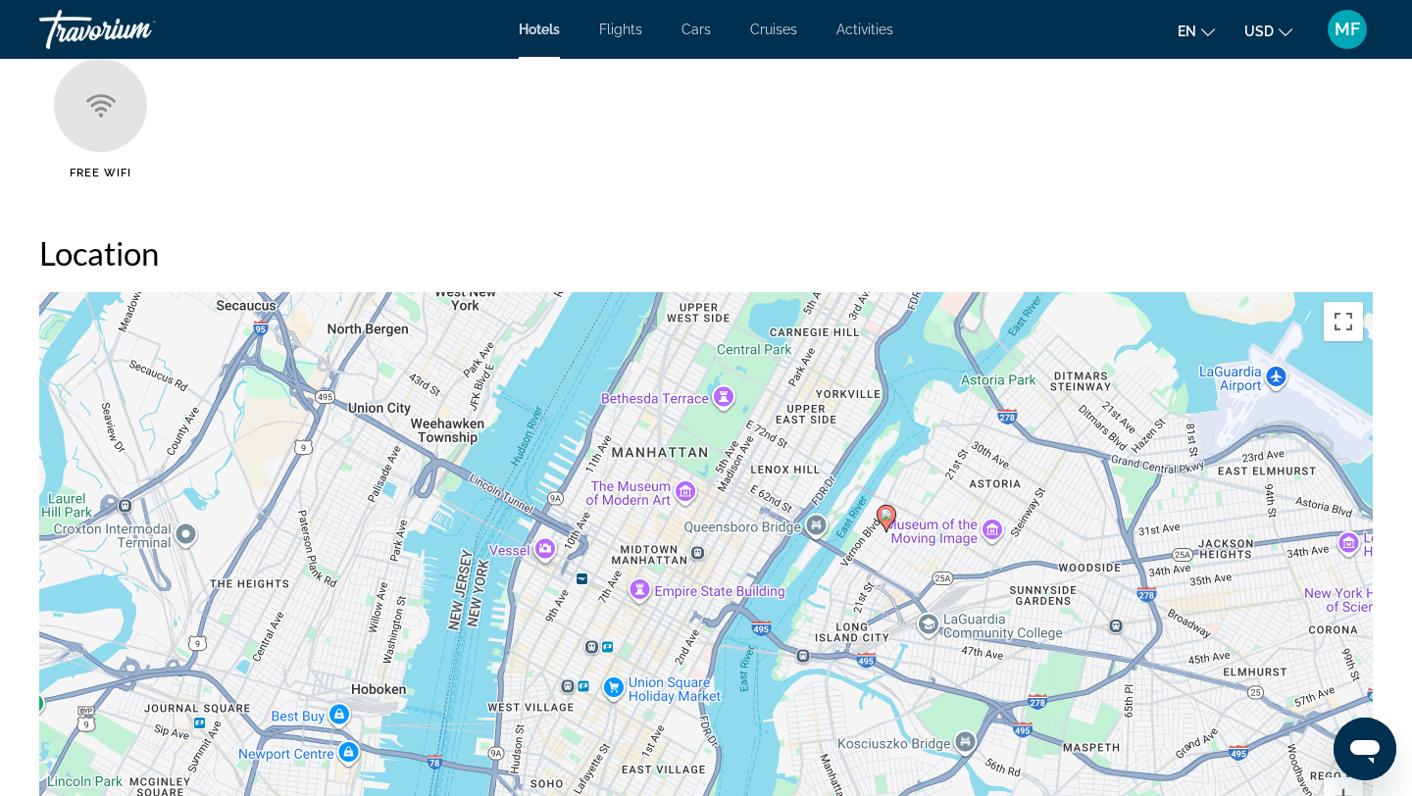
click at [888, 517] on image "Main content" at bounding box center [887, 515] width 12 height 12
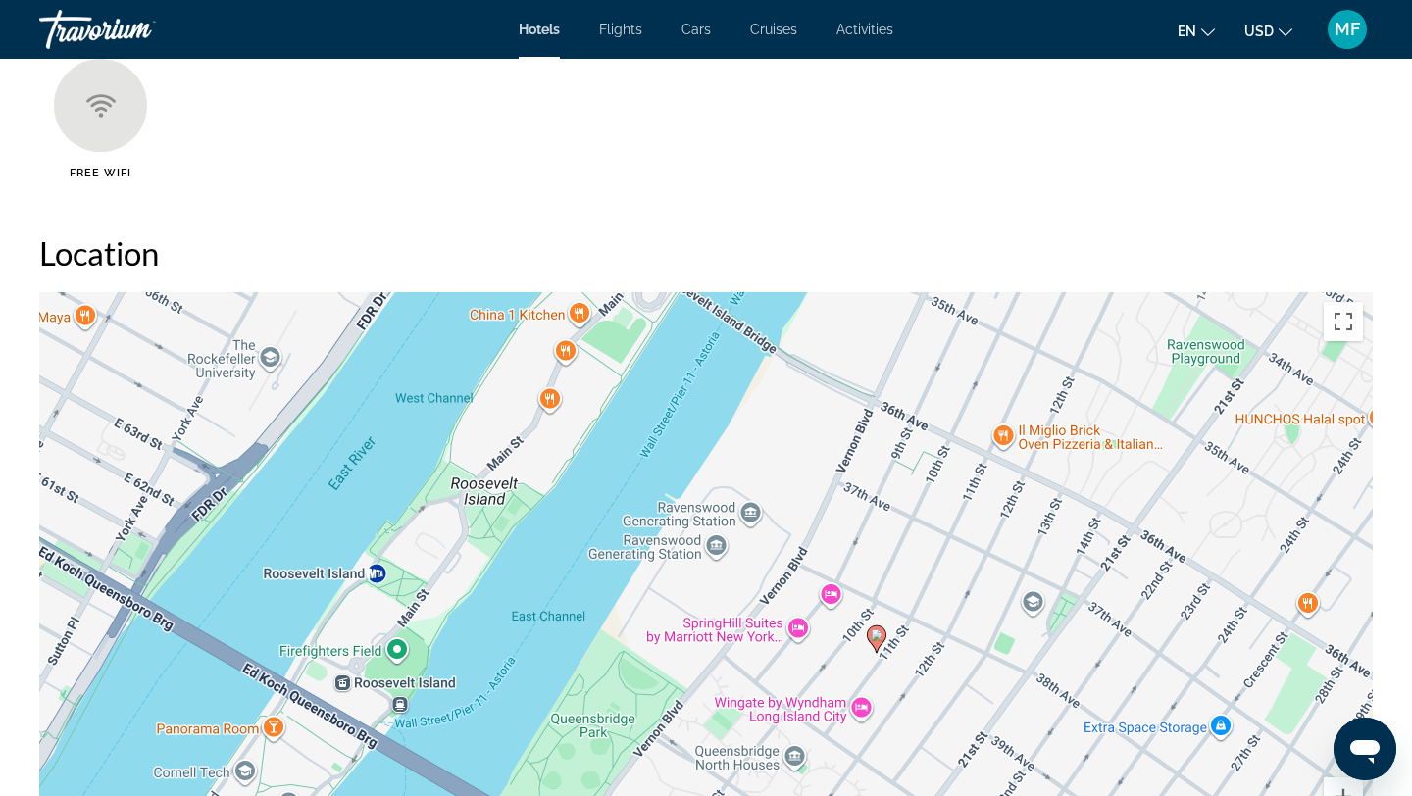
click at [878, 641] on image "Main content" at bounding box center [877, 636] width 12 height 12
click at [877, 629] on icon "Main content" at bounding box center [877, 640] width 18 height 26
click at [530, 132] on ul "Free WiFi" at bounding box center [706, 126] width 1334 height 135
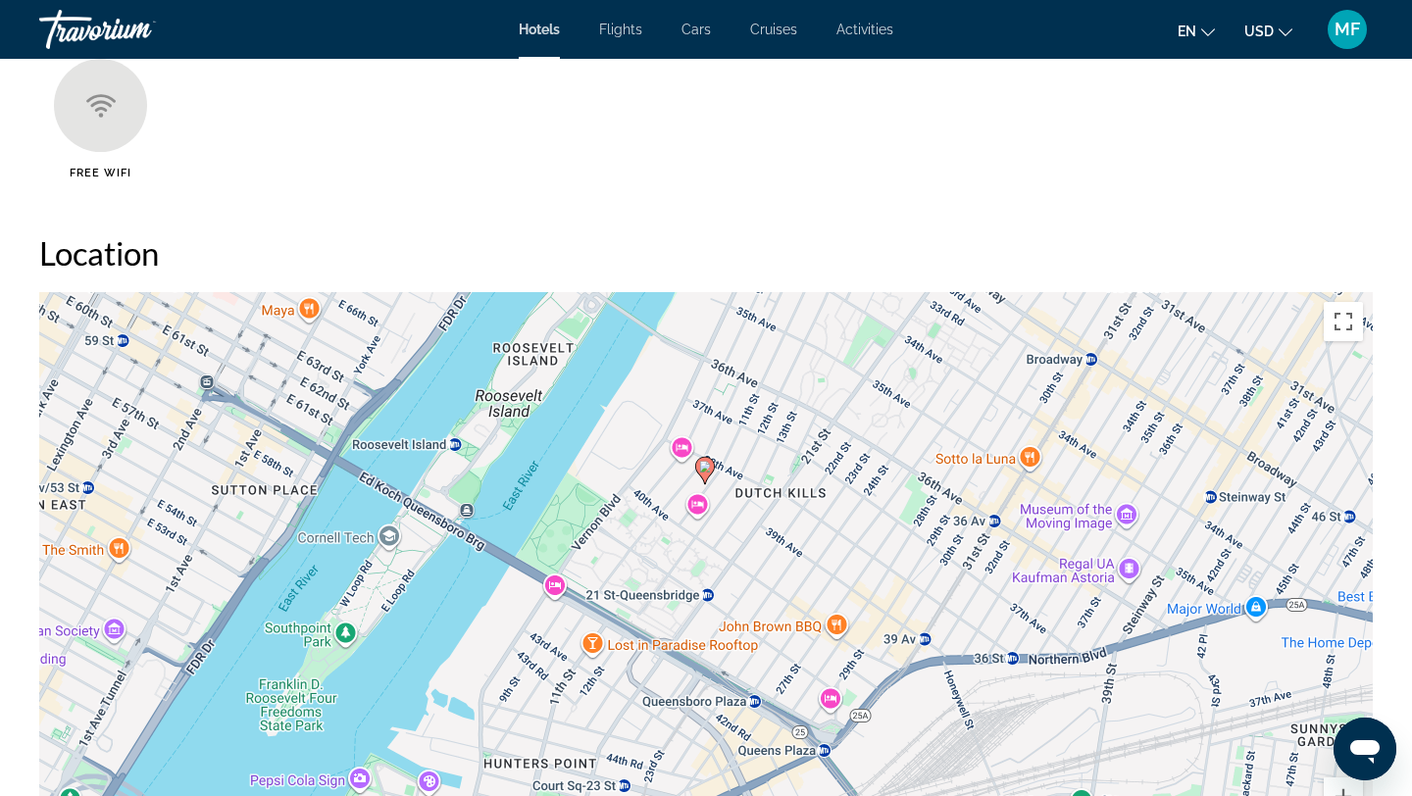
click at [671, 130] on ul "Free WiFi" at bounding box center [706, 126] width 1334 height 135
click at [1179, 193] on ul "Free WiFi" at bounding box center [706, 126] width 1334 height 135
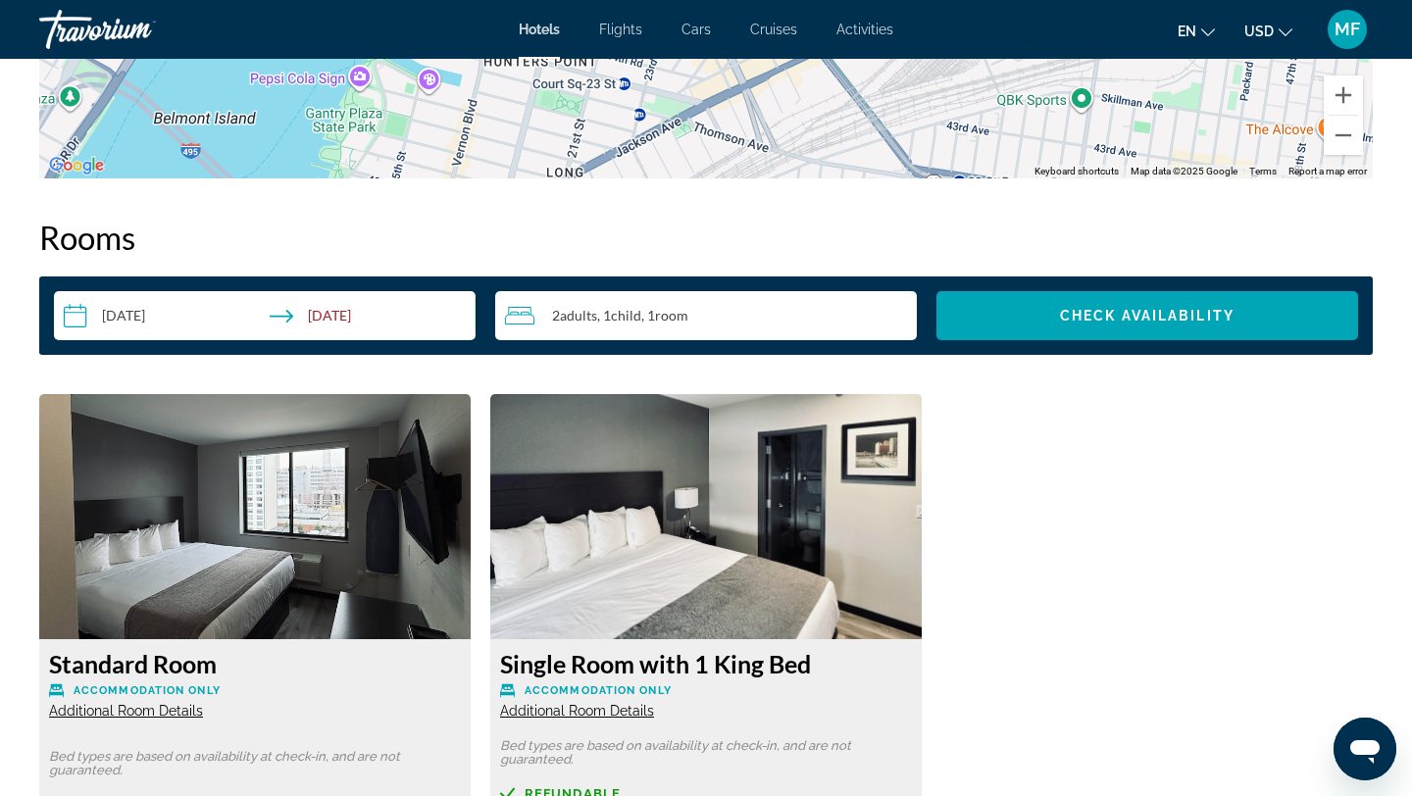
scroll to position [2373, 0]
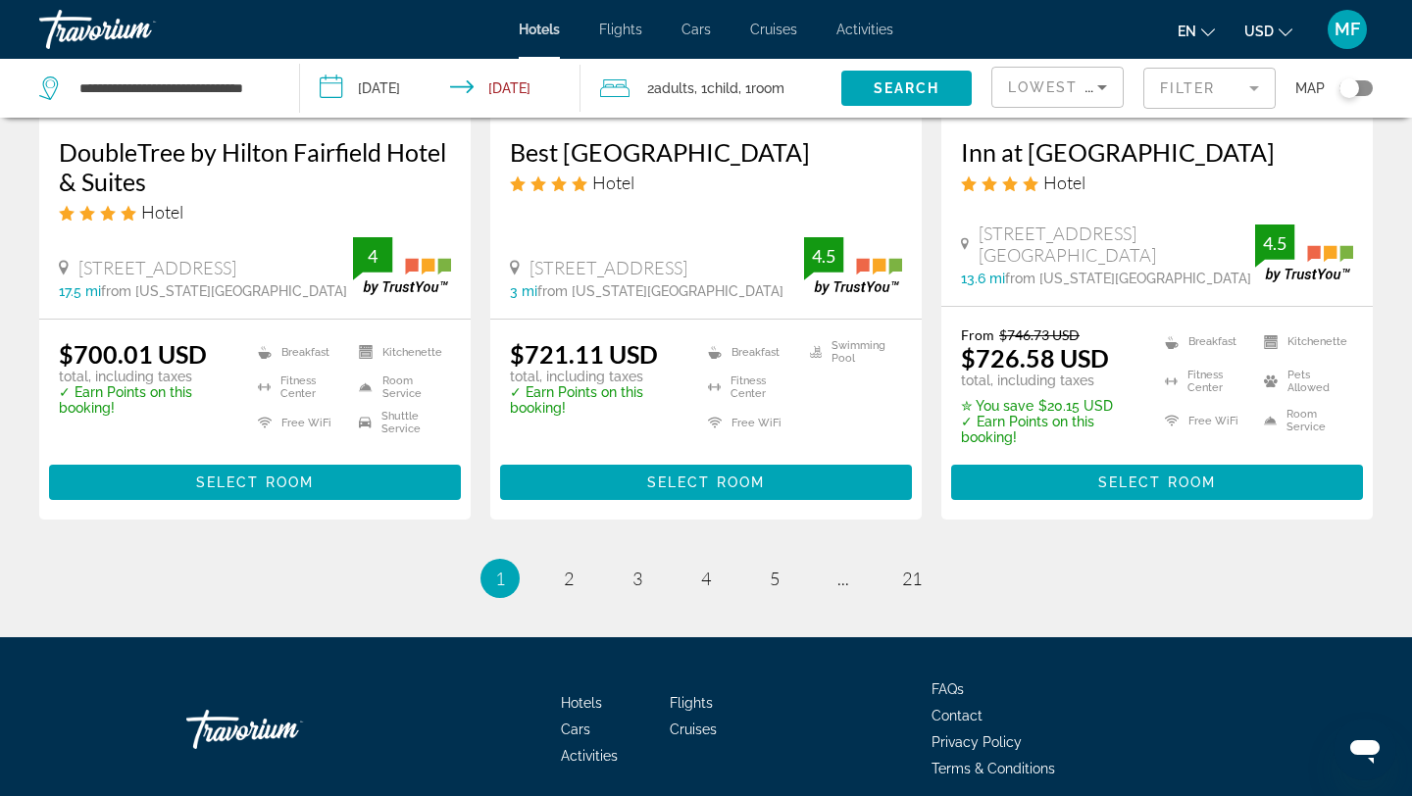
scroll to position [2701, 0]
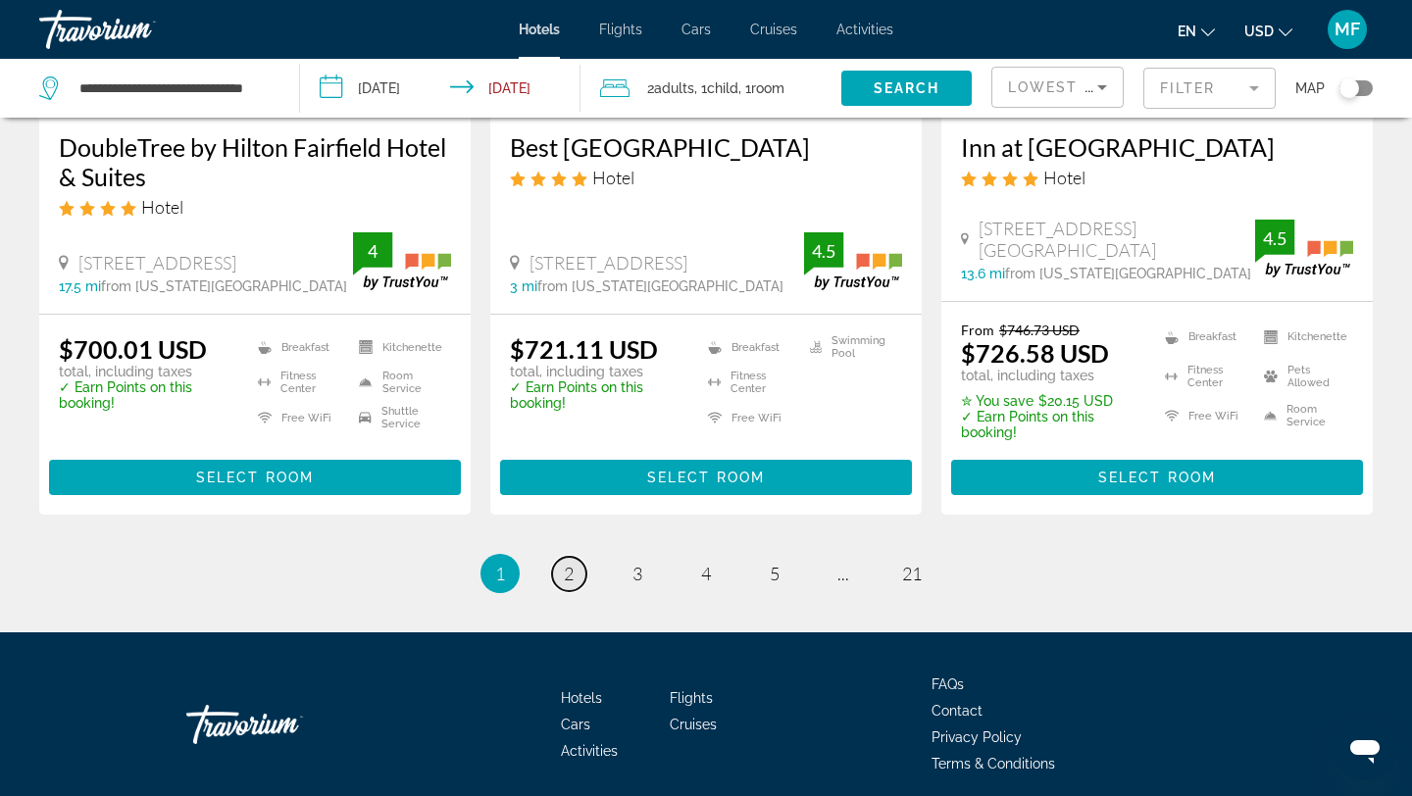
click at [567, 563] on span "2" at bounding box center [569, 574] width 10 height 22
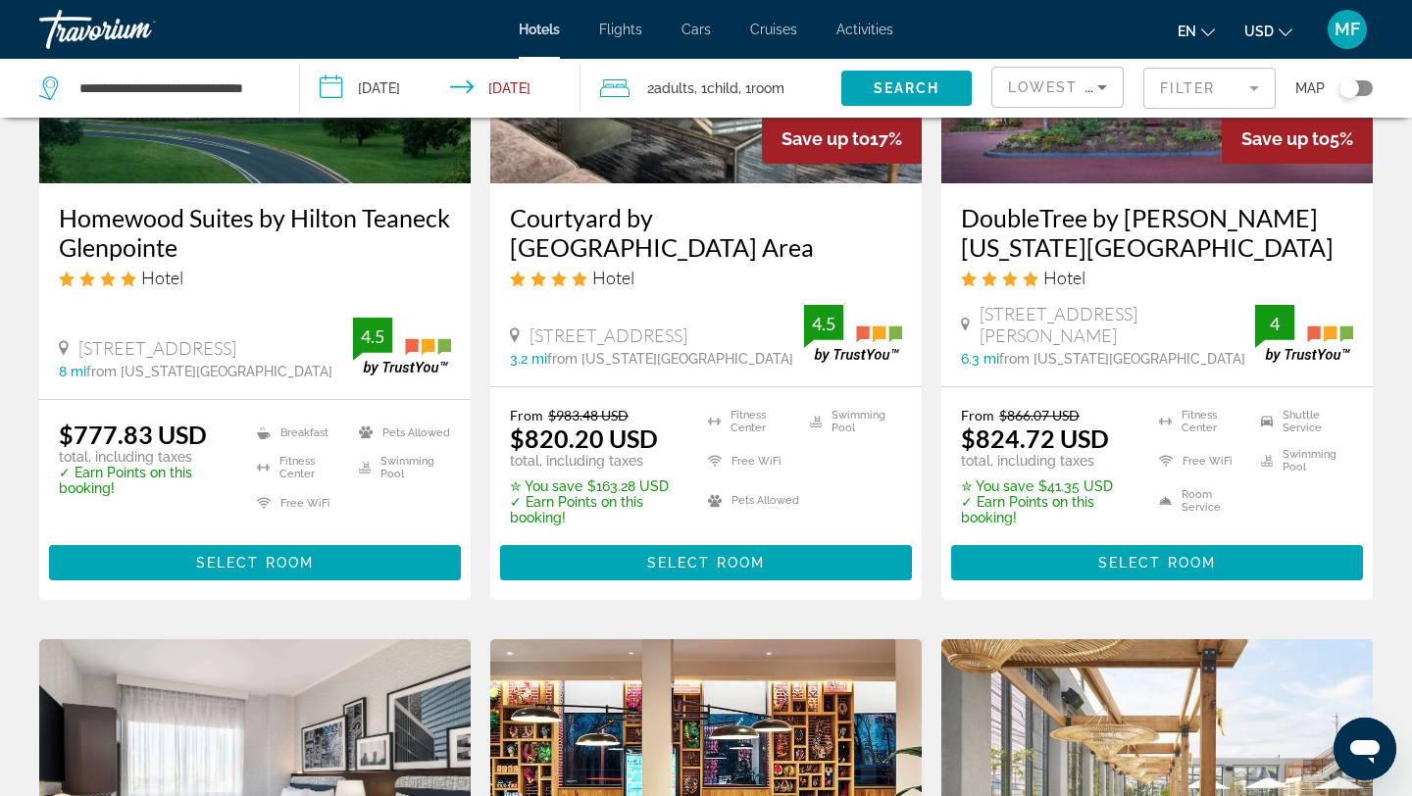
scroll to position [318, 0]
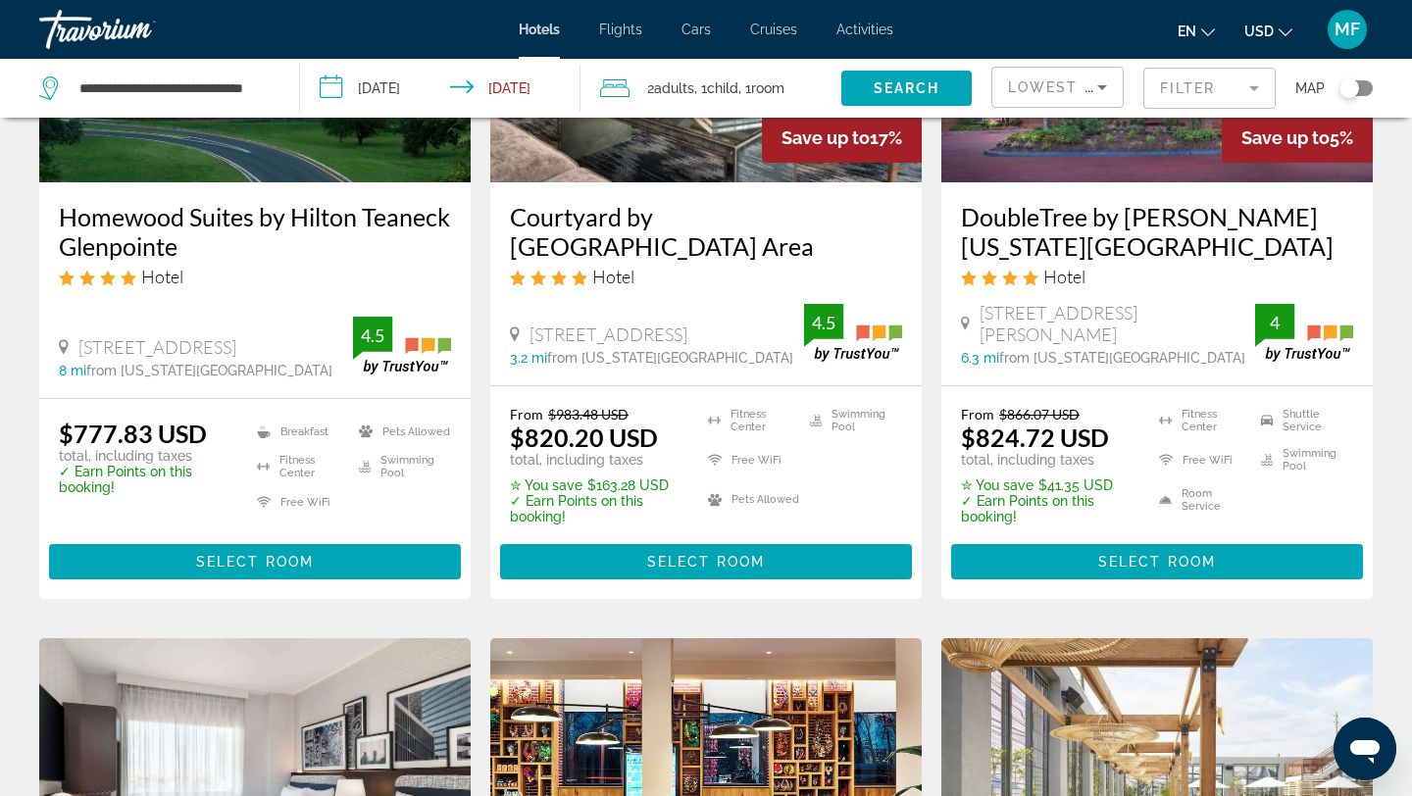
click at [709, 219] on h3 "Courtyard by Marriott Edgewater NYC Area" at bounding box center [706, 231] width 392 height 59
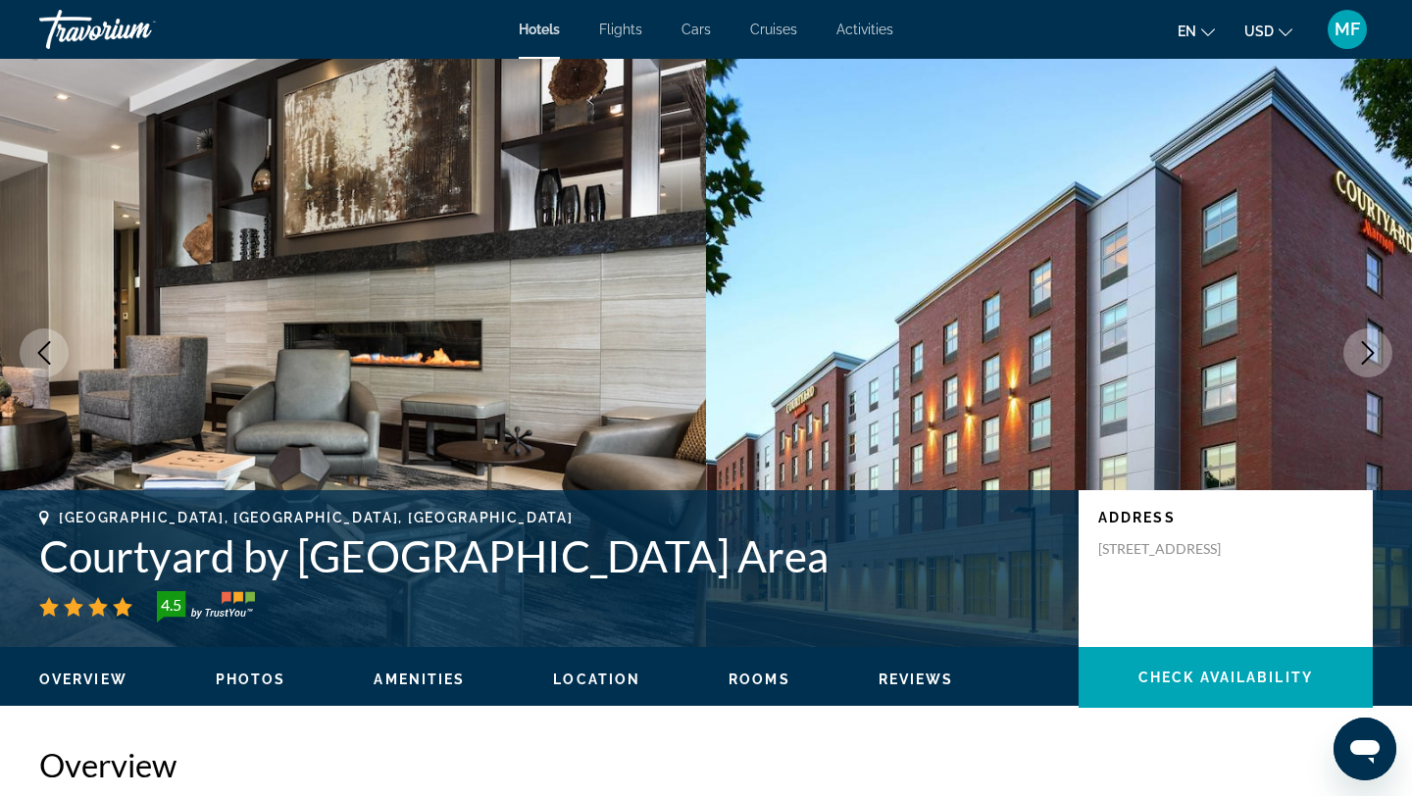
click at [623, 678] on span "Location" at bounding box center [596, 680] width 87 height 16
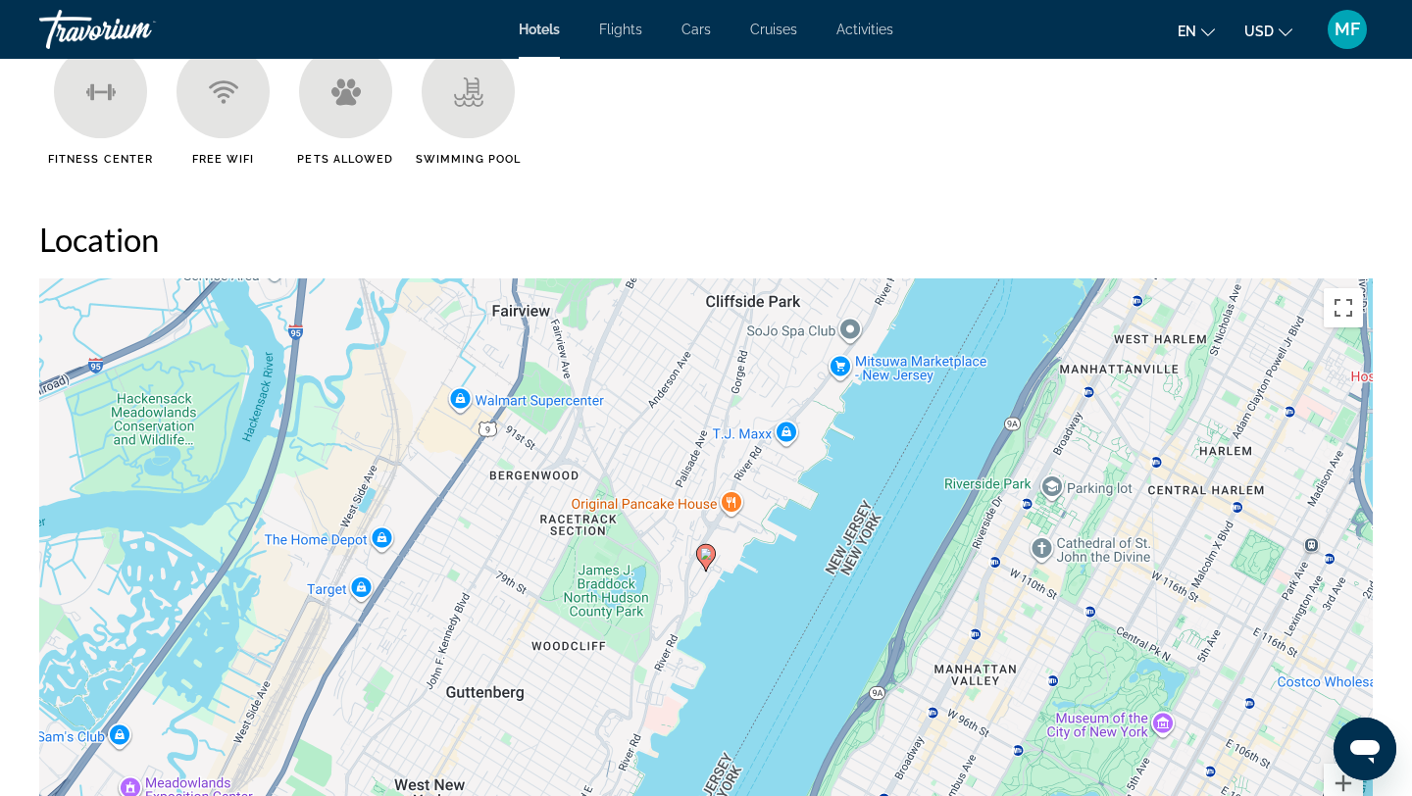
scroll to position [1796, 0]
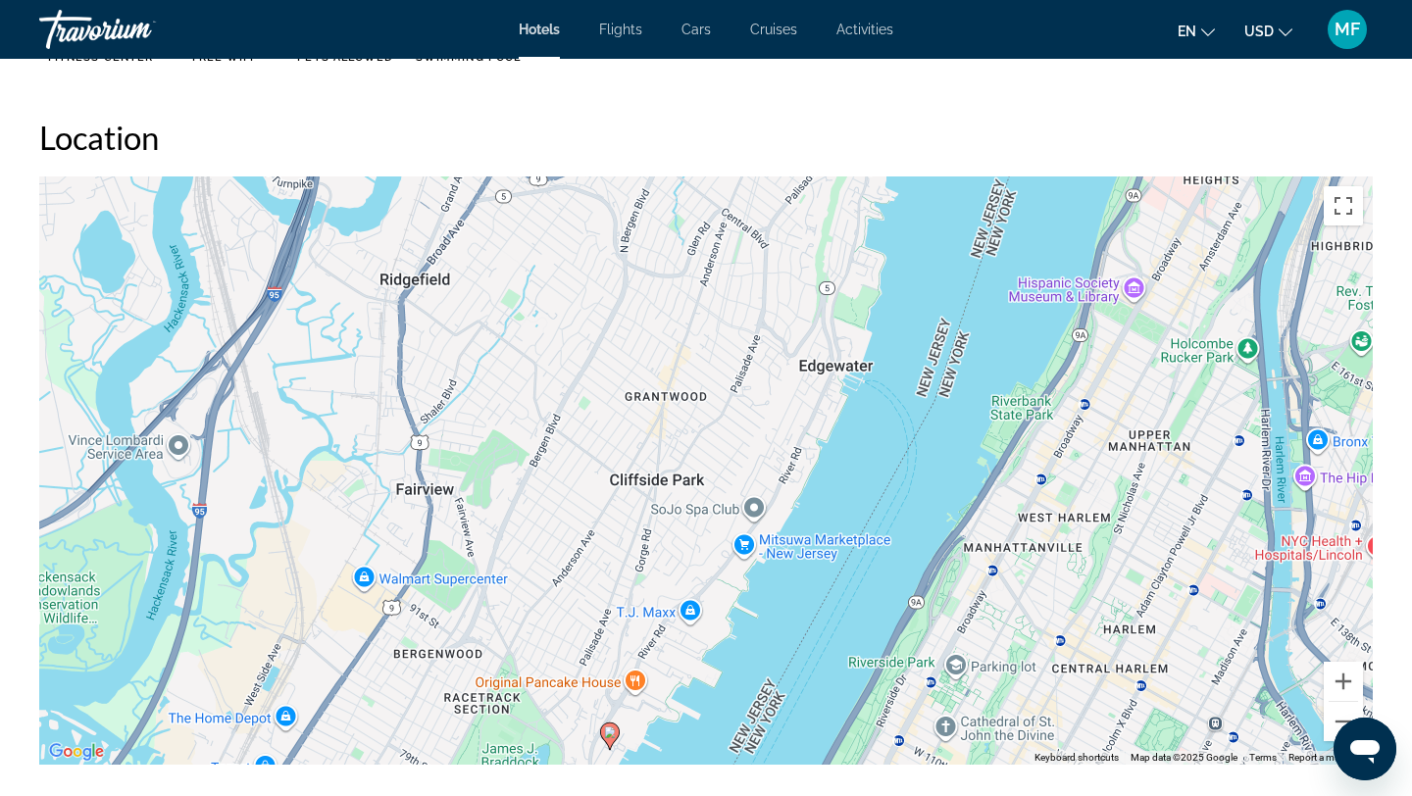
drag, startPoint x: 797, startPoint y: 489, endPoint x: 701, endPoint y: 773, distance: 299.3
drag, startPoint x: 701, startPoint y: 773, endPoint x: 690, endPoint y: 525, distance: 248.4
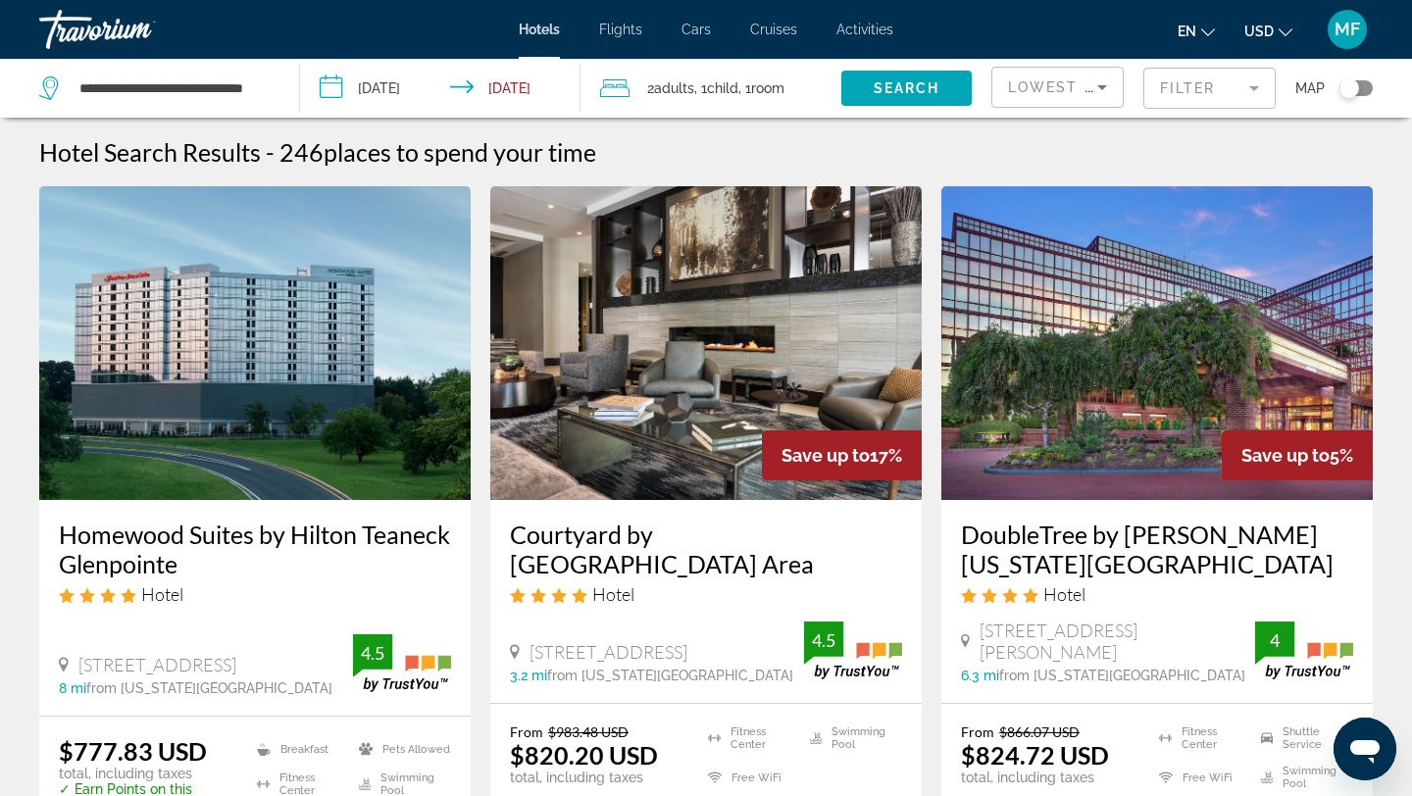
click at [1090, 450] on img "Main content" at bounding box center [1158, 343] width 432 height 314
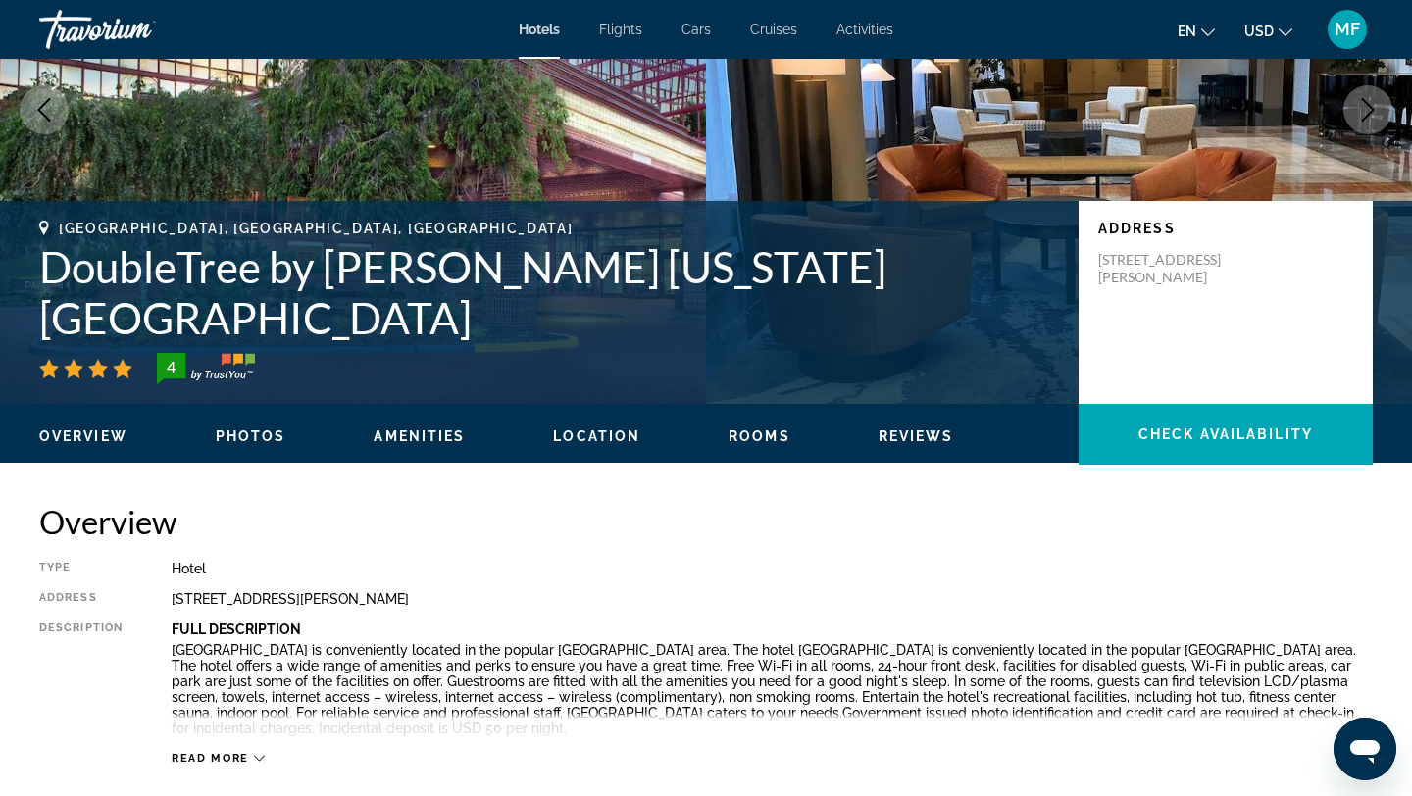
scroll to position [262, 0]
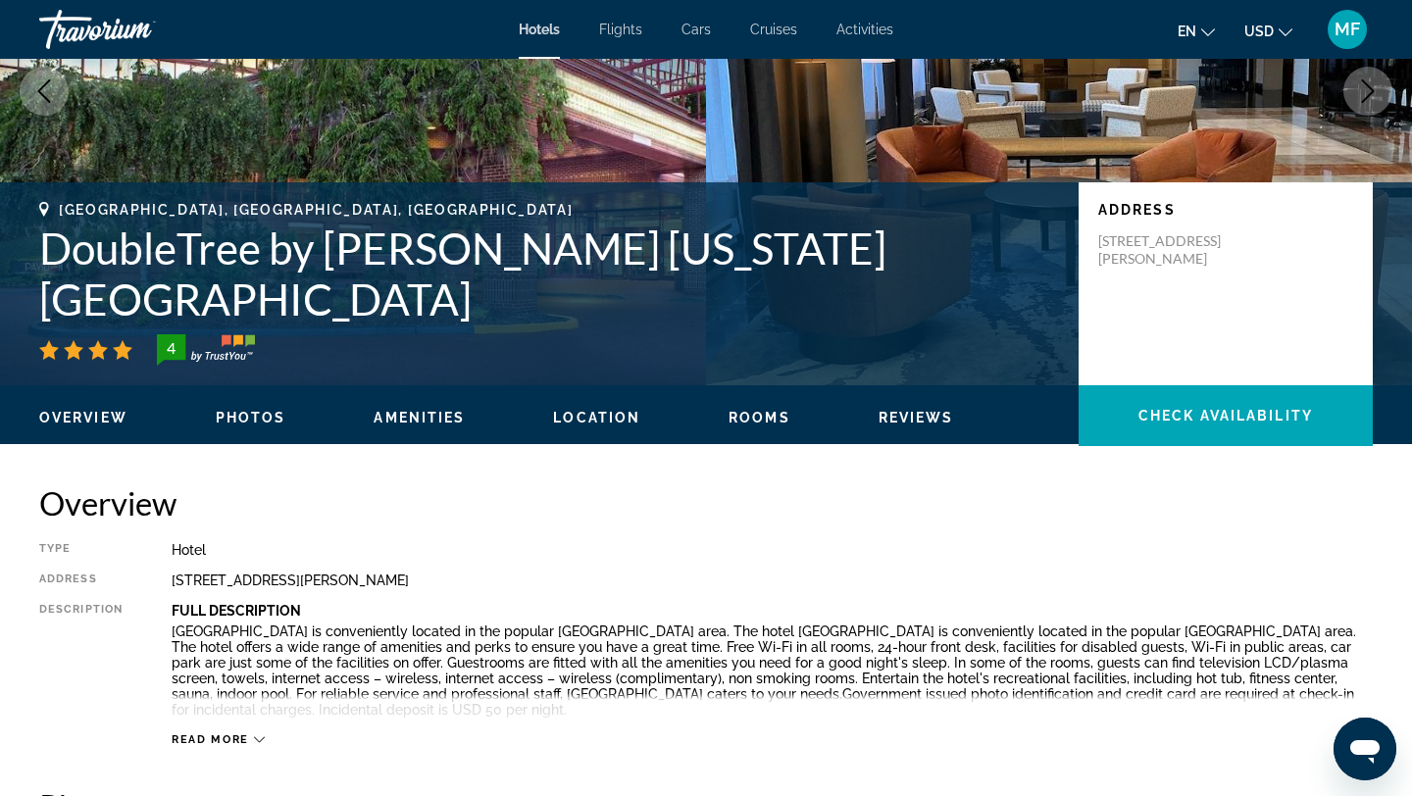
click at [622, 414] on span "Location" at bounding box center [596, 418] width 87 height 16
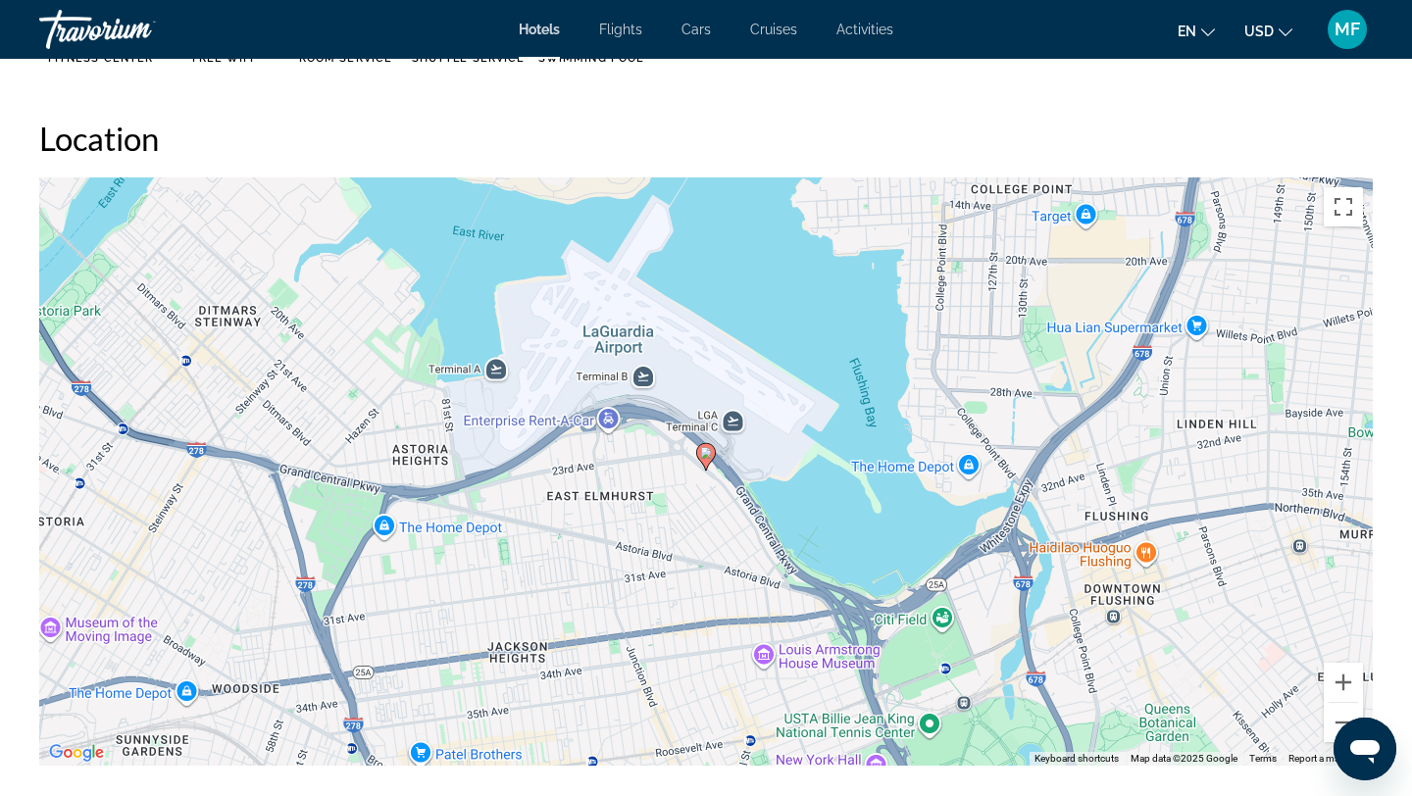
scroll to position [1769, 0]
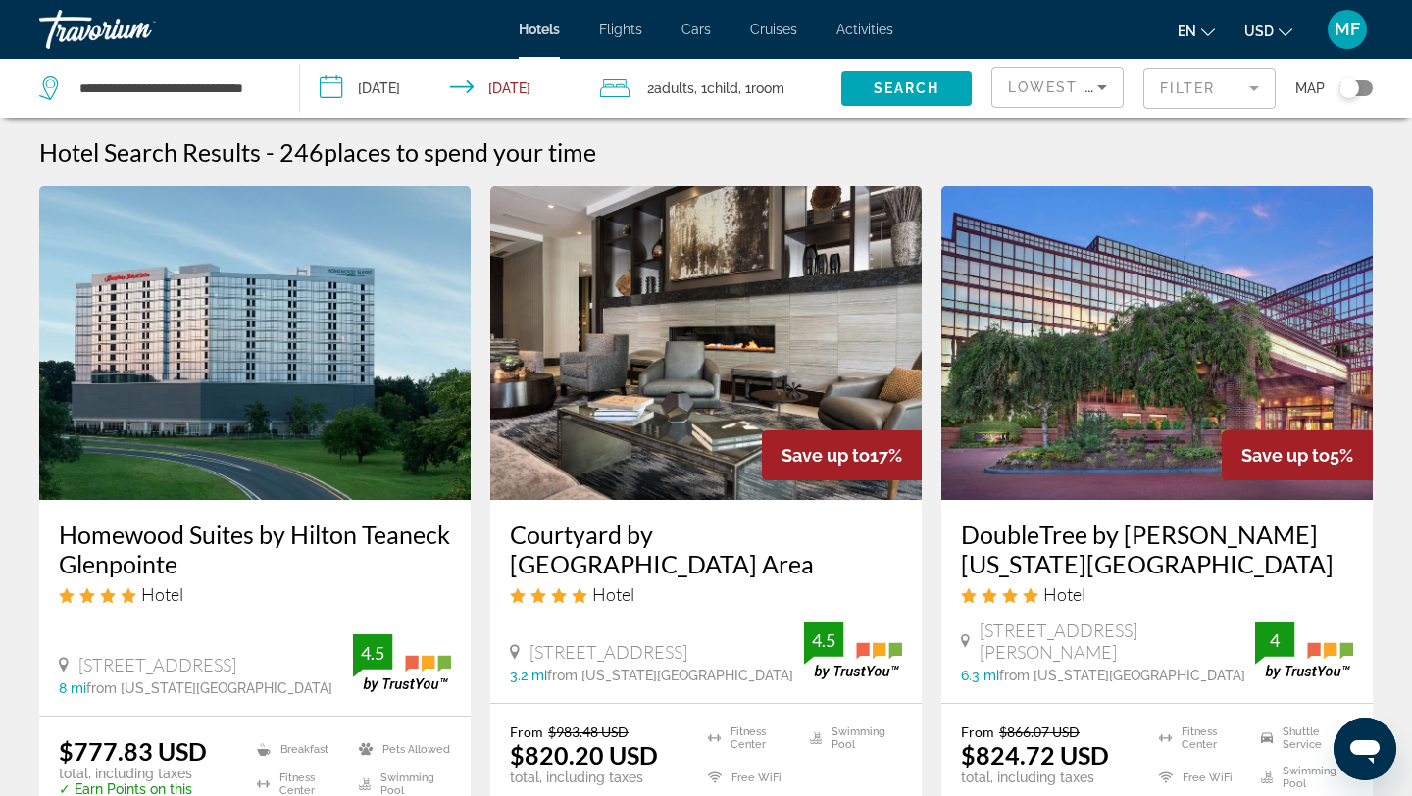
click at [1262, 77] on mat-form-field "Filter" at bounding box center [1210, 88] width 132 height 41
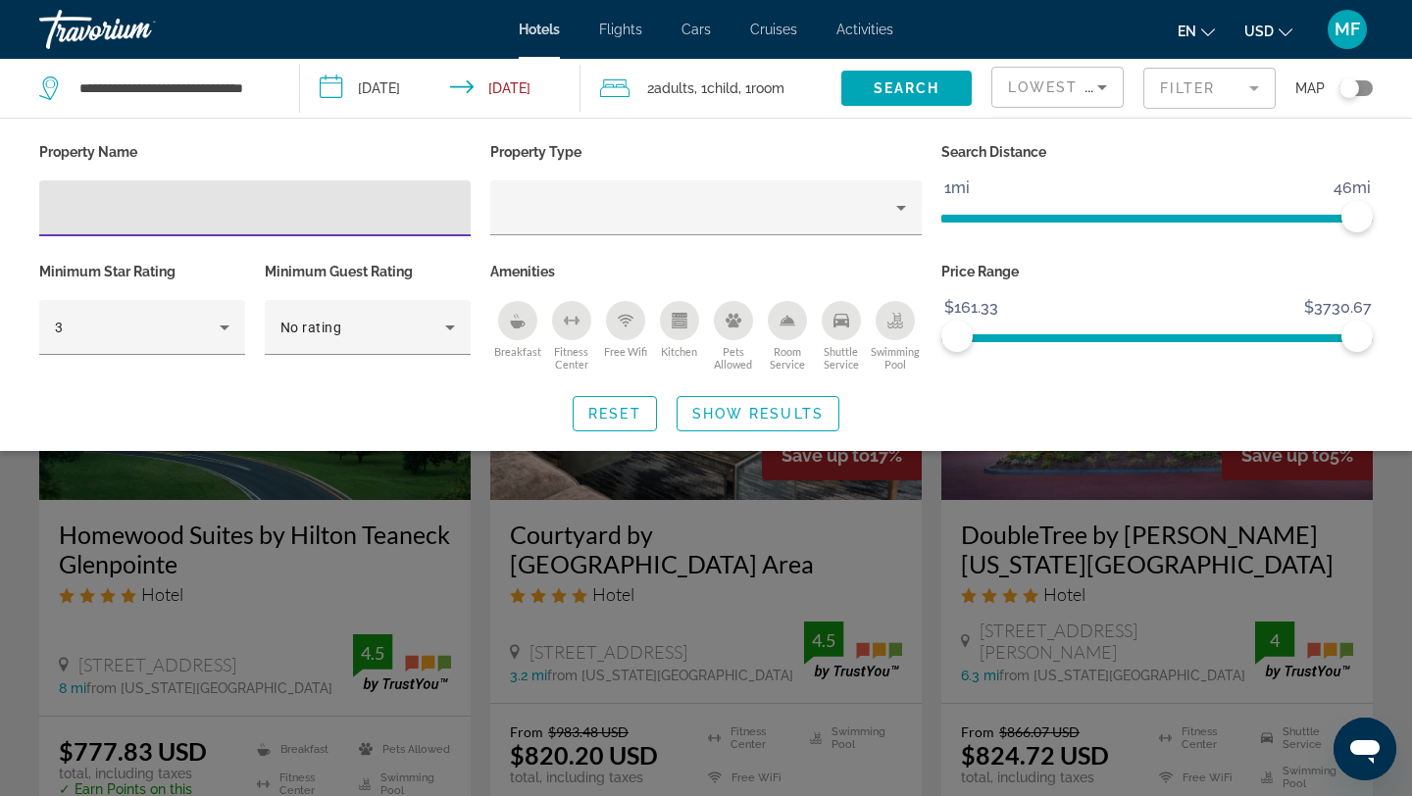
click at [845, 325] on icon "Shuttle Service" at bounding box center [842, 321] width 16 height 16
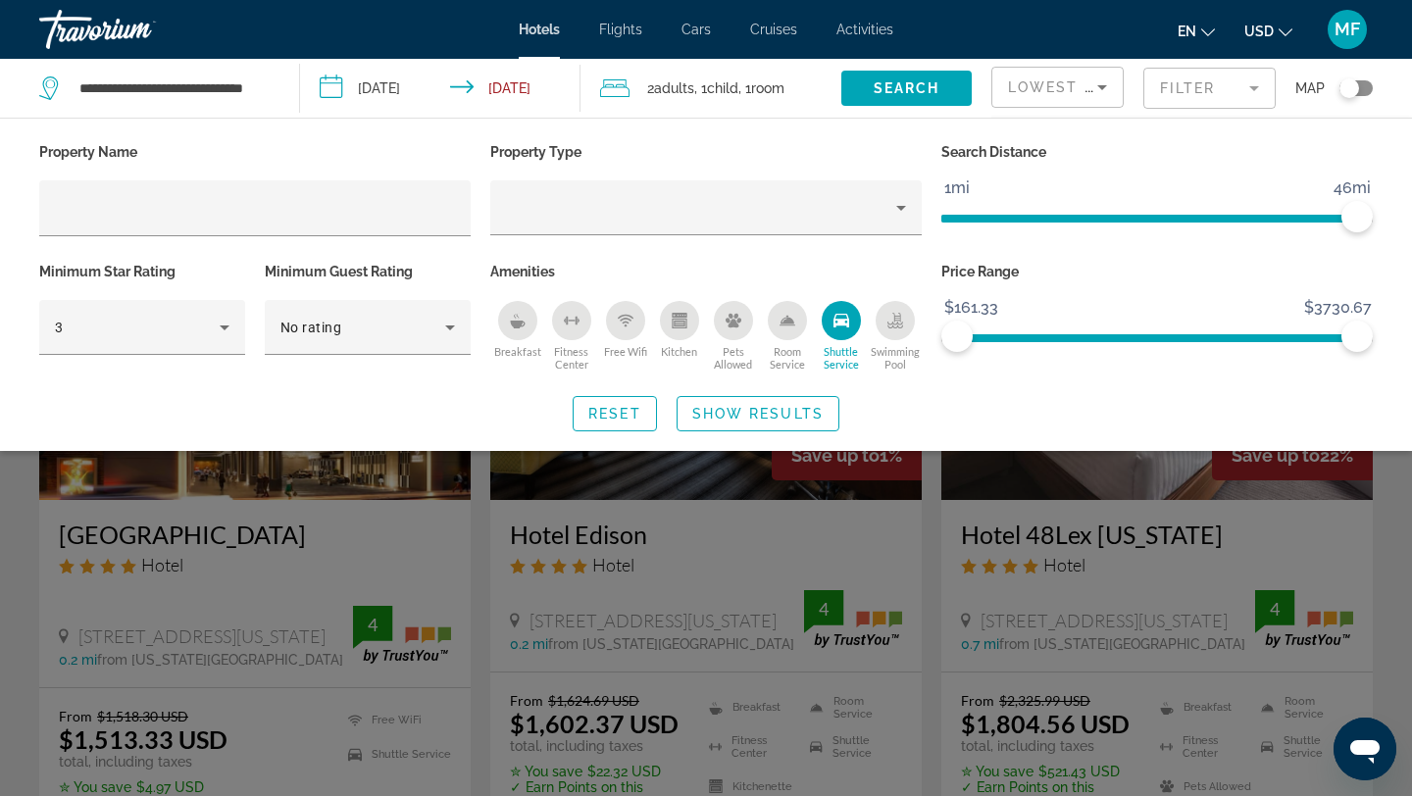
click at [636, 329] on div "Free Wifi" at bounding box center [625, 320] width 39 height 39
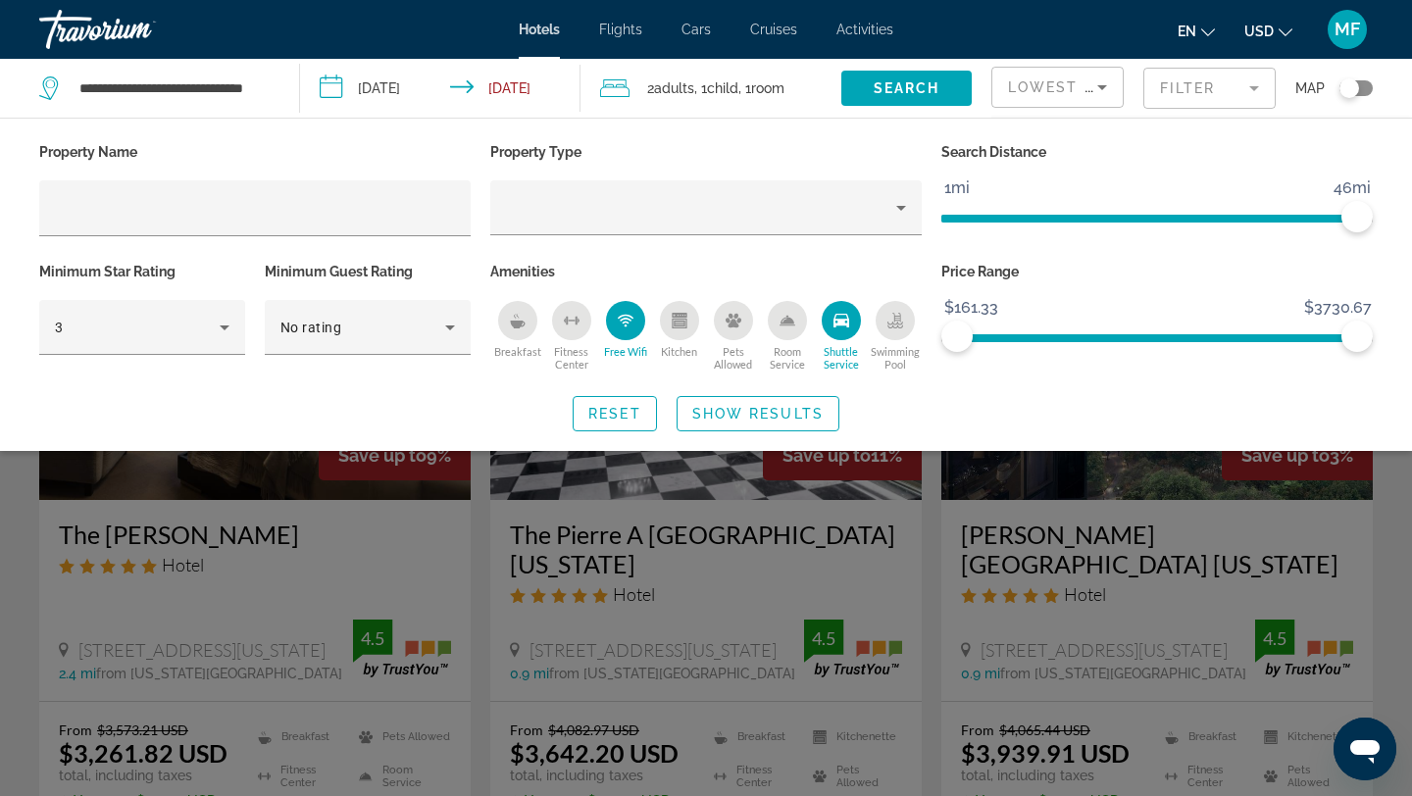
click at [525, 322] on div "Breakfast" at bounding box center [517, 320] width 39 height 39
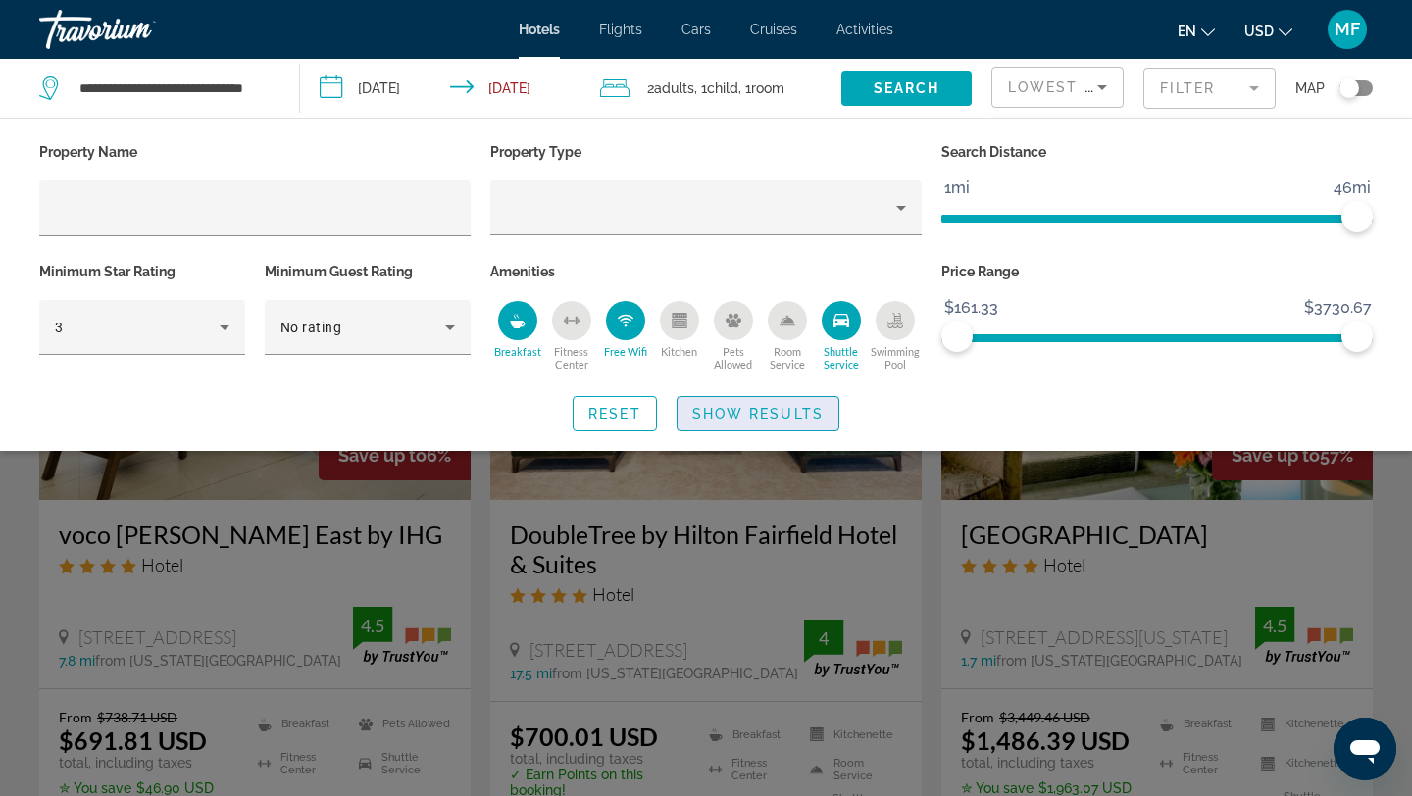
click at [754, 406] on span "Show Results" at bounding box center [758, 414] width 131 height 16
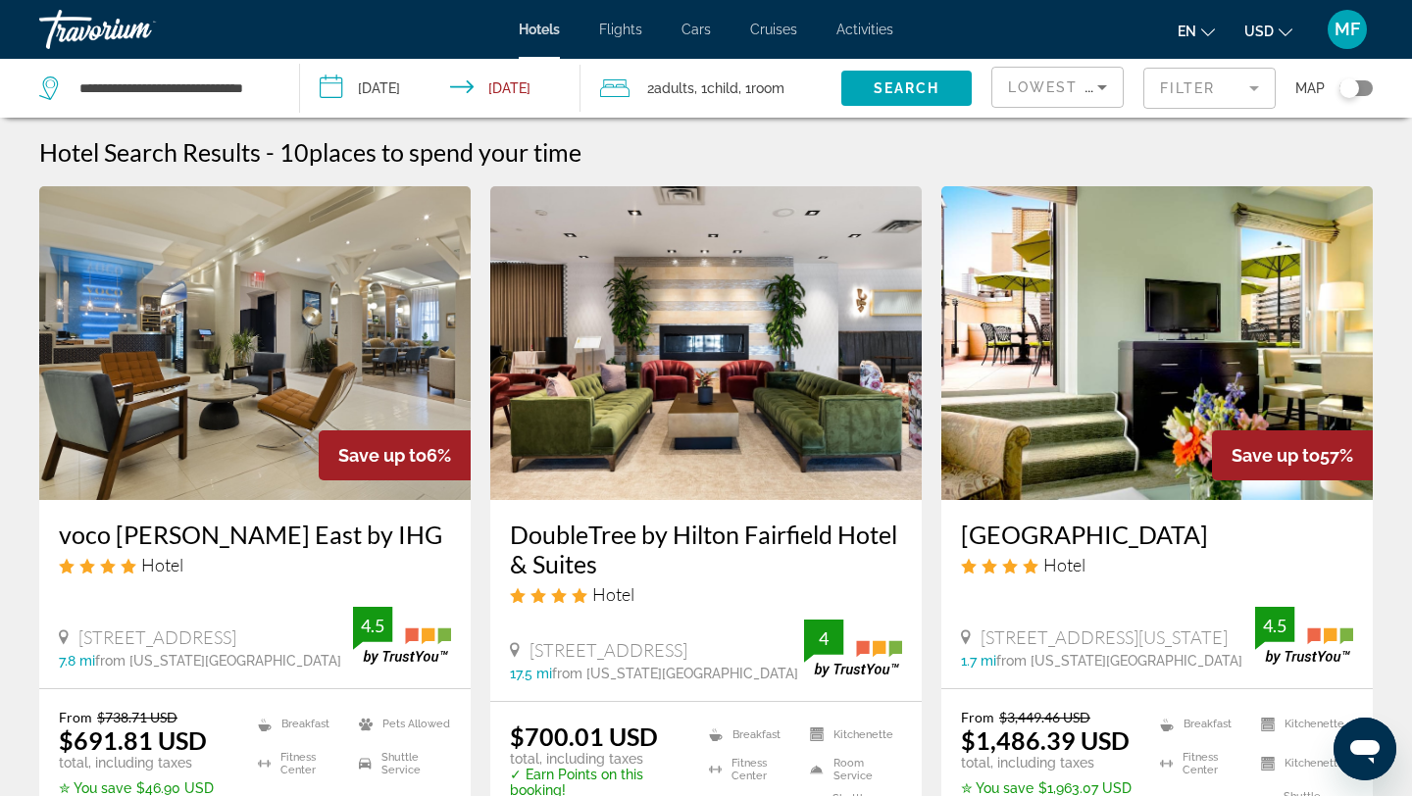
click at [287, 417] on img "Main content" at bounding box center [255, 343] width 432 height 314
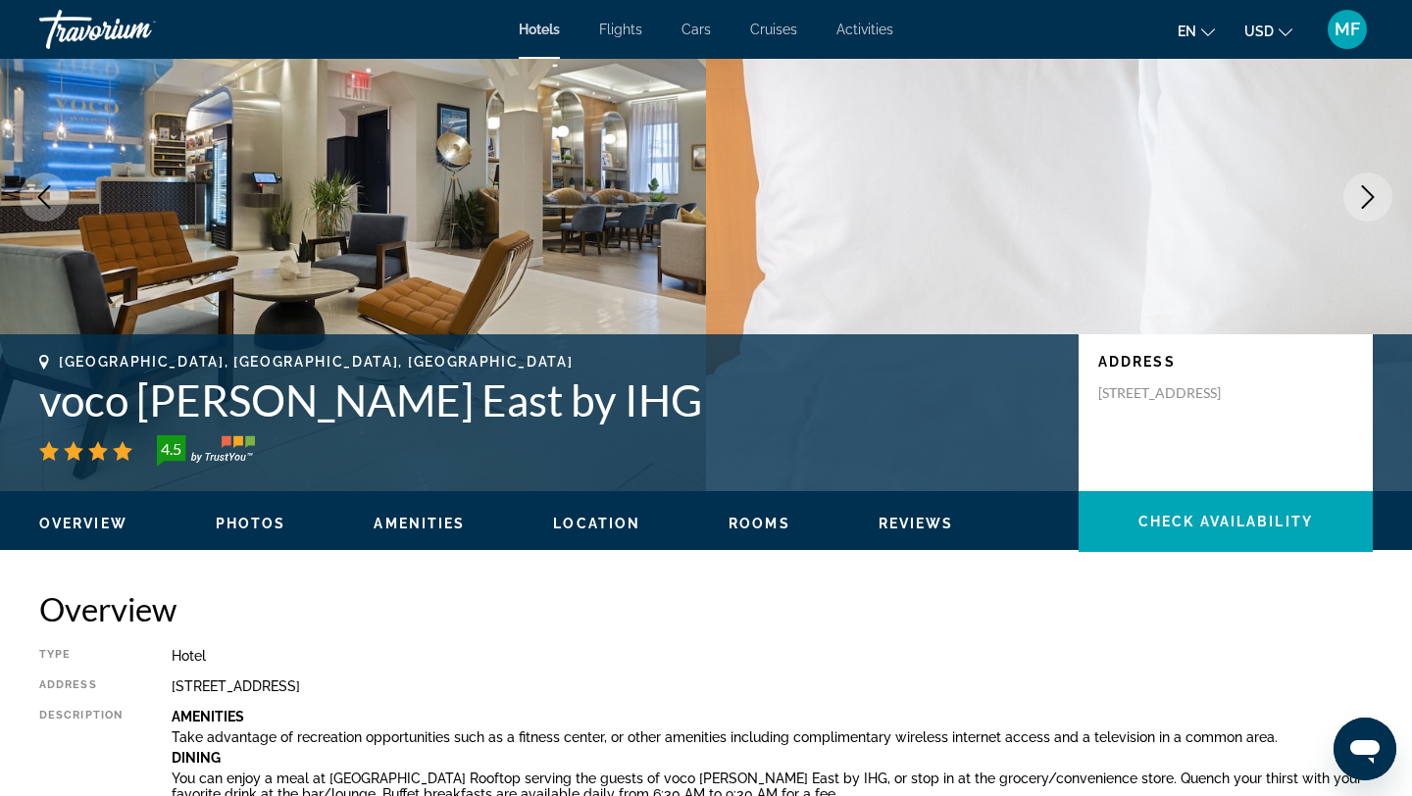
scroll to position [153, 0]
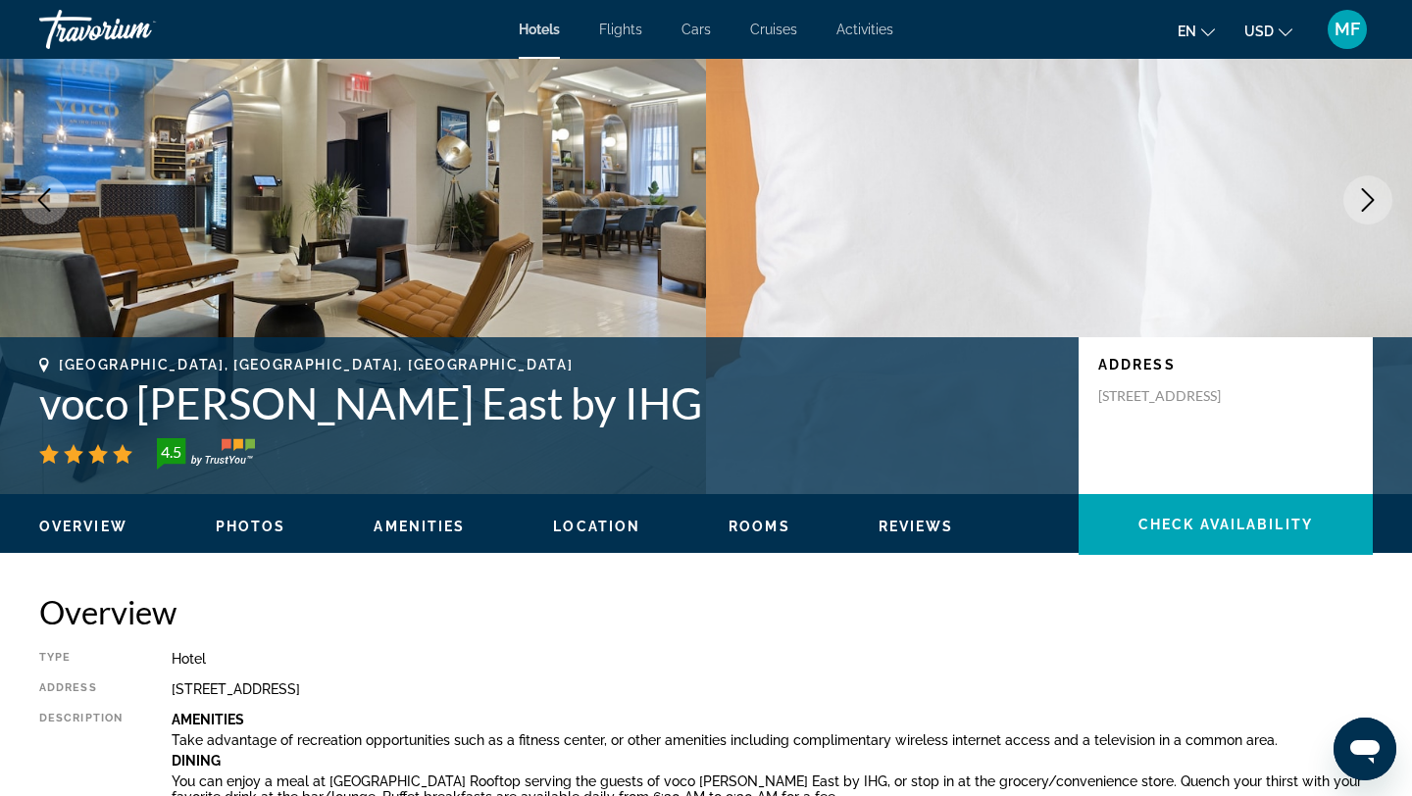
click at [594, 525] on span "Location" at bounding box center [596, 527] width 87 height 16
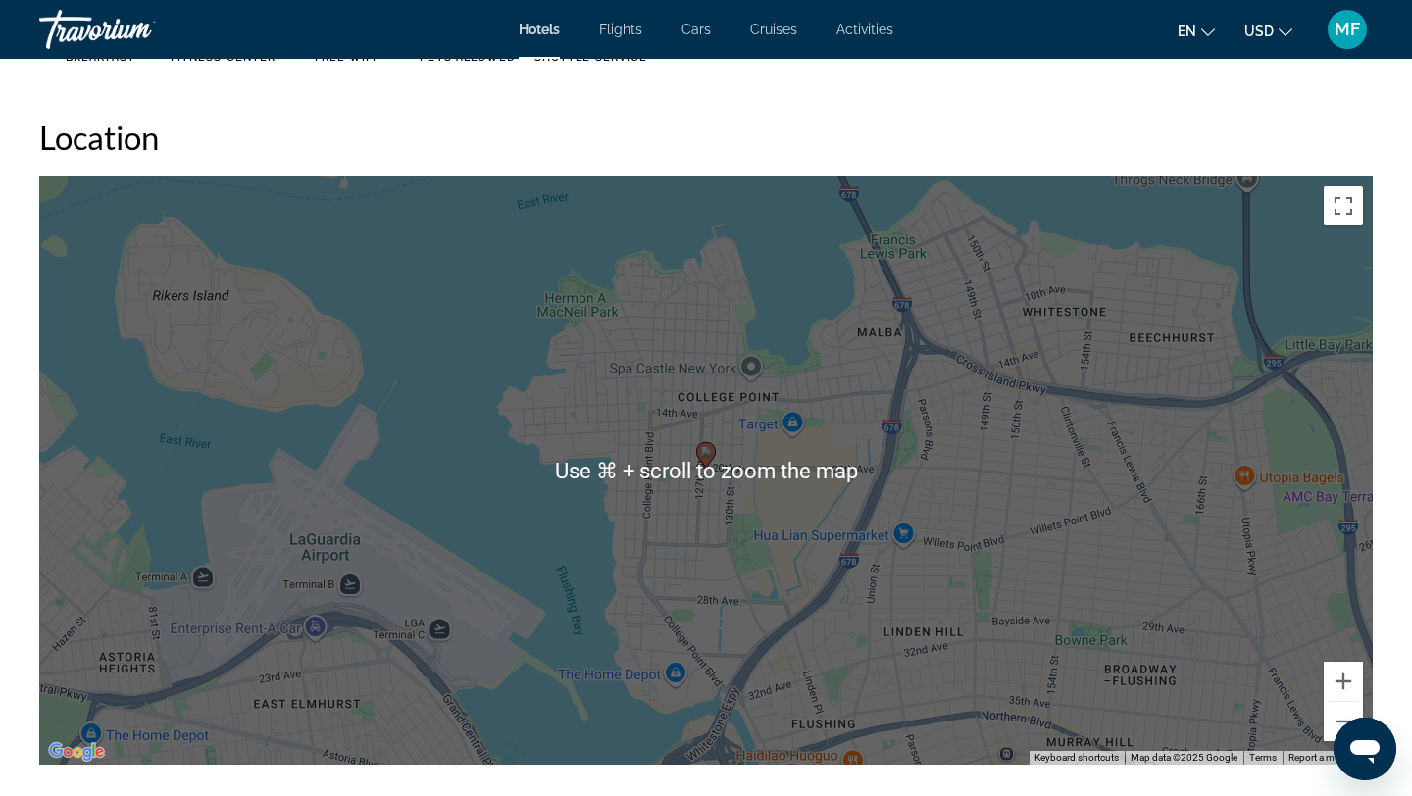
scroll to position [1798, 0]
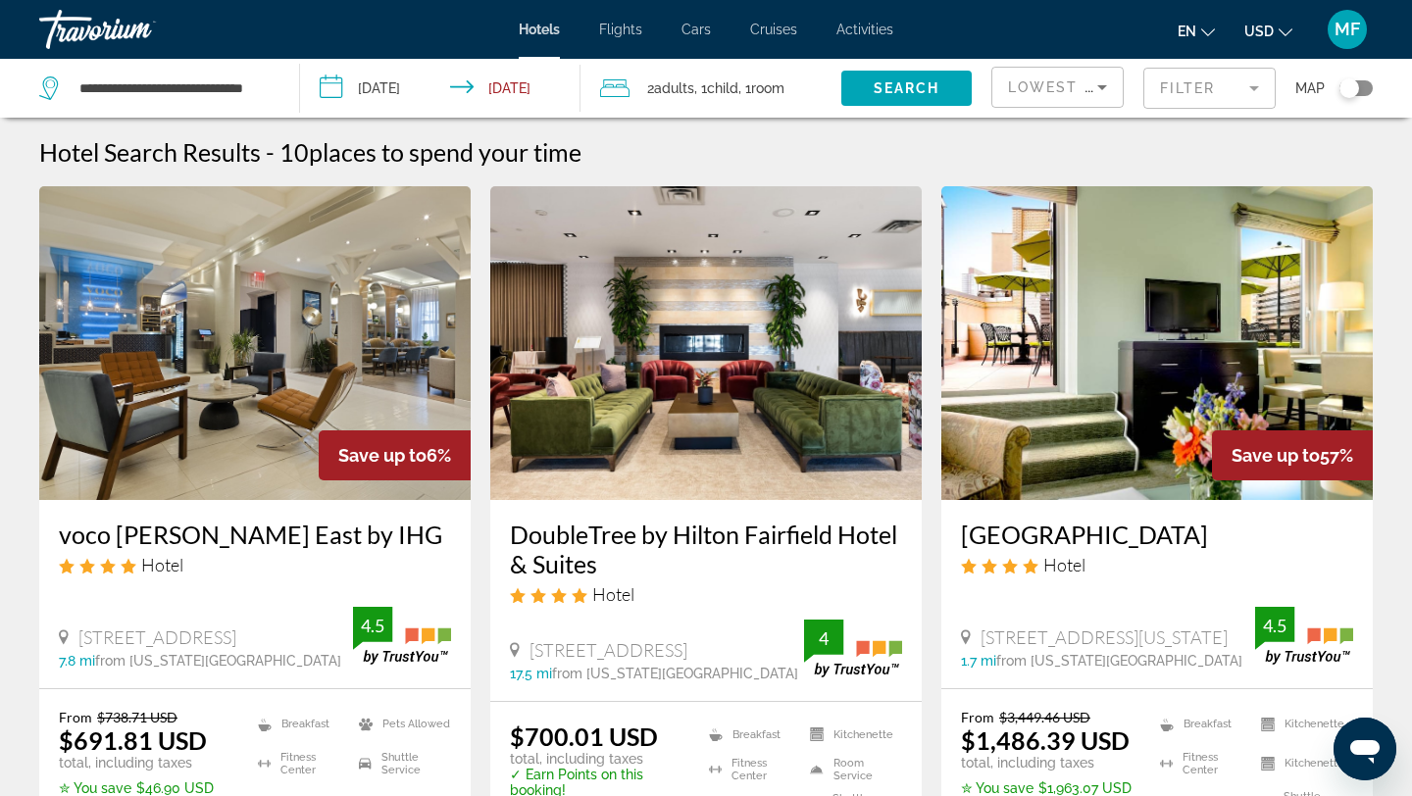
click at [1258, 85] on mat-form-field "Filter" at bounding box center [1210, 88] width 132 height 41
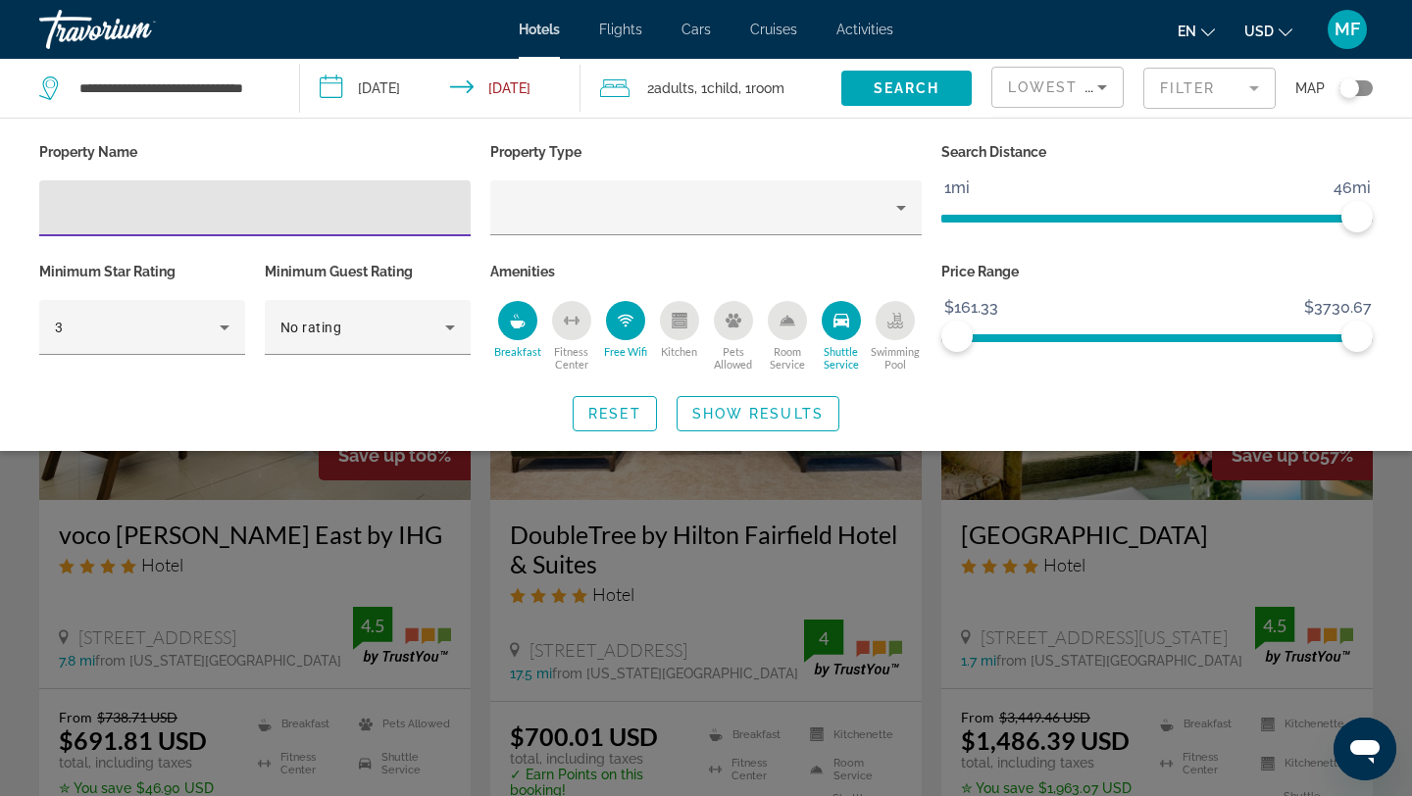
click at [525, 323] on icon "Breakfast" at bounding box center [518, 321] width 16 height 16
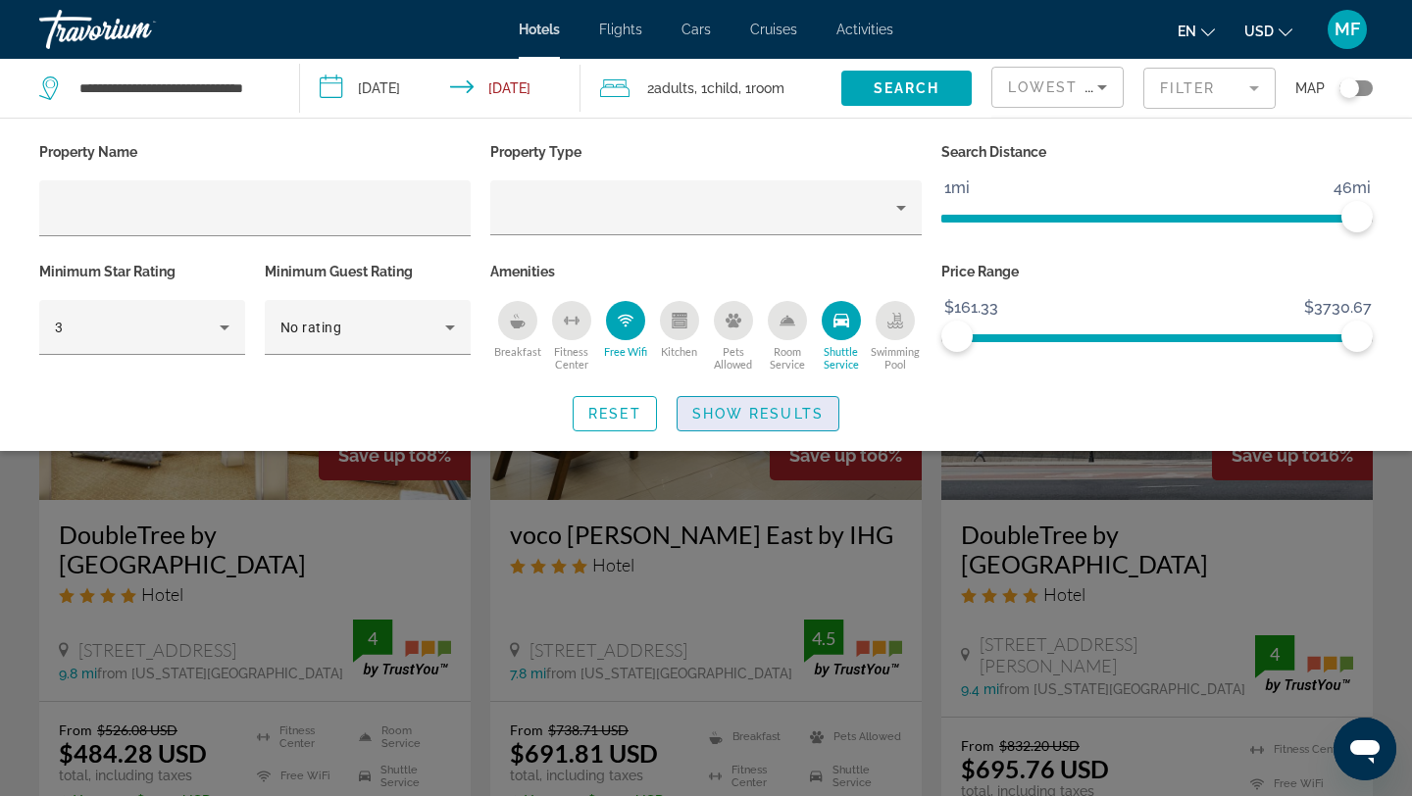
click at [773, 418] on span "Show Results" at bounding box center [758, 414] width 131 height 16
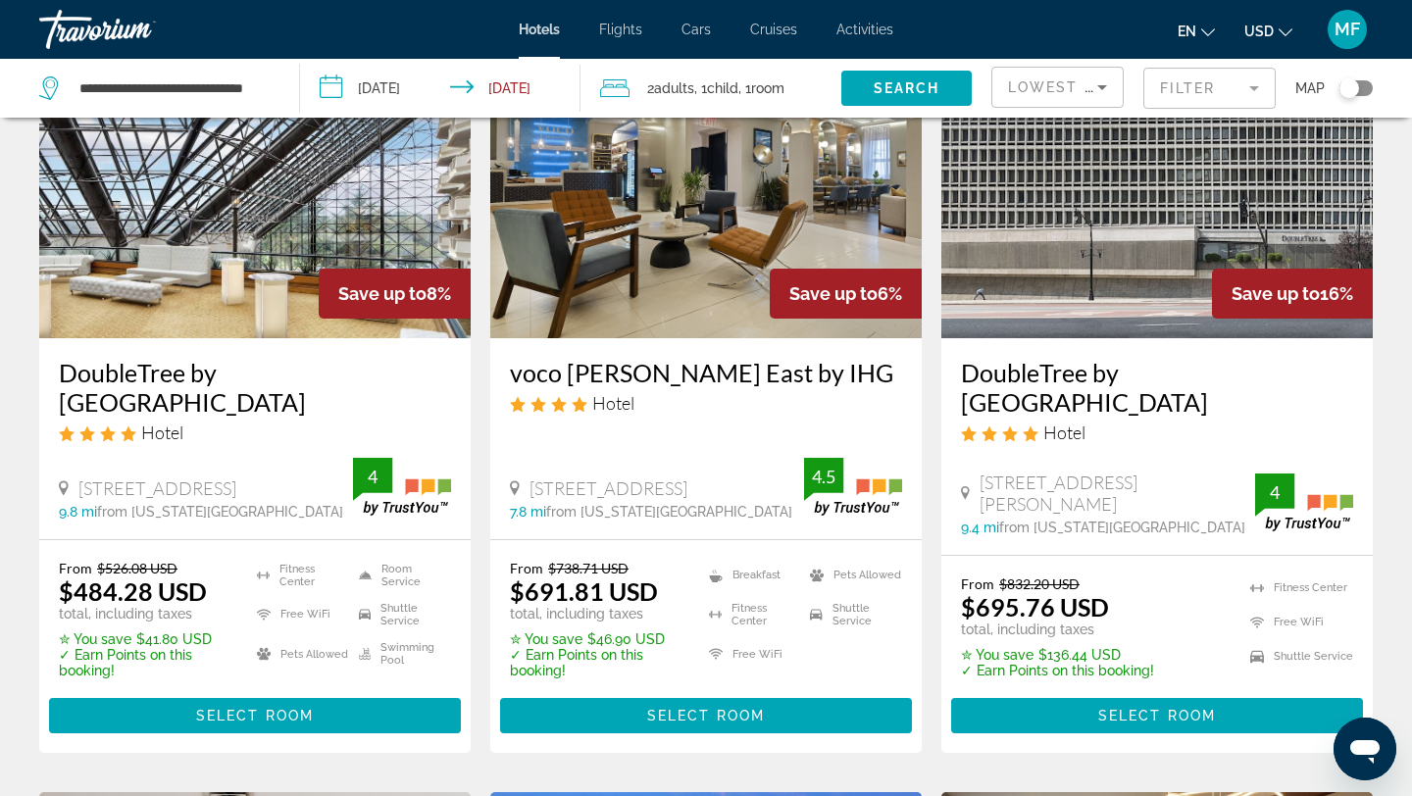
scroll to position [172, 0]
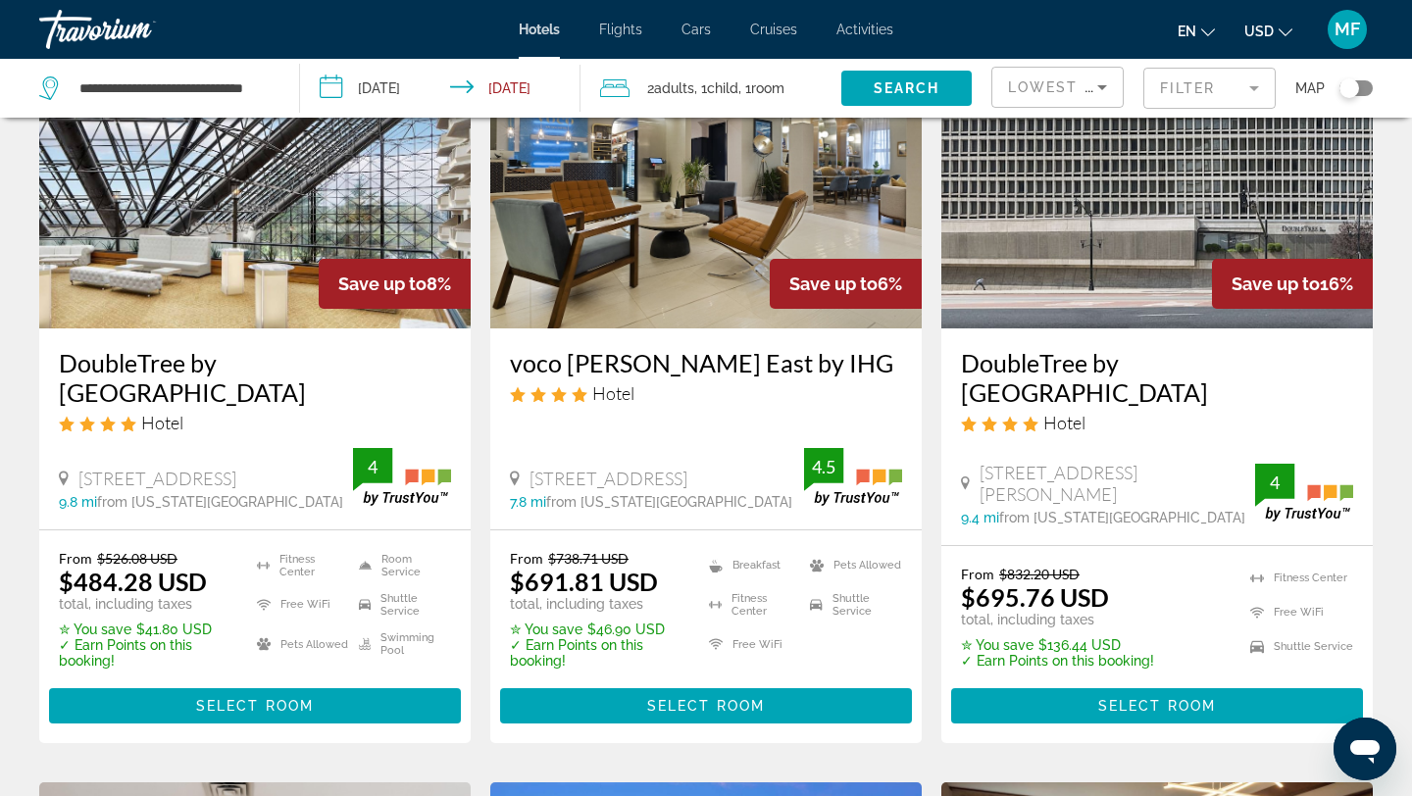
click at [300, 253] on img "Main content" at bounding box center [255, 172] width 432 height 314
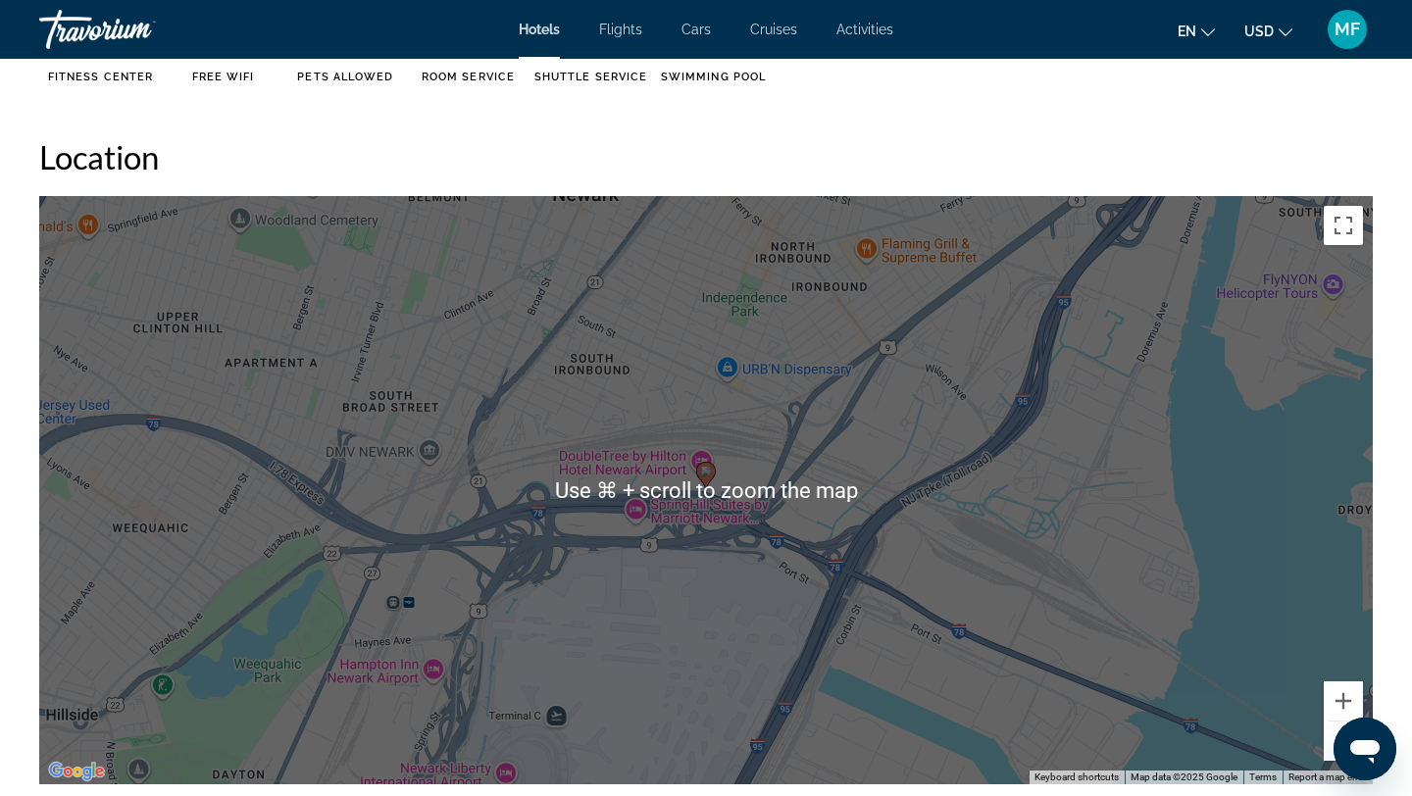
scroll to position [1704, 0]
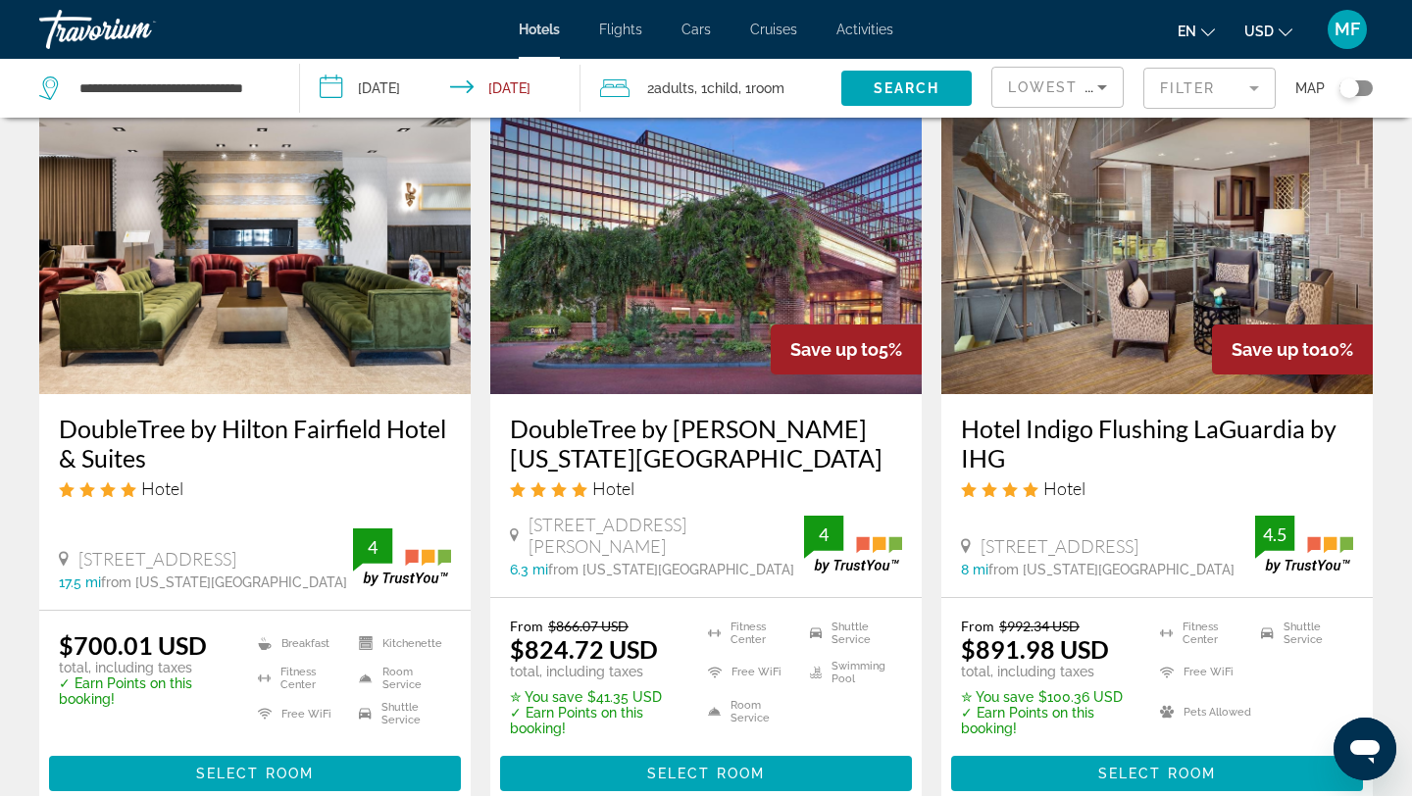
scroll to position [878, 0]
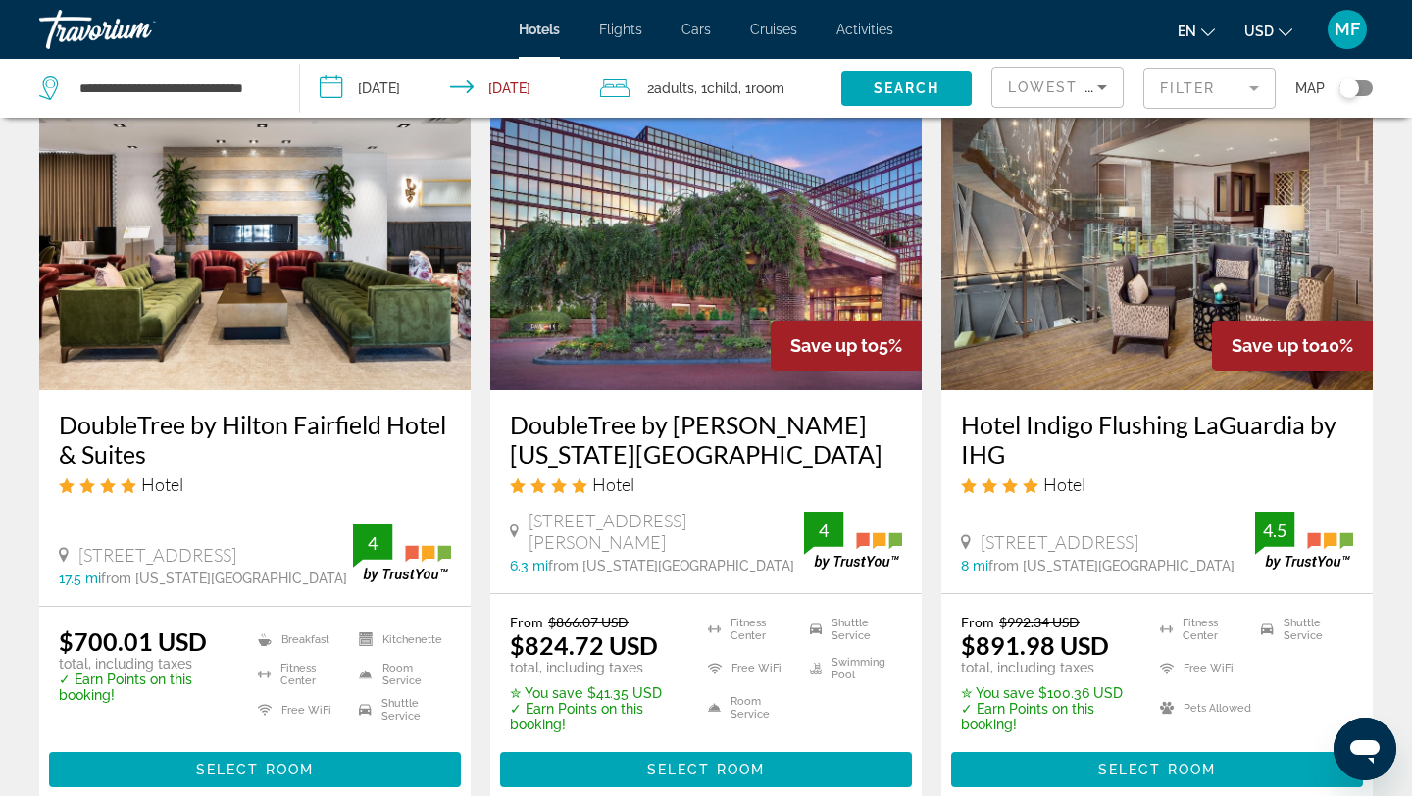
click at [1093, 281] on img "Main content" at bounding box center [1158, 234] width 432 height 314
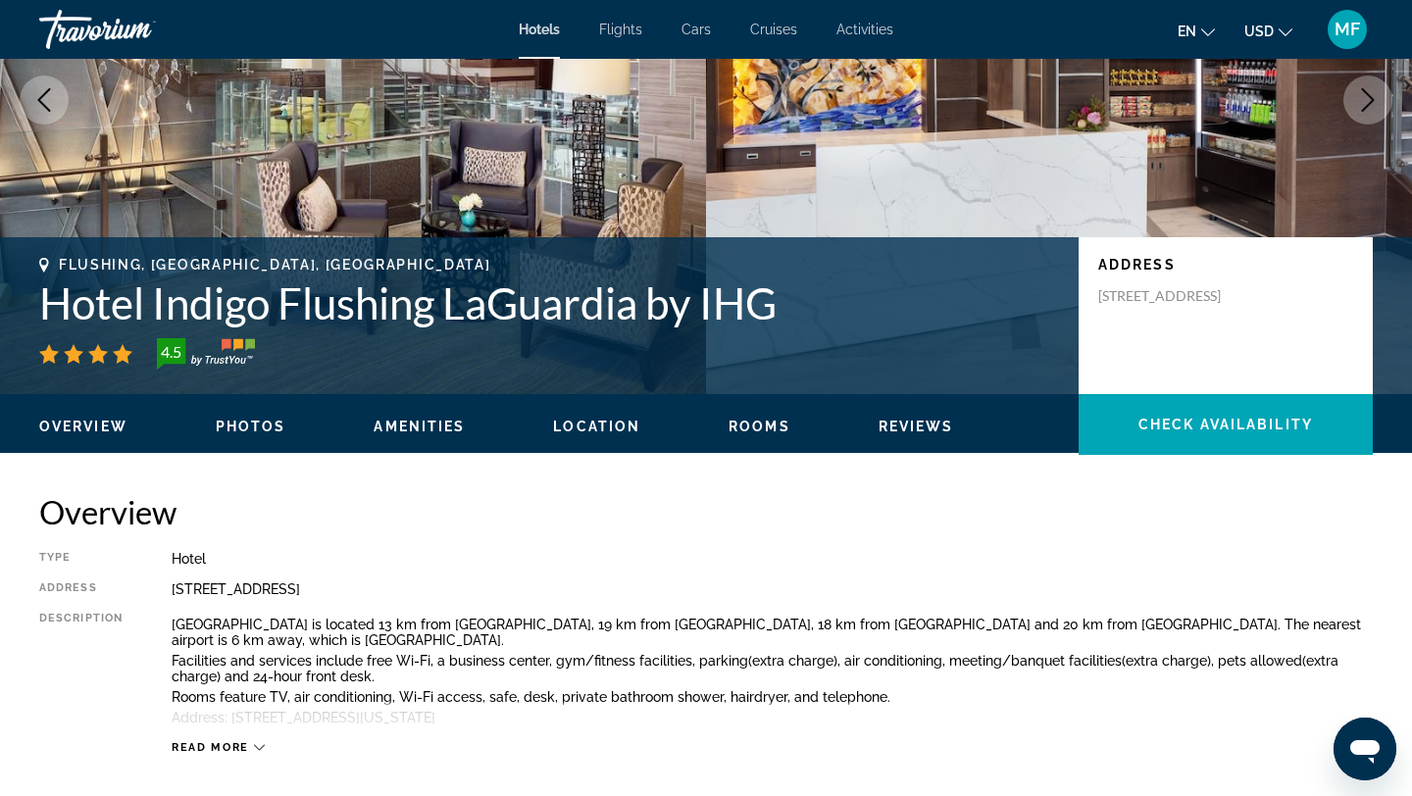
scroll to position [268, 0]
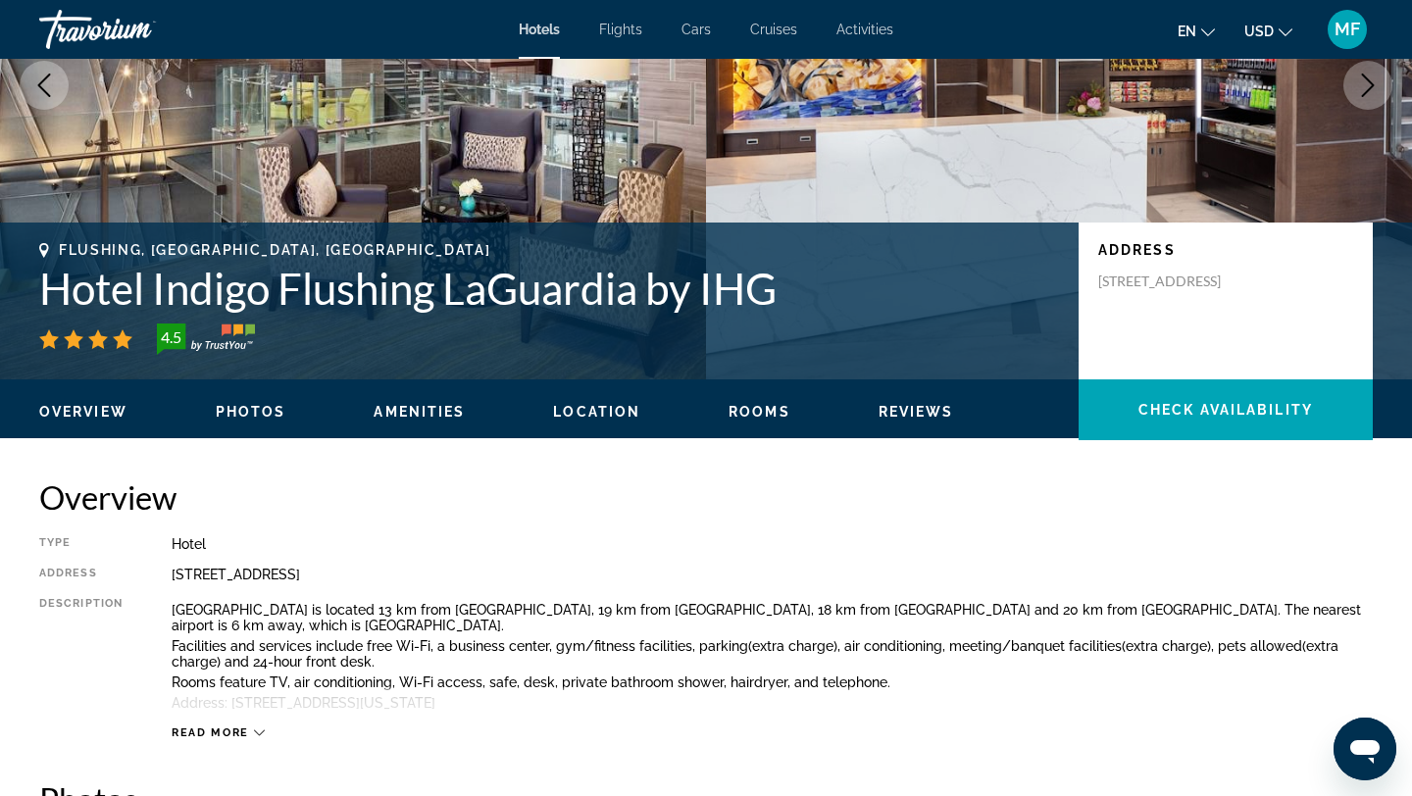
click at [614, 406] on span "Location" at bounding box center [596, 412] width 87 height 16
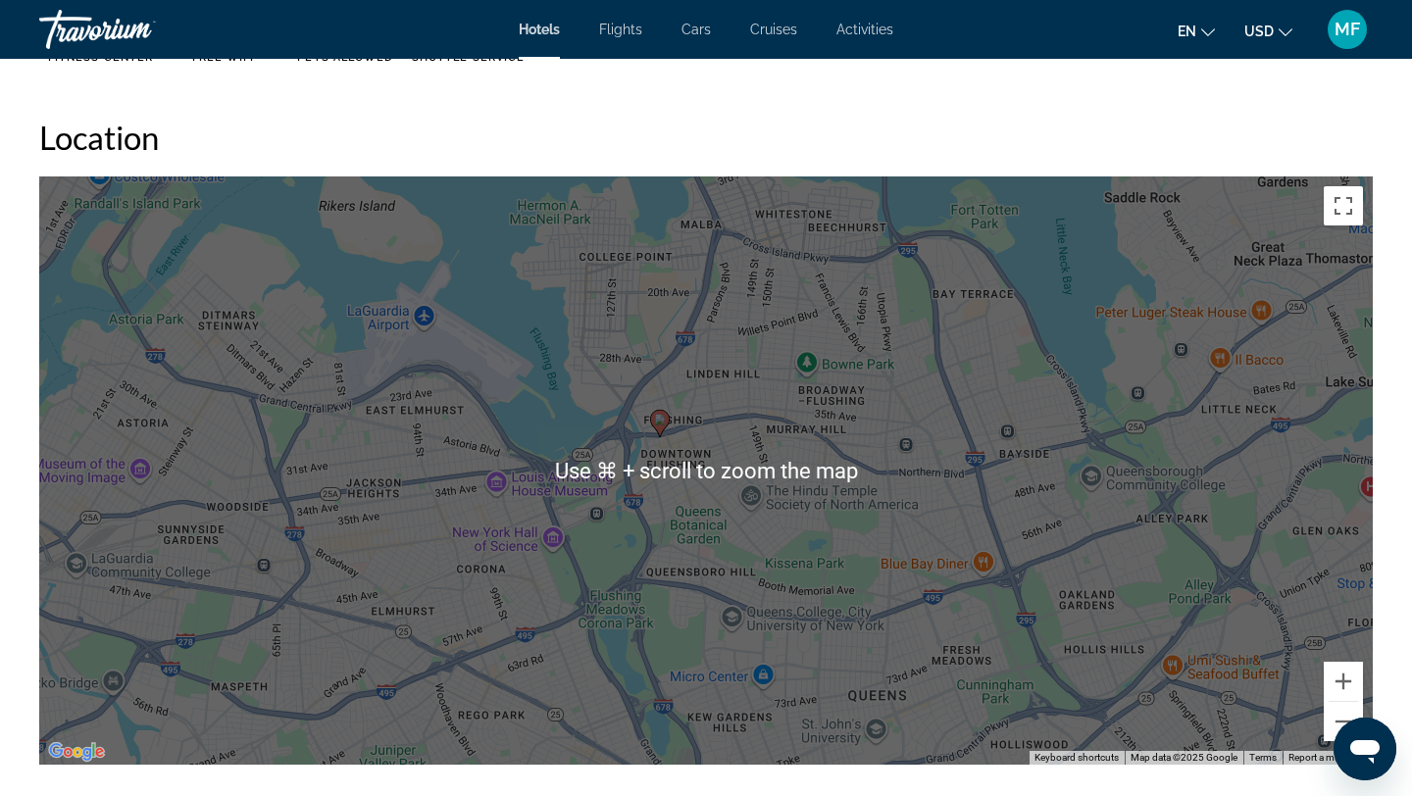
scroll to position [1767, 0]
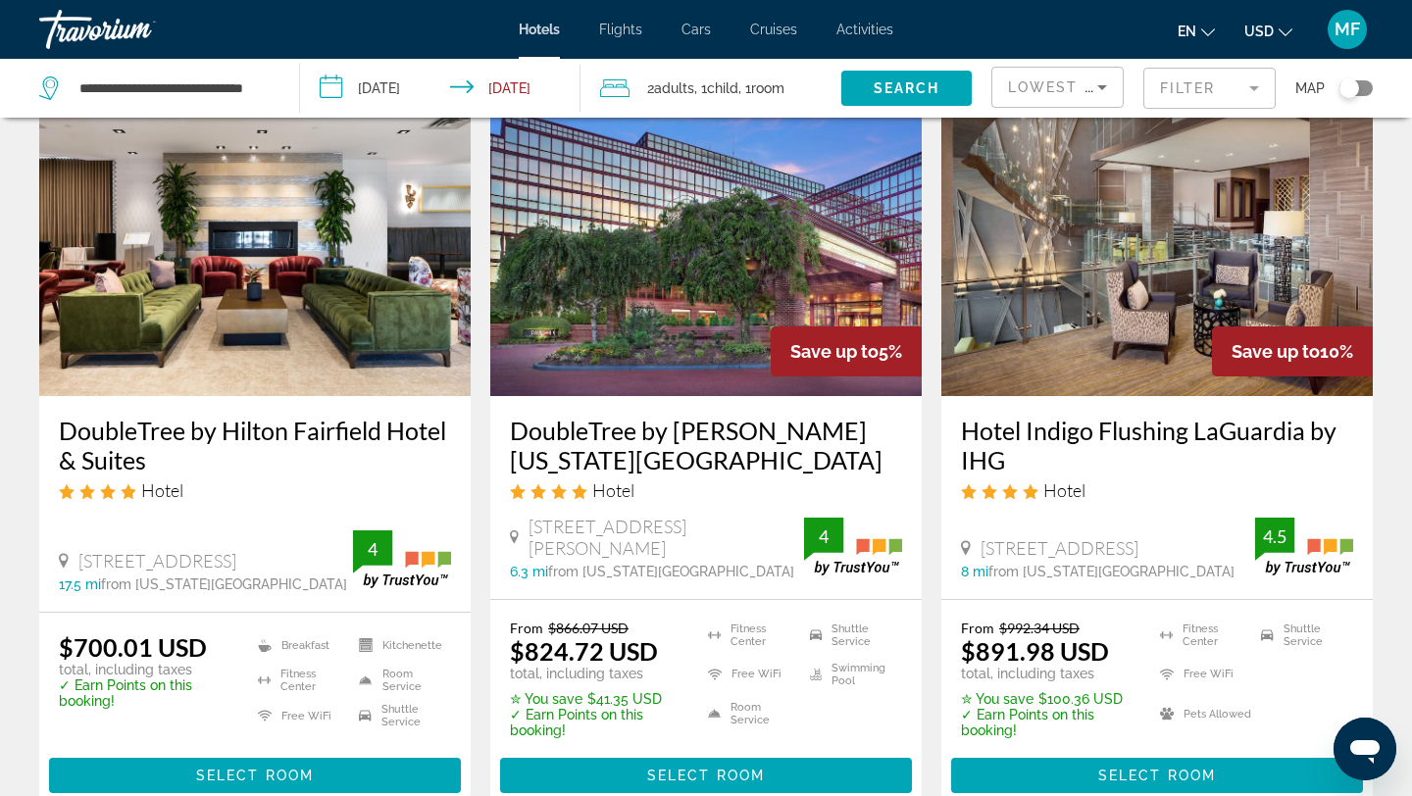
scroll to position [871, 0]
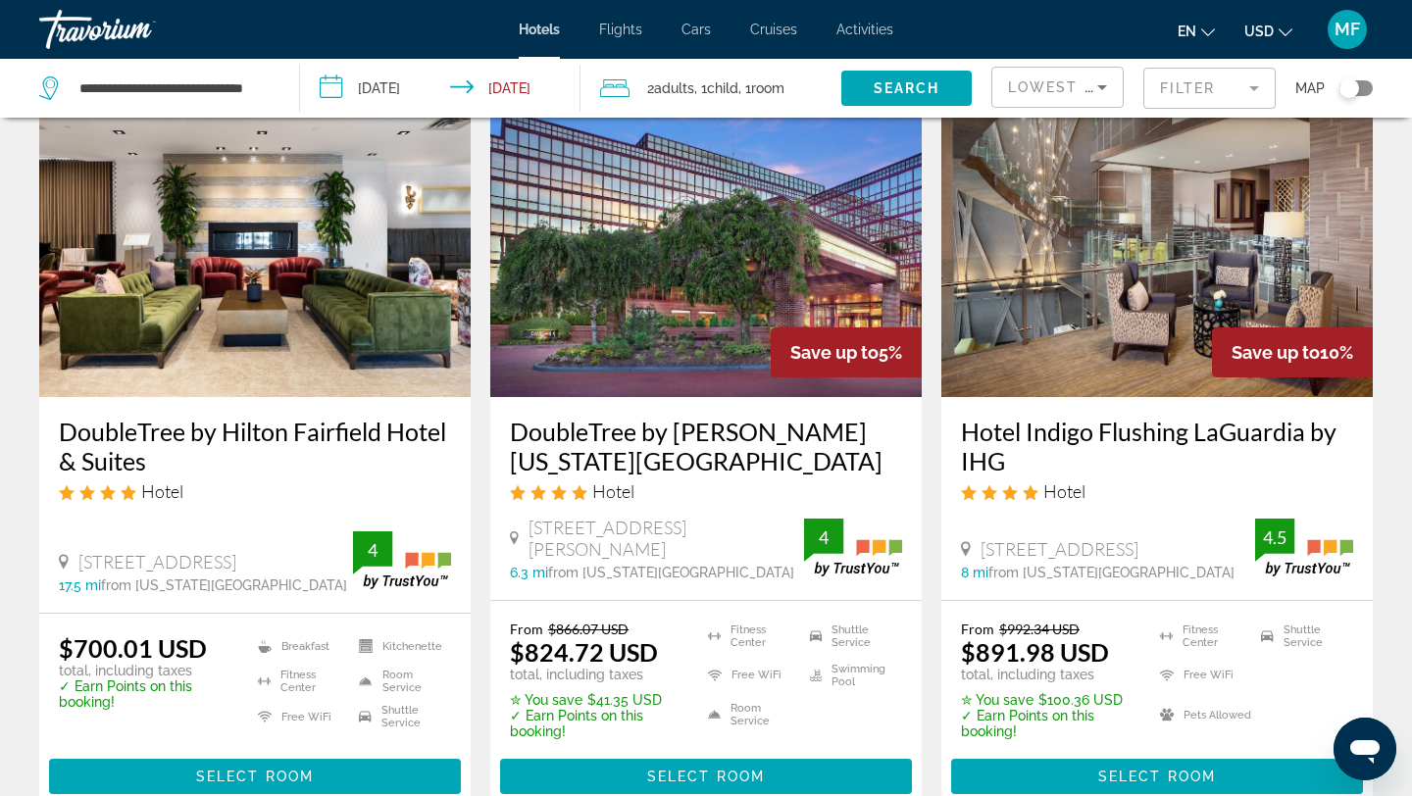
click at [256, 326] on img "Main content" at bounding box center [255, 240] width 432 height 314
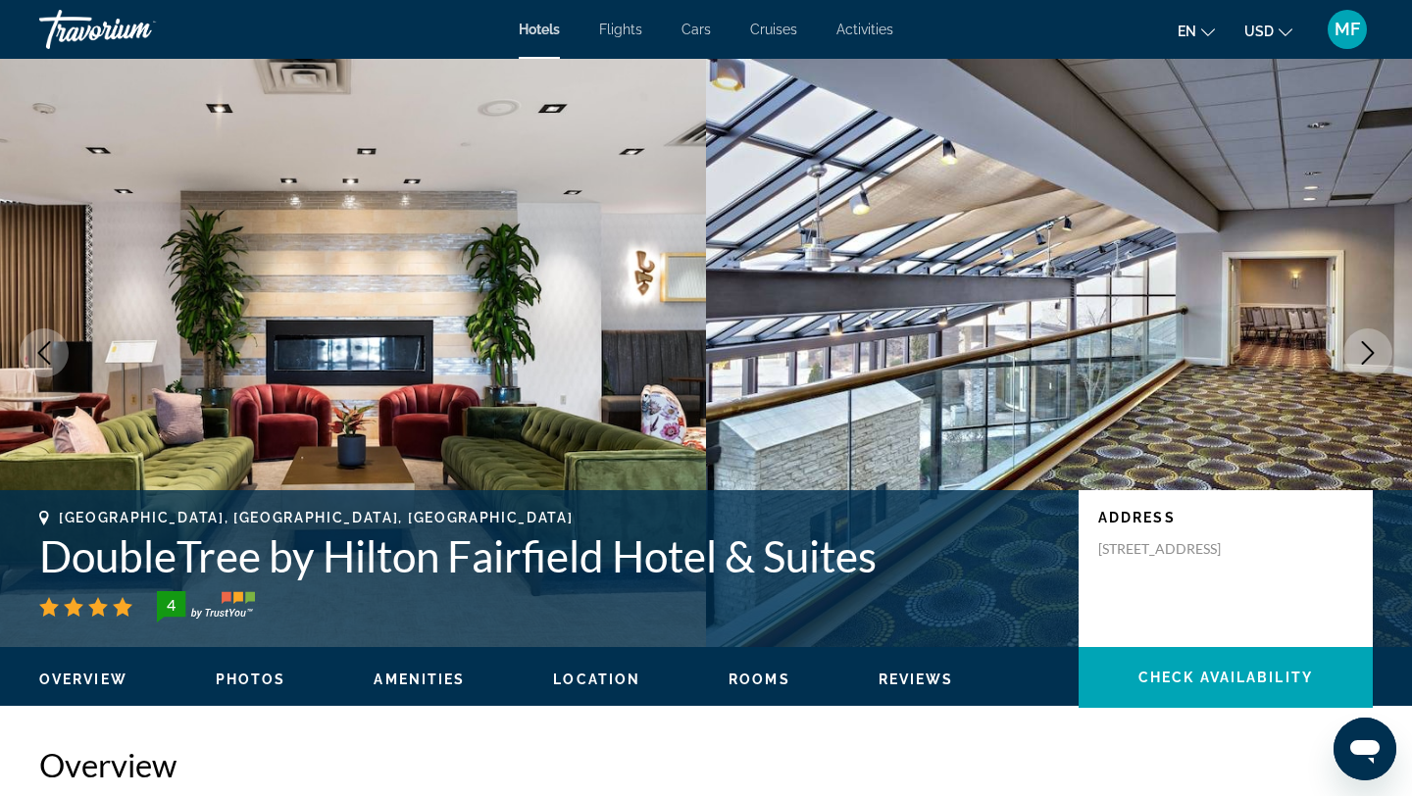
click at [580, 680] on span "Location" at bounding box center [596, 680] width 87 height 16
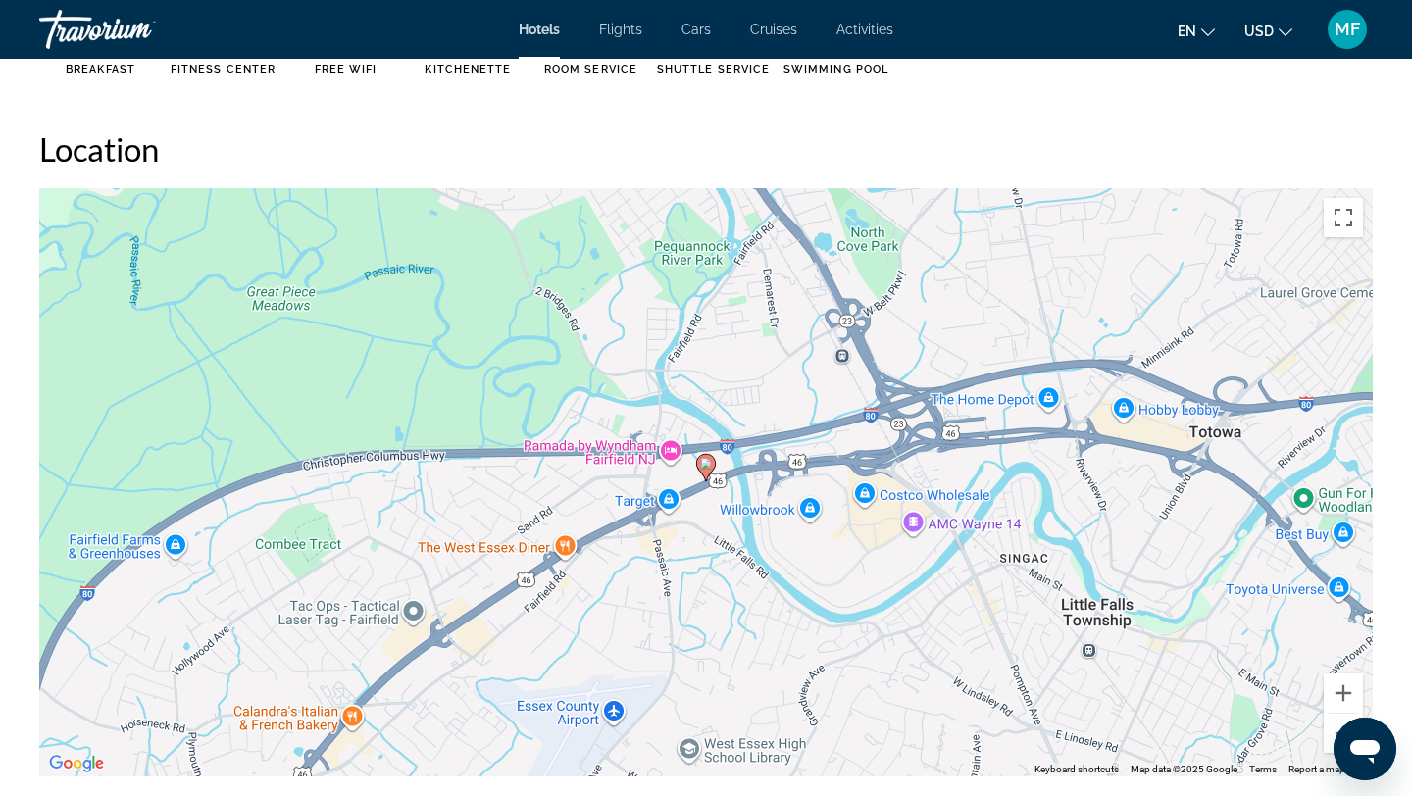
scroll to position [1706, 0]
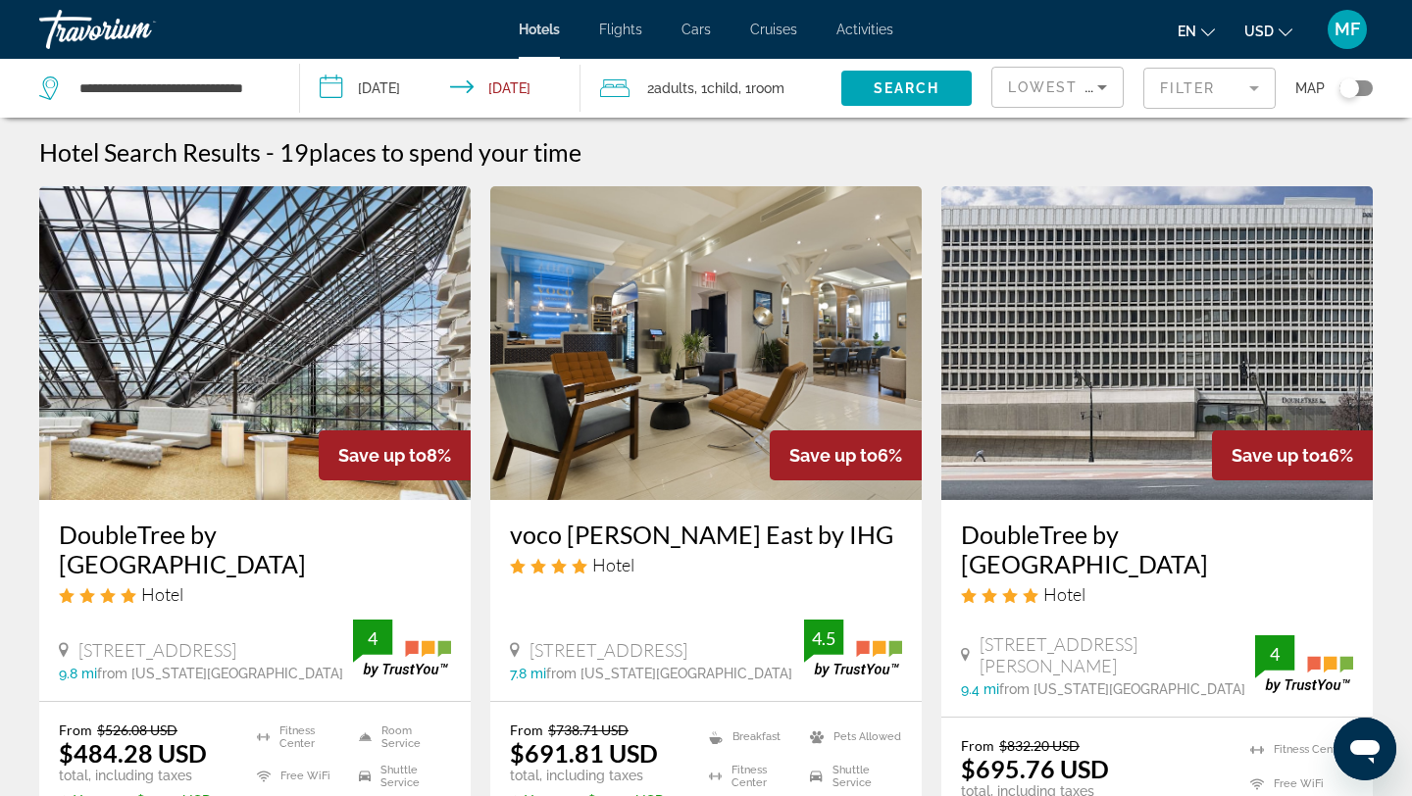
click at [299, 392] on img "Main content" at bounding box center [255, 343] width 432 height 314
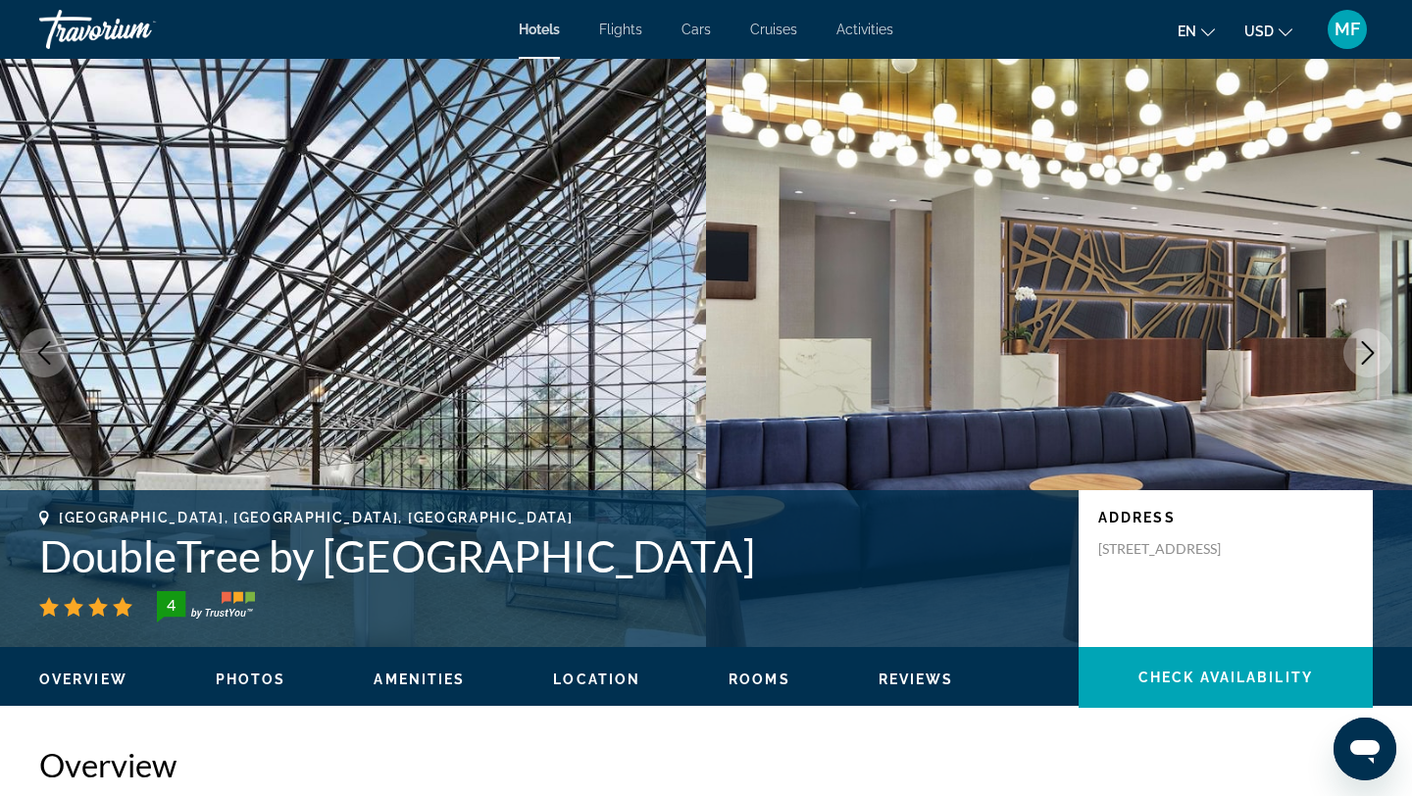
click at [605, 665] on div "Overview Photos Amenities Location Rooms Reviews Check Availability" at bounding box center [706, 677] width 1412 height 61
click at [606, 680] on span "Location" at bounding box center [596, 680] width 87 height 16
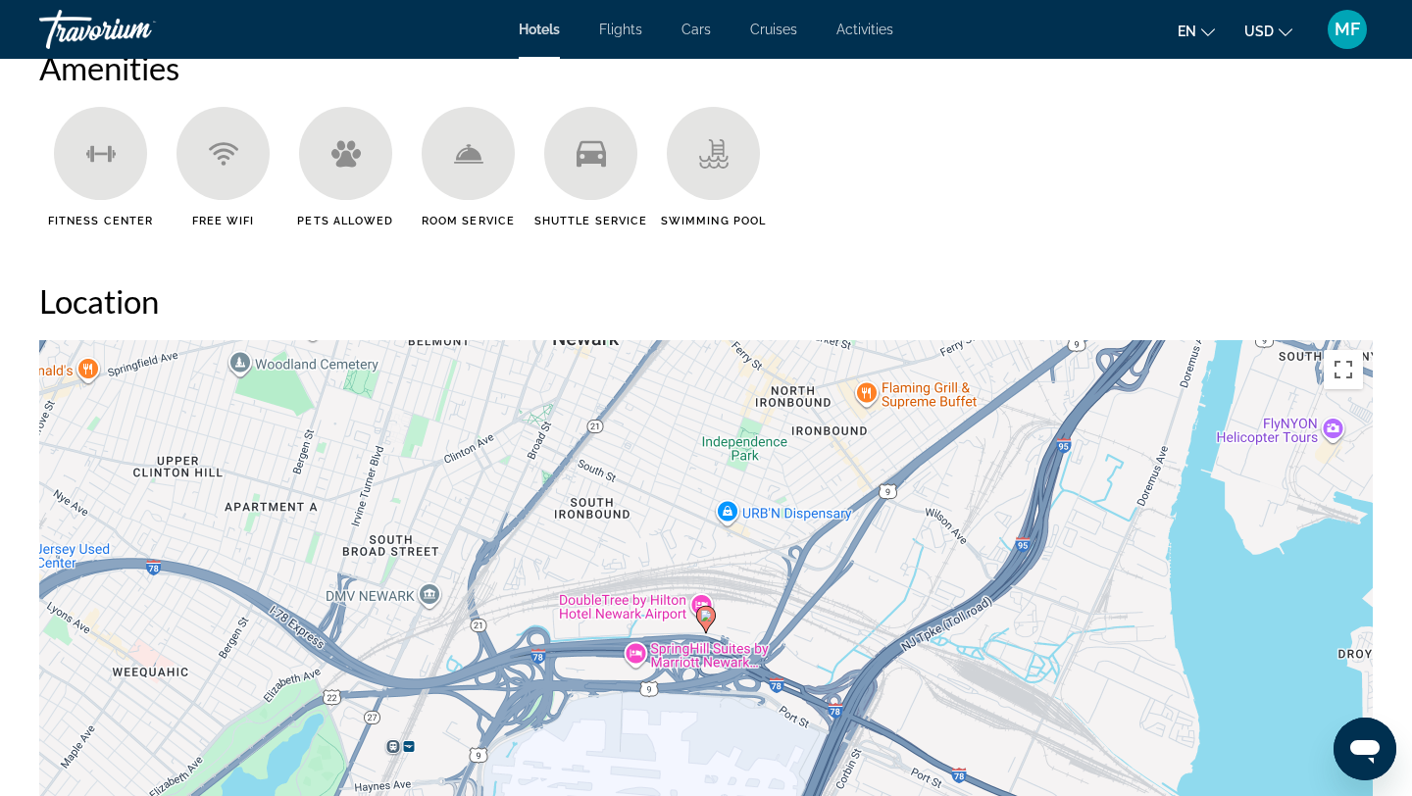
scroll to position [1721, 0]
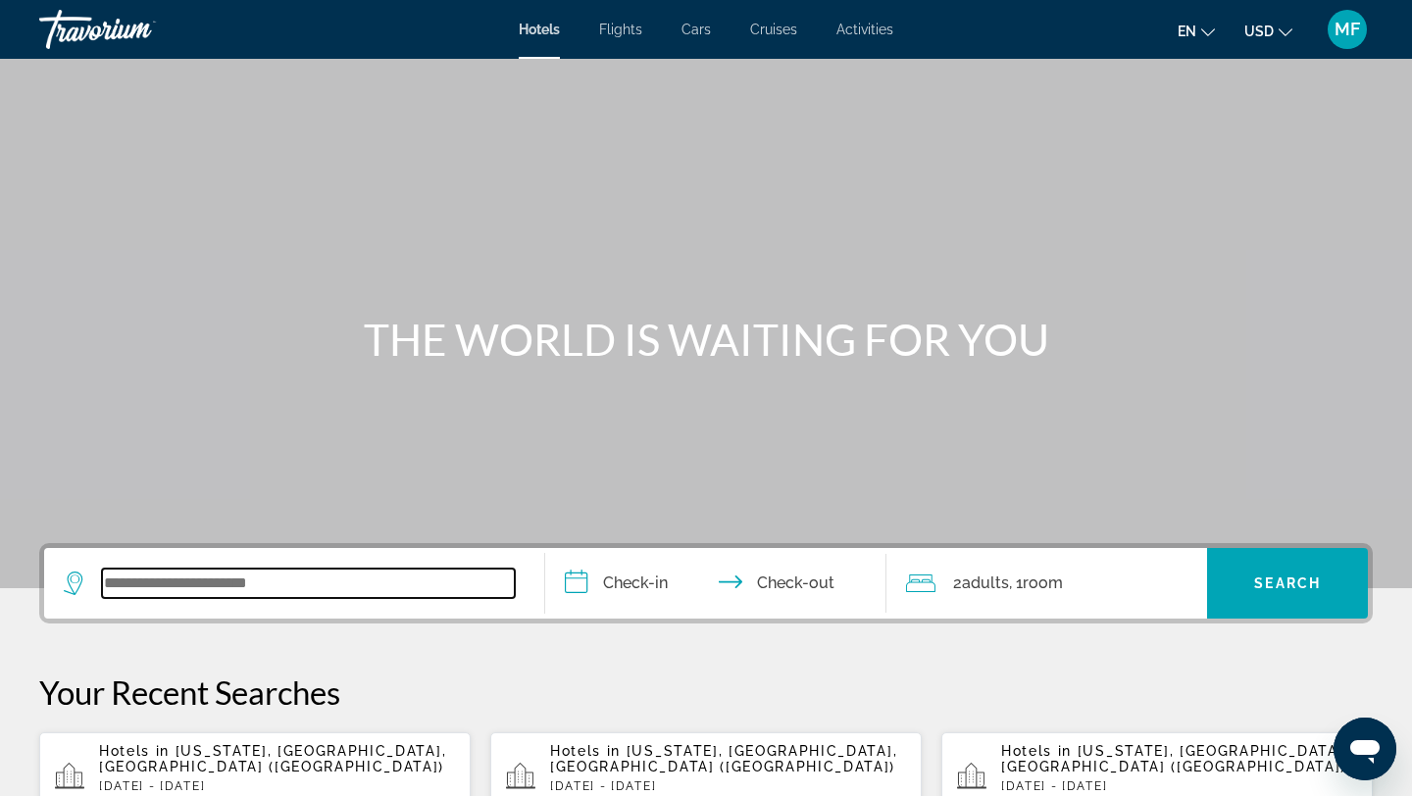
click at [251, 583] on input "Search widget" at bounding box center [308, 583] width 413 height 29
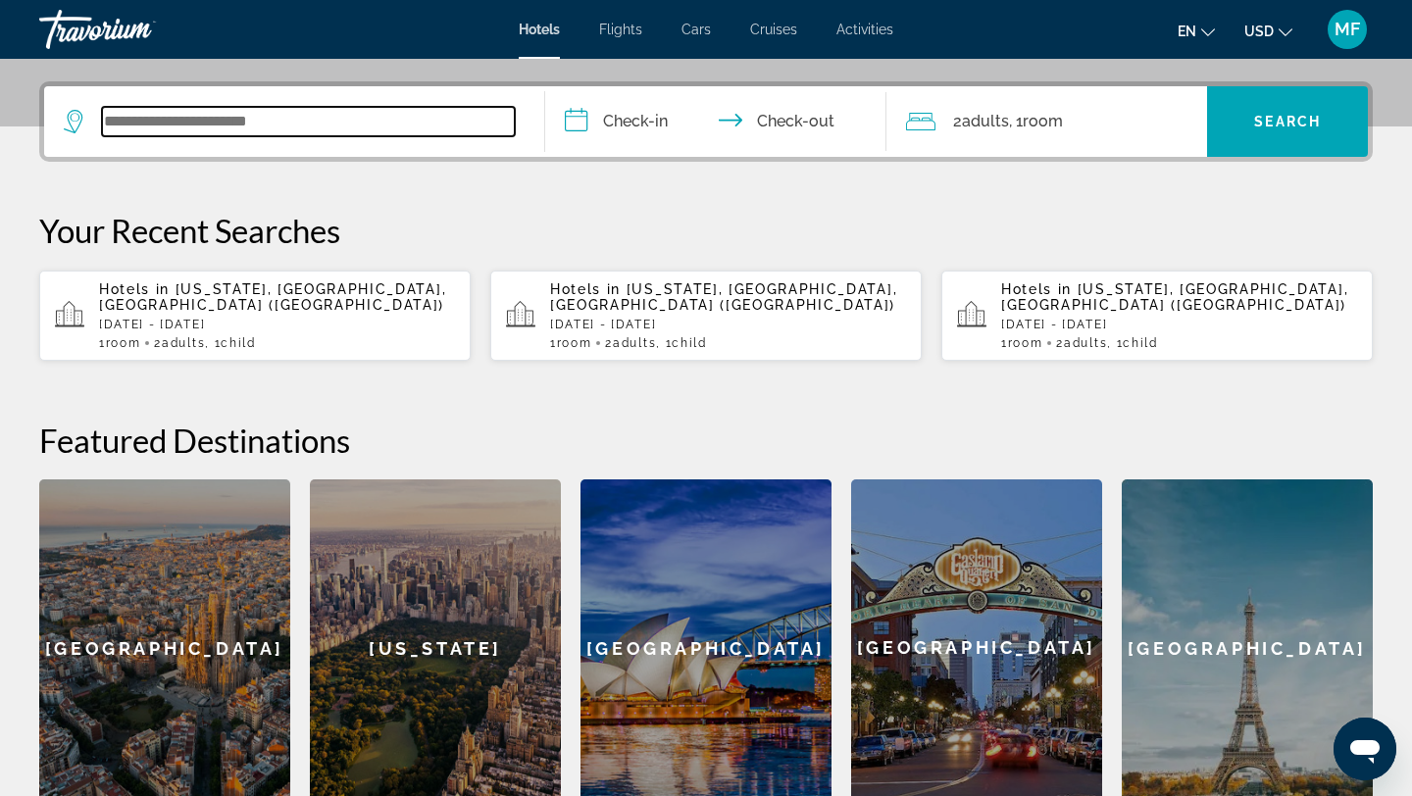
scroll to position [480, 0]
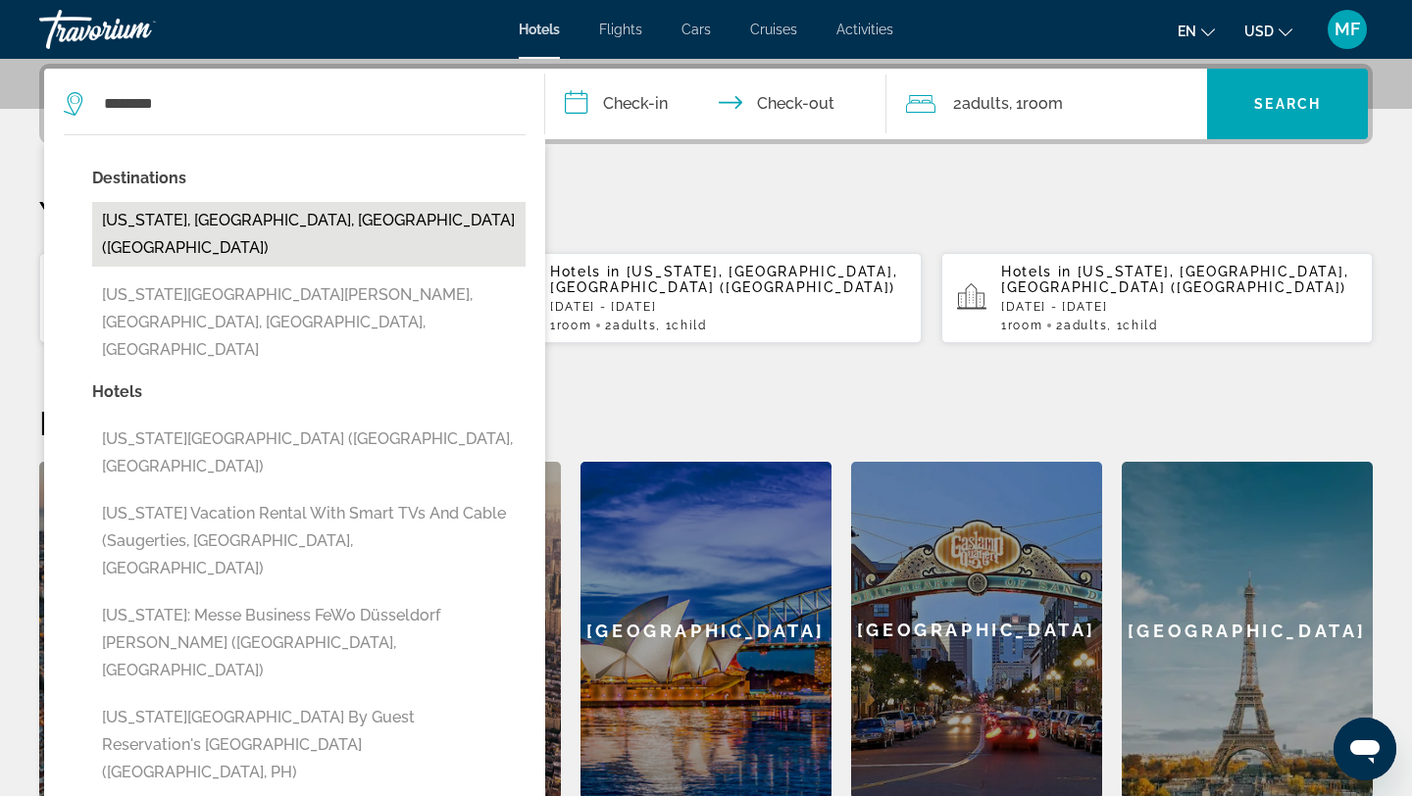
click at [262, 214] on button "[US_STATE], [GEOGRAPHIC_DATA], [GEOGRAPHIC_DATA] ([GEOGRAPHIC_DATA])" at bounding box center [309, 234] width 434 height 65
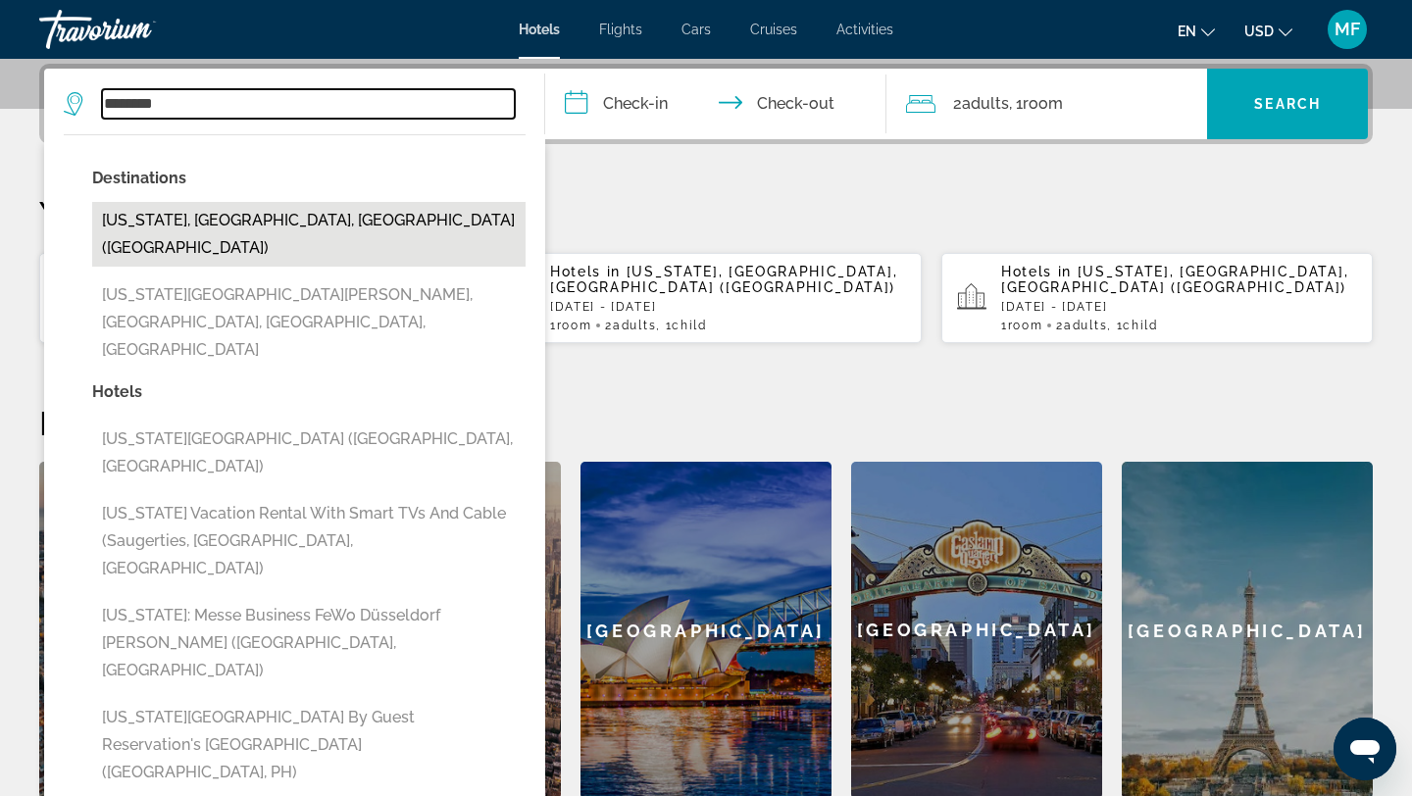
type input "**********"
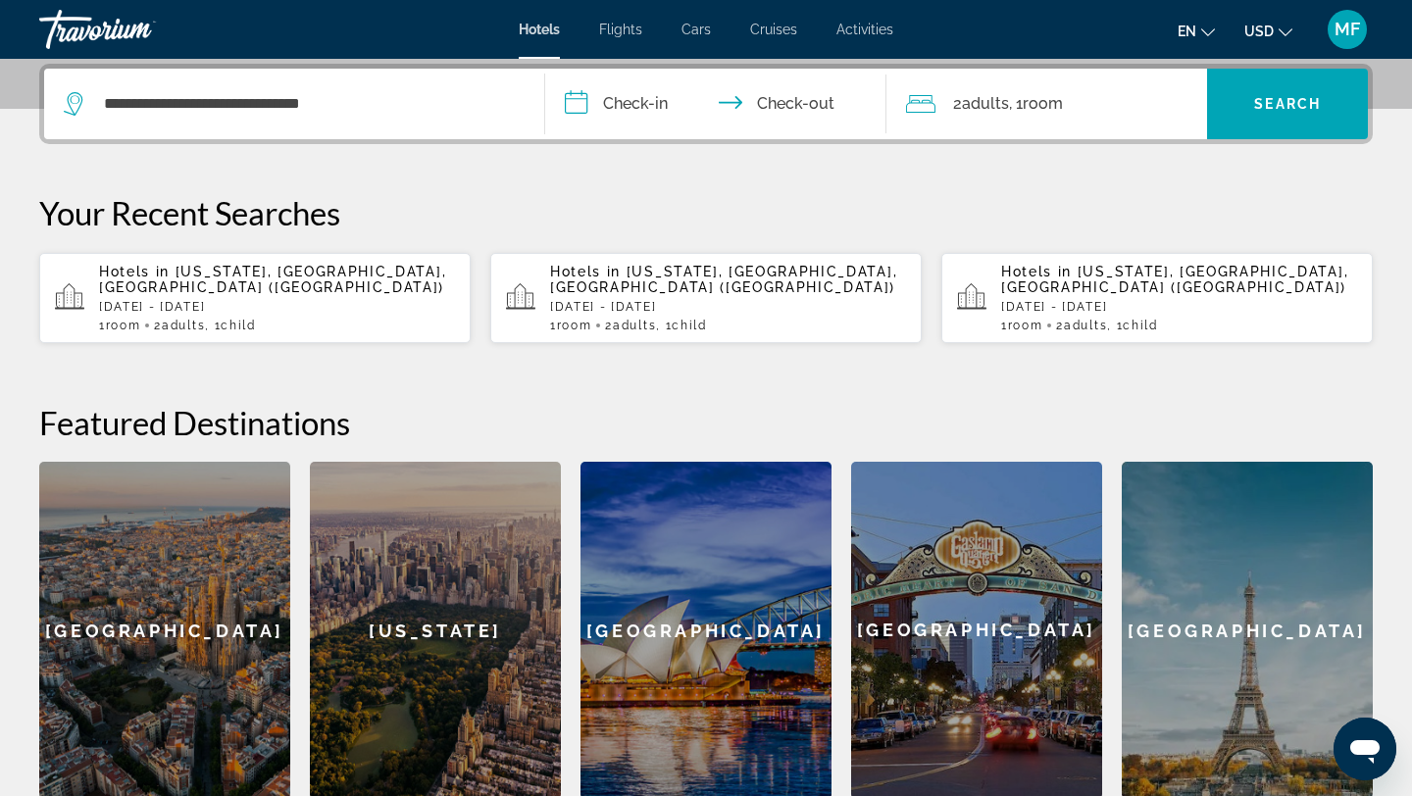
click at [660, 105] on input "**********" at bounding box center [719, 107] width 349 height 77
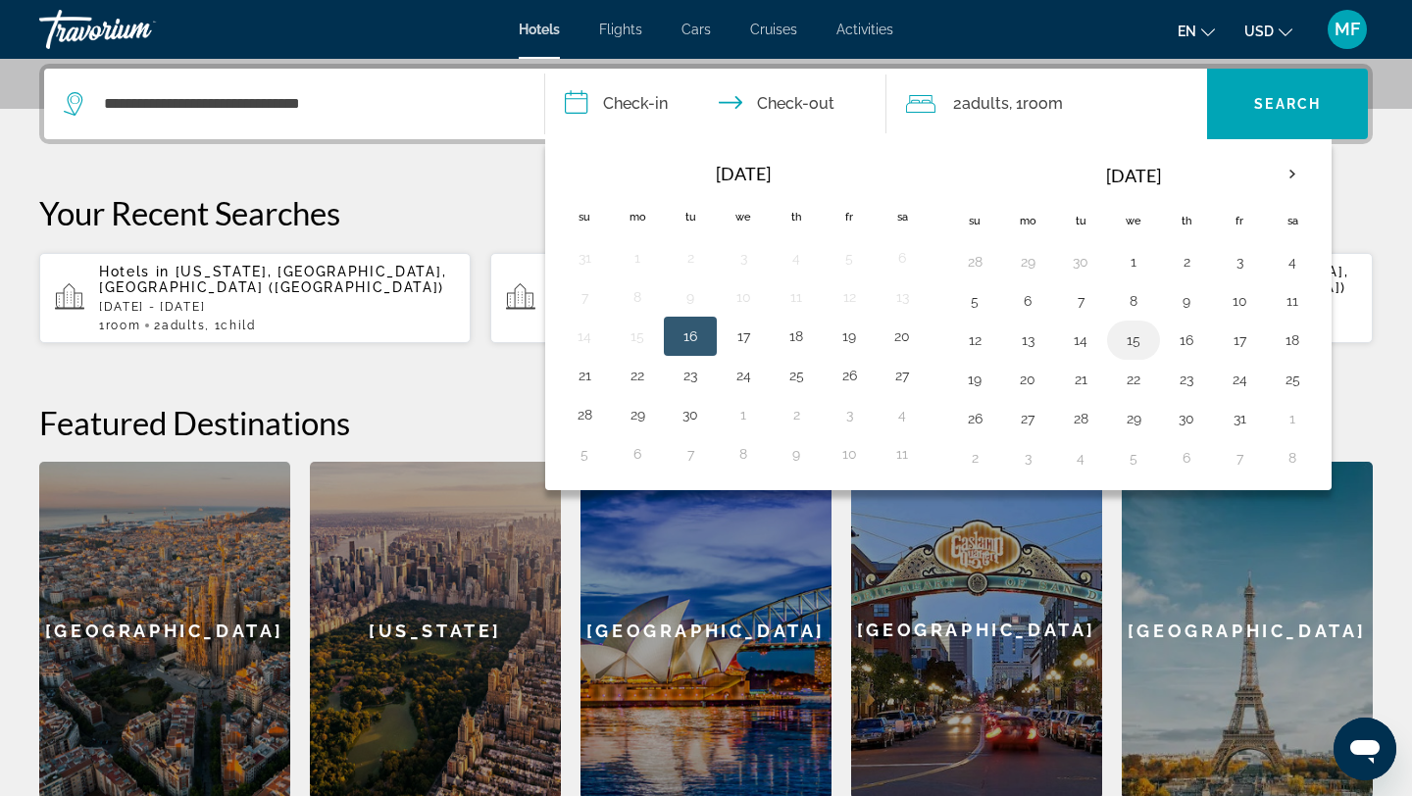
click at [1133, 337] on button "15" at bounding box center [1133, 340] width 31 height 27
click at [1303, 340] on button "18" at bounding box center [1292, 340] width 31 height 27
type input "**********"
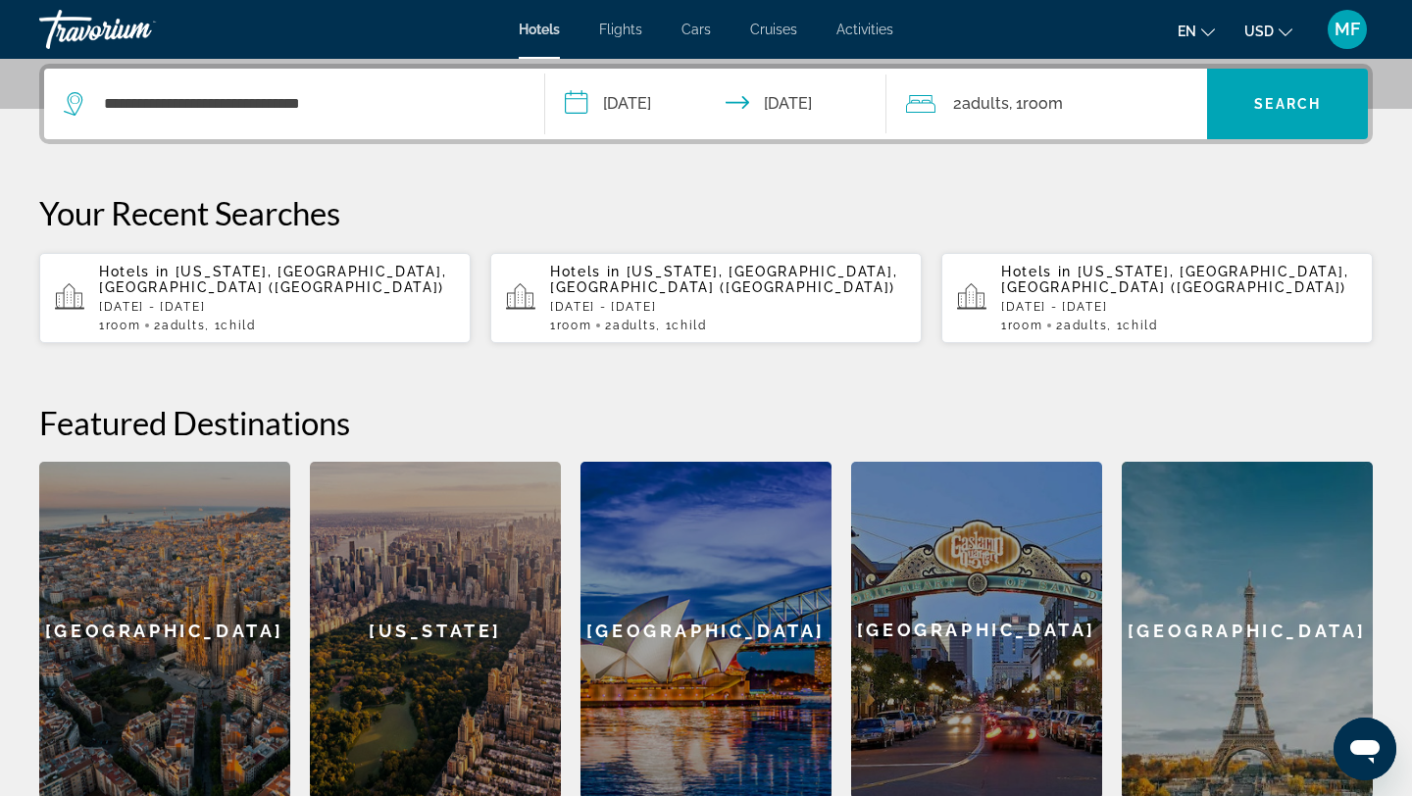
click at [1053, 111] on span "Room" at bounding box center [1043, 103] width 40 height 19
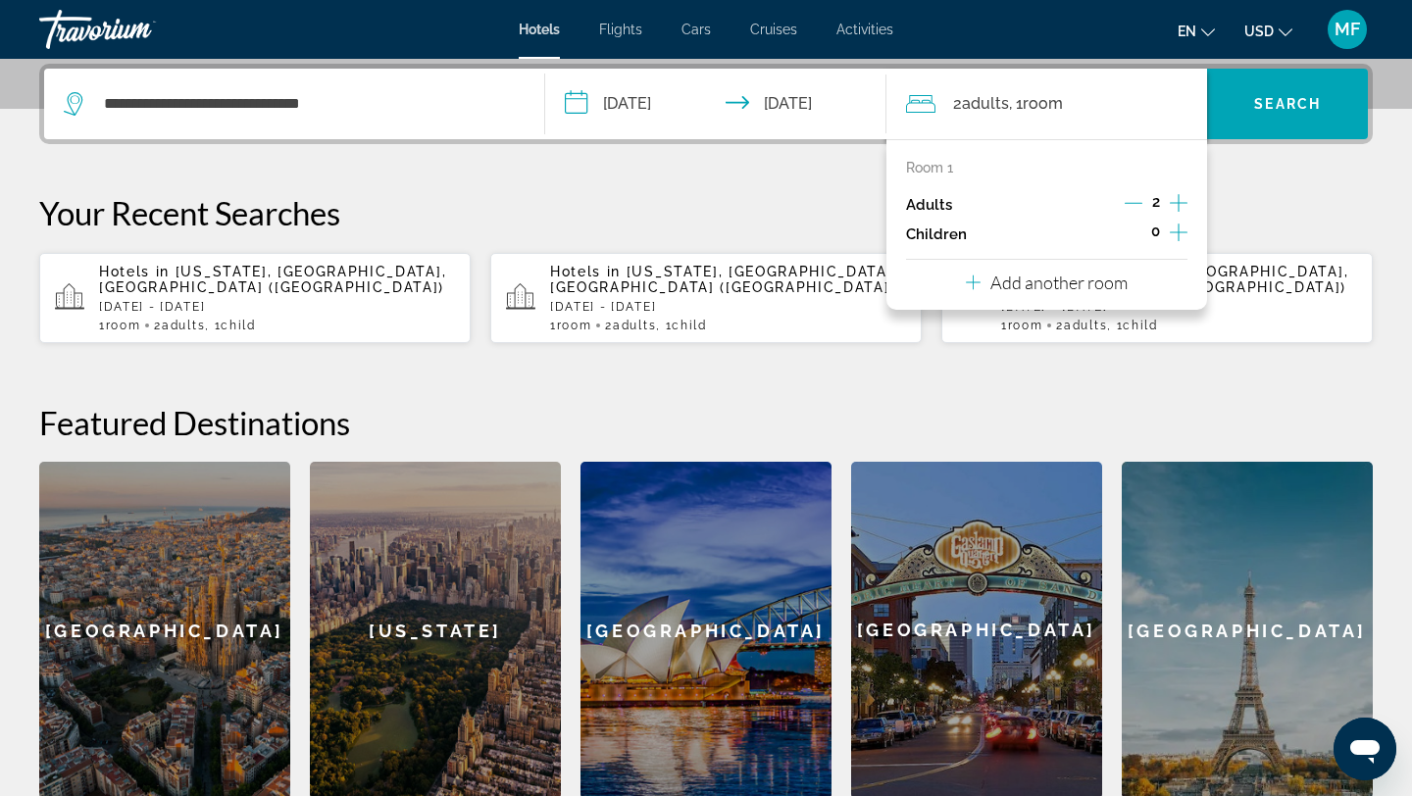
click at [1179, 232] on icon "Increment children" at bounding box center [1179, 233] width 18 height 18
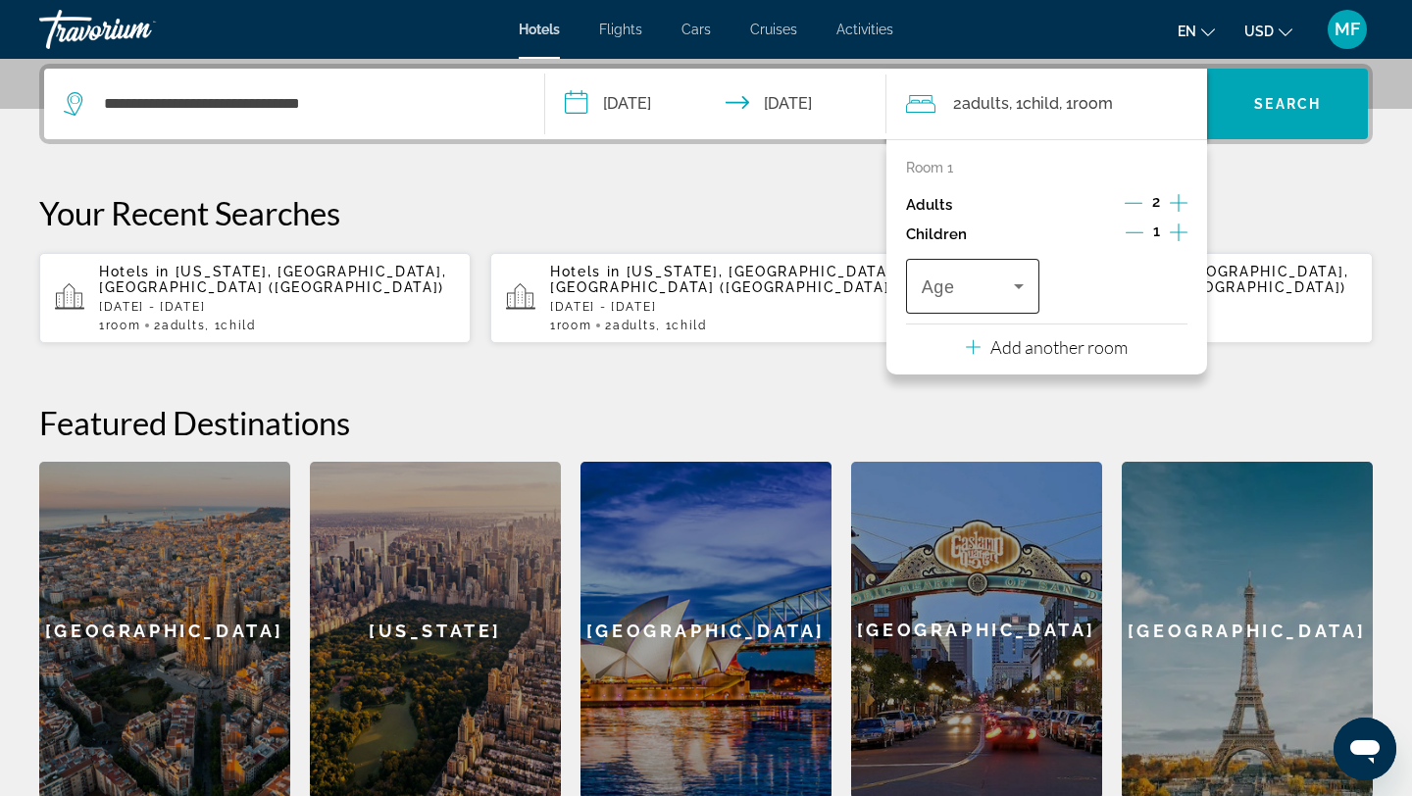
click at [1019, 289] on icon "Travelers: 2 adults, 1 child" at bounding box center [1019, 287] width 24 height 24
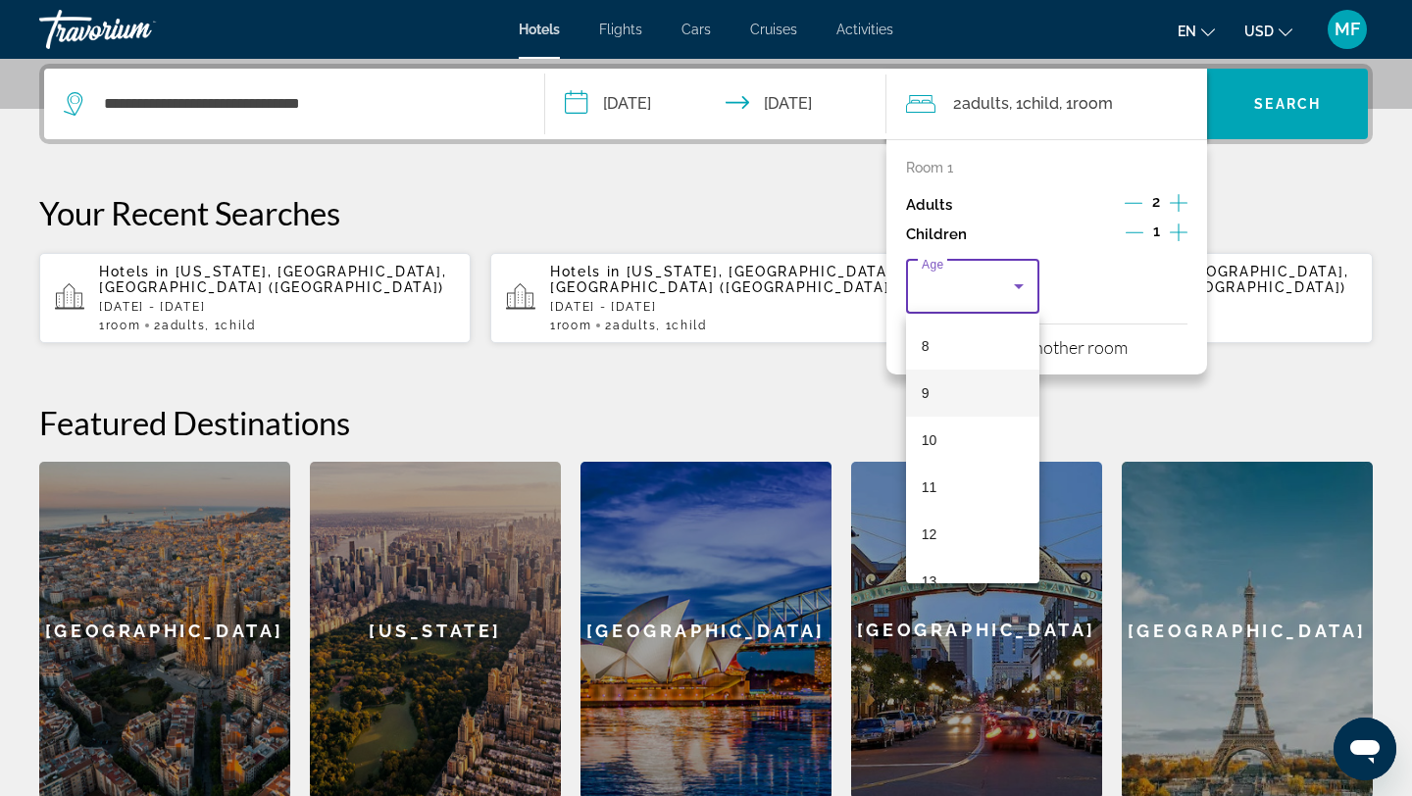
scroll to position [385, 0]
click at [962, 519] on mat-option "12" at bounding box center [972, 525] width 133 height 47
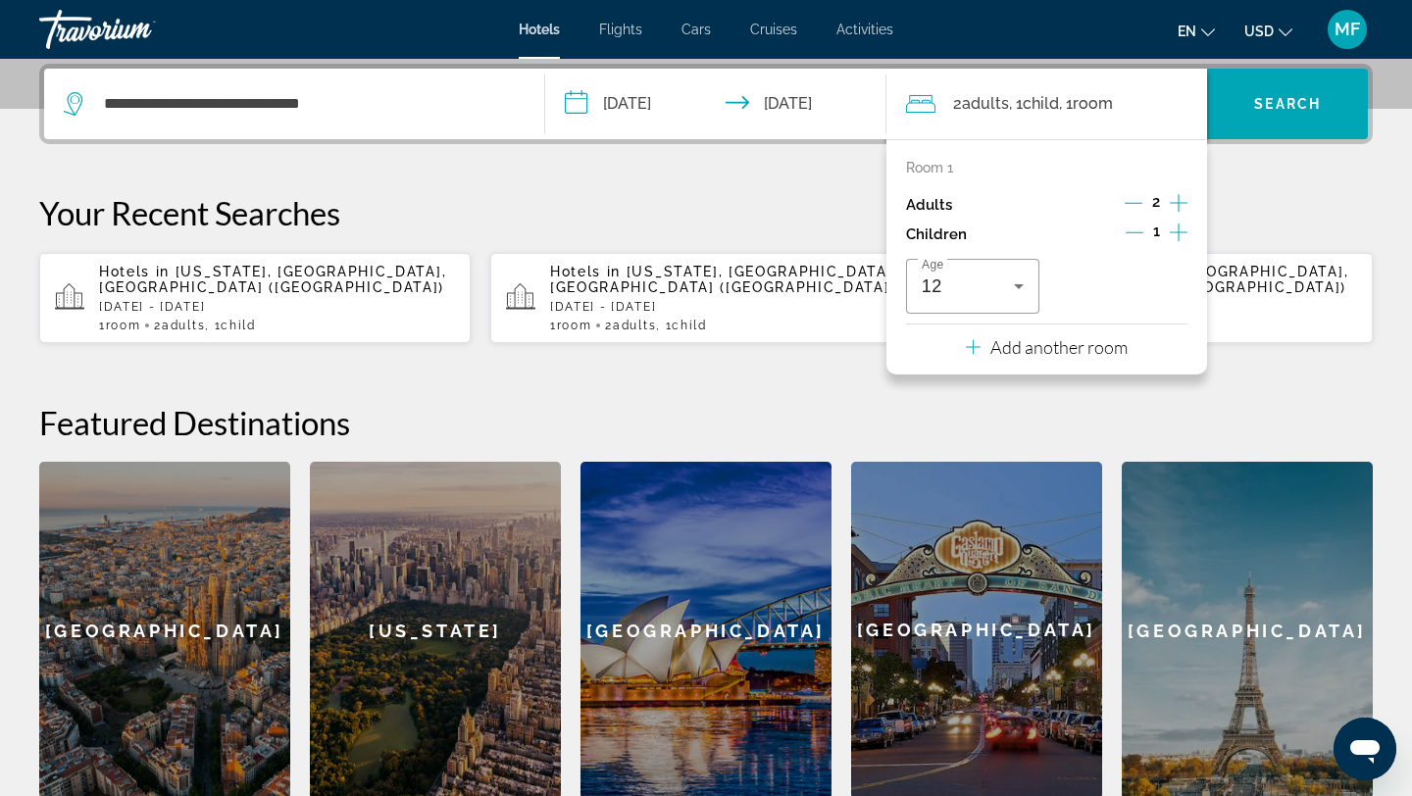
click at [1270, 180] on div "**********" at bounding box center [706, 432] width 1412 height 736
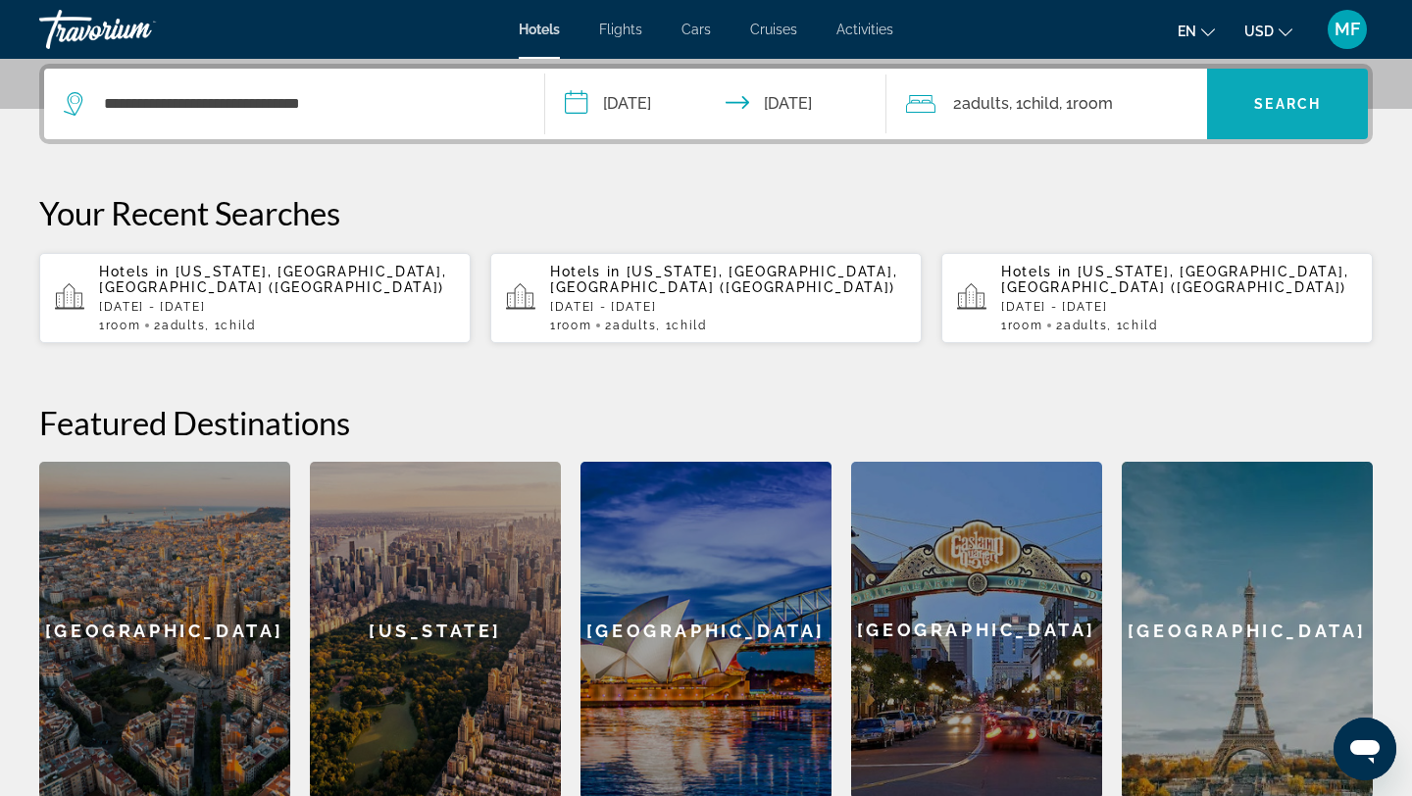
click at [1298, 109] on span "Search" at bounding box center [1288, 104] width 67 height 16
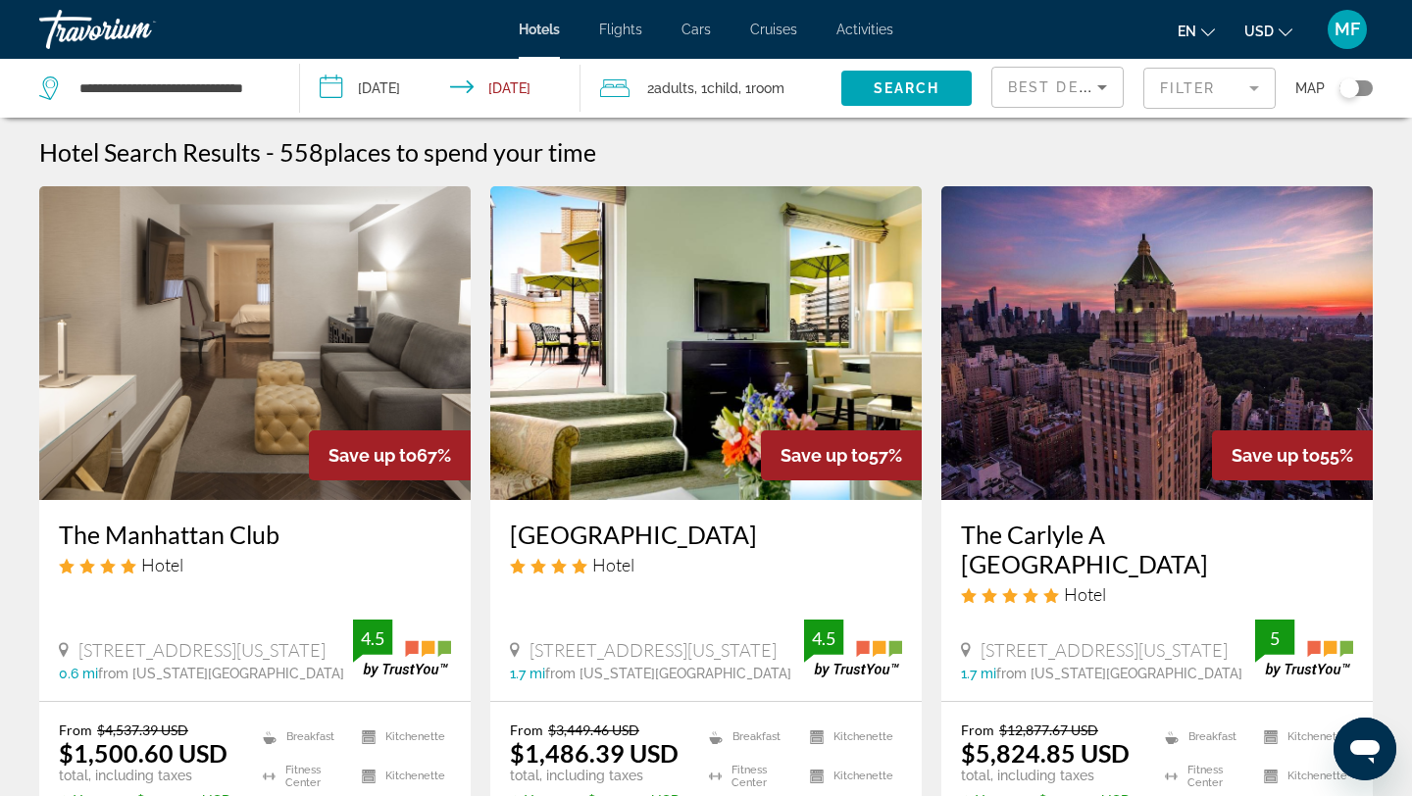
click at [1111, 84] on icon "Sort by" at bounding box center [1103, 88] width 24 height 24
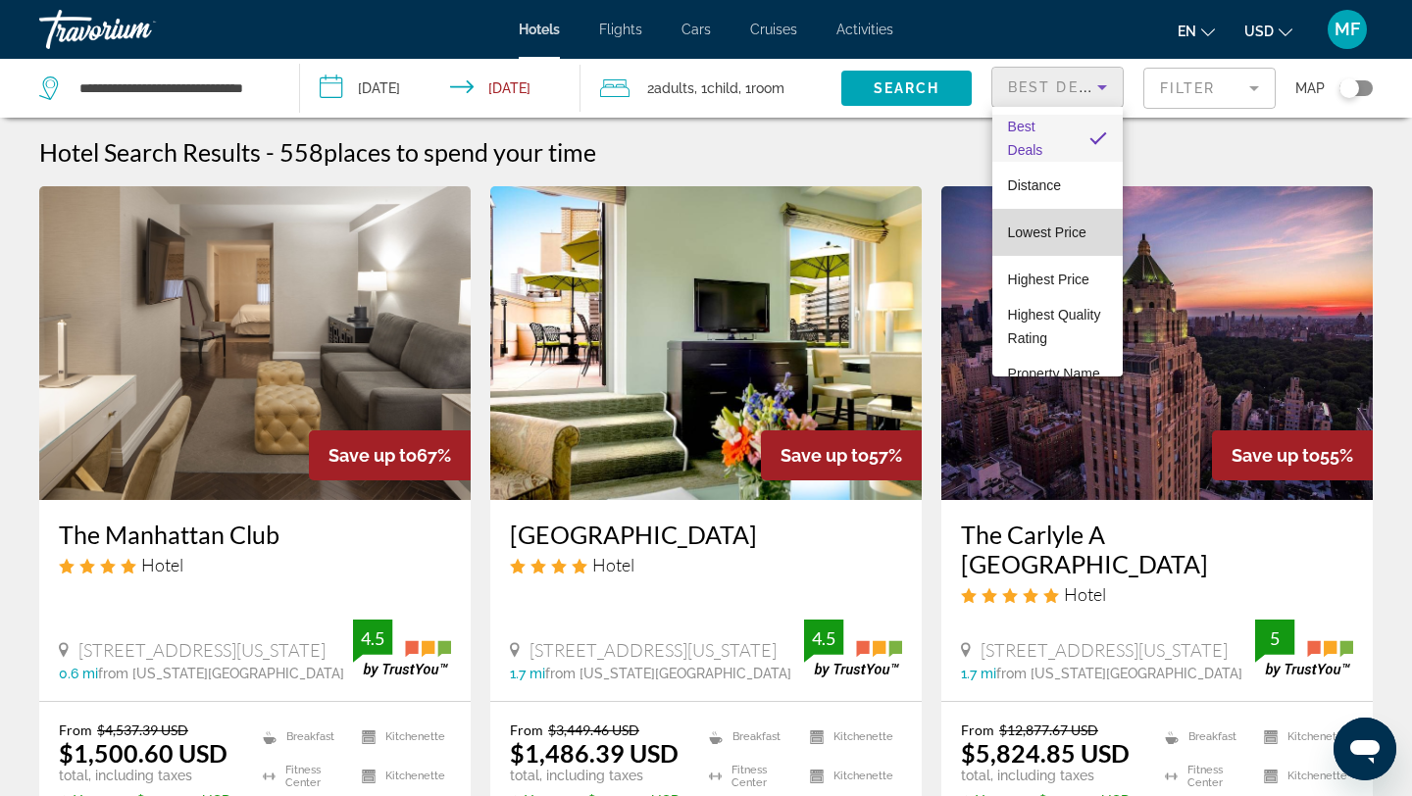
click at [1061, 233] on span "Lowest Price" at bounding box center [1047, 233] width 78 height 16
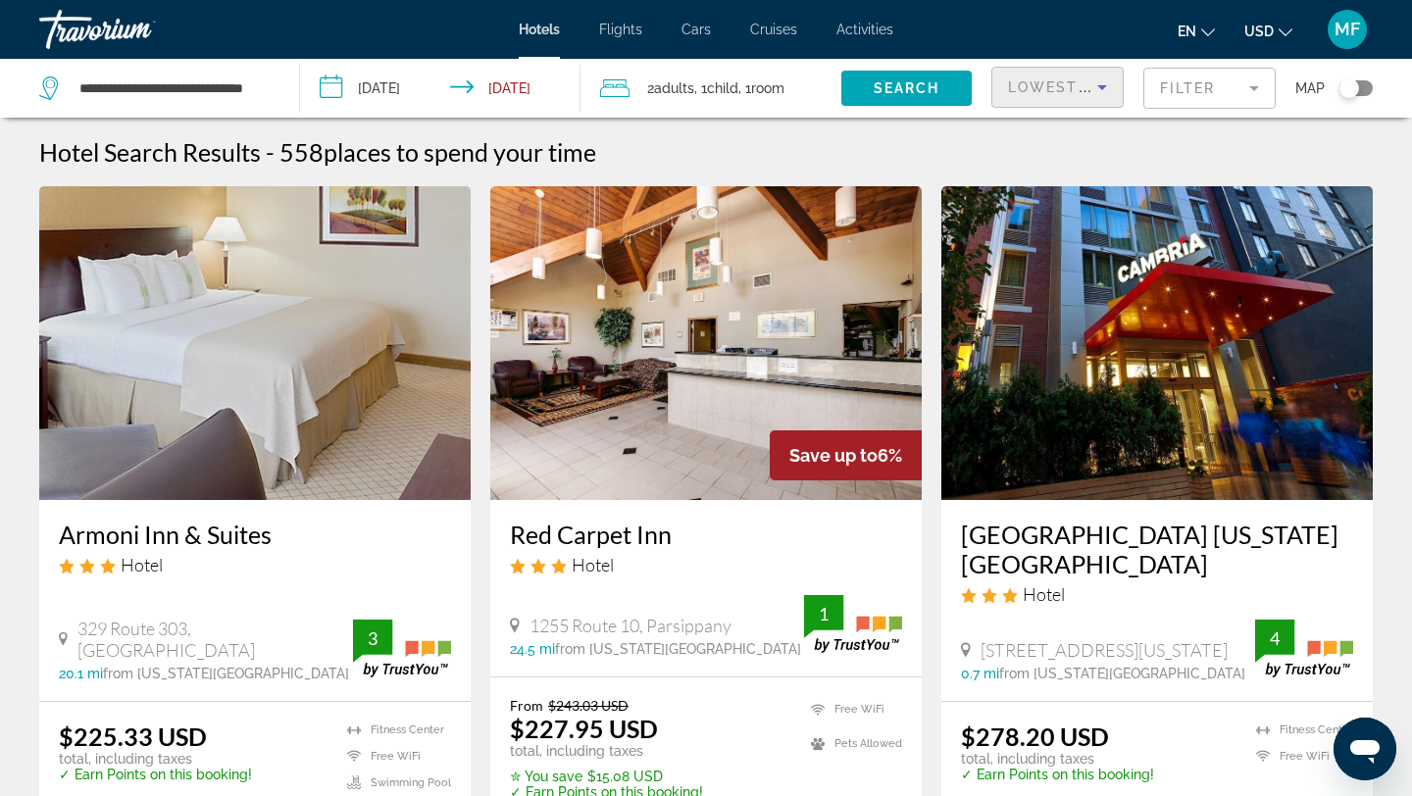
click at [1111, 414] on img "Main content" at bounding box center [1158, 343] width 432 height 314
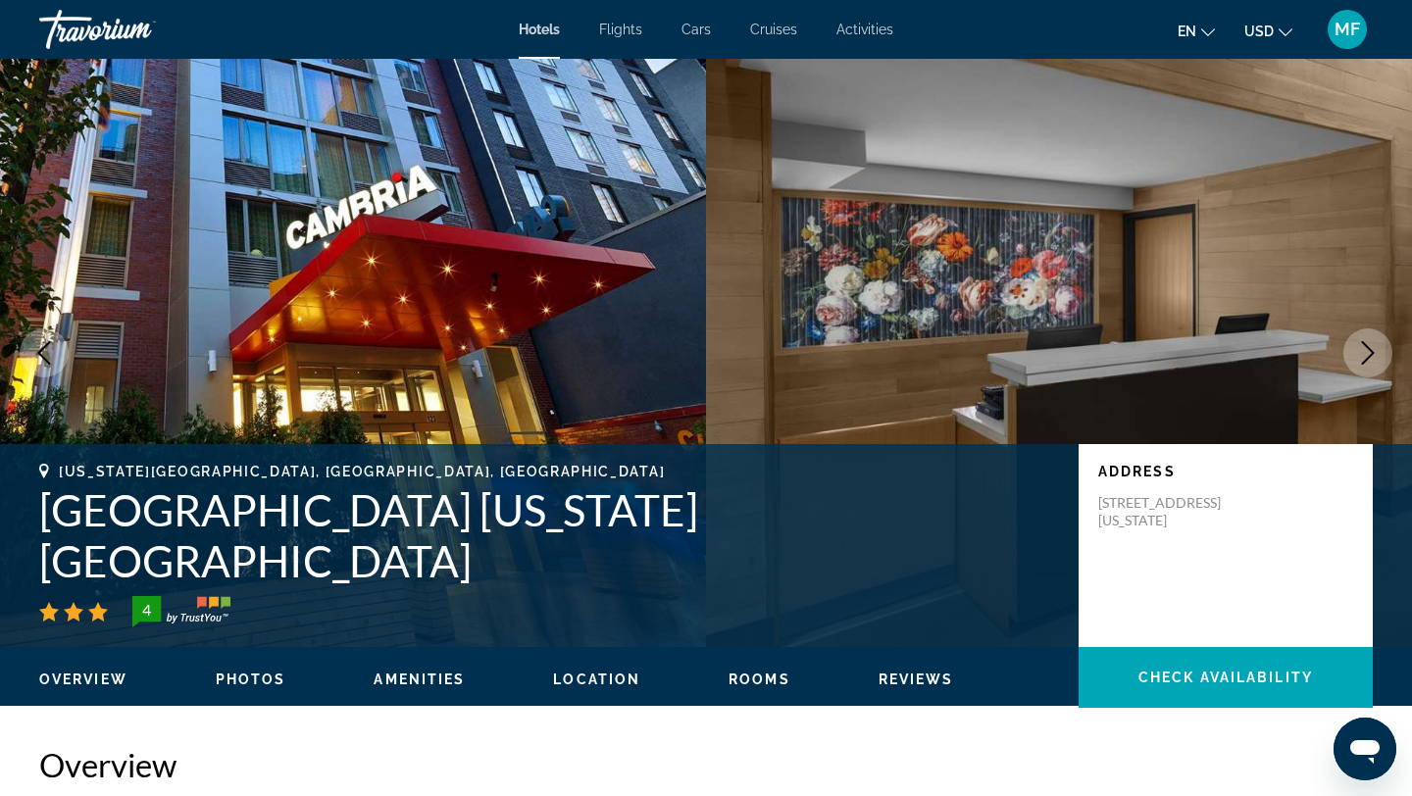
click at [576, 674] on span "Location" at bounding box center [596, 680] width 87 height 16
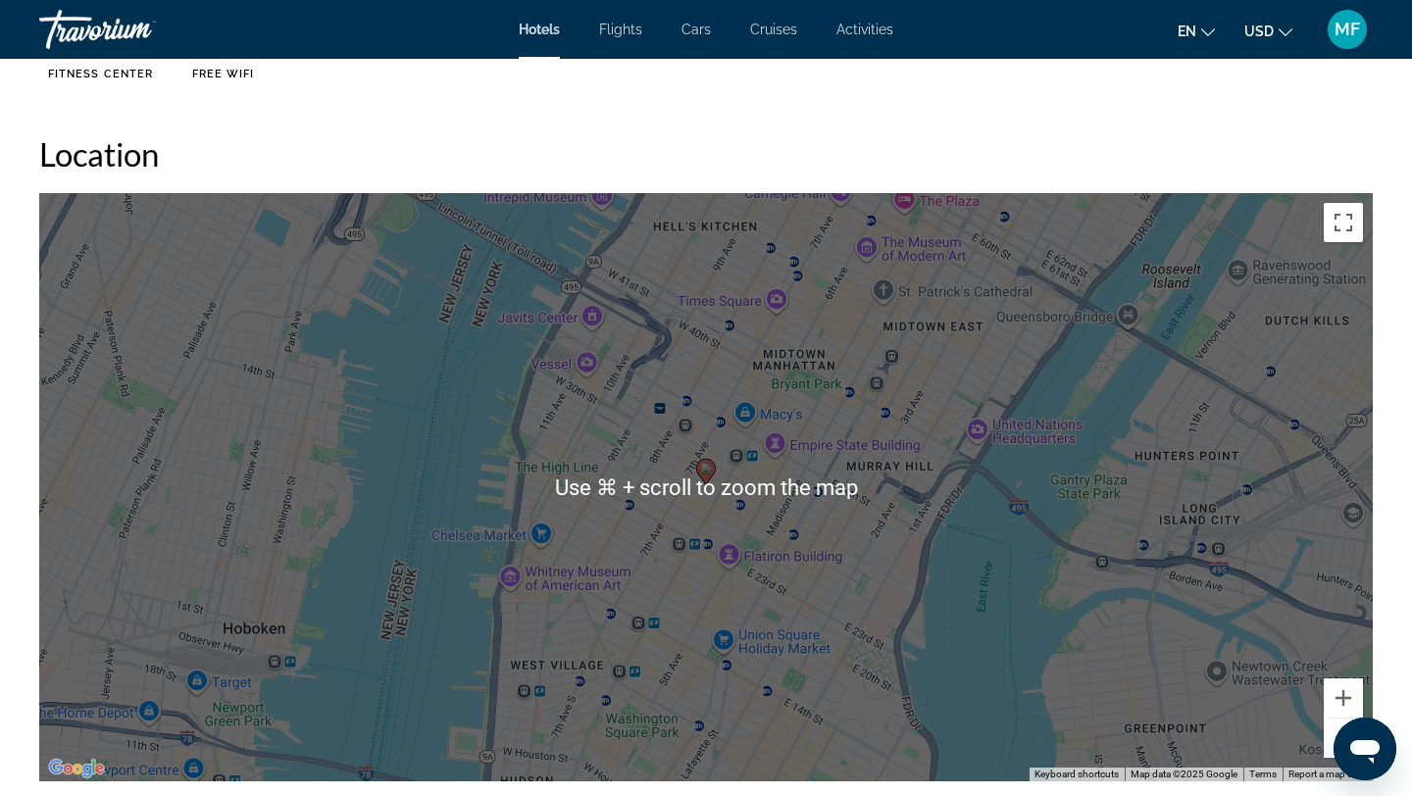
scroll to position [1782, 0]
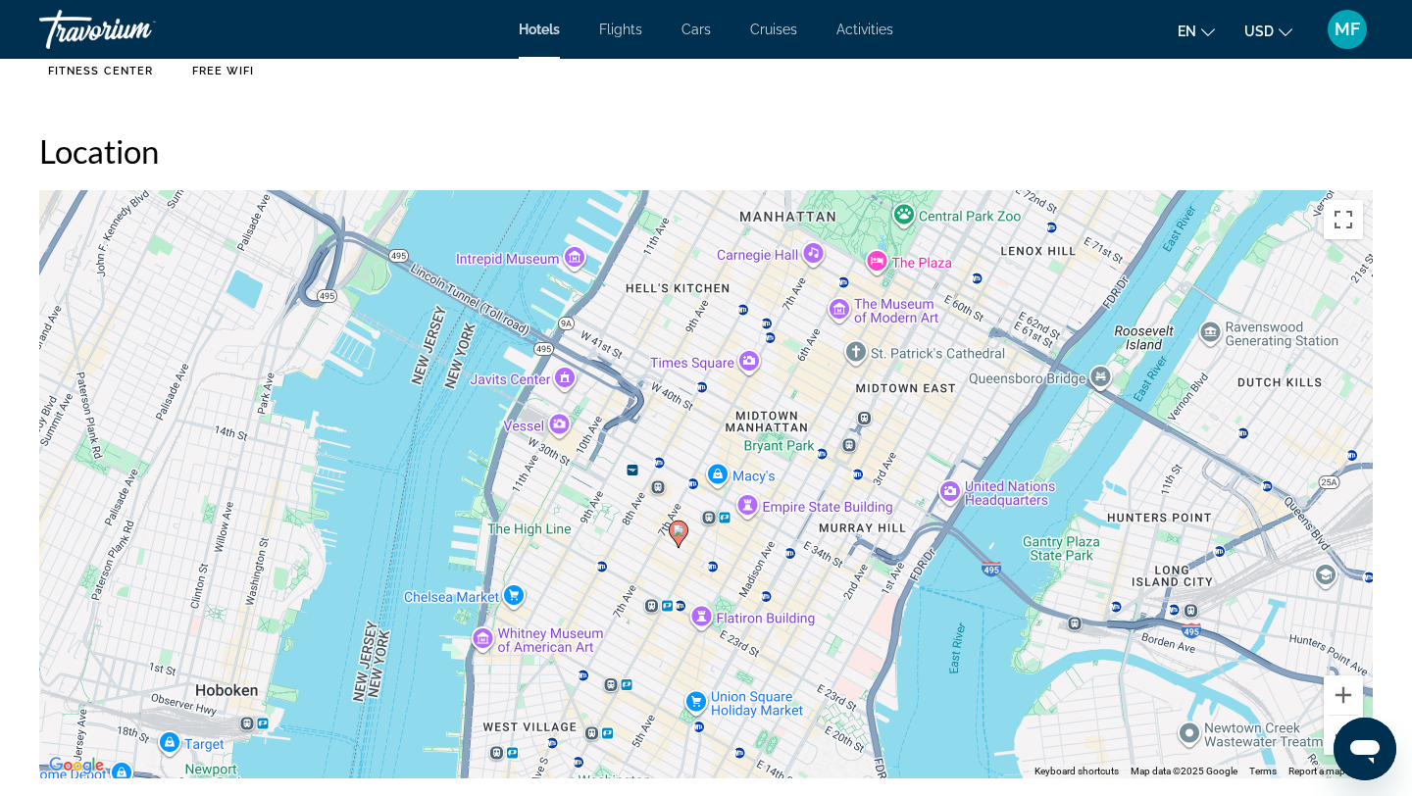
drag, startPoint x: 788, startPoint y: 523, endPoint x: 760, endPoint y: 591, distance: 74.0
click at [760, 591] on div "To activate drag with keyboard, press Alt + Enter. Once in keyboard drag state,…" at bounding box center [706, 484] width 1334 height 589
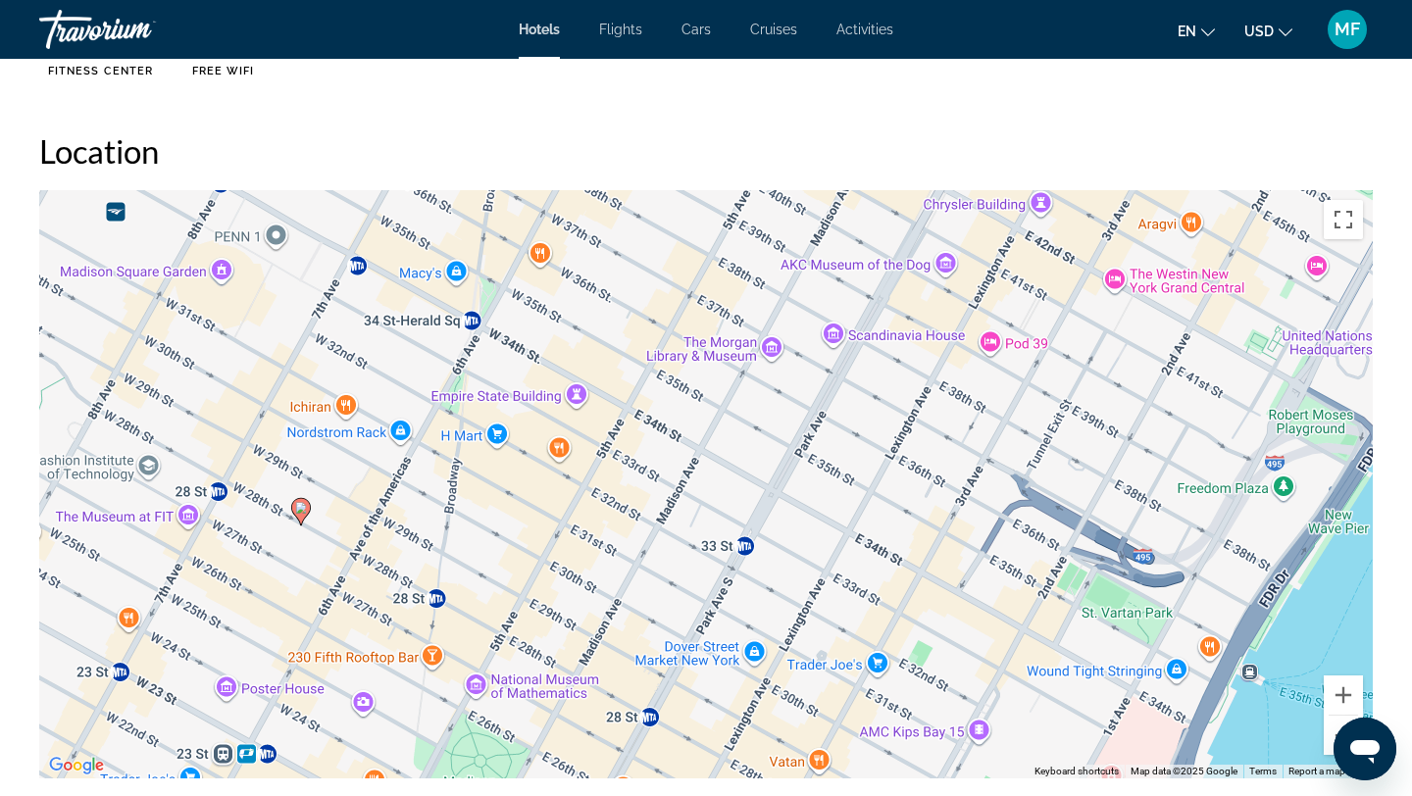
drag, startPoint x: 787, startPoint y: 530, endPoint x: 655, endPoint y: 631, distance: 165.8
click at [655, 631] on div "To activate drag with keyboard, press Alt + Enter. Once in keyboard drag state,…" at bounding box center [706, 484] width 1334 height 589
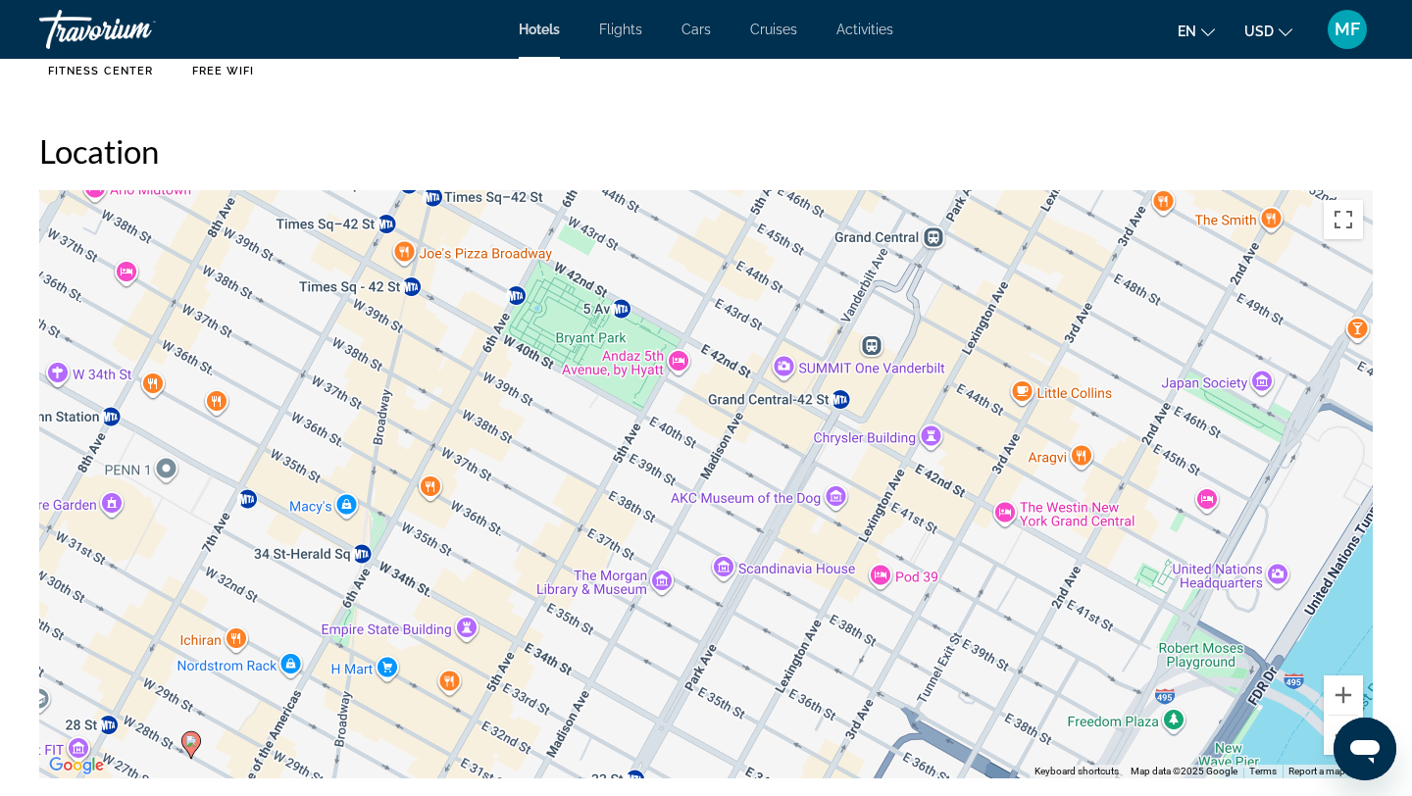
drag, startPoint x: 777, startPoint y: 556, endPoint x: 664, endPoint y: 793, distance: 261.9
click at [664, 793] on div "Overview Type Hotel Address 123 W. 28Th Street, New York City NY 10001, United …" at bounding box center [706, 790] width 1354 height 3655
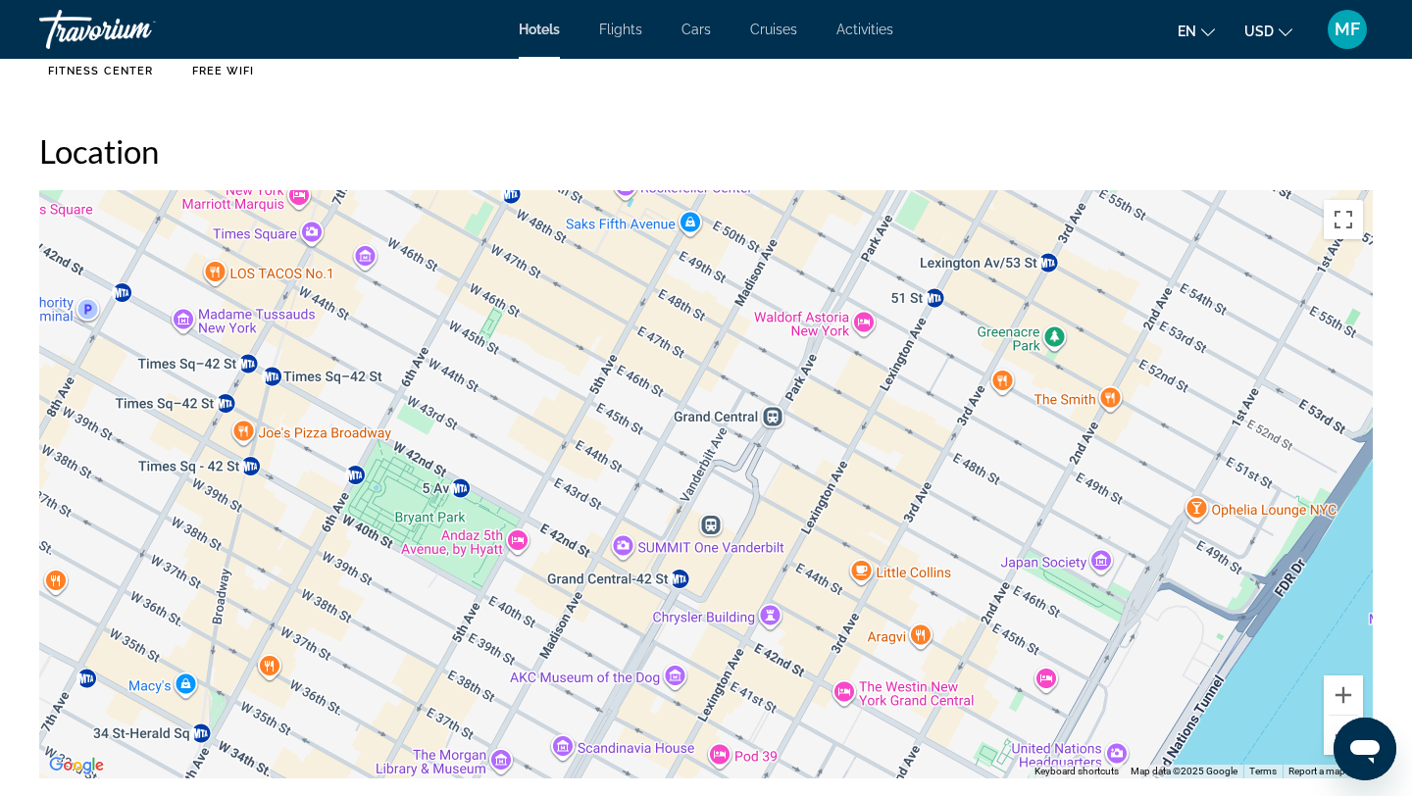
drag, startPoint x: 834, startPoint y: 612, endPoint x: 671, endPoint y: 796, distance: 245.3
click at [671, 796] on div "Overview Type Hotel Address 123 W. 28Th Street, New York City NY 10001, United …" at bounding box center [706, 790] width 1354 height 3655
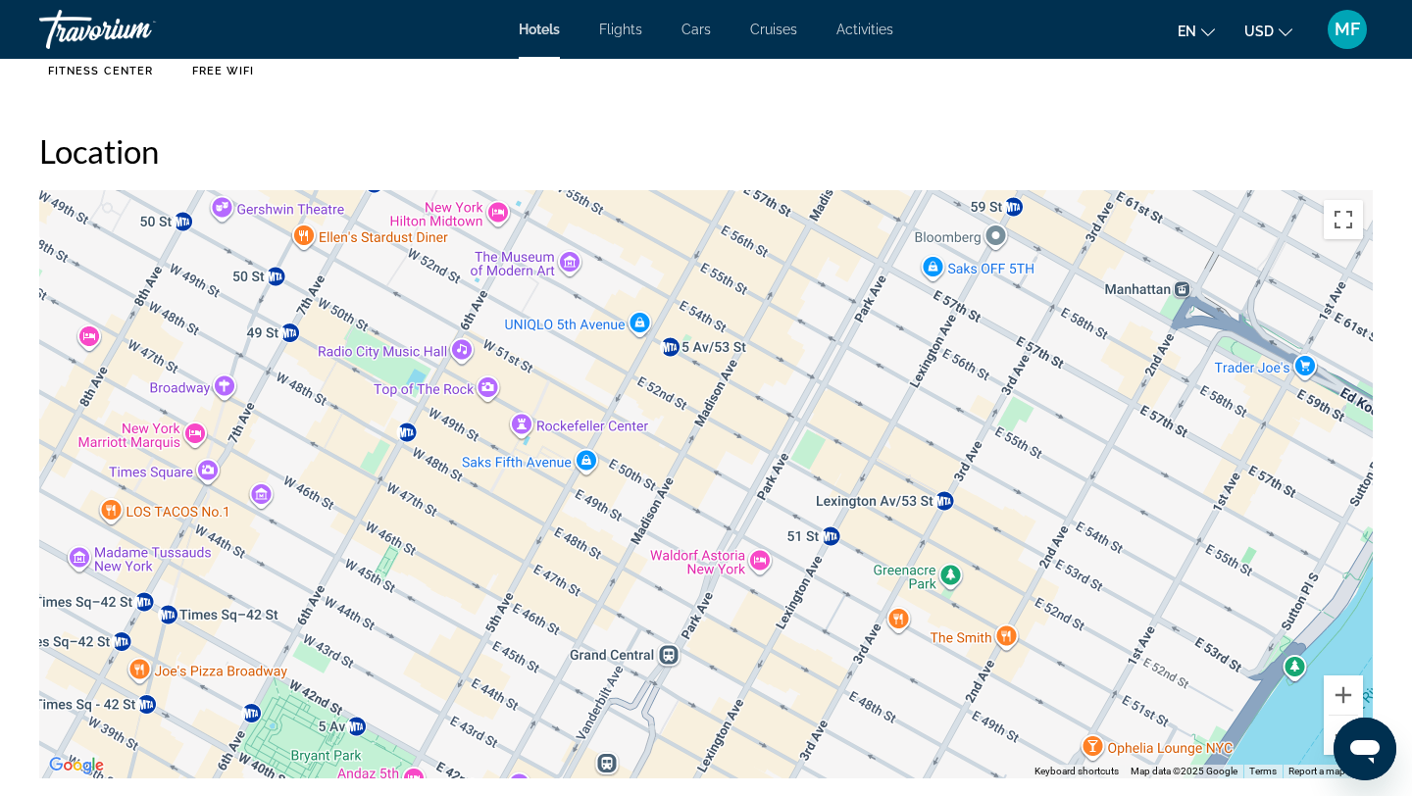
drag, startPoint x: 835, startPoint y: 553, endPoint x: 731, endPoint y: 794, distance: 261.8
click at [731, 795] on div "Overview Type Hotel Address 123 W. 28Th Street, New York City NY 10001, United …" at bounding box center [706, 790] width 1354 height 3655
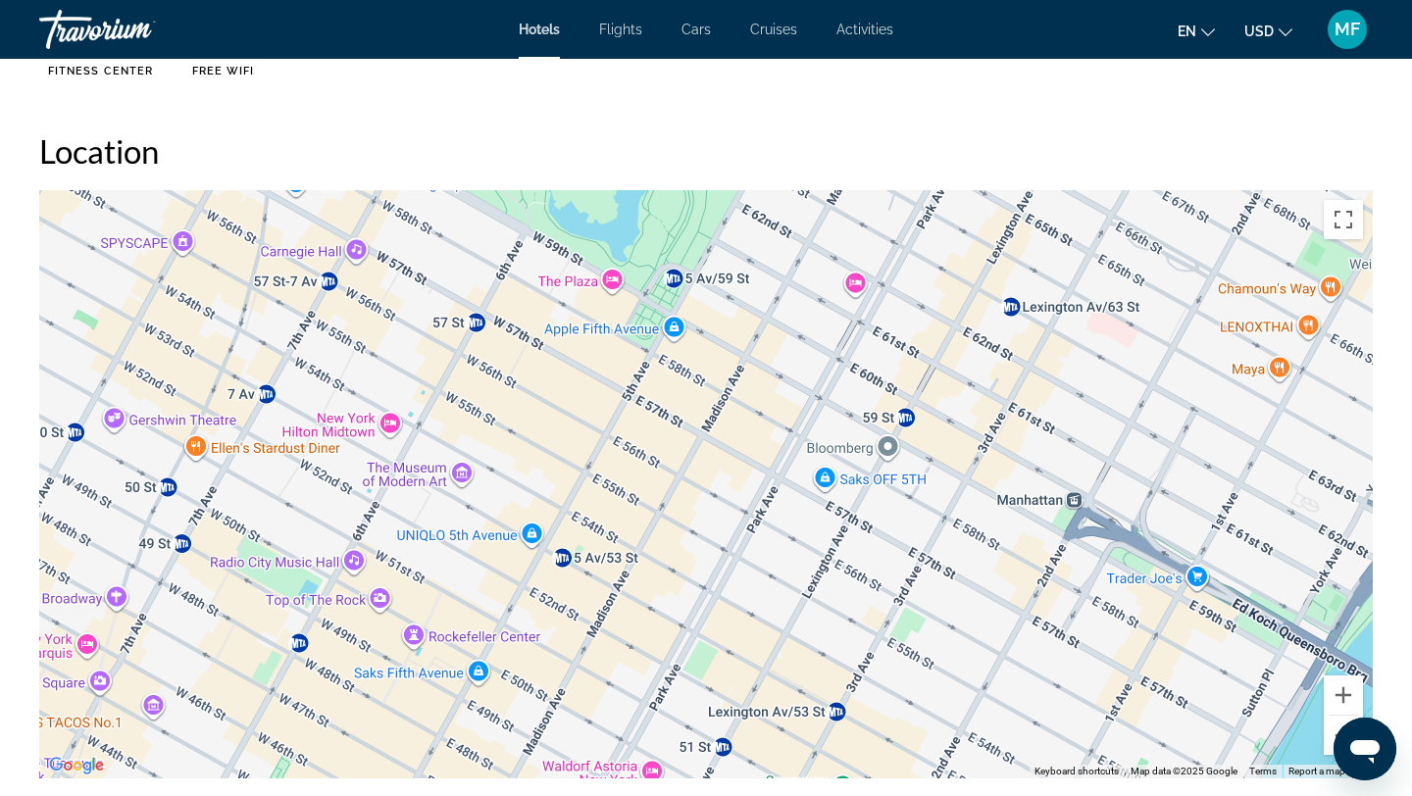
drag, startPoint x: 884, startPoint y: 579, endPoint x: 775, endPoint y: 795, distance: 241.7
click at [775, 796] on div "Overview Type Hotel Address 123 W. 28Th Street, New York City NY 10001, United …" at bounding box center [706, 790] width 1354 height 3655
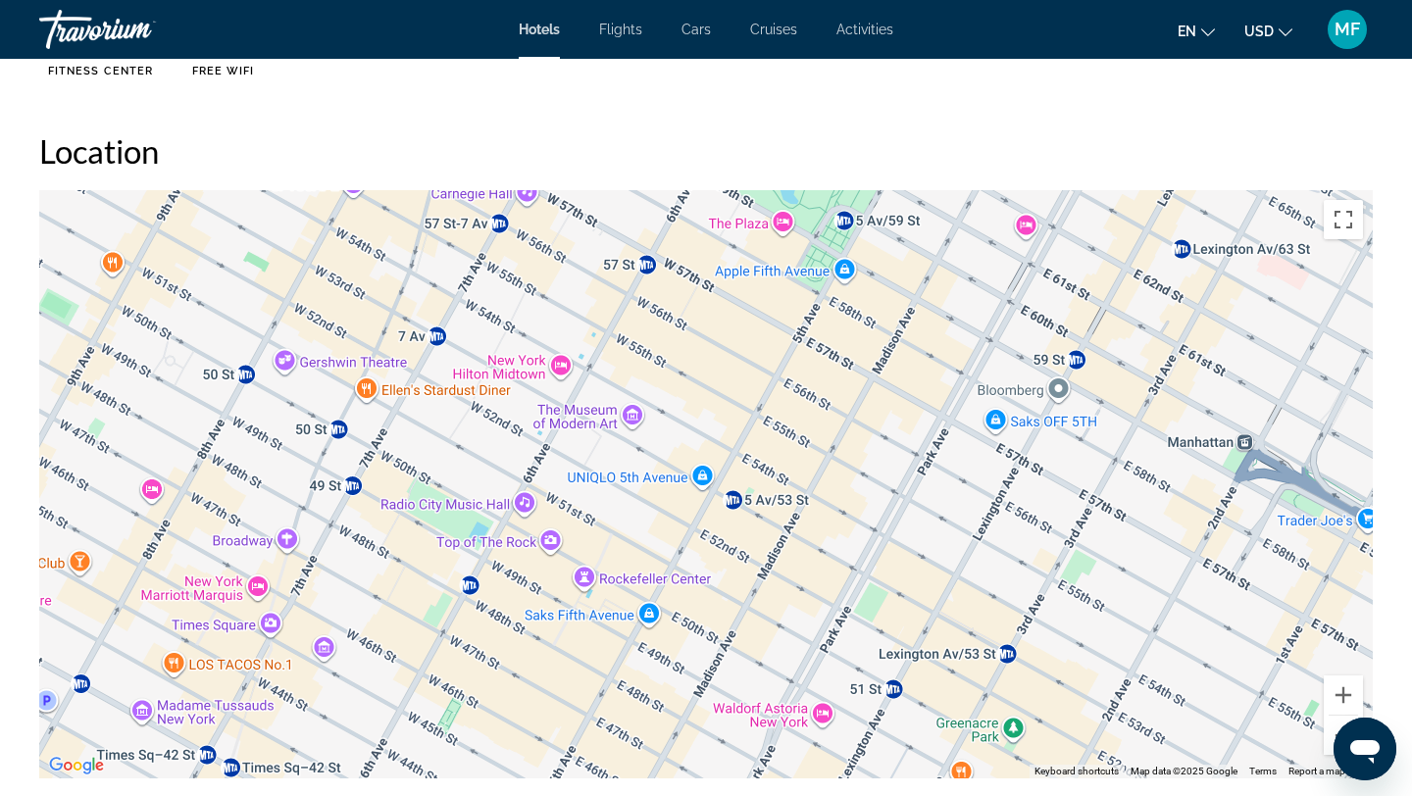
drag, startPoint x: 885, startPoint y: 576, endPoint x: 1050, endPoint y: 521, distance: 173.7
click at [1050, 521] on div "Main content" at bounding box center [706, 484] width 1334 height 589
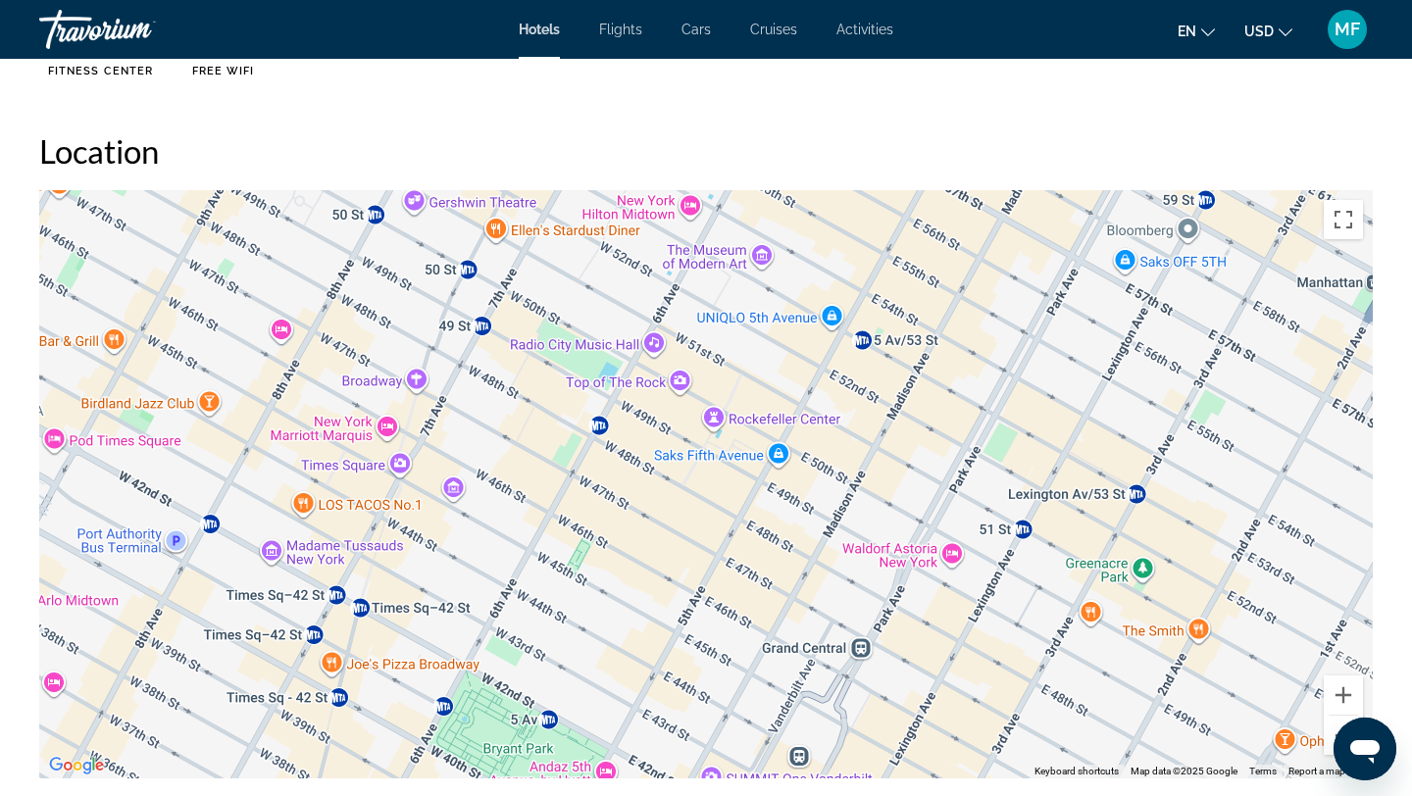
drag, startPoint x: 776, startPoint y: 597, endPoint x: 923, endPoint y: 436, distance: 218.7
click at [923, 436] on div "Main content" at bounding box center [706, 484] width 1334 height 589
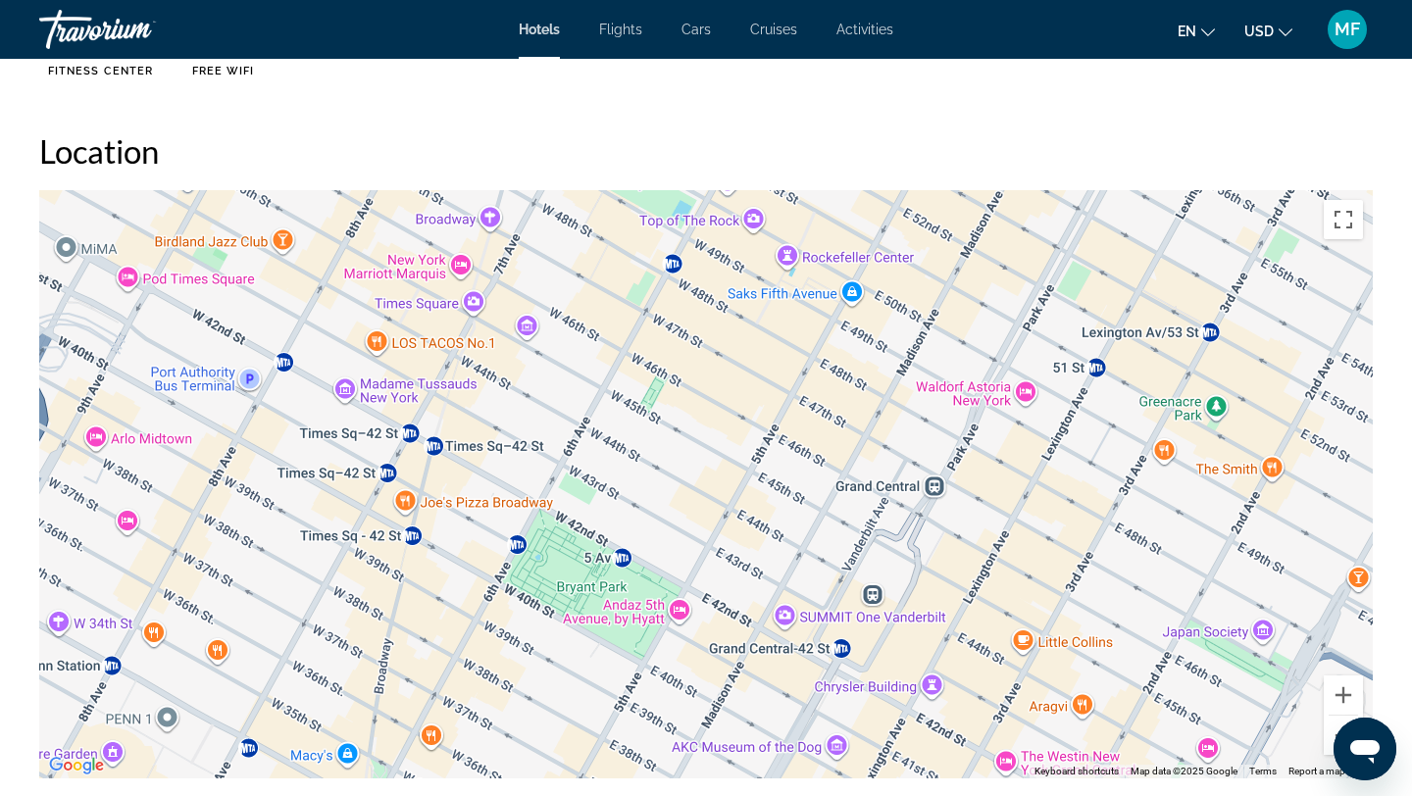
drag, startPoint x: 871, startPoint y: 462, endPoint x: 946, endPoint y: 302, distance: 176.4
click at [946, 302] on div "Main content" at bounding box center [706, 484] width 1334 height 589
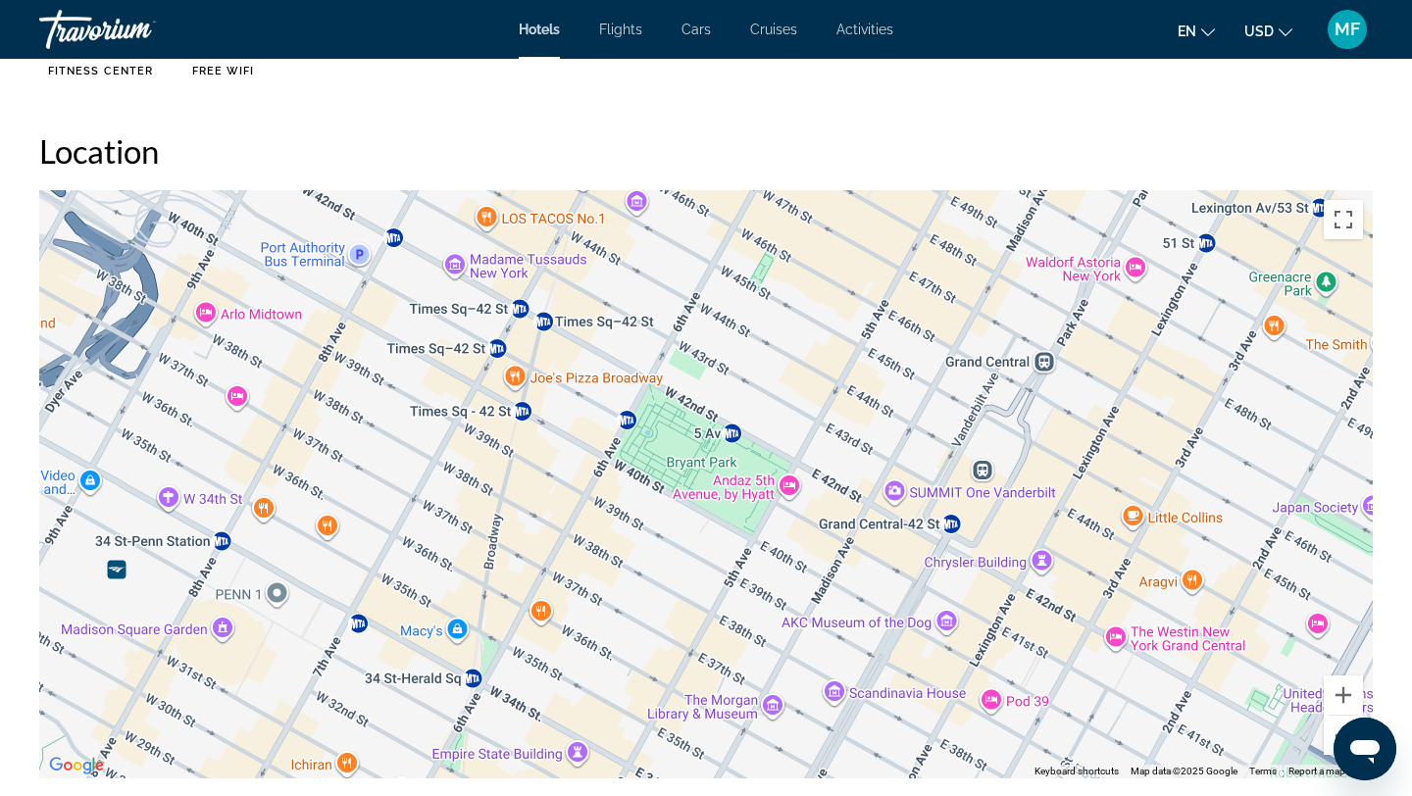
drag, startPoint x: 946, startPoint y: 302, endPoint x: 1049, endPoint y: 169, distance: 168.5
click at [1049, 169] on div "Location ← Move left → Move right ↑ Move up ↓ Move down + Zoom in - Zoom out Ho…" at bounding box center [706, 454] width 1334 height 647
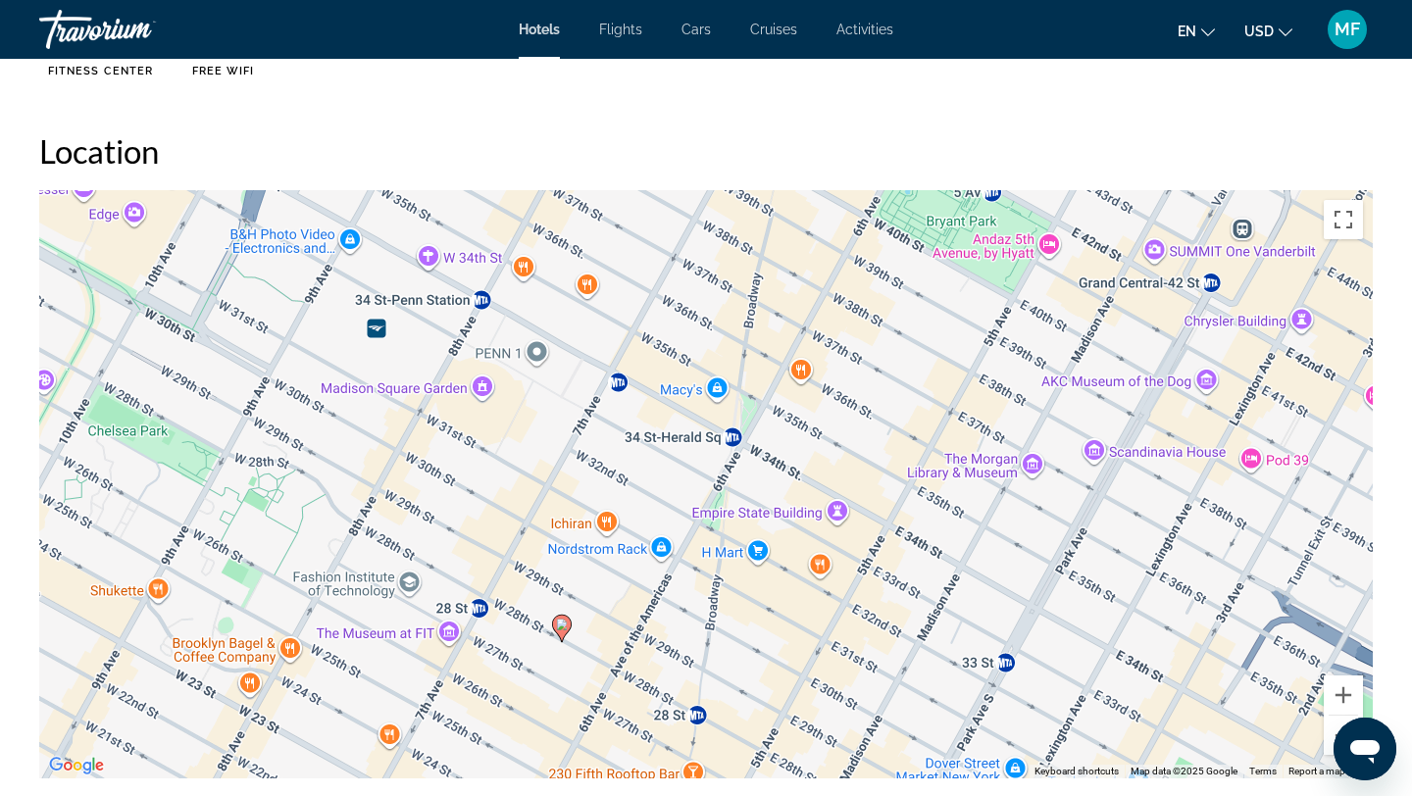
drag, startPoint x: 911, startPoint y: 282, endPoint x: 1182, endPoint y: 40, distance: 362.7
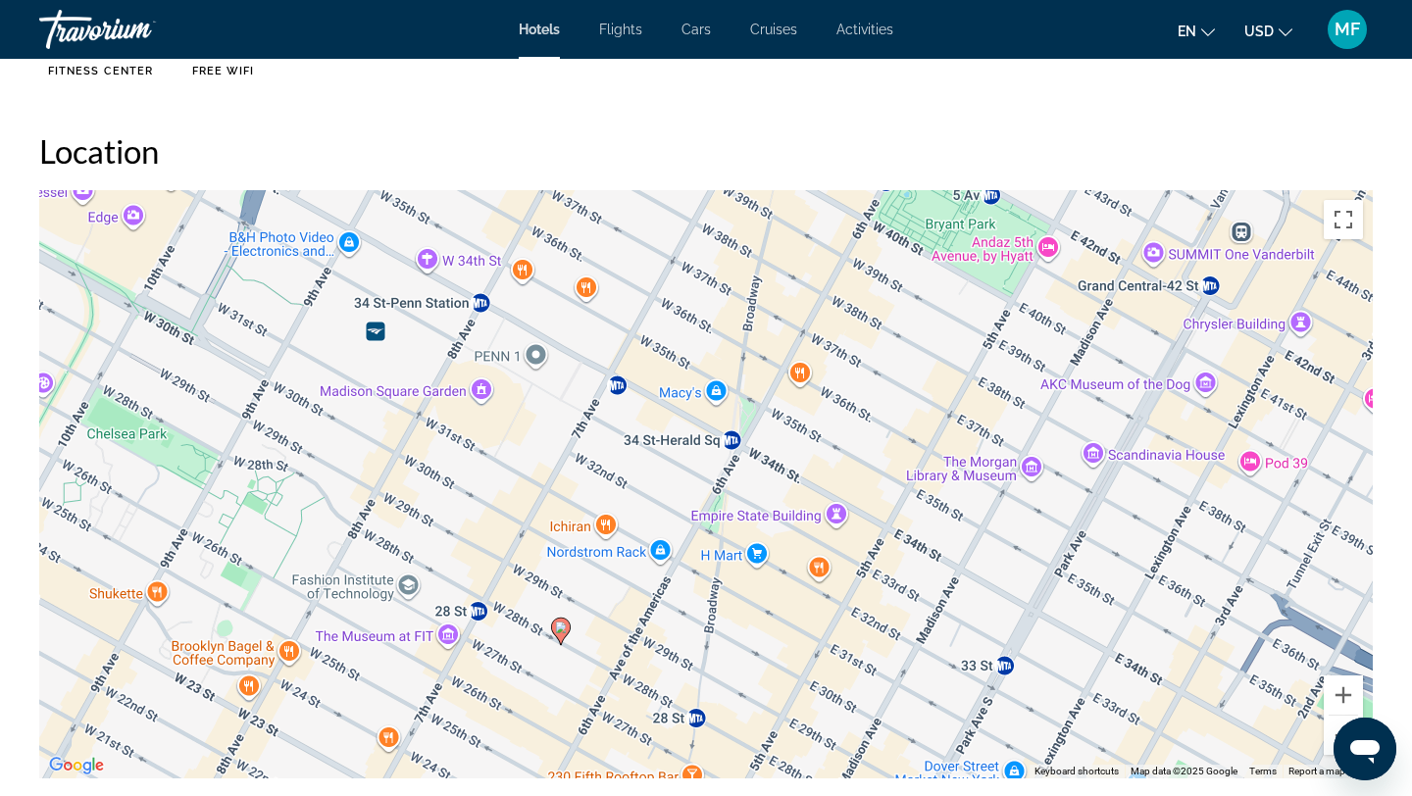
click at [958, 87] on ul "Fitness Center Free WiFi" at bounding box center [706, 24] width 1334 height 135
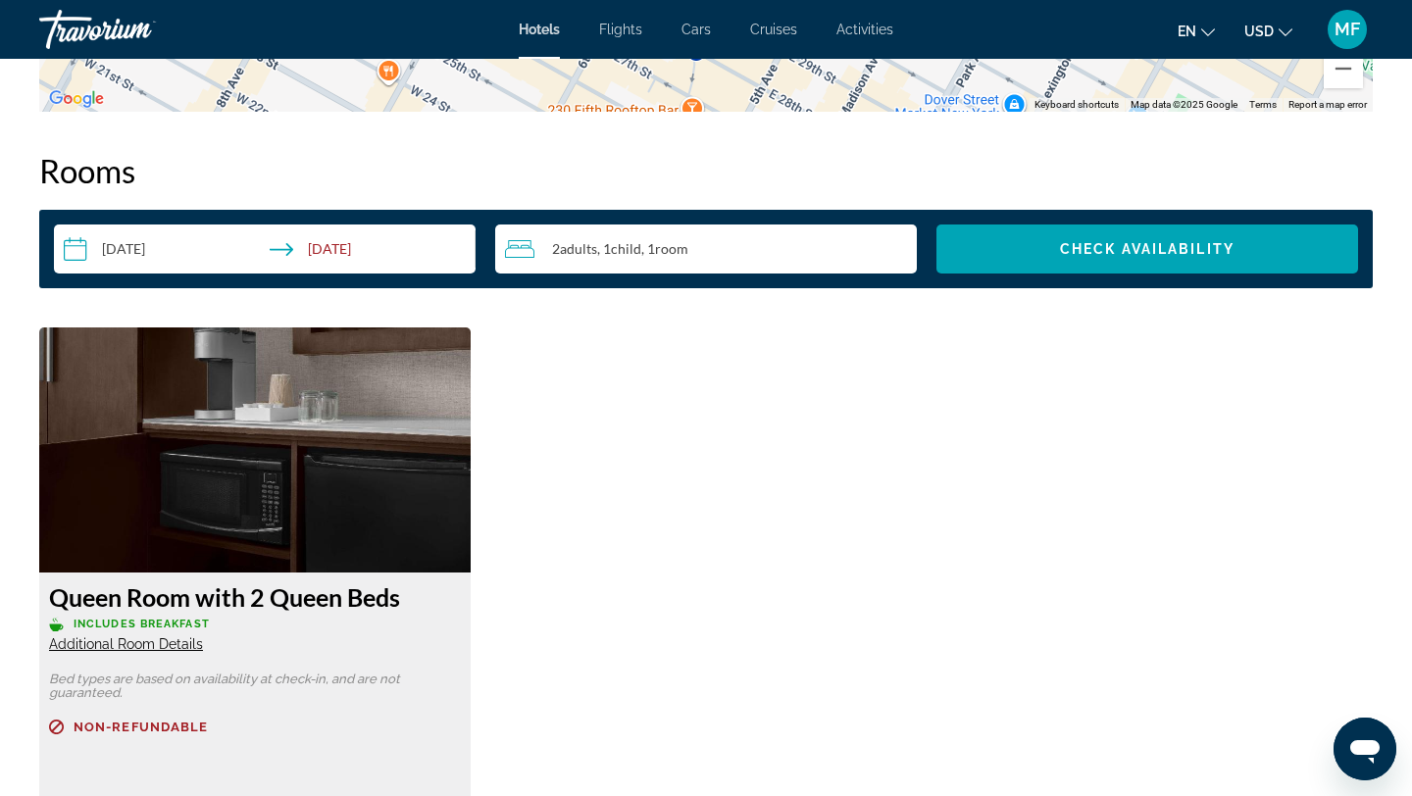
scroll to position [2454, 0]
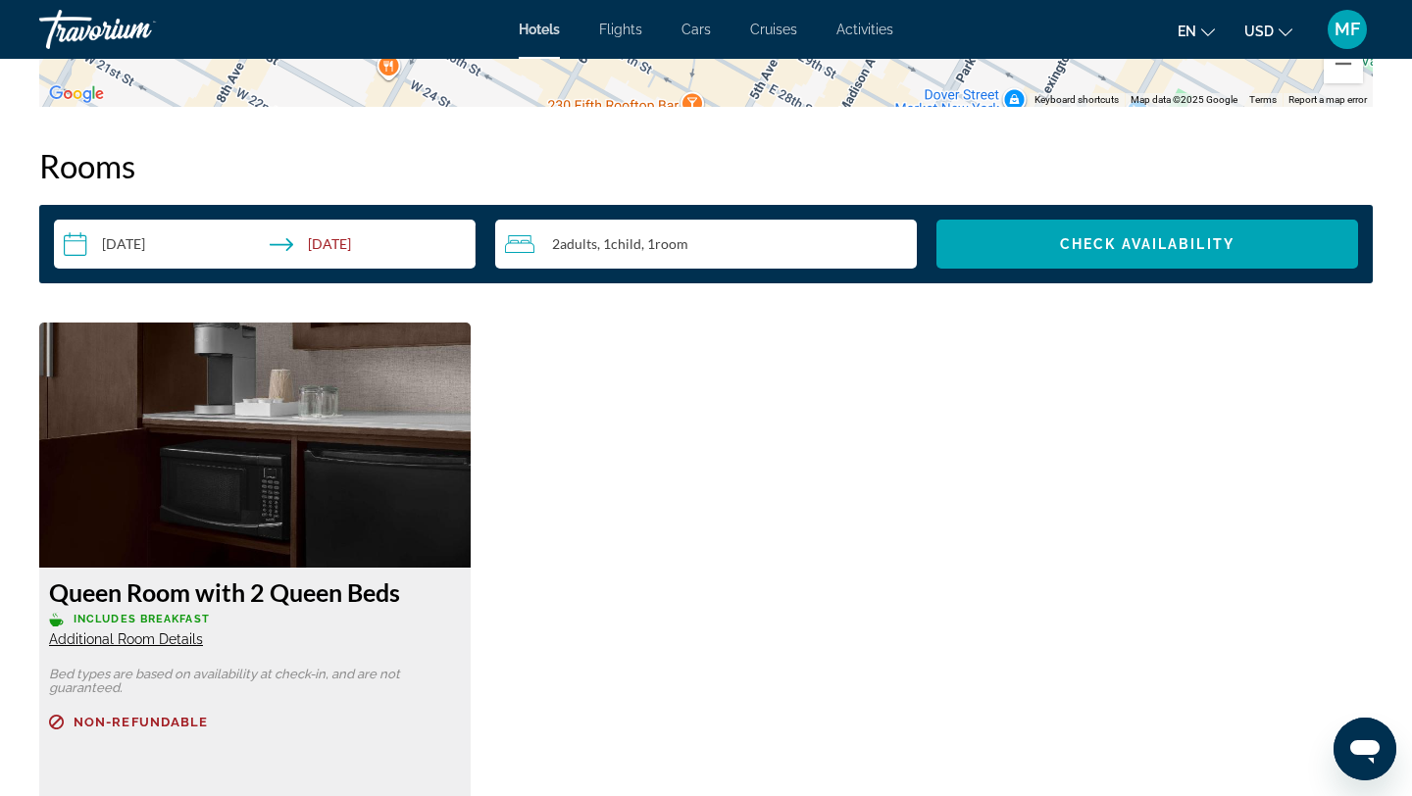
drag, startPoint x: 832, startPoint y: 494, endPoint x: 838, endPoint y: 479, distance: 16.8
click at [838, 479] on div "Queen Room with 2 Queen Beds Includes Breakfast Additional Room Details Bed typ…" at bounding box center [706, 642] width 1354 height 639
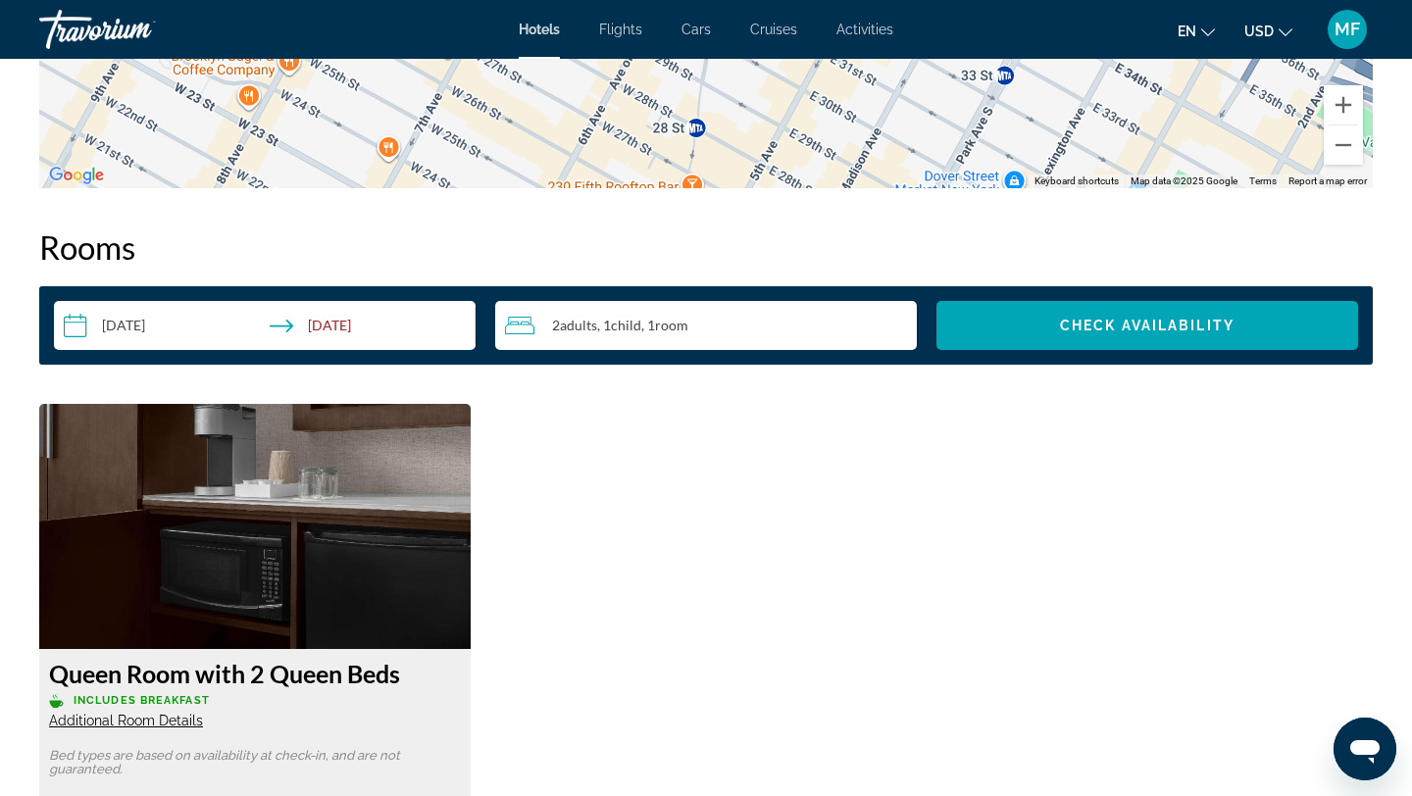
scroll to position [2365, 0]
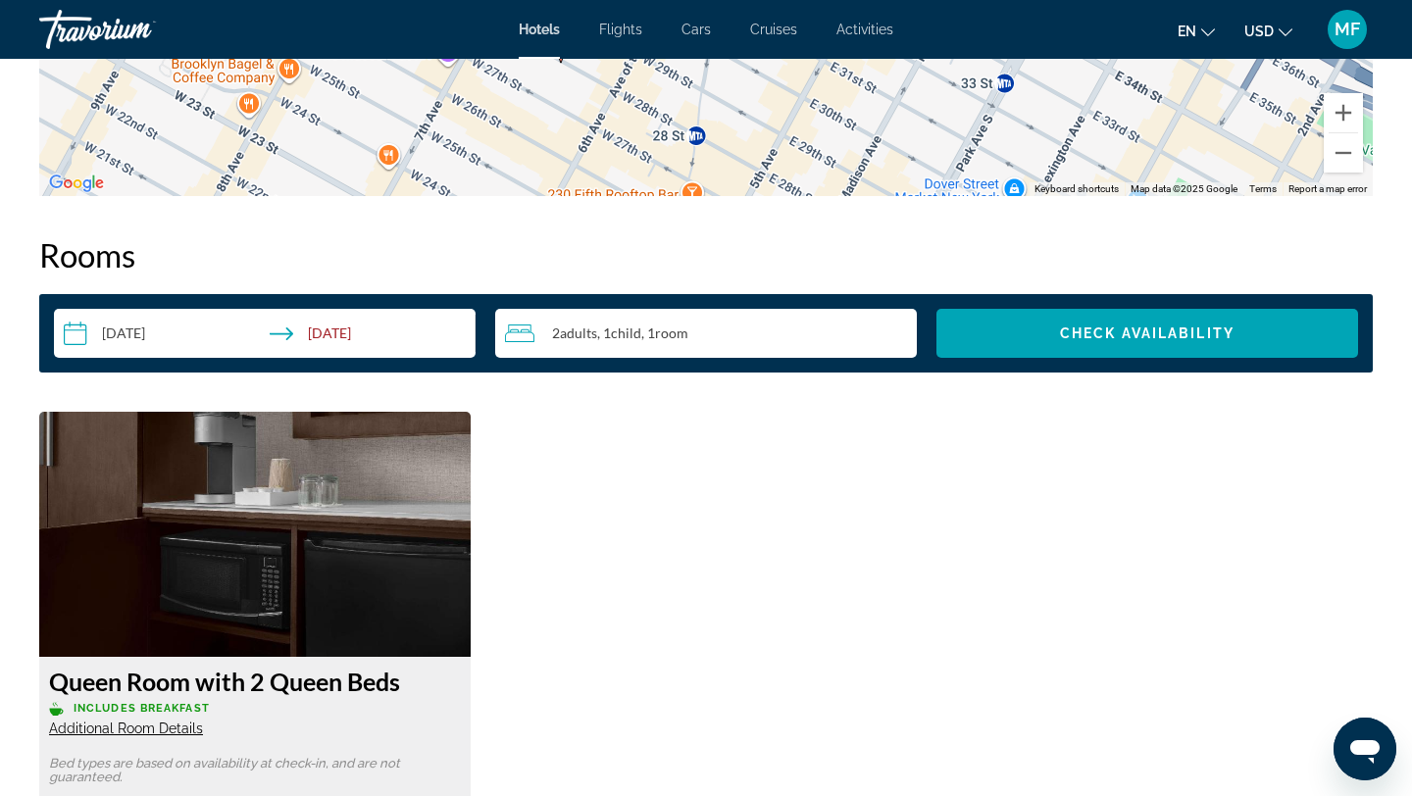
click at [418, 325] on input "**********" at bounding box center [269, 336] width 430 height 55
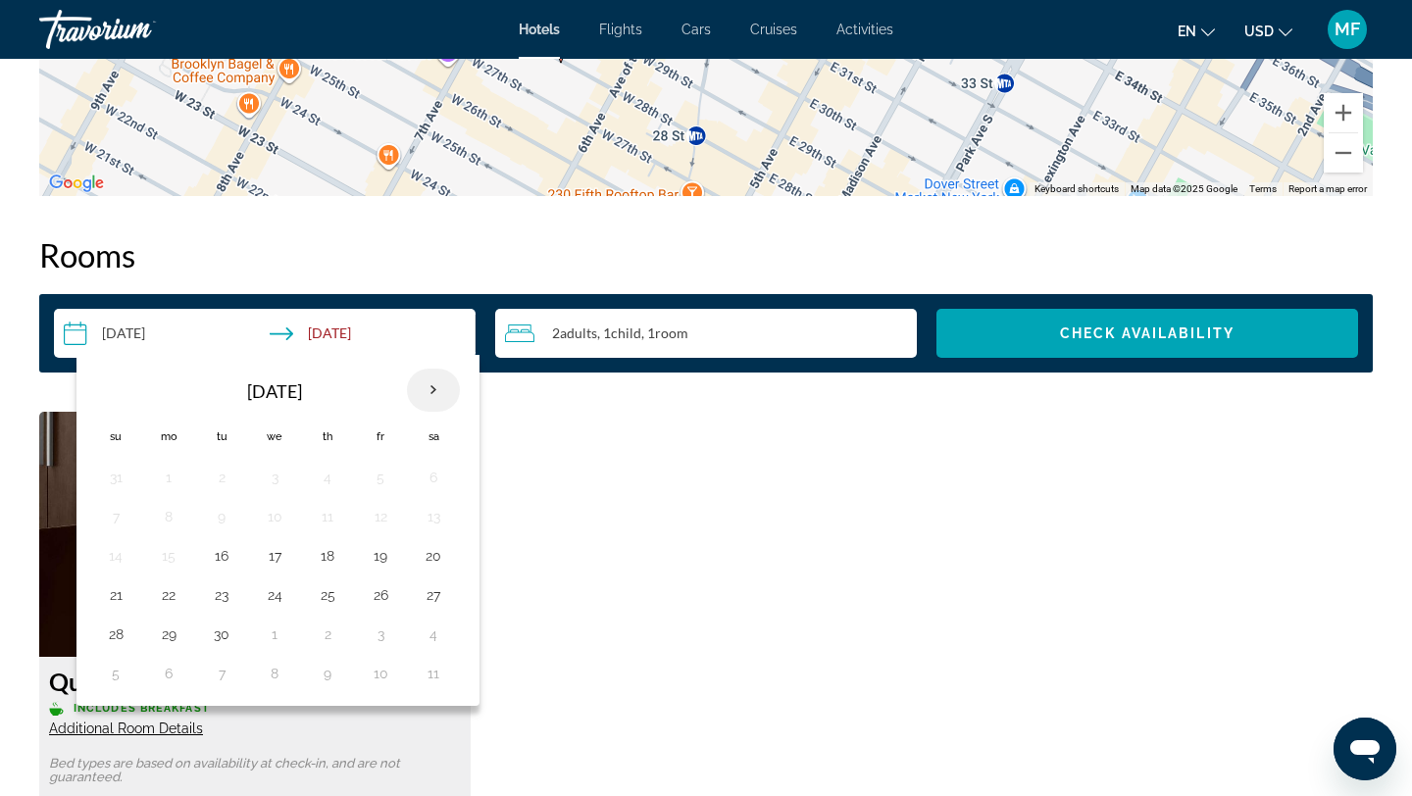
click at [431, 392] on th "Next month" at bounding box center [433, 390] width 53 height 43
click at [266, 540] on td "15" at bounding box center [274, 556] width 53 height 39
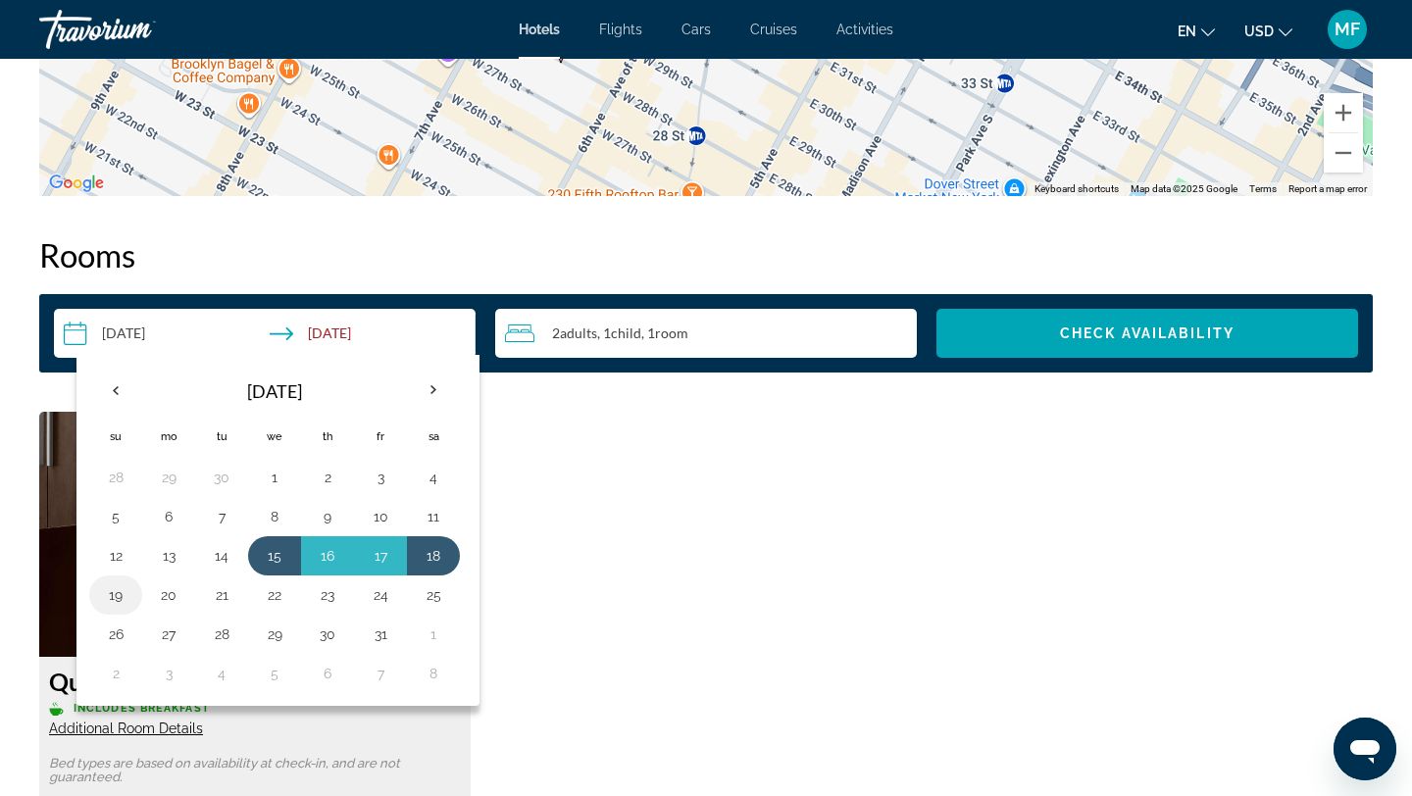
click at [111, 583] on button "19" at bounding box center [115, 595] width 31 height 27
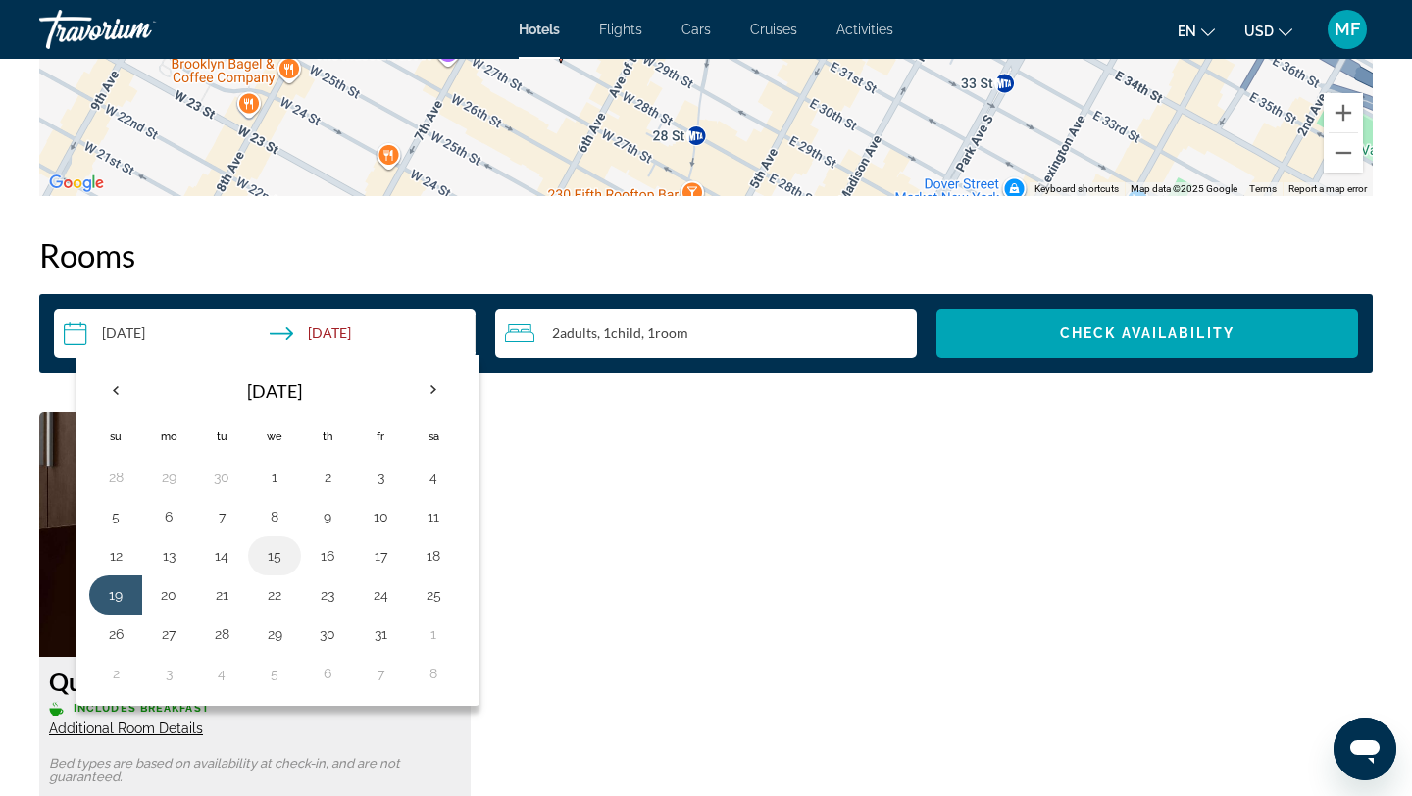
click at [278, 554] on button "15" at bounding box center [274, 555] width 31 height 27
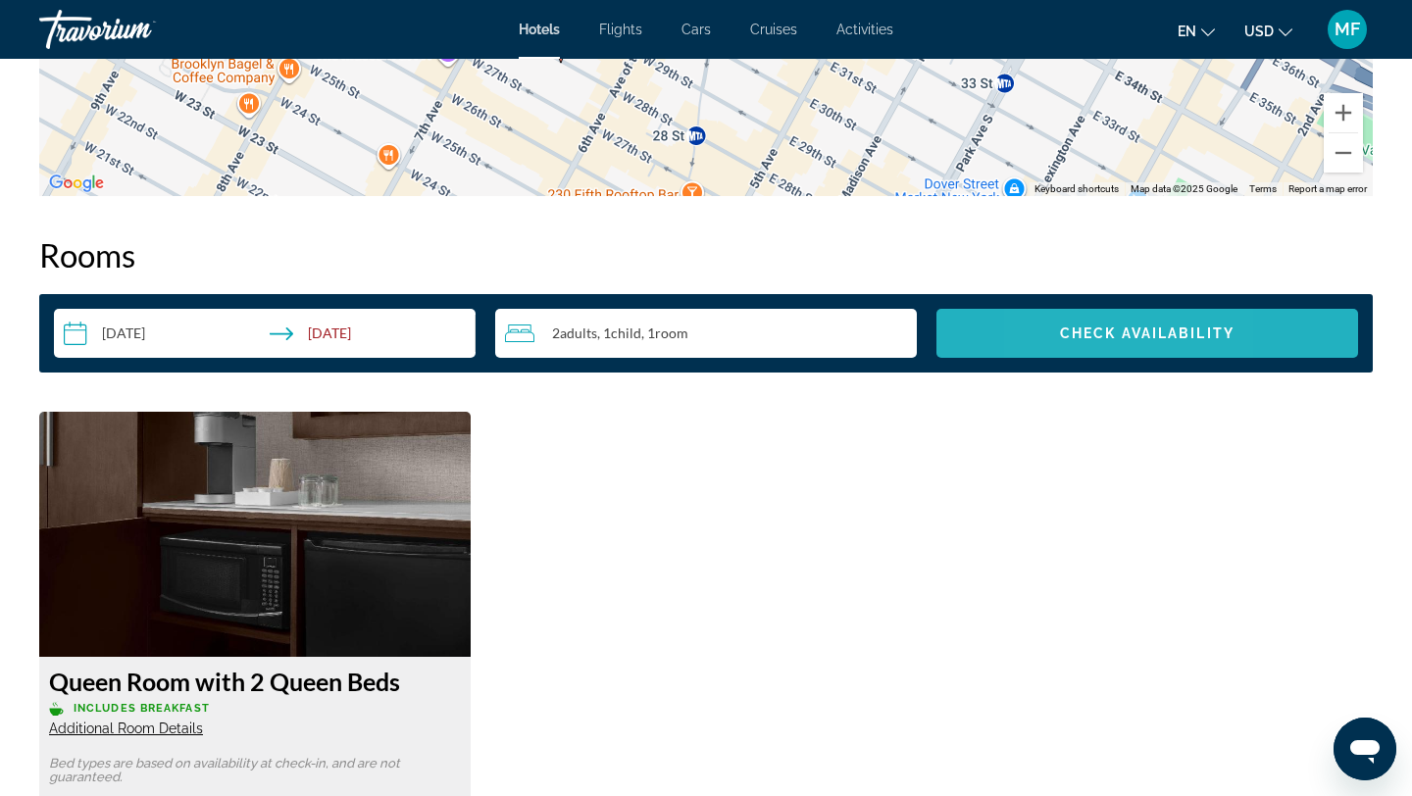
click at [1057, 340] on span "Search widget" at bounding box center [1148, 333] width 422 height 47
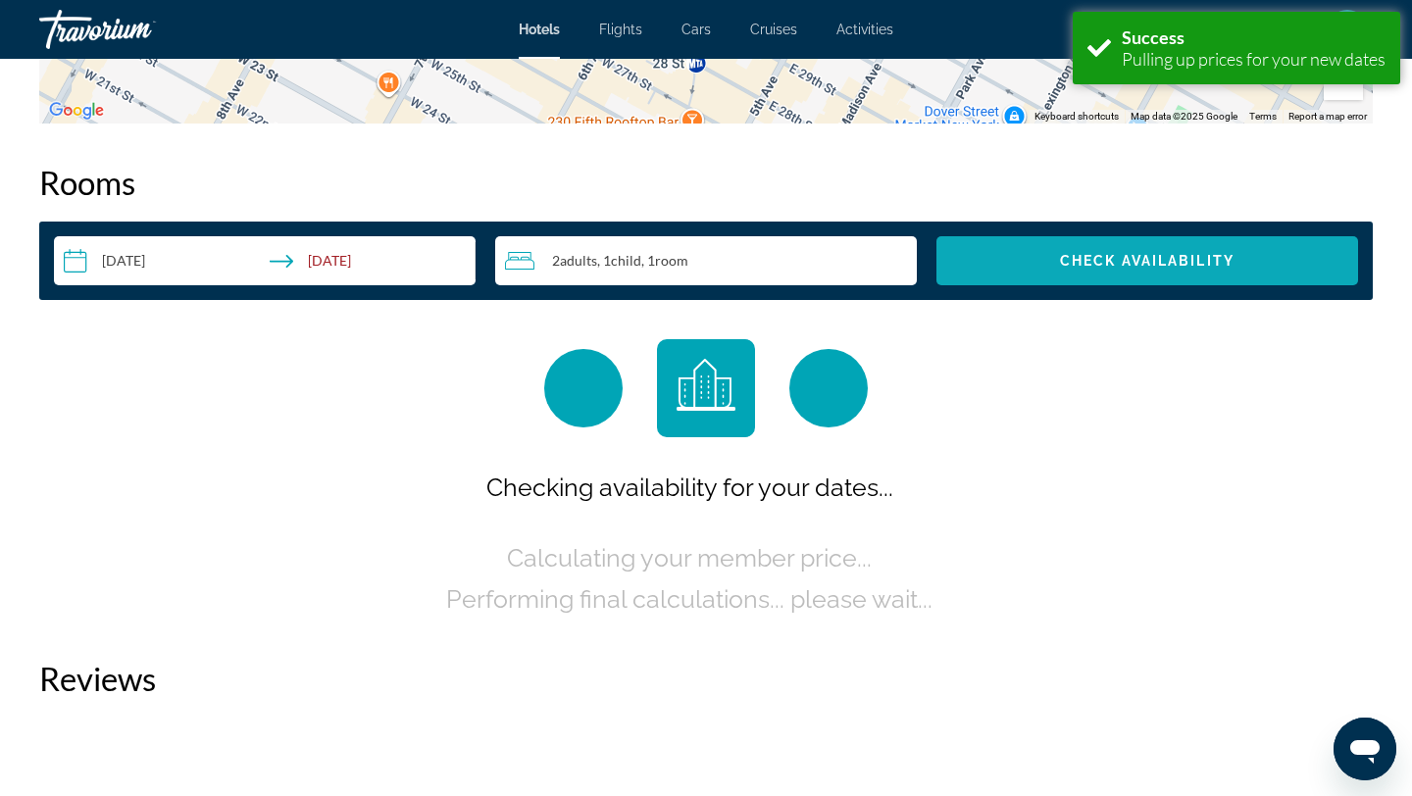
scroll to position [2483, 0]
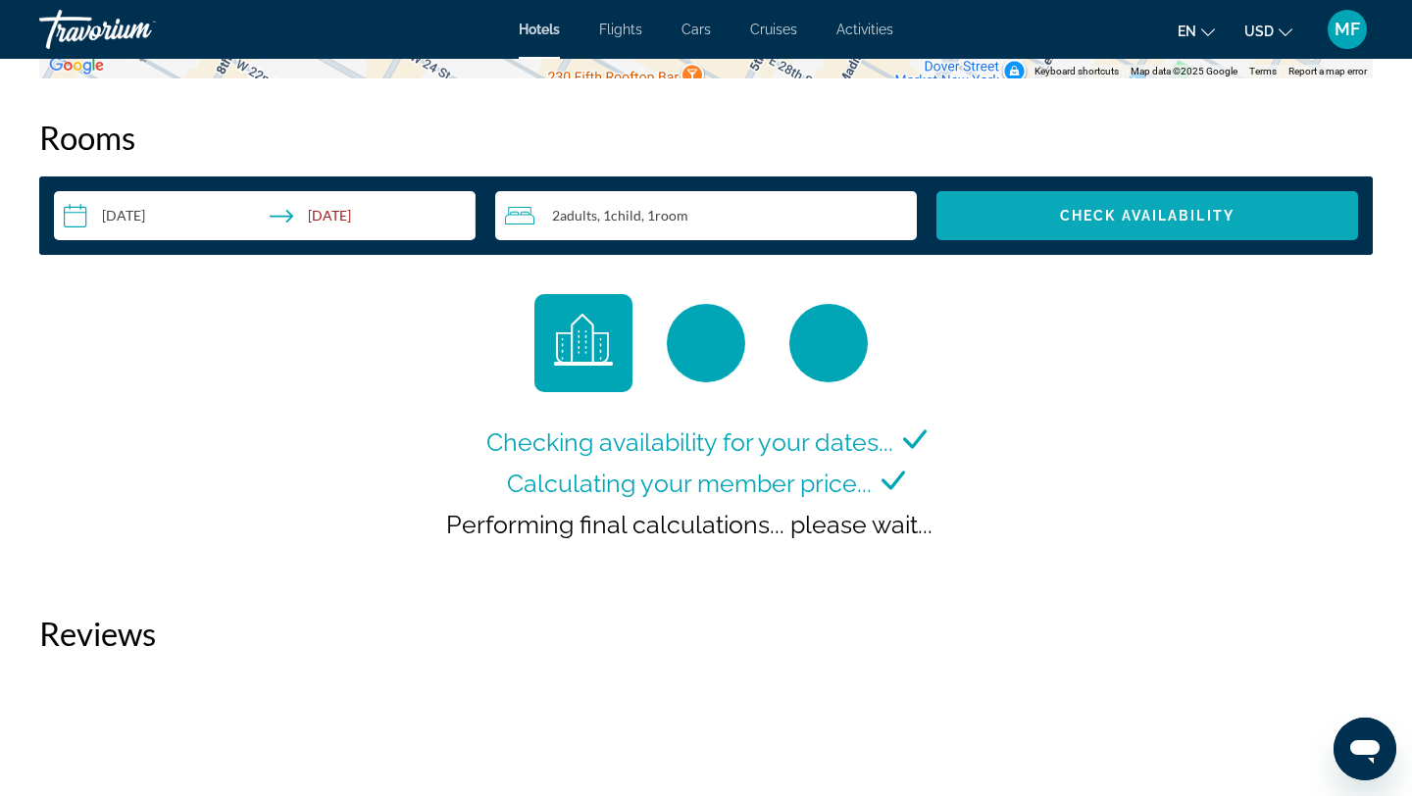
click at [1118, 226] on span "Search widget" at bounding box center [1148, 215] width 422 height 47
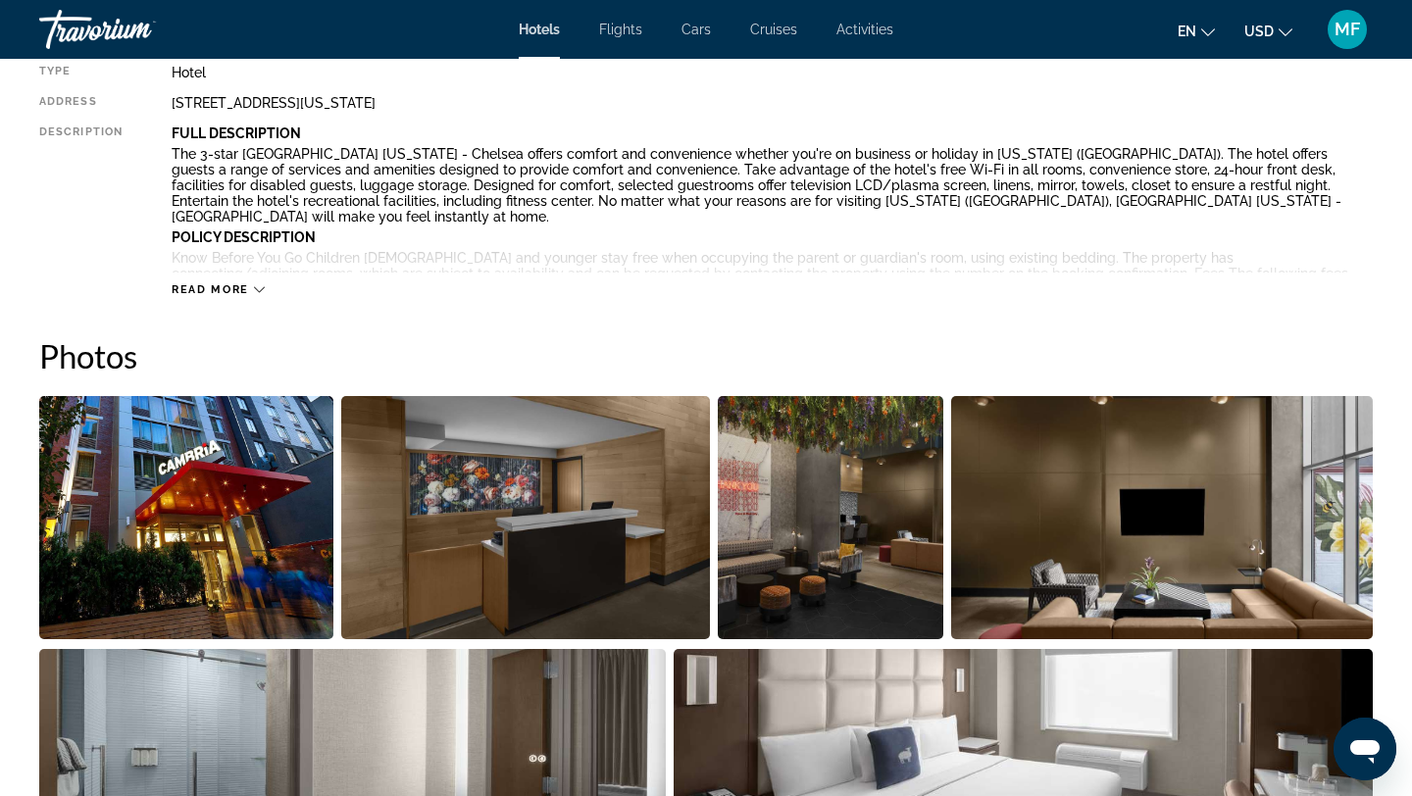
scroll to position [731, 0]
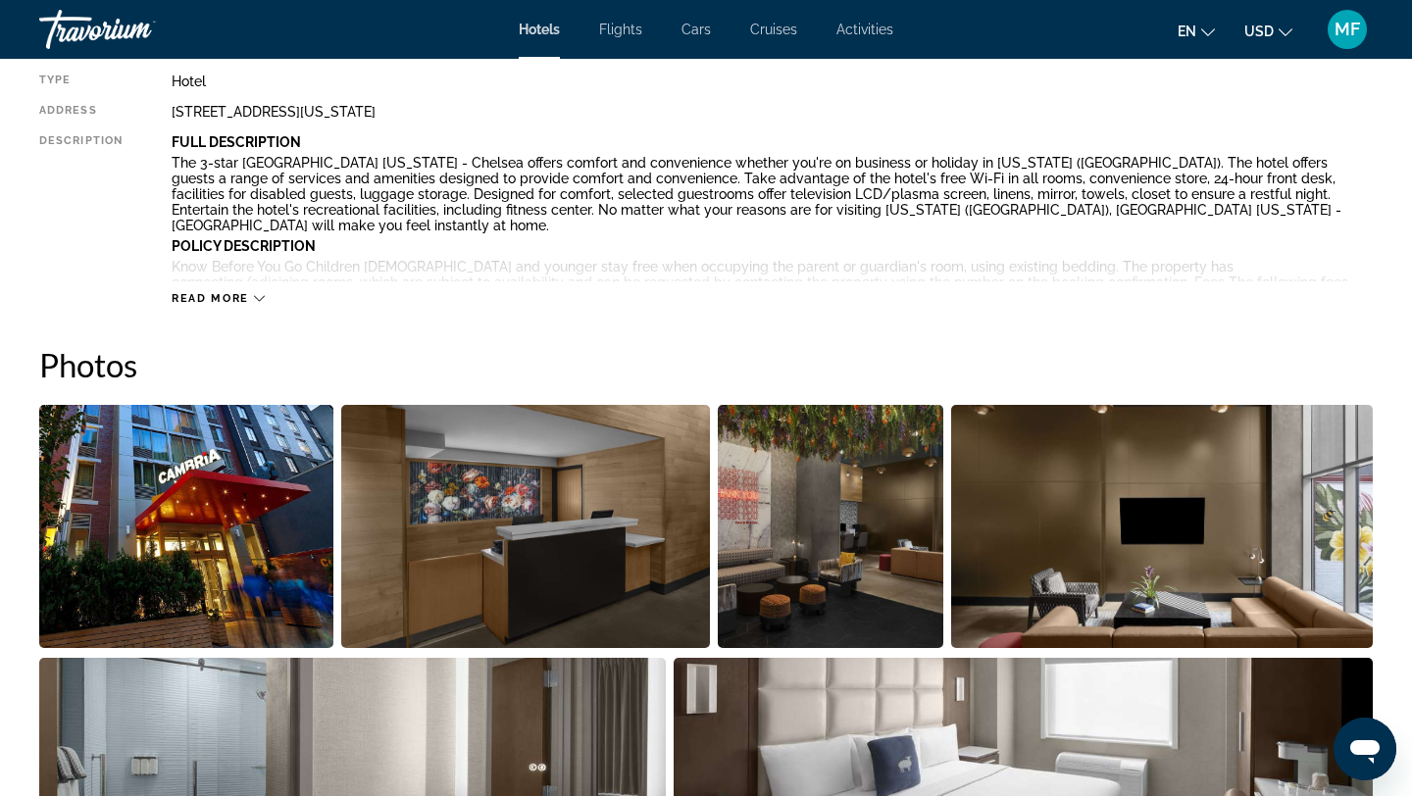
click at [256, 297] on icon "Main content" at bounding box center [259, 298] width 11 height 11
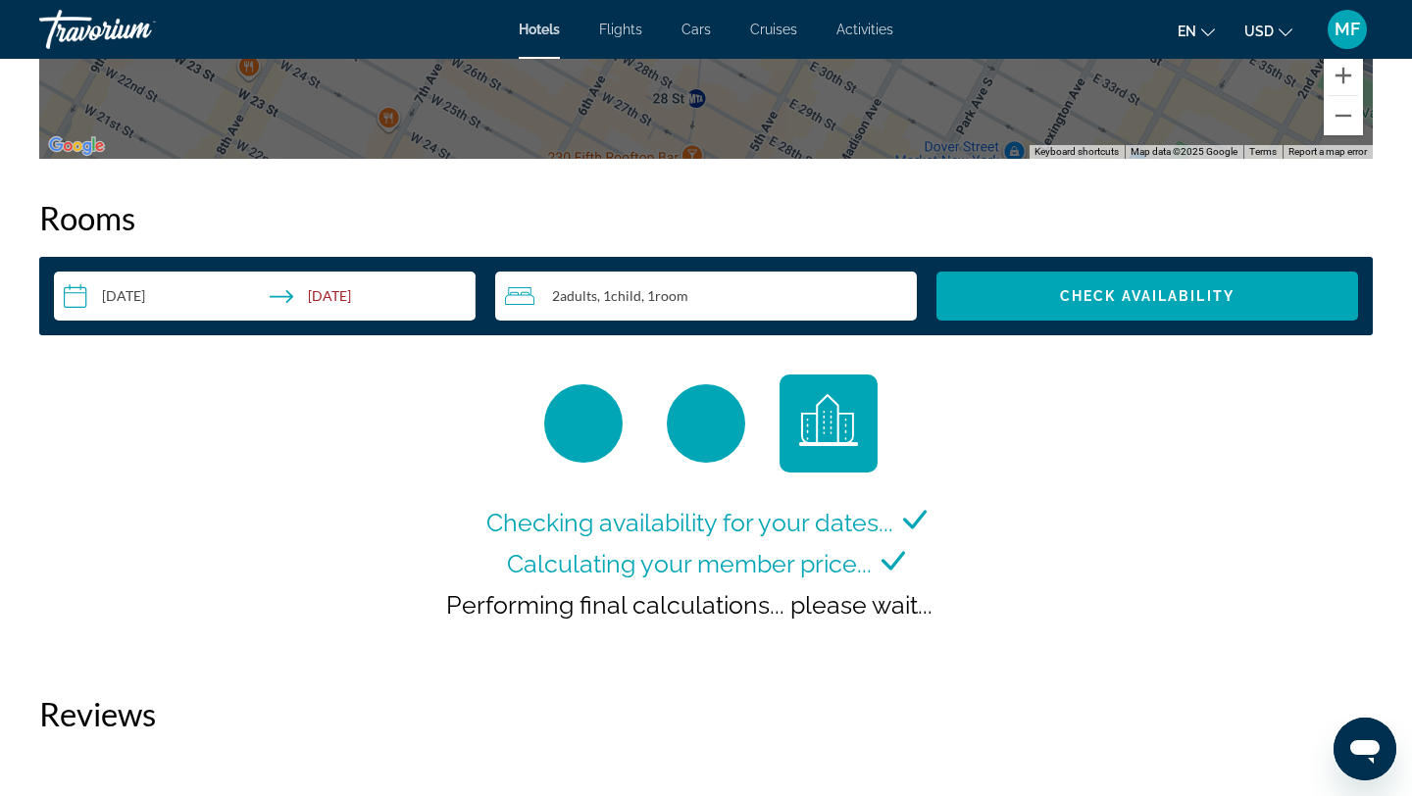
scroll to position [2501, 0]
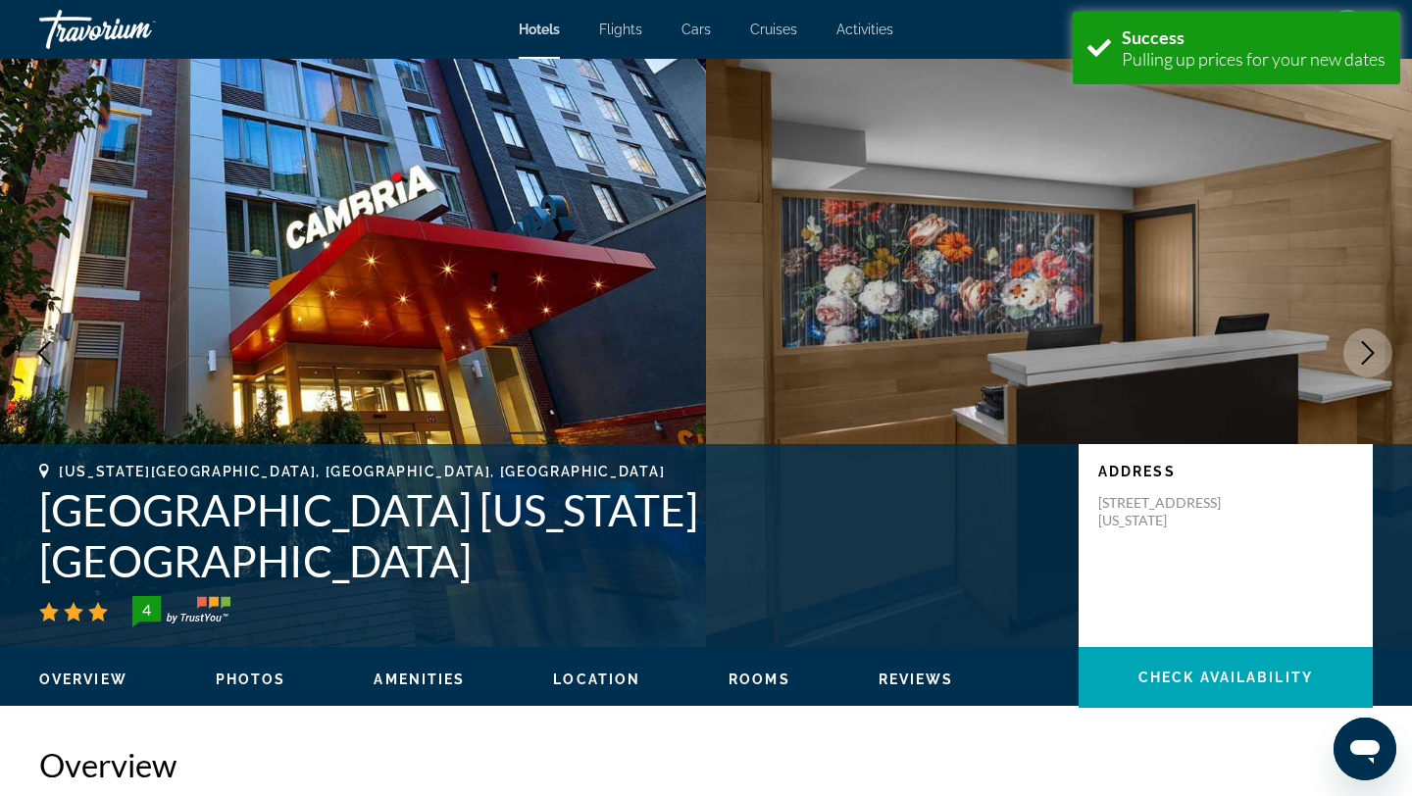
click at [1379, 360] on icon "Next image" at bounding box center [1369, 353] width 24 height 24
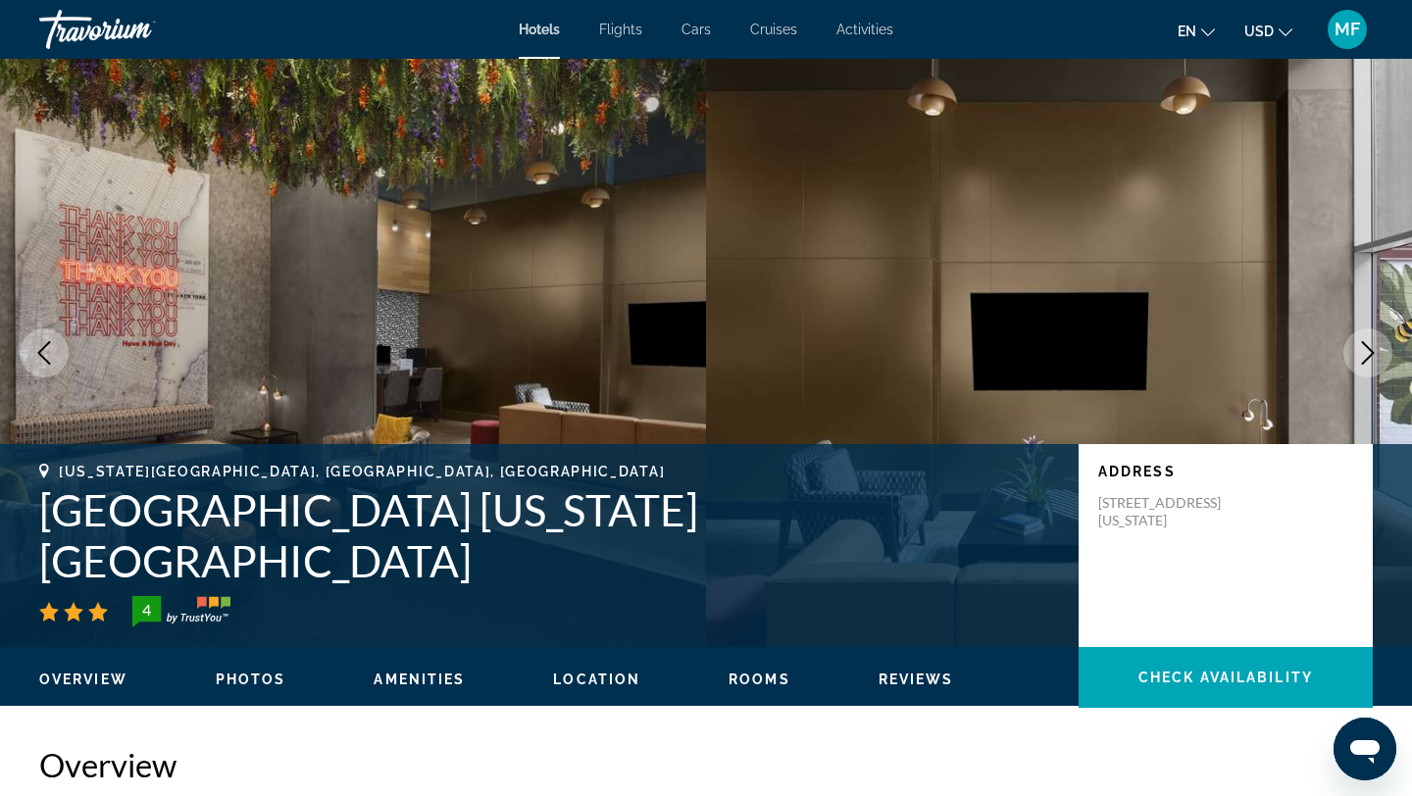
click at [1379, 360] on icon "Next image" at bounding box center [1369, 353] width 24 height 24
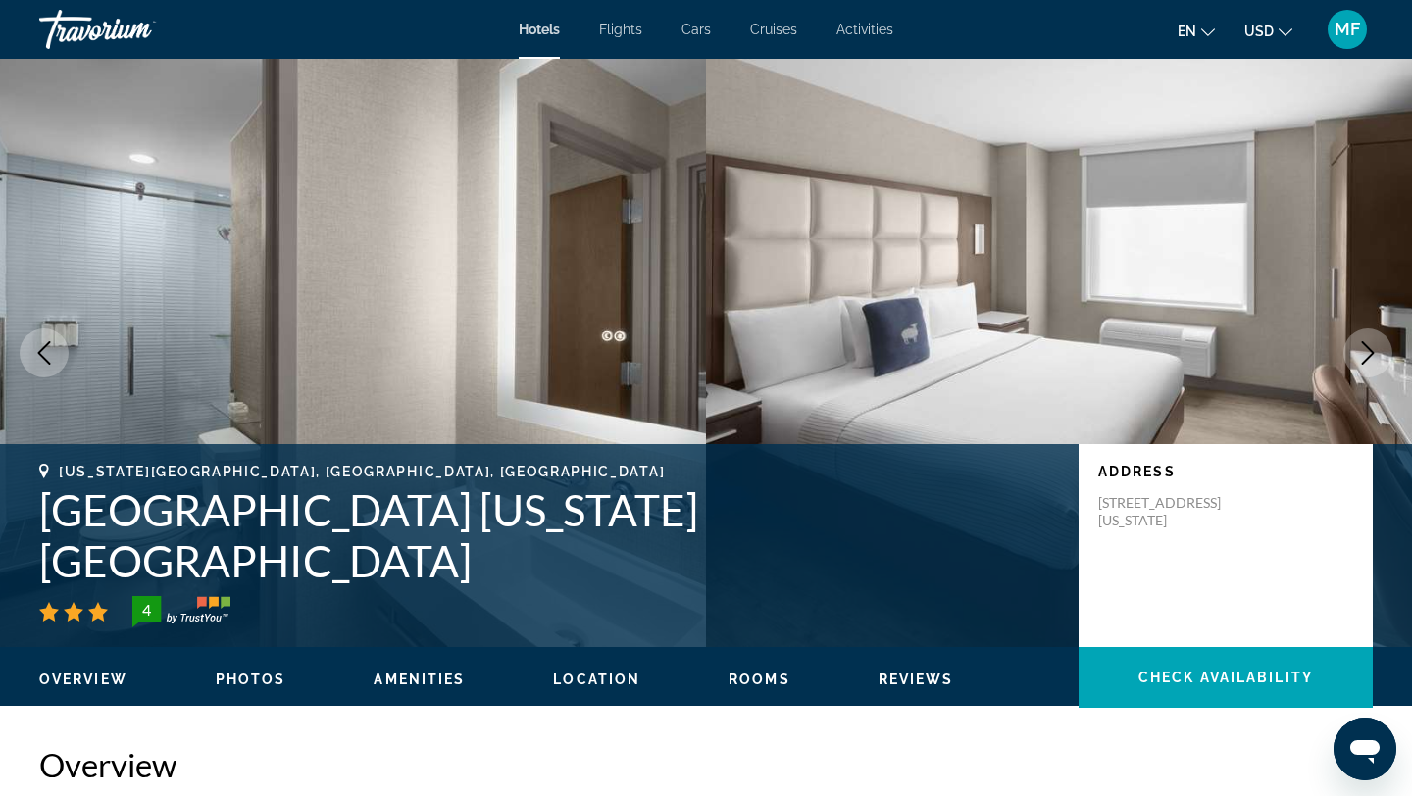
click at [1379, 360] on icon "Next image" at bounding box center [1369, 353] width 24 height 24
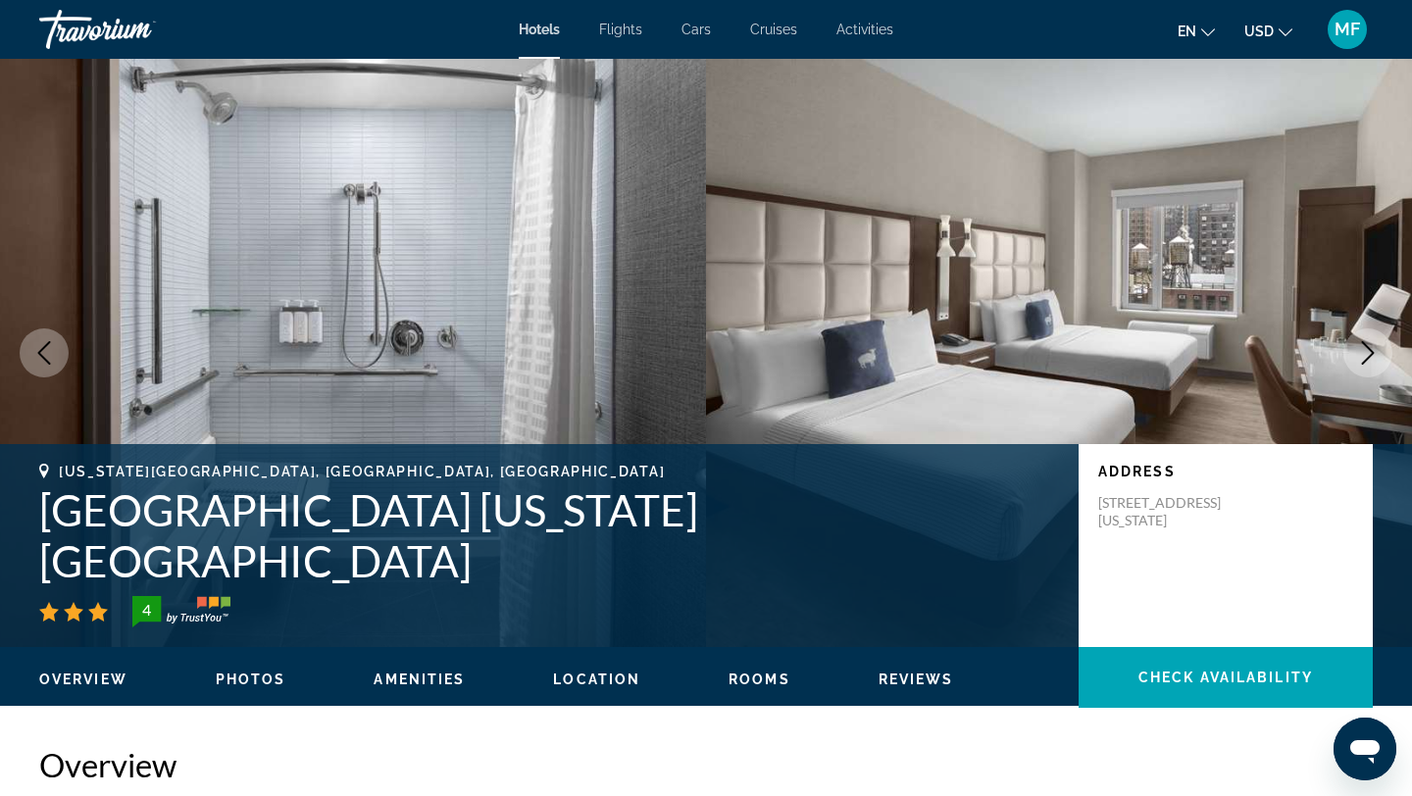
click at [1379, 360] on icon "Next image" at bounding box center [1369, 353] width 24 height 24
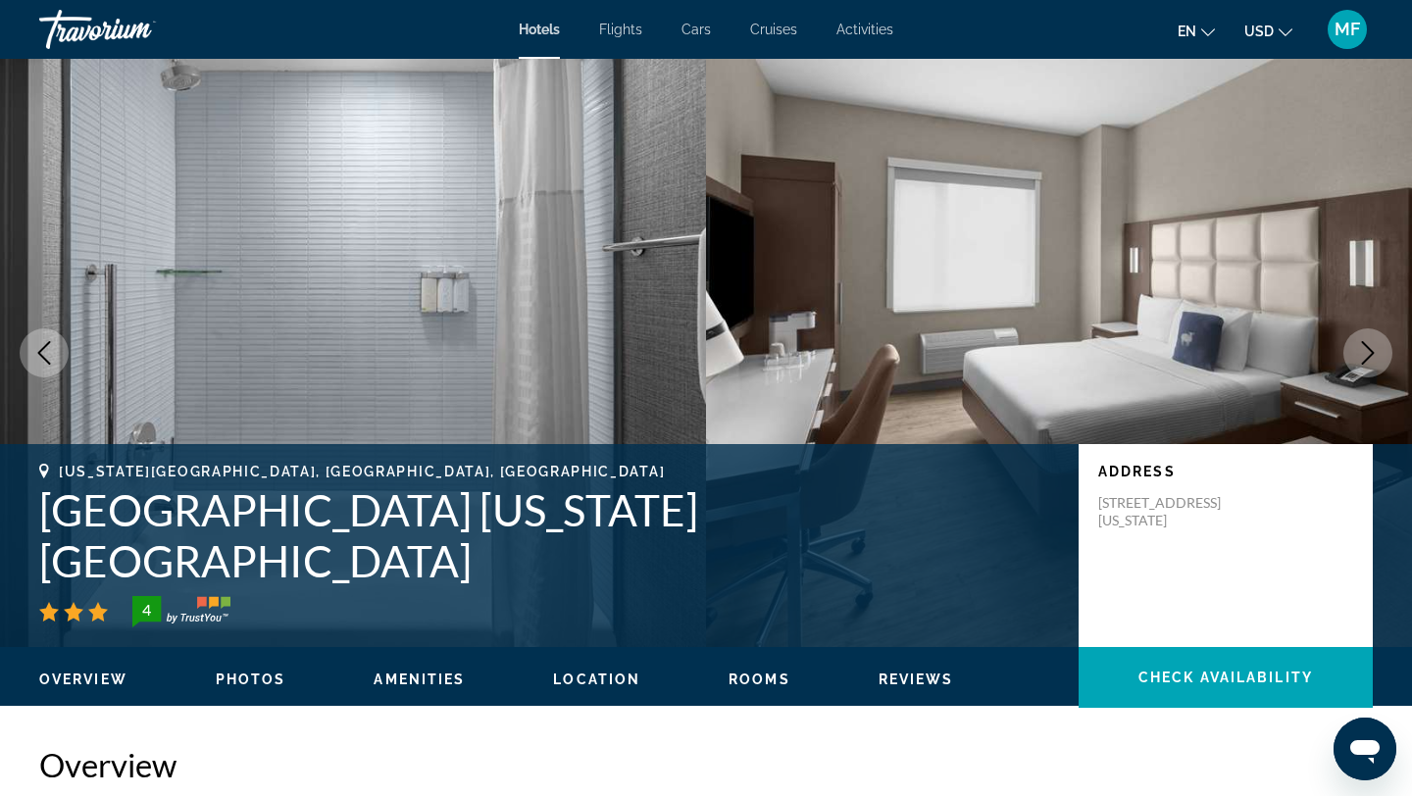
click at [1379, 360] on icon "Next image" at bounding box center [1369, 353] width 24 height 24
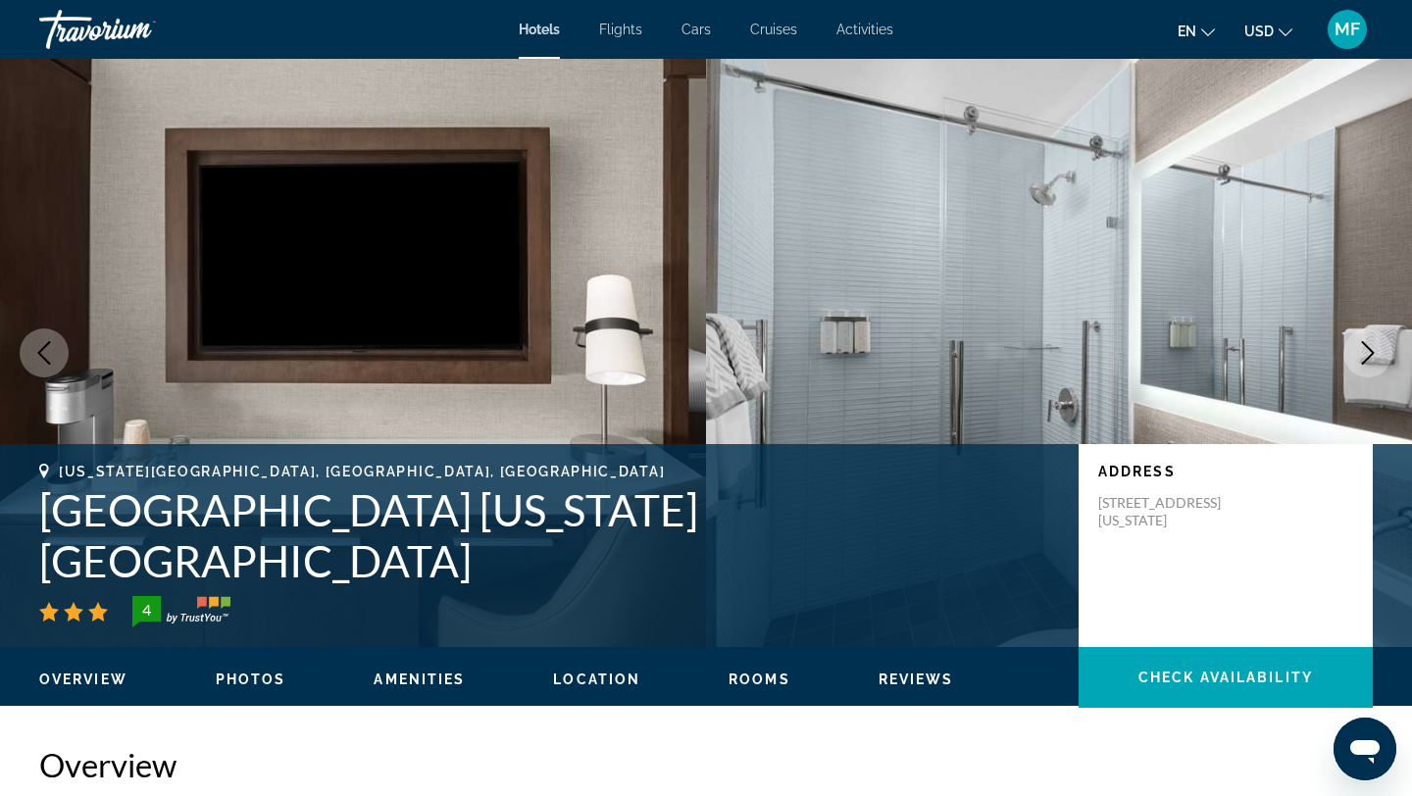
click at [1379, 360] on icon "Next image" at bounding box center [1369, 353] width 24 height 24
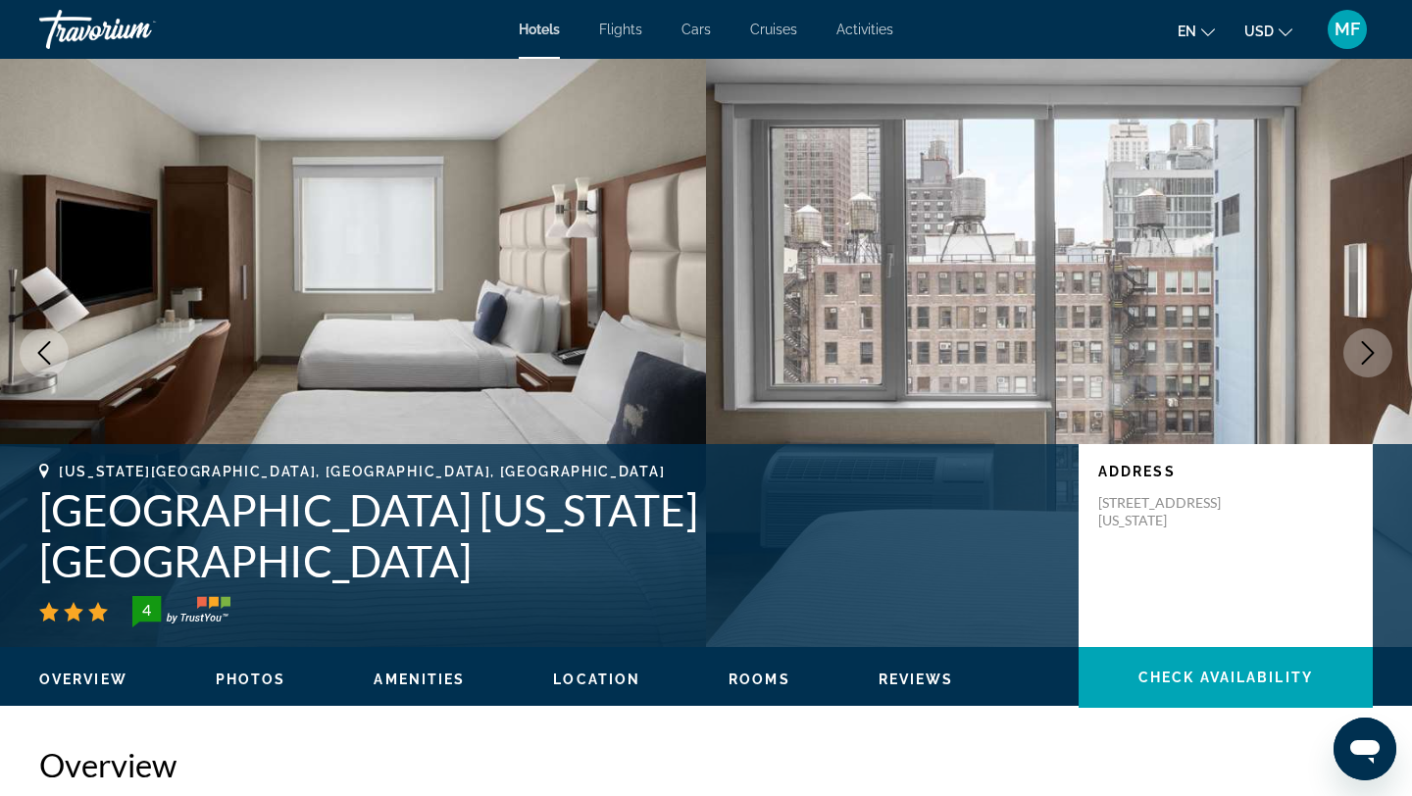
click at [1379, 360] on icon "Next image" at bounding box center [1369, 353] width 24 height 24
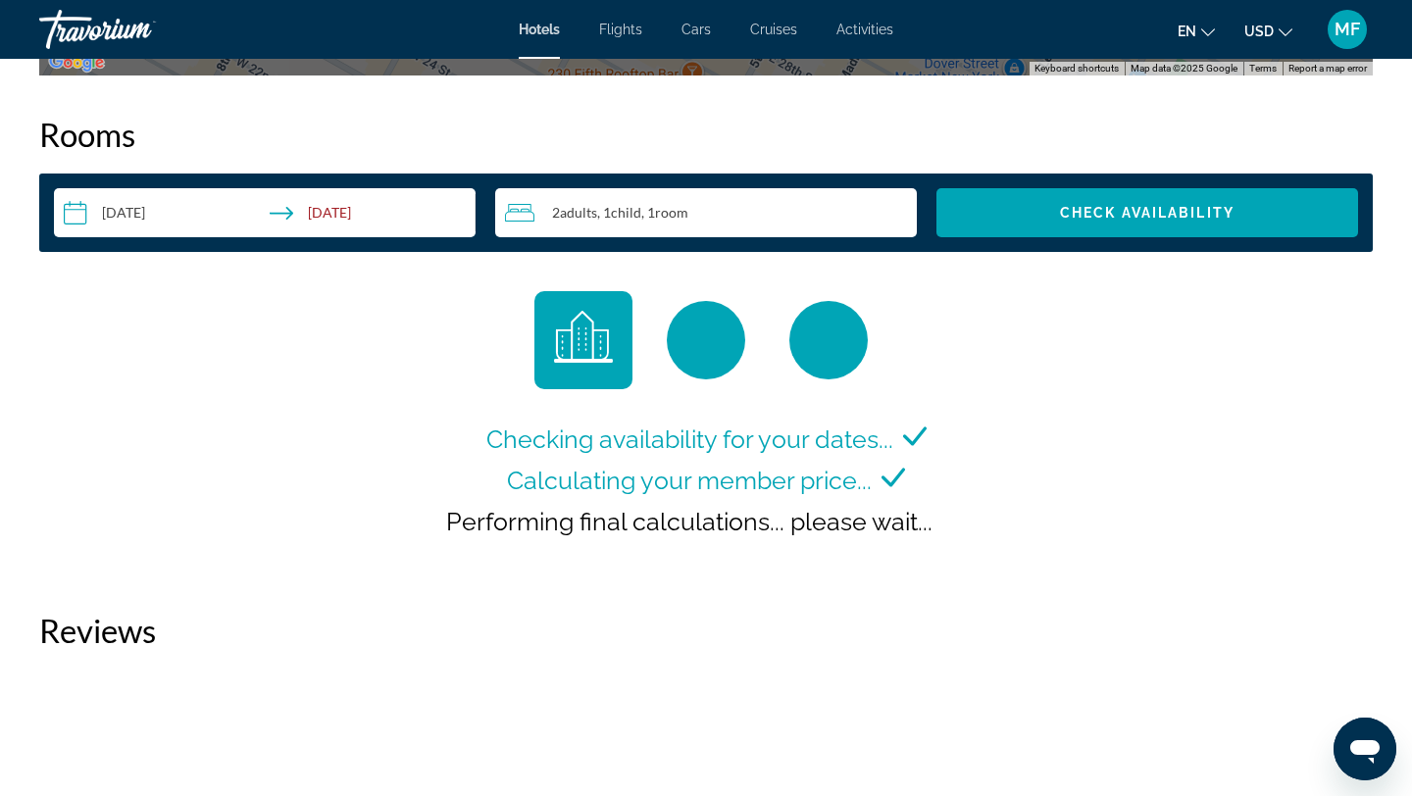
scroll to position [2551, 0]
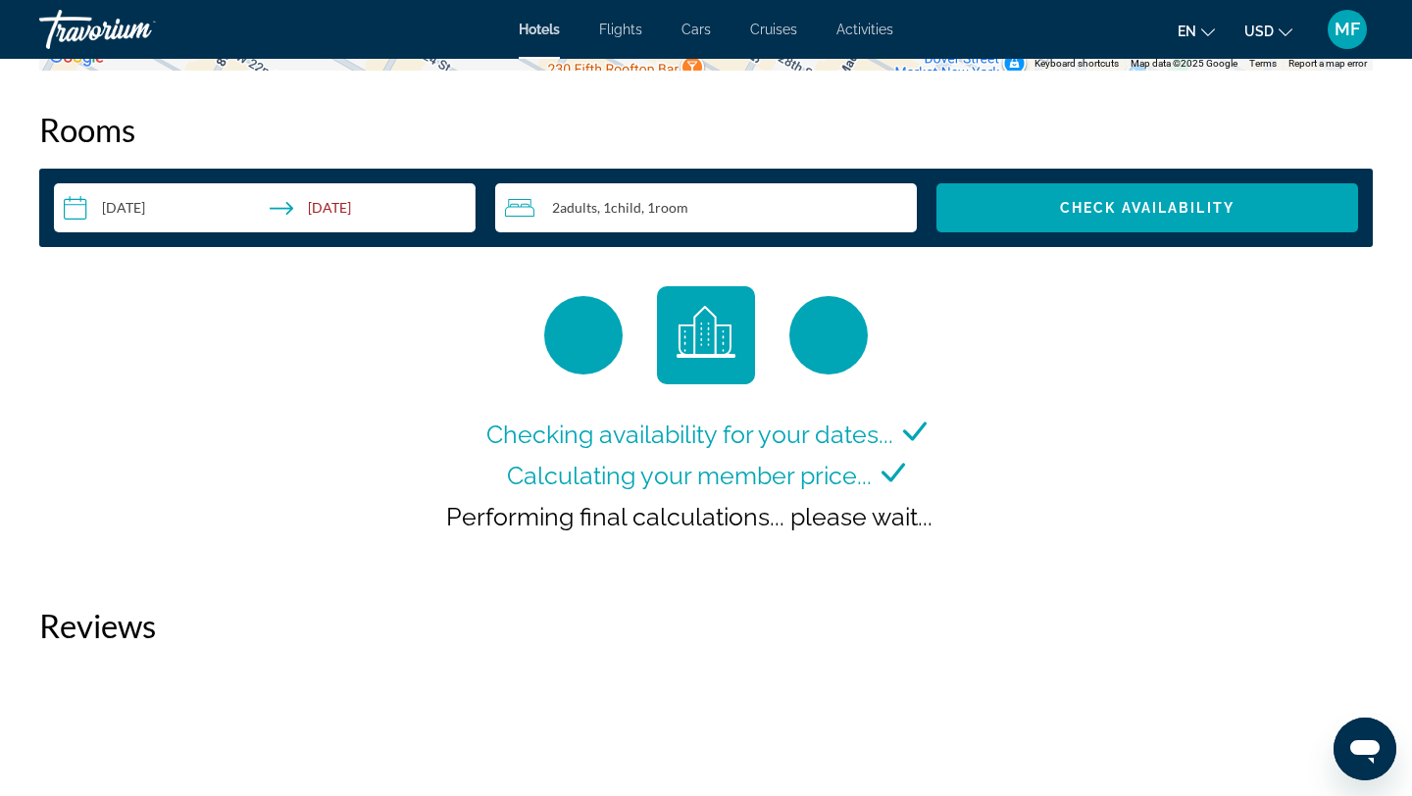
click at [380, 183] on input "**********" at bounding box center [269, 210] width 430 height 55
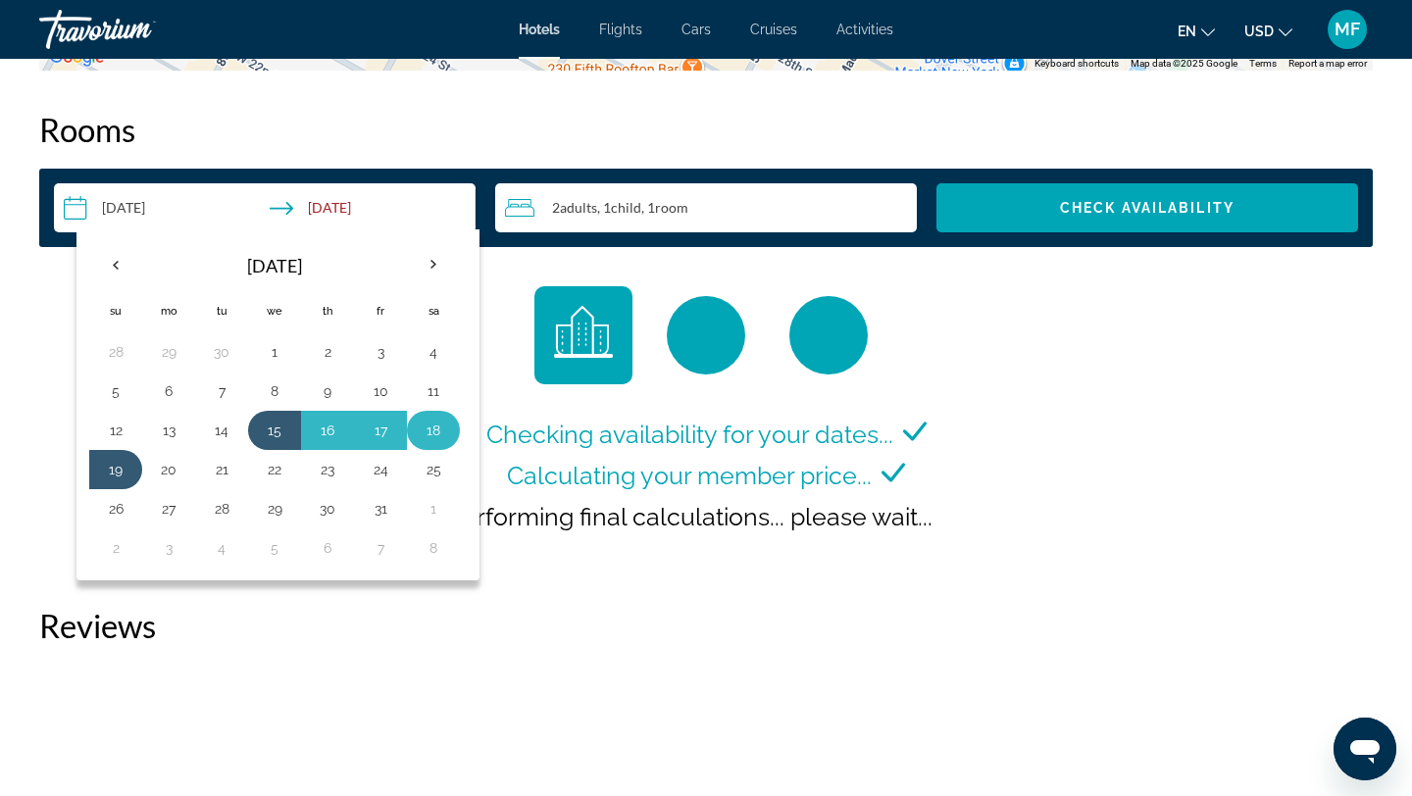
click at [449, 411] on td "18" at bounding box center [433, 430] width 53 height 39
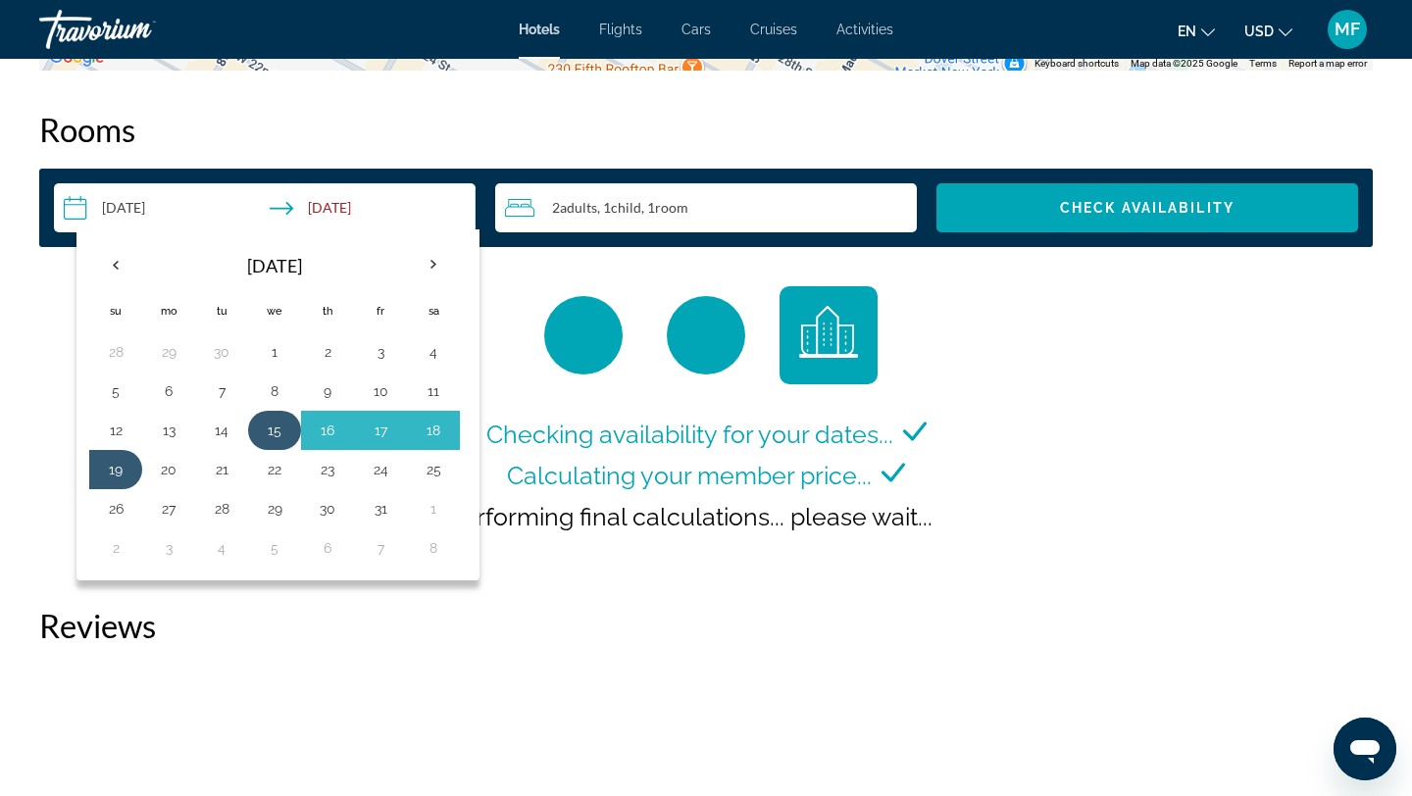
click at [280, 417] on button "15" at bounding box center [274, 430] width 31 height 27
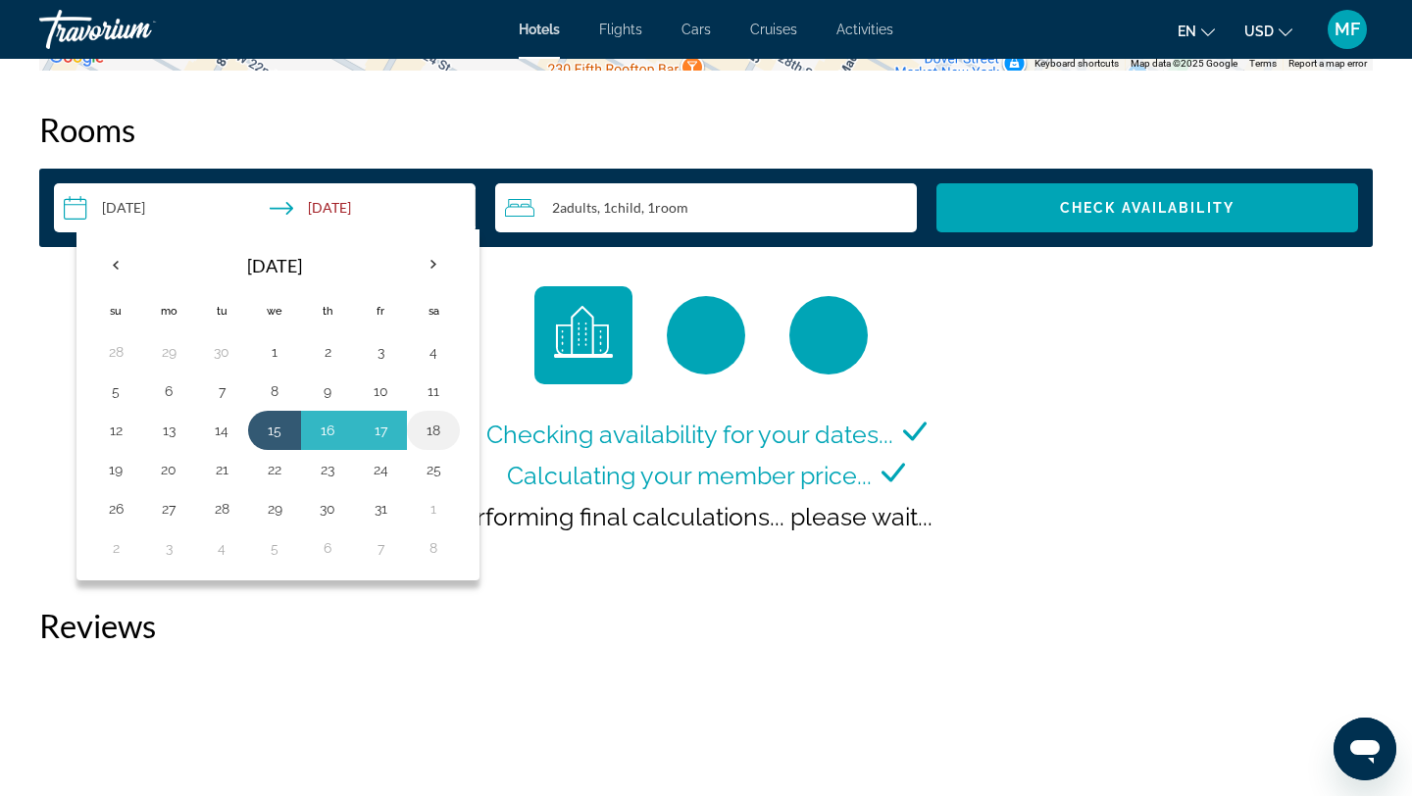
click at [436, 417] on button "18" at bounding box center [433, 430] width 31 height 27
type input "**********"
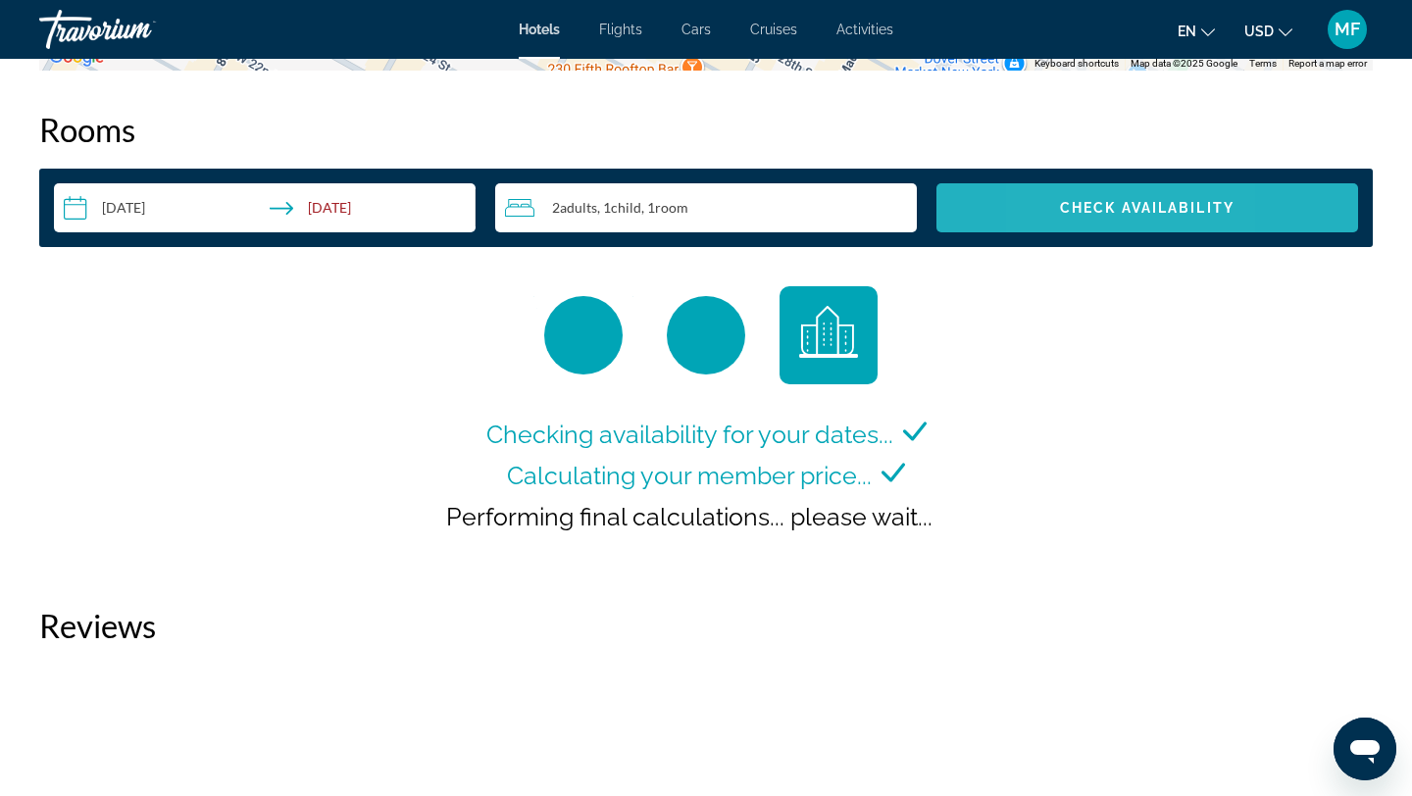
click at [1060, 200] on span "Check Availability" at bounding box center [1147, 208] width 175 height 16
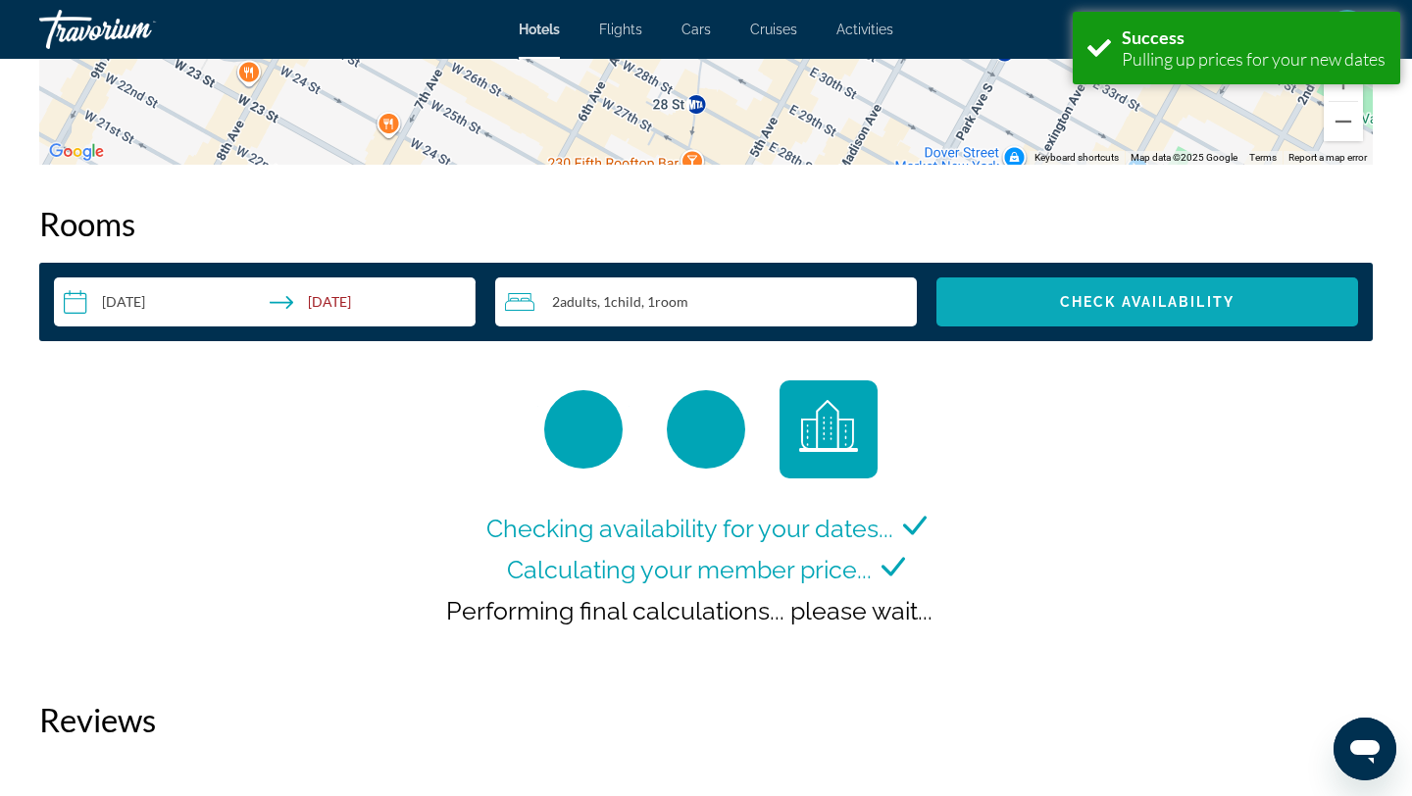
scroll to position [2512, 0]
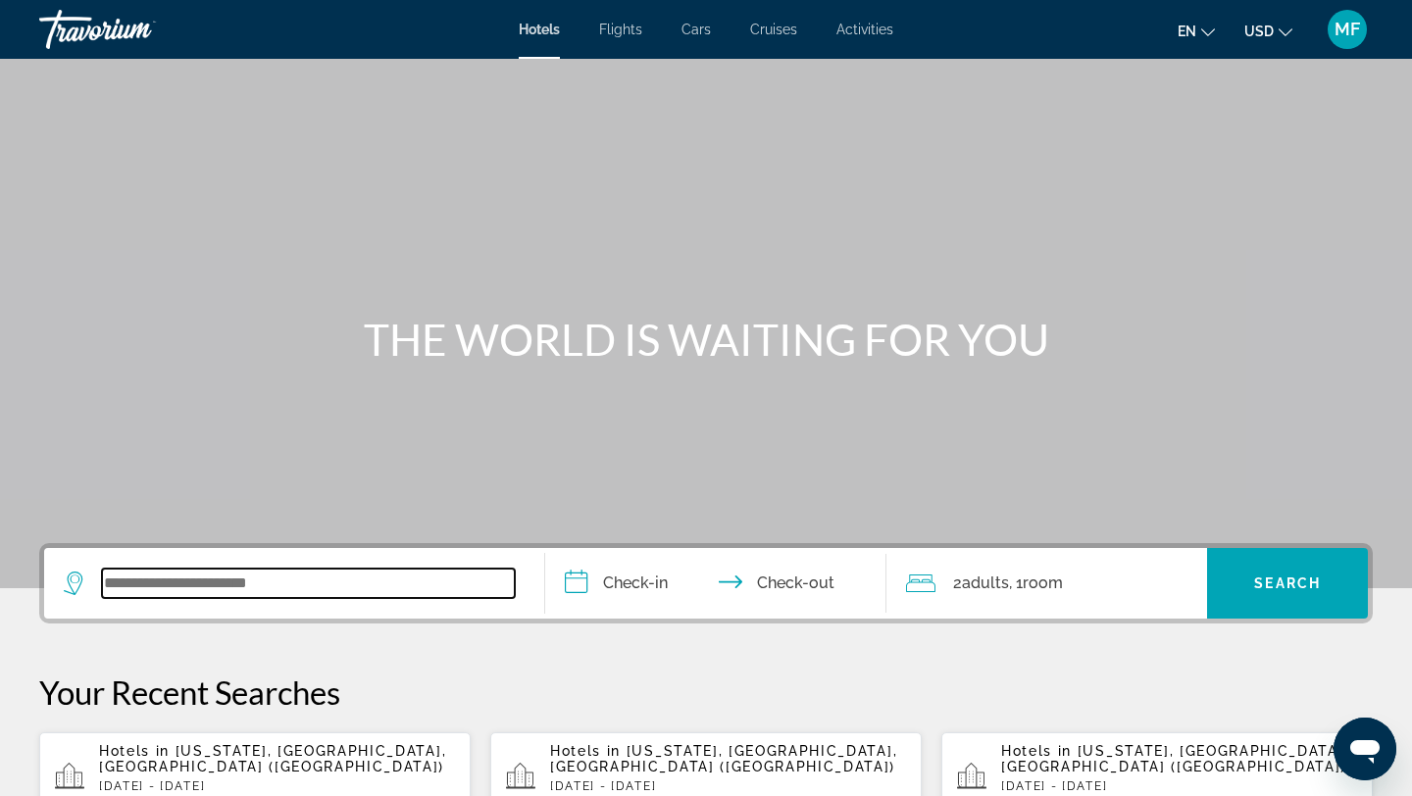
click at [282, 591] on input "Search widget" at bounding box center [308, 583] width 413 height 29
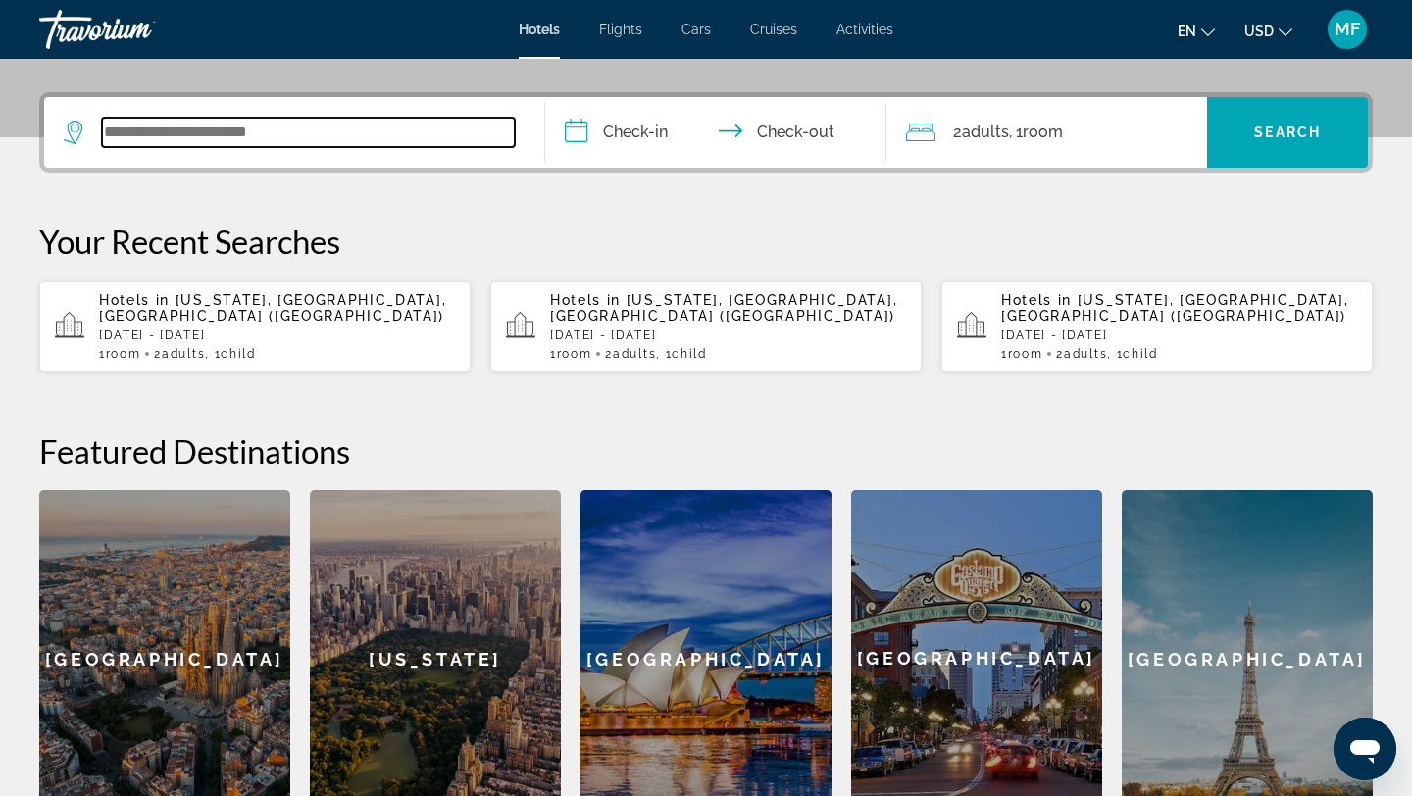
scroll to position [480, 0]
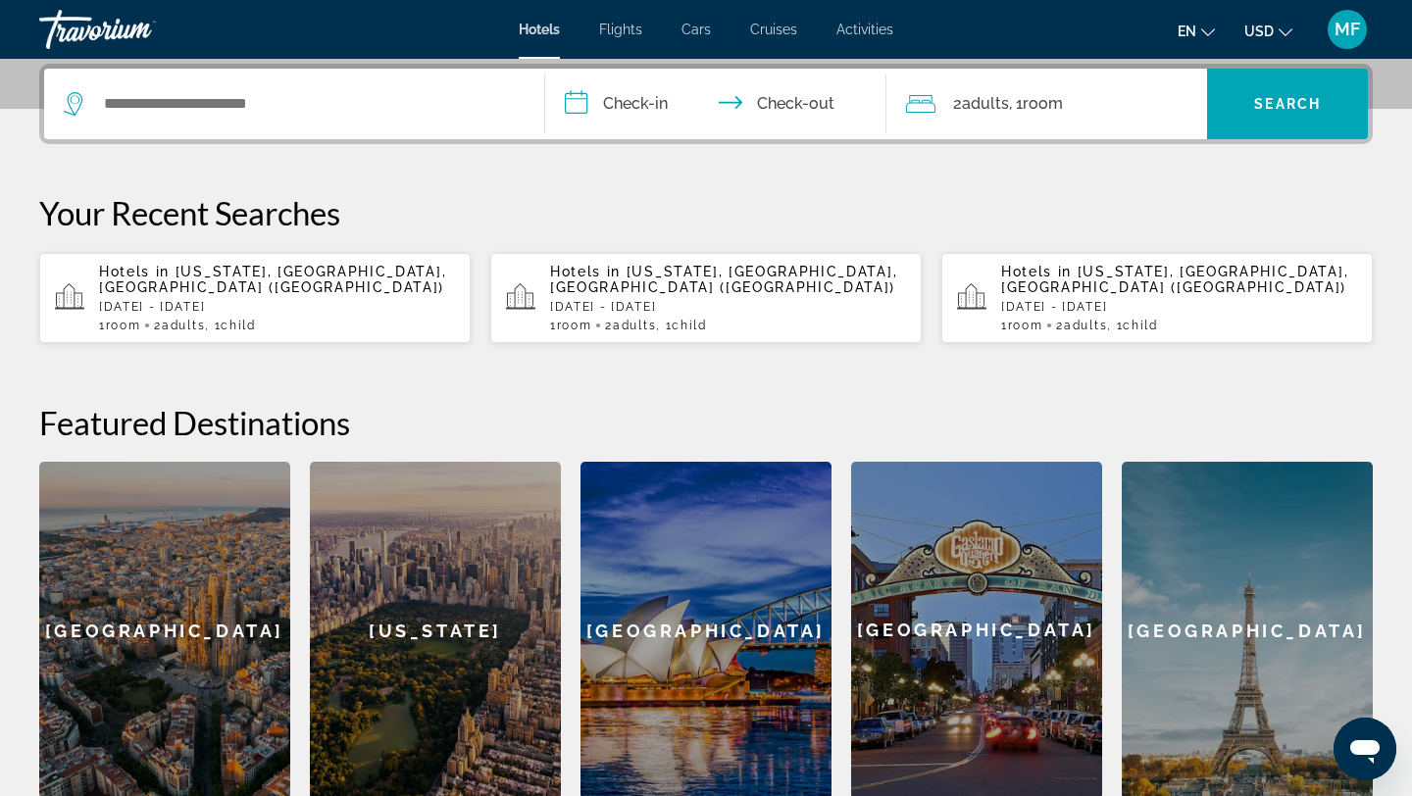
click at [282, 591] on div "[GEOGRAPHIC_DATA]" at bounding box center [164, 630] width 251 height 337
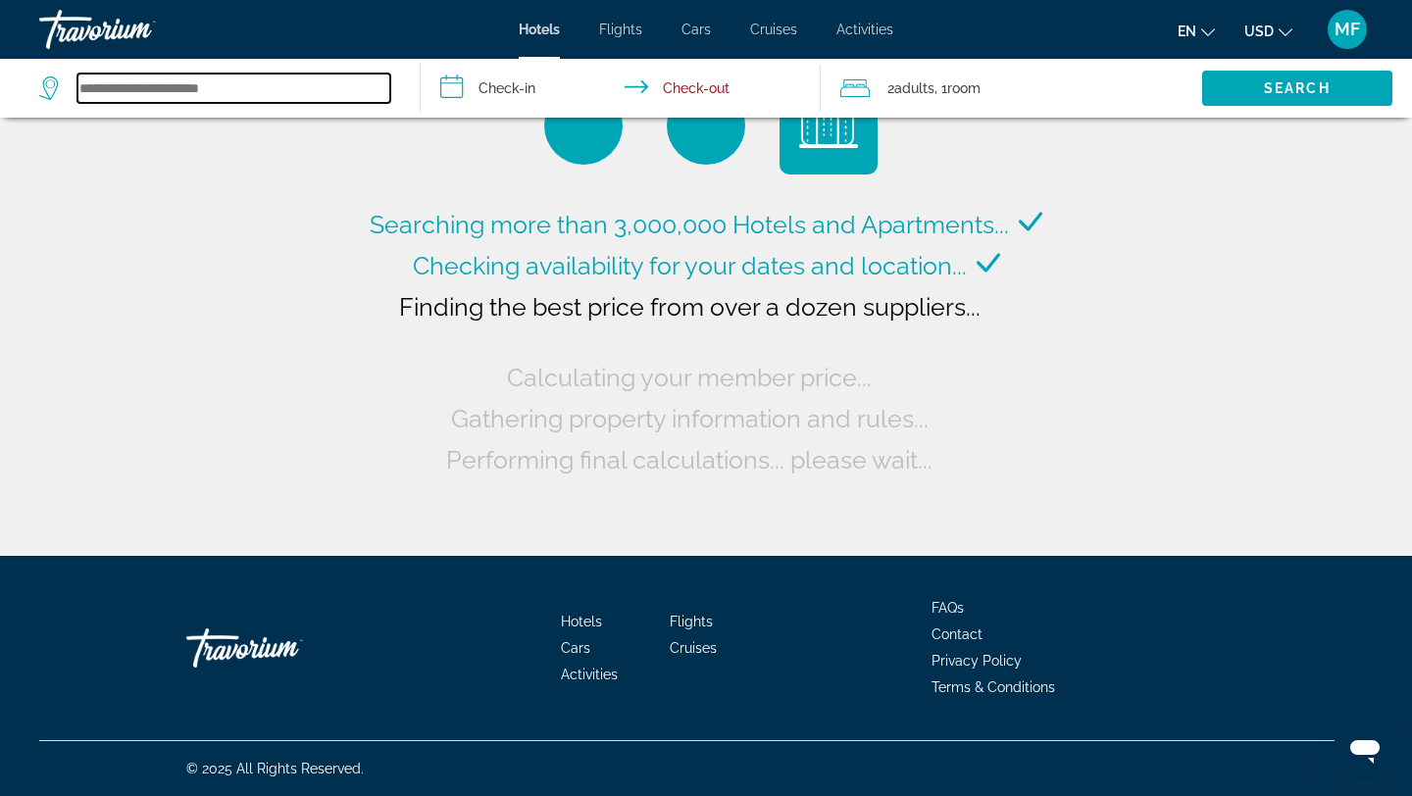
click at [316, 80] on input "Search widget" at bounding box center [233, 88] width 313 height 29
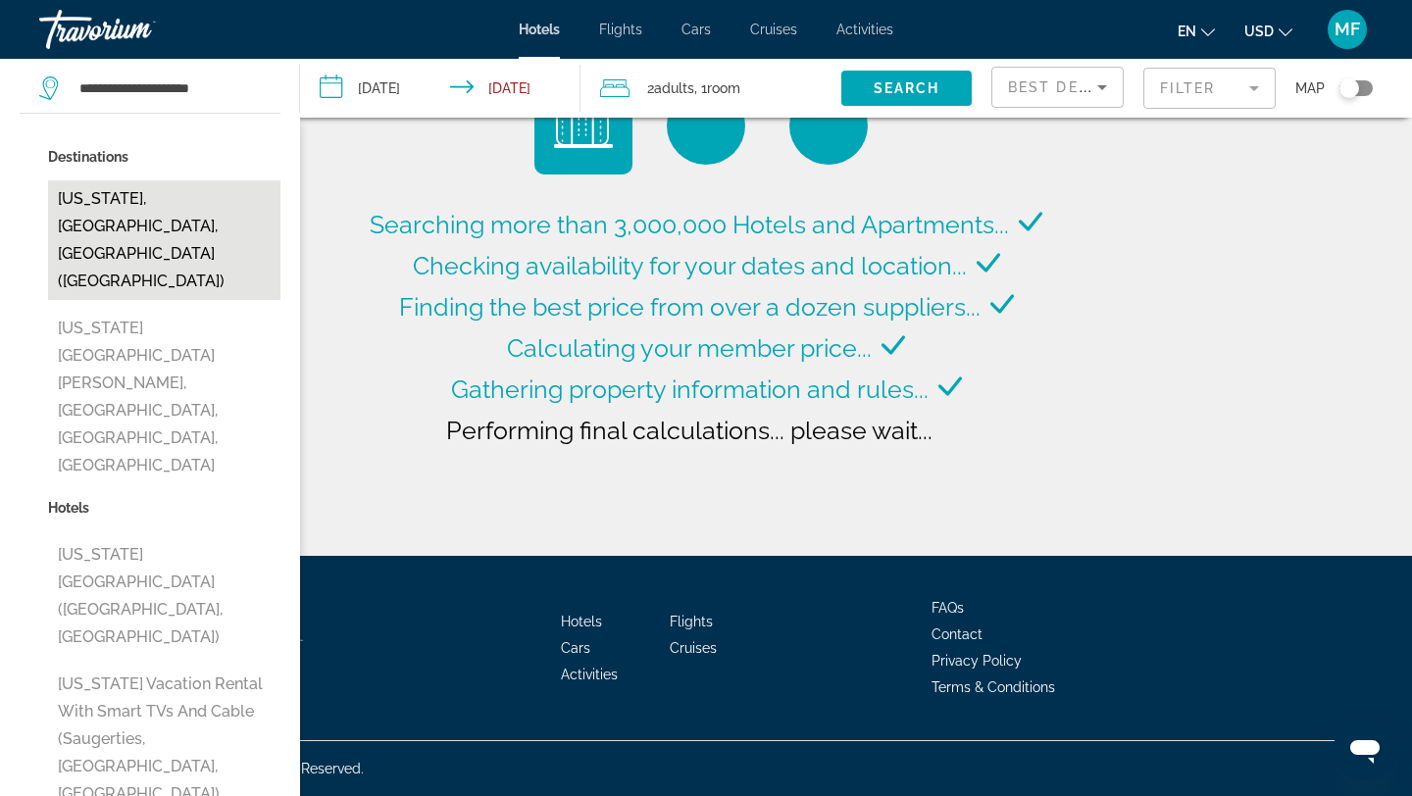
click at [137, 191] on button "[US_STATE], [GEOGRAPHIC_DATA], [GEOGRAPHIC_DATA] ([GEOGRAPHIC_DATA])" at bounding box center [164, 240] width 232 height 120
type input "**********"
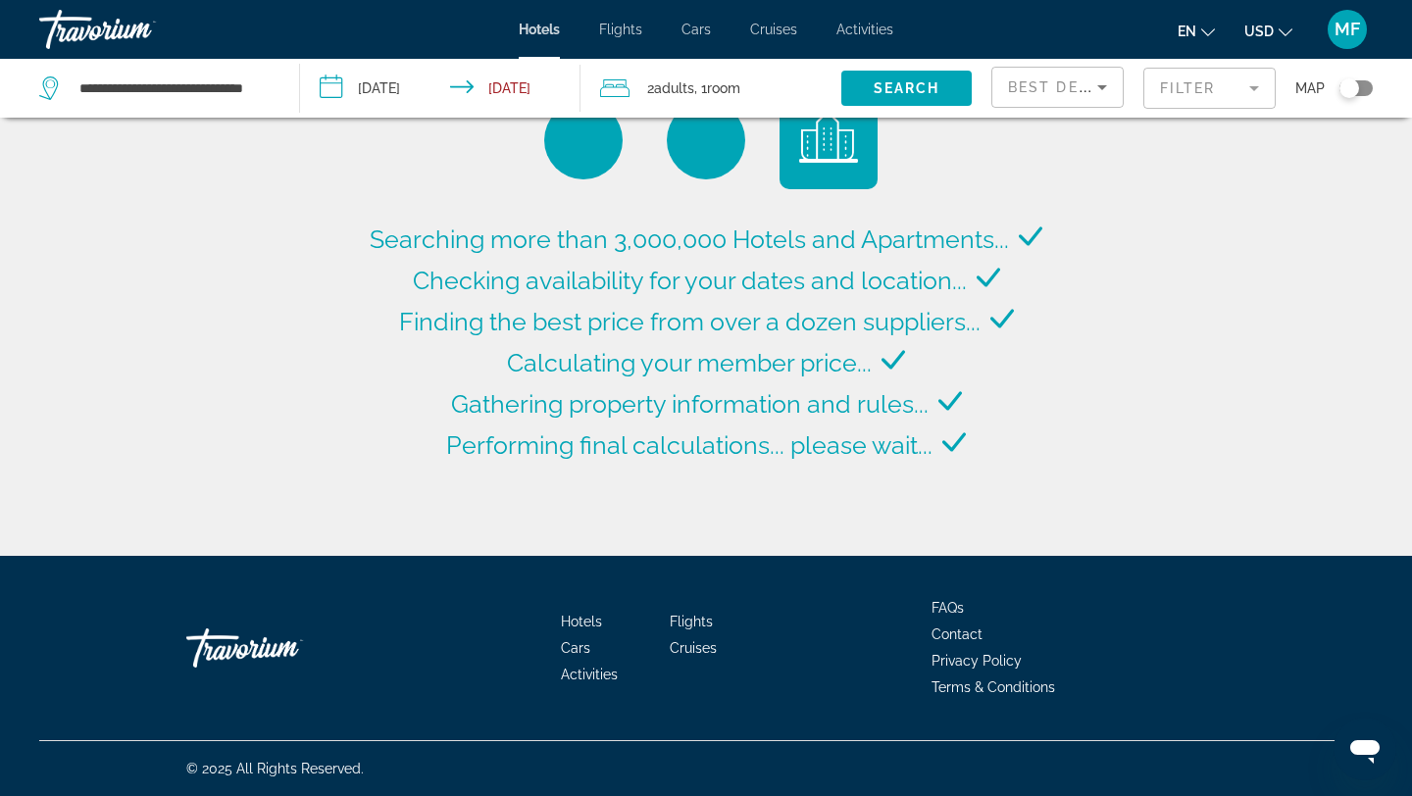
click at [415, 89] on input "**********" at bounding box center [444, 91] width 288 height 65
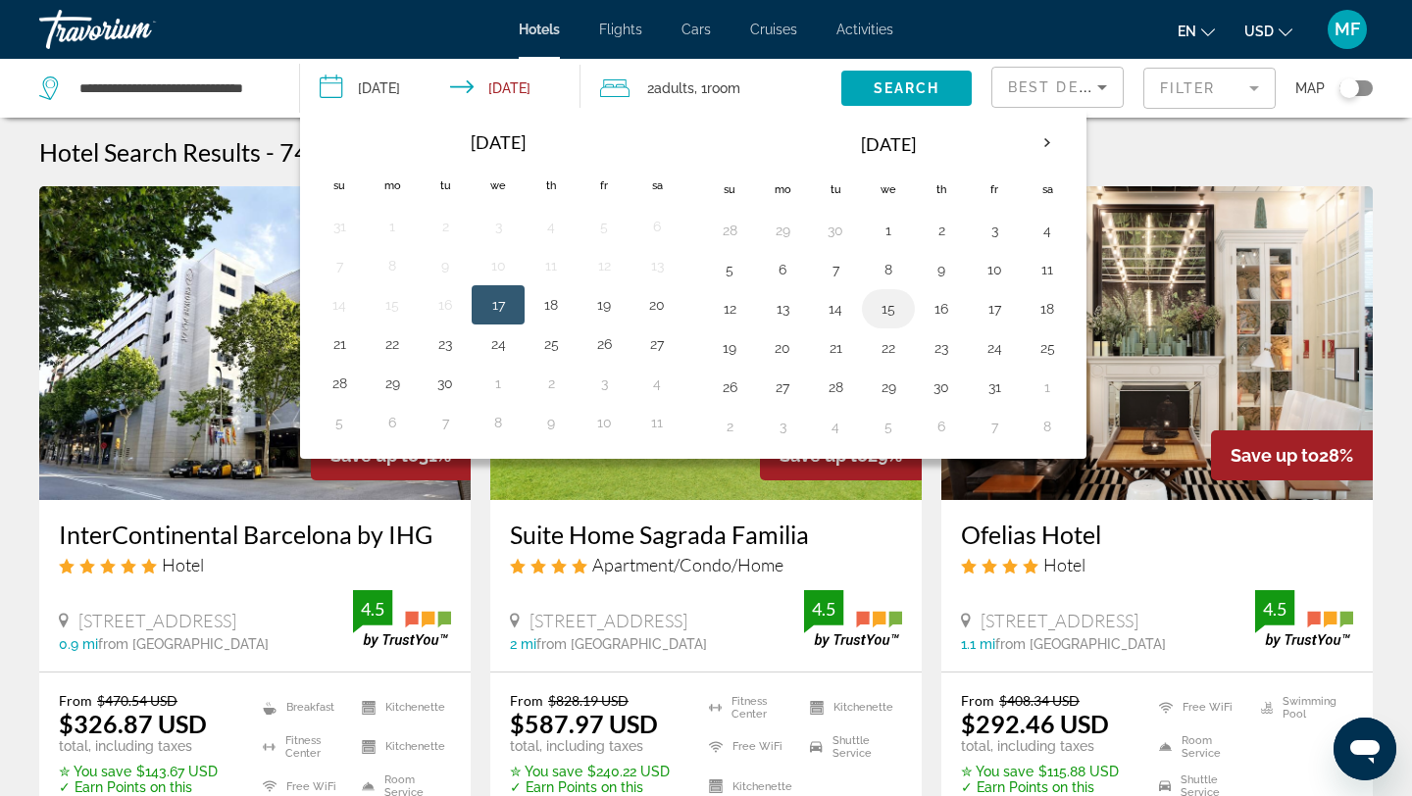
click at [897, 305] on button "15" at bounding box center [888, 308] width 31 height 27
click at [1052, 305] on button "18" at bounding box center [1047, 308] width 31 height 27
type input "**********"
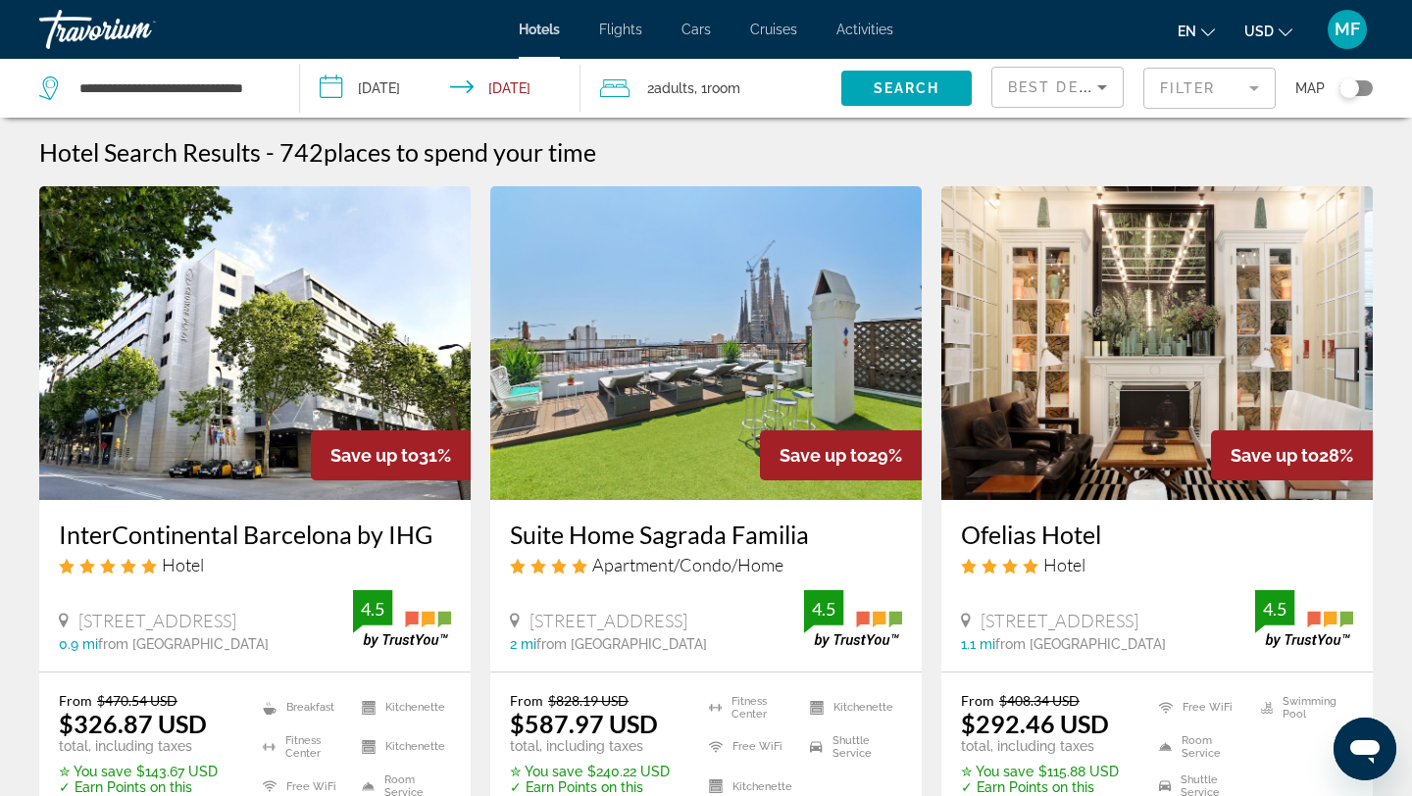
click at [741, 96] on span ", 1 Room rooms" at bounding box center [717, 88] width 46 height 27
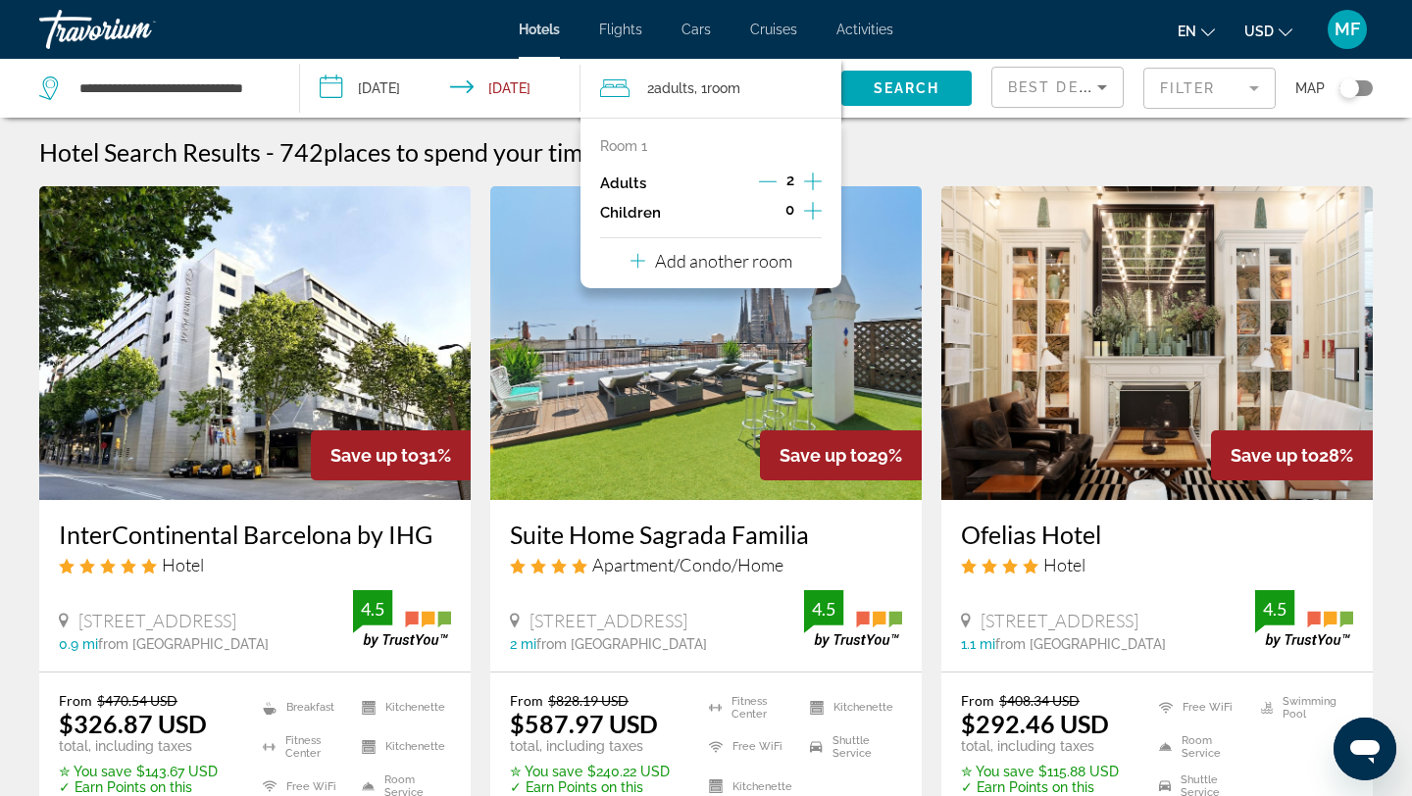
click at [810, 209] on icon "Increment children" at bounding box center [813, 211] width 18 height 24
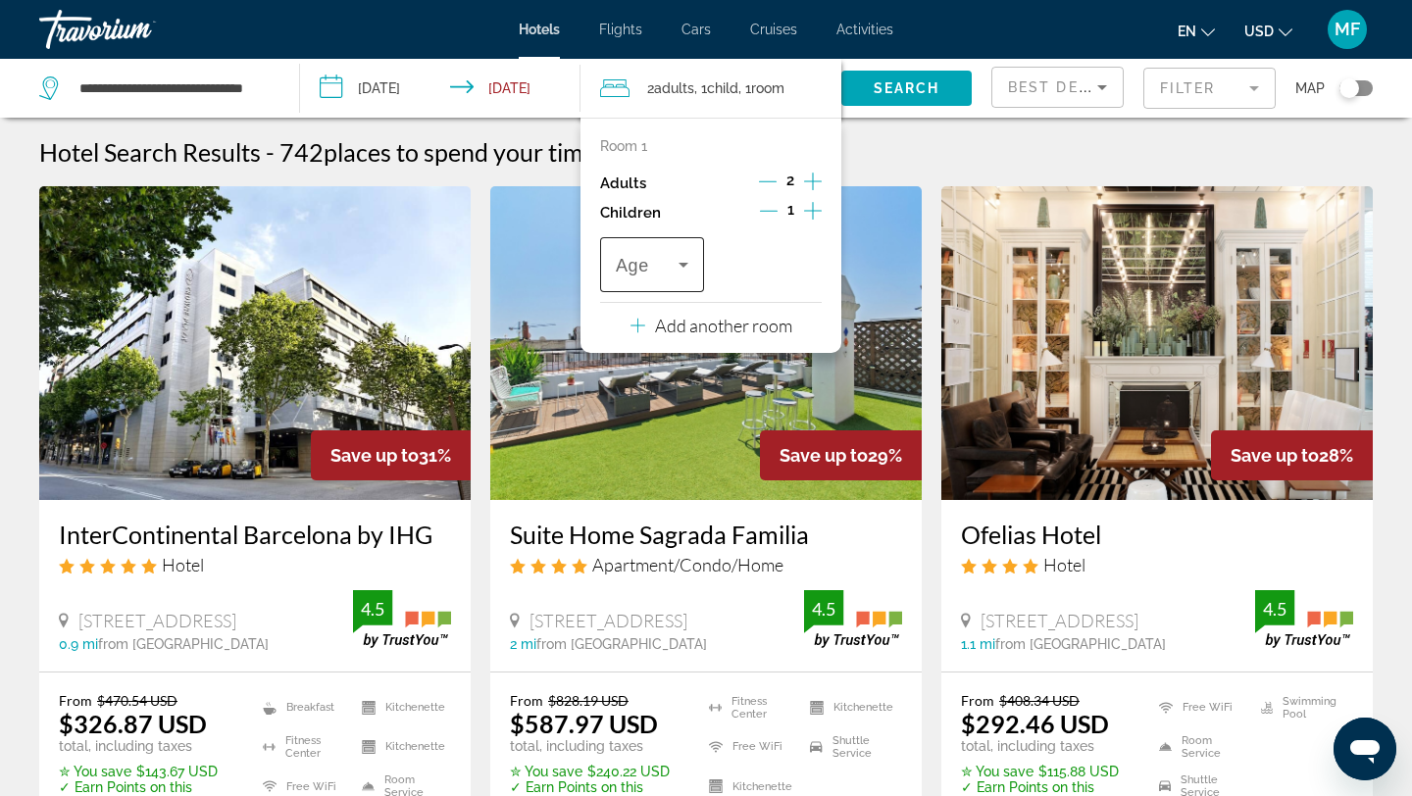
click at [683, 252] on div "Travelers: 2 adults, 1 child" at bounding box center [652, 264] width 73 height 55
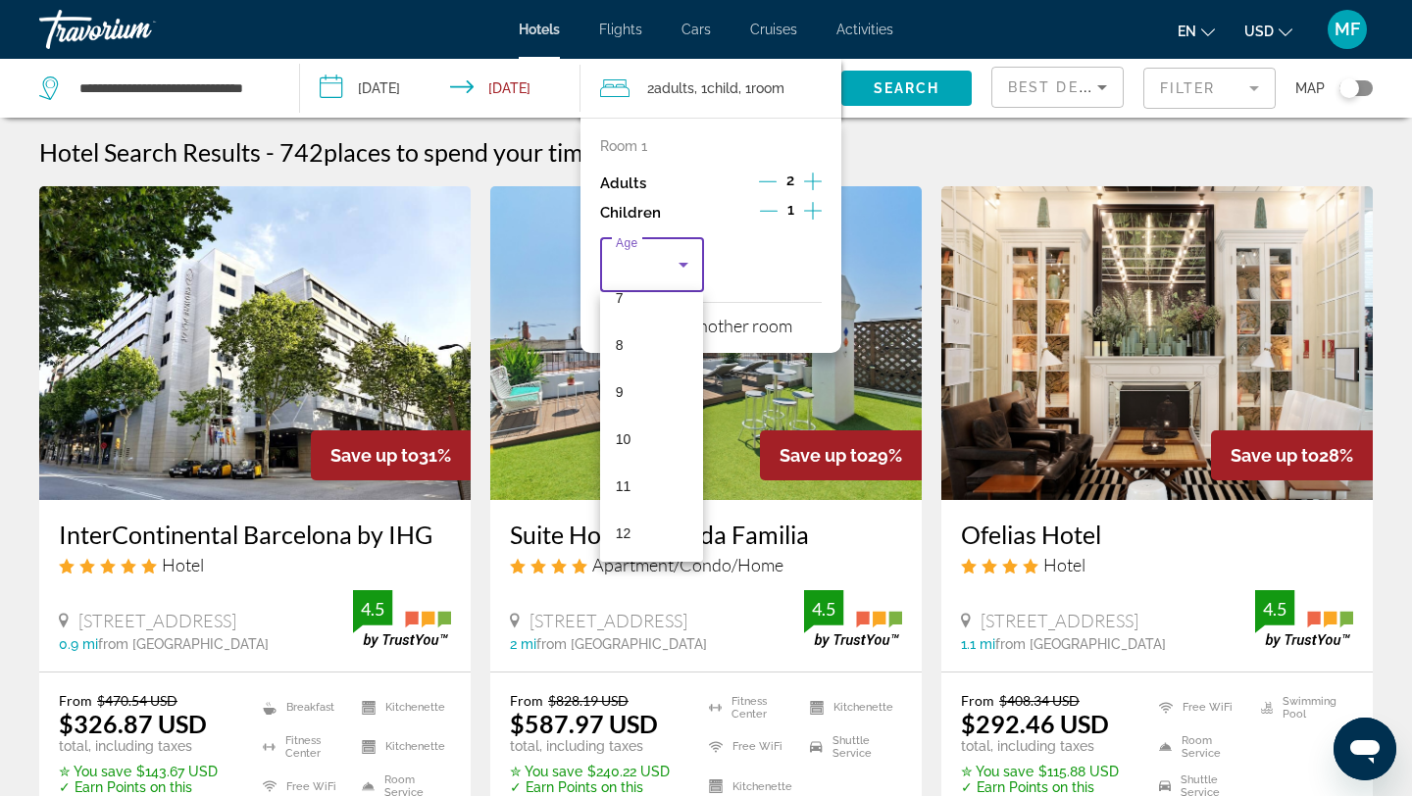
scroll to position [356, 0]
click at [643, 526] on mat-option "12" at bounding box center [651, 532] width 103 height 47
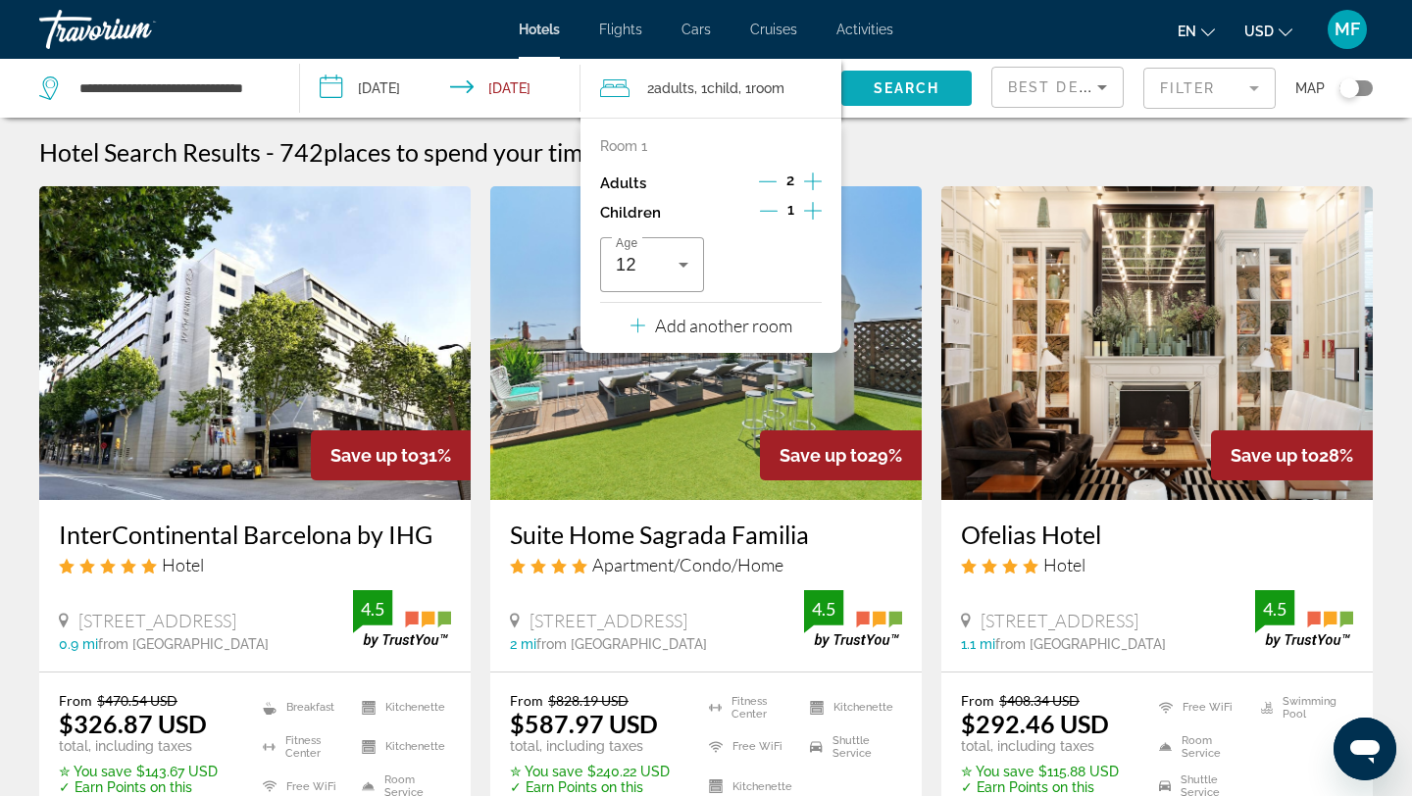
click at [917, 83] on span "Search" at bounding box center [907, 88] width 67 height 16
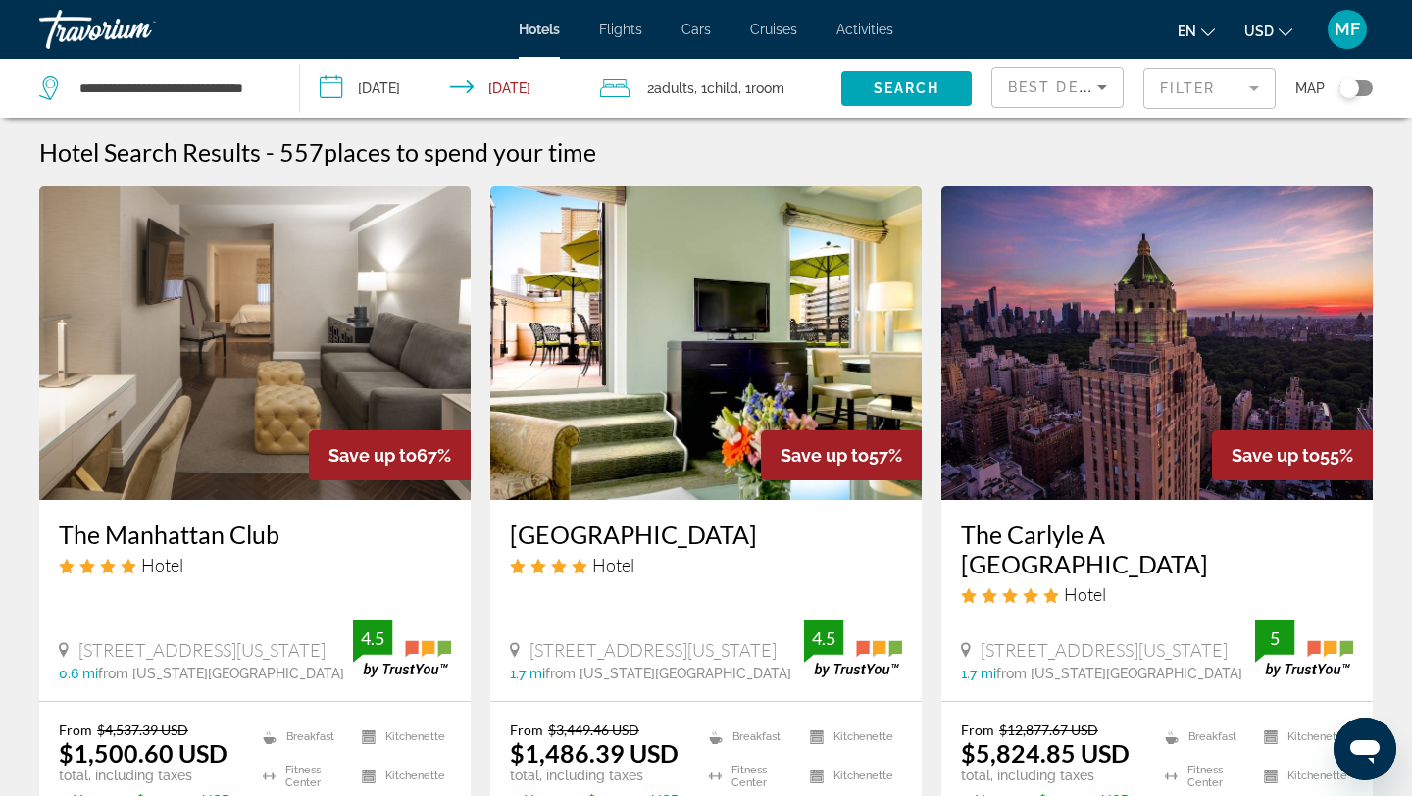
click at [1067, 71] on div "Best Deals" at bounding box center [1057, 95] width 99 height 55
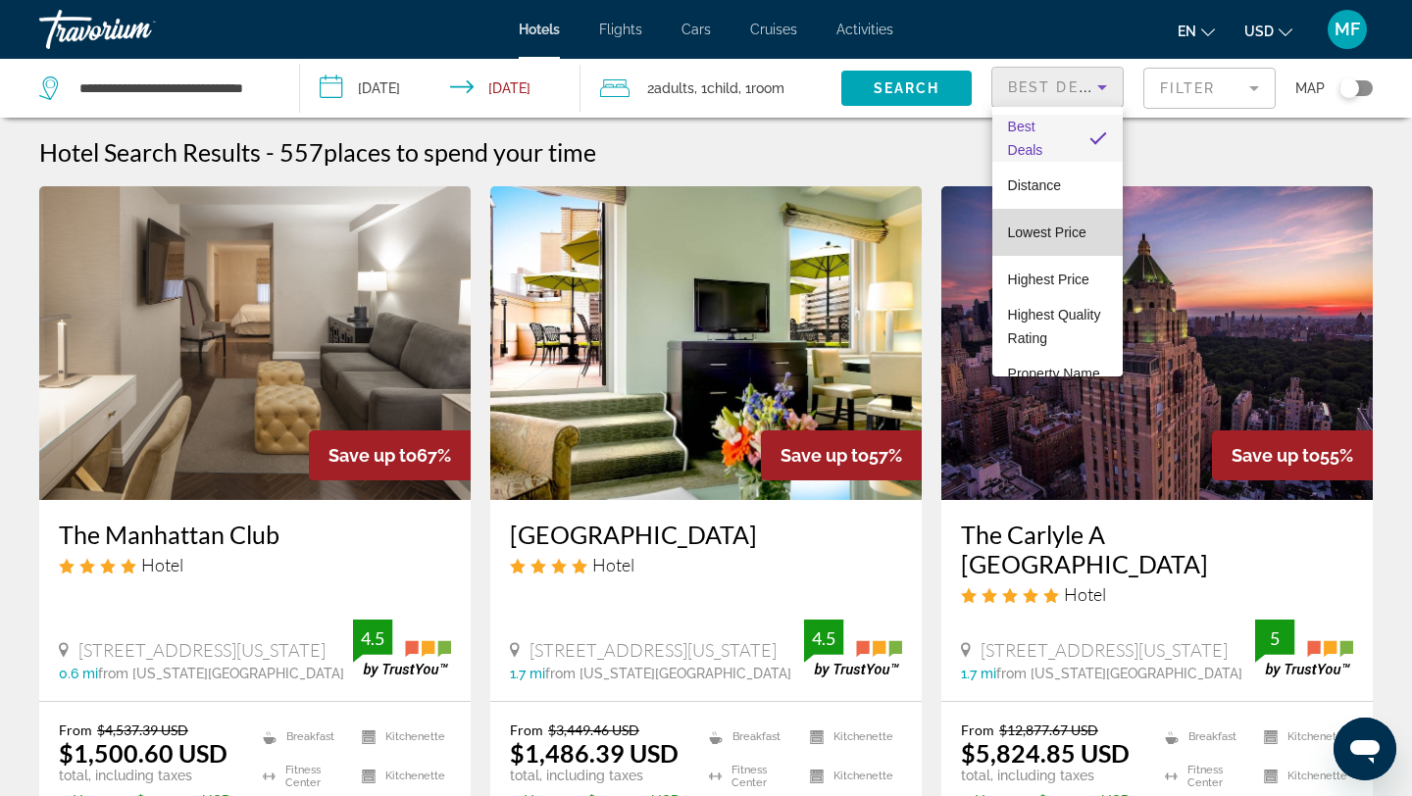
click at [1031, 236] on span "Lowest Price" at bounding box center [1047, 233] width 78 height 16
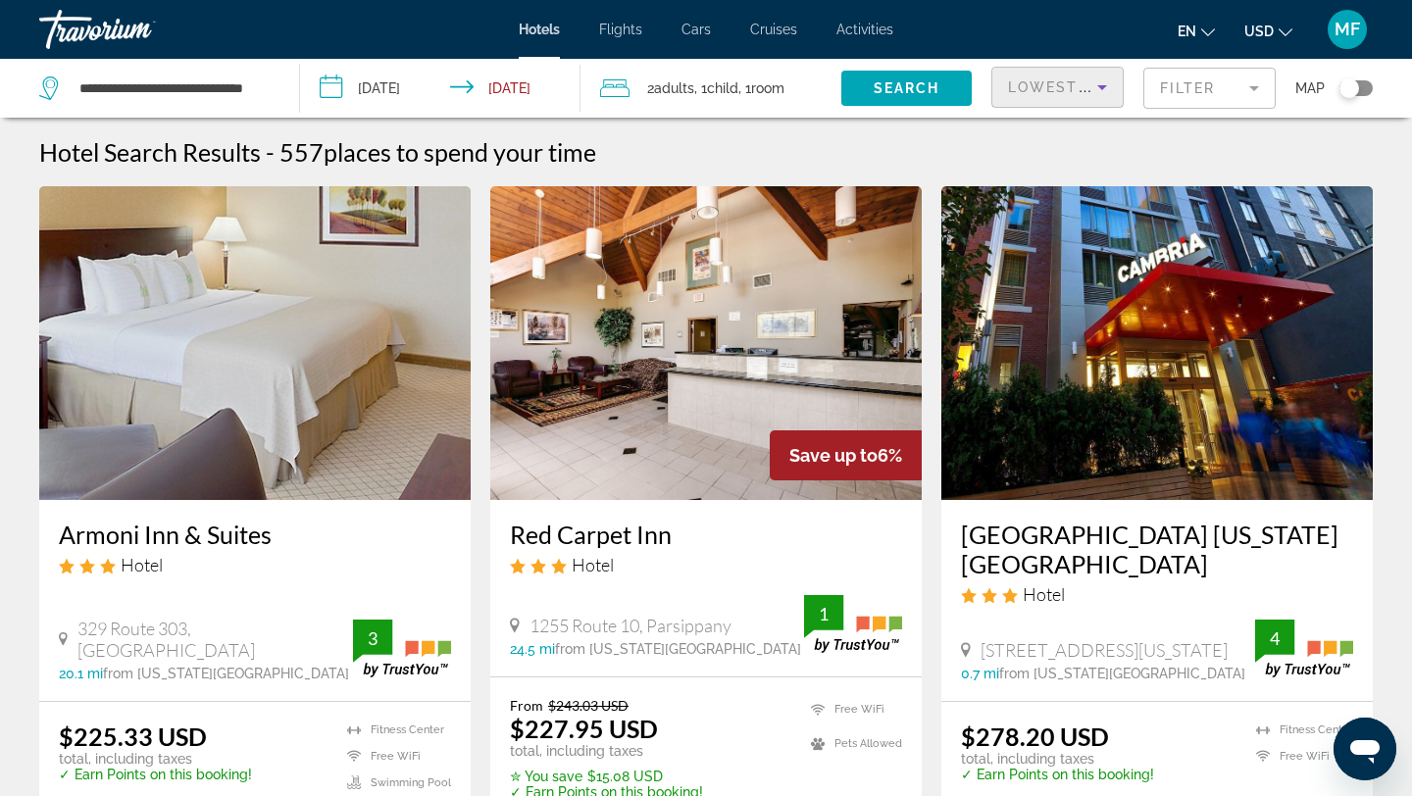
click at [1056, 528] on h3 "[GEOGRAPHIC_DATA] [US_STATE][GEOGRAPHIC_DATA]" at bounding box center [1157, 549] width 392 height 59
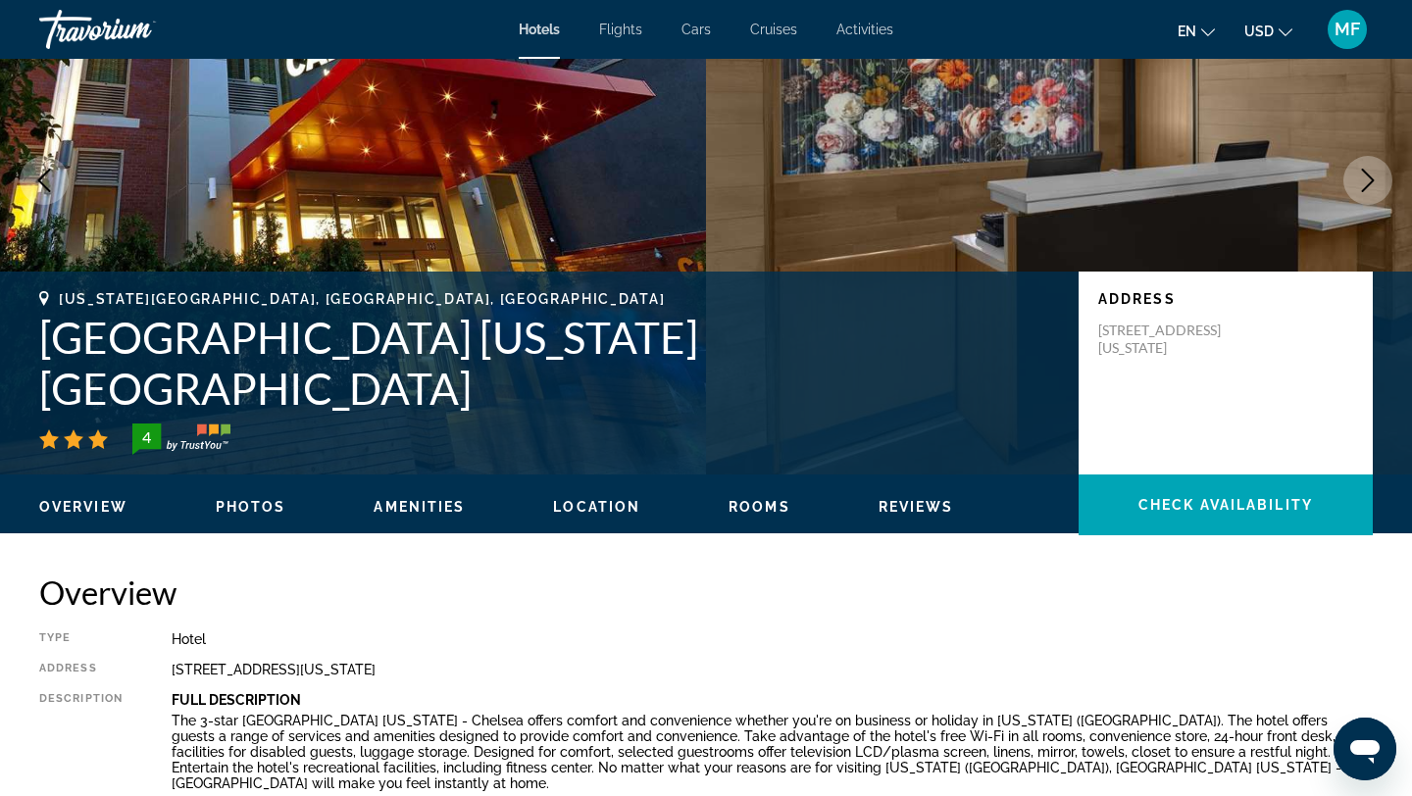
click at [780, 503] on span "Rooms" at bounding box center [760, 507] width 62 height 16
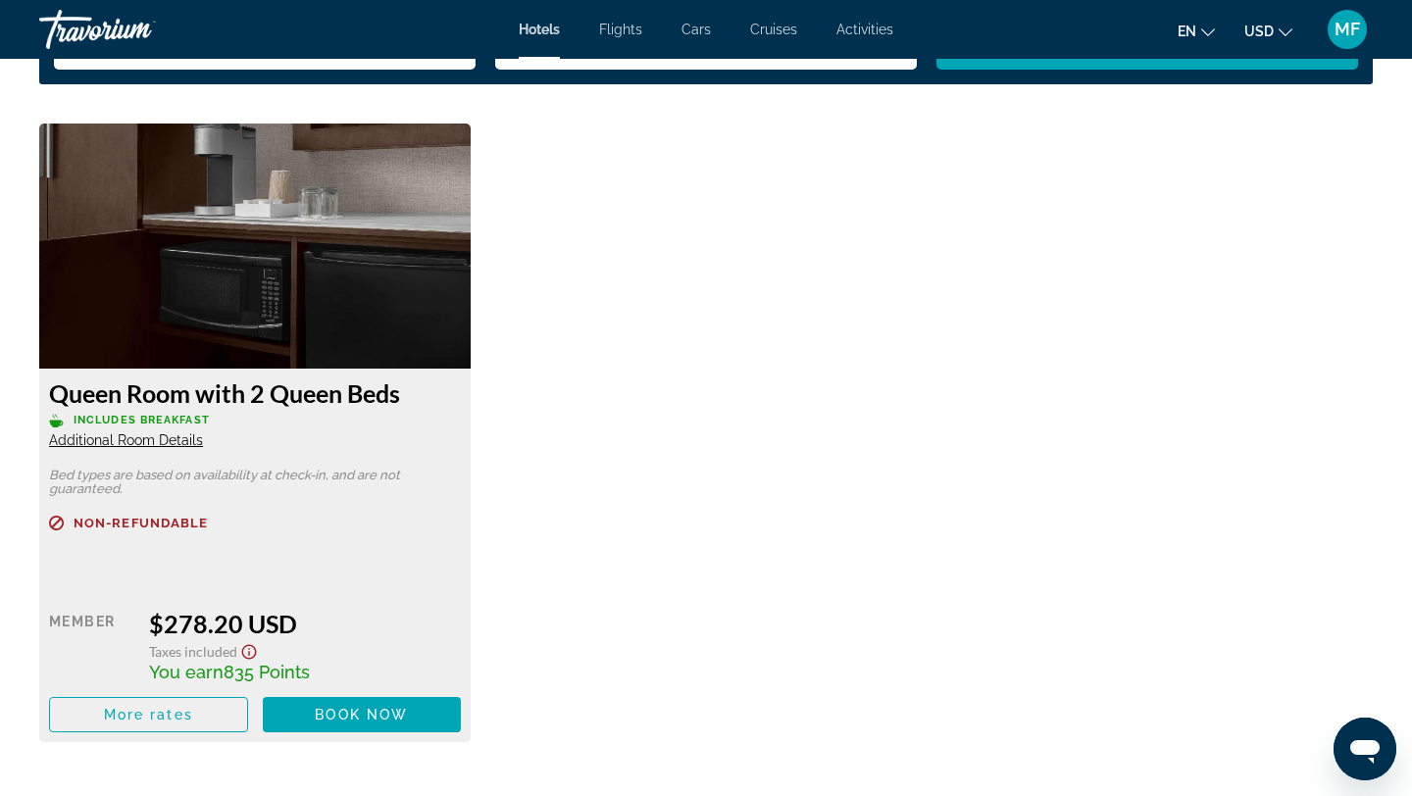
scroll to position [2658, 0]
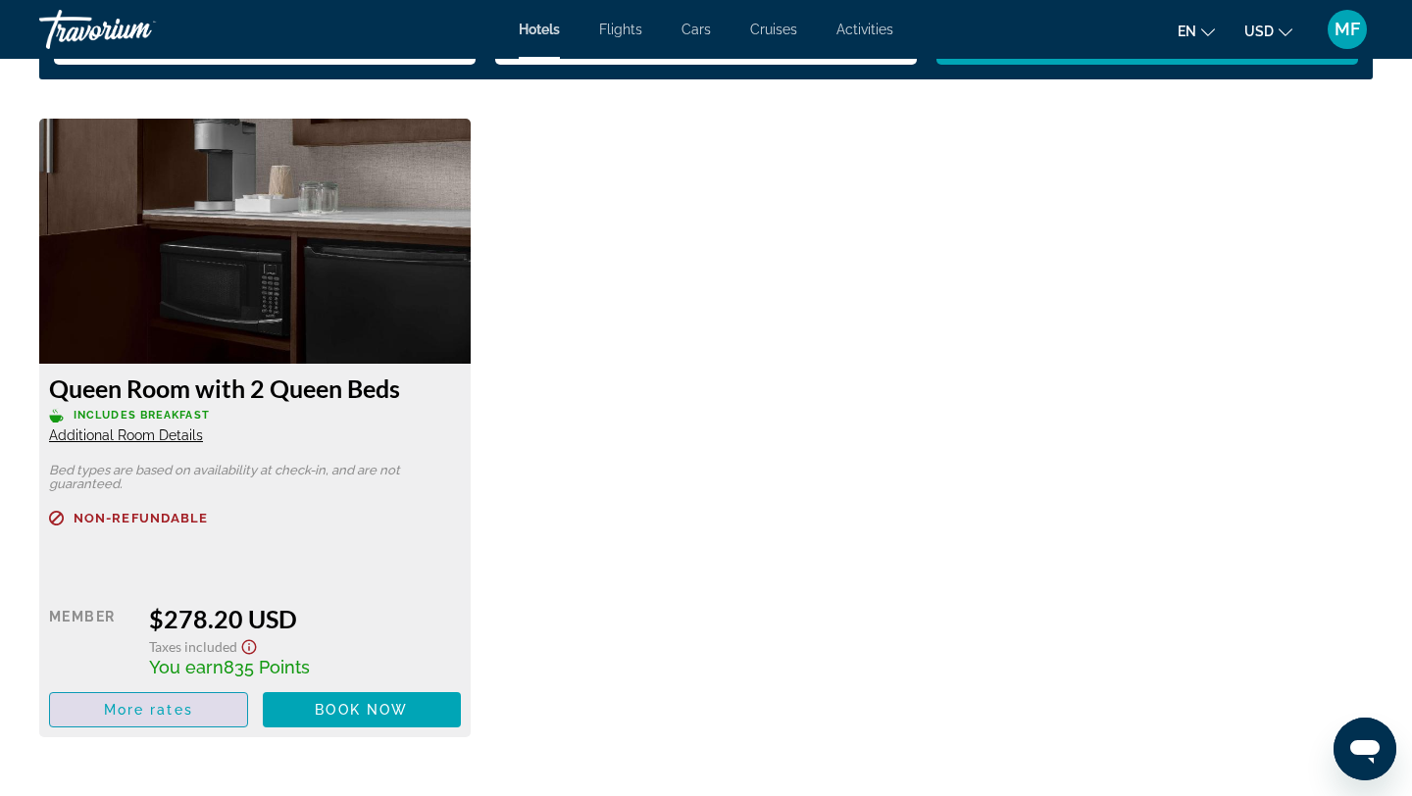
click at [119, 718] on span "Main content" at bounding box center [148, 710] width 197 height 47
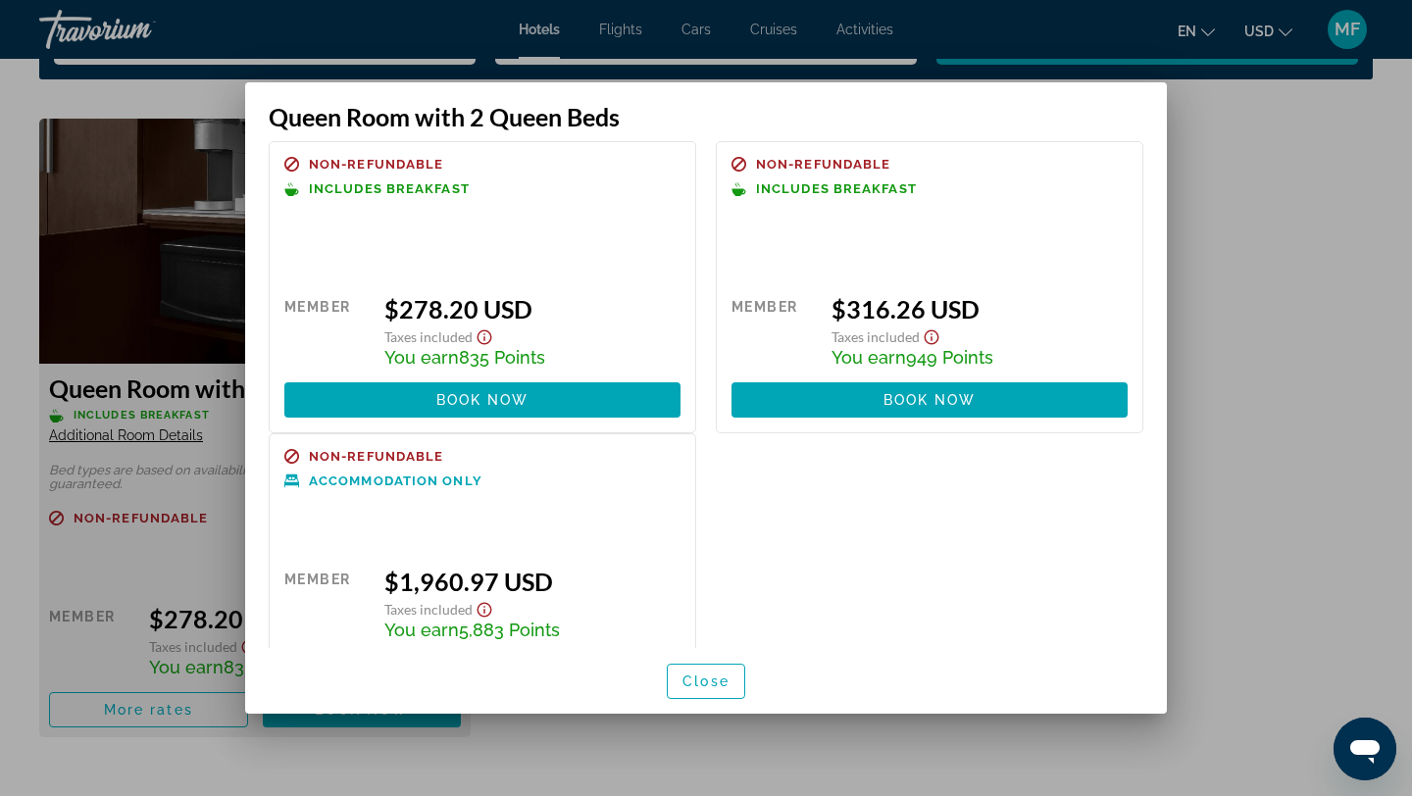
scroll to position [0, 0]
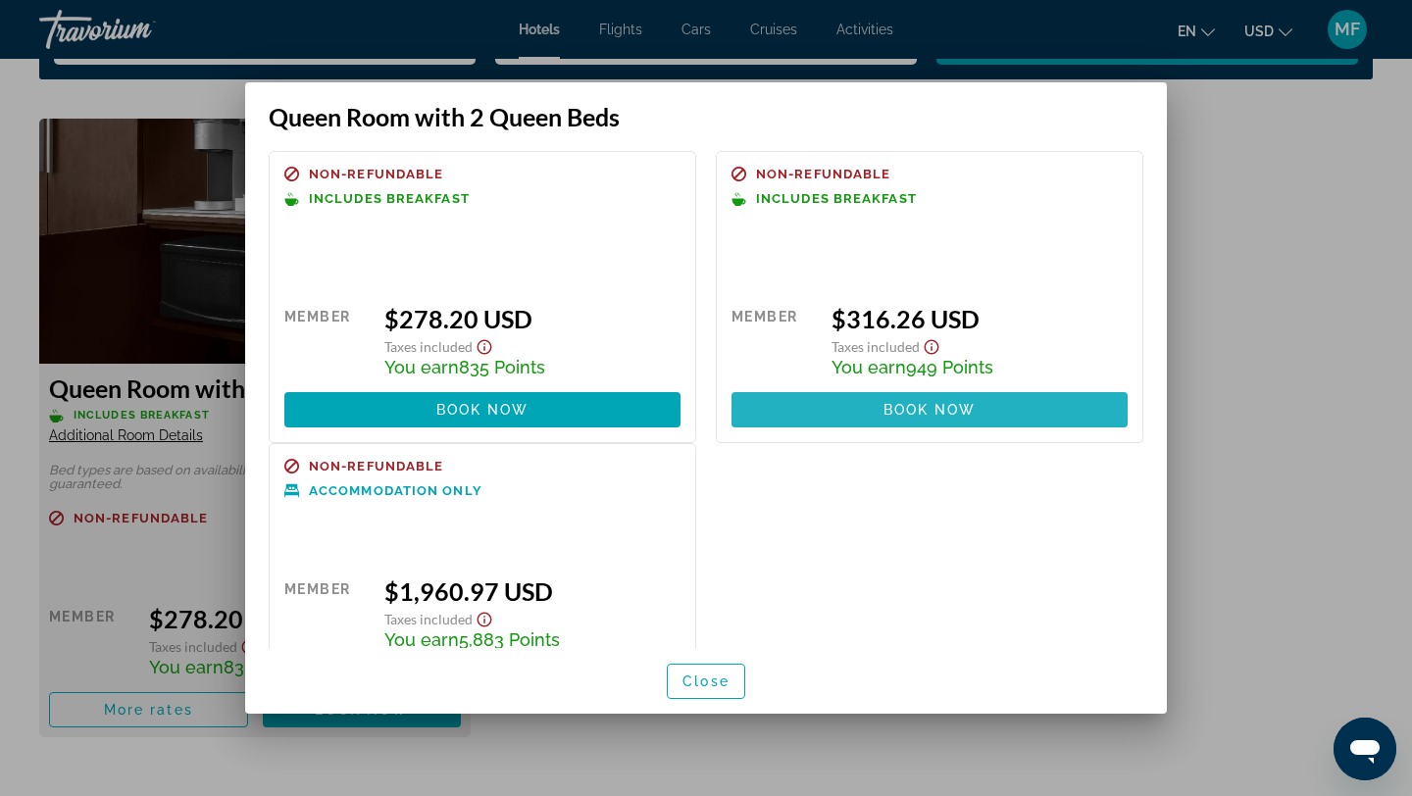
click at [941, 409] on span "Book now" at bounding box center [930, 410] width 93 height 16
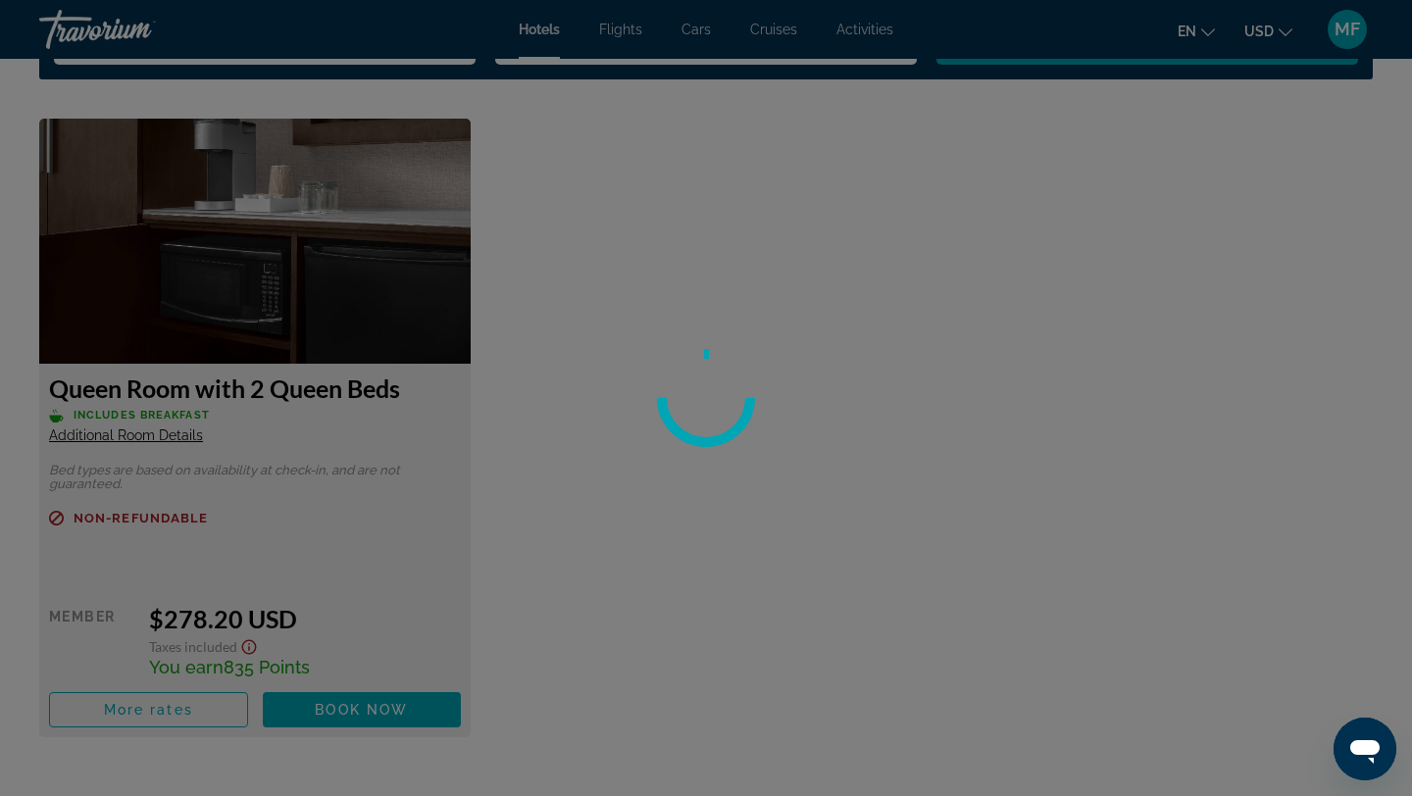
scroll to position [2658, 0]
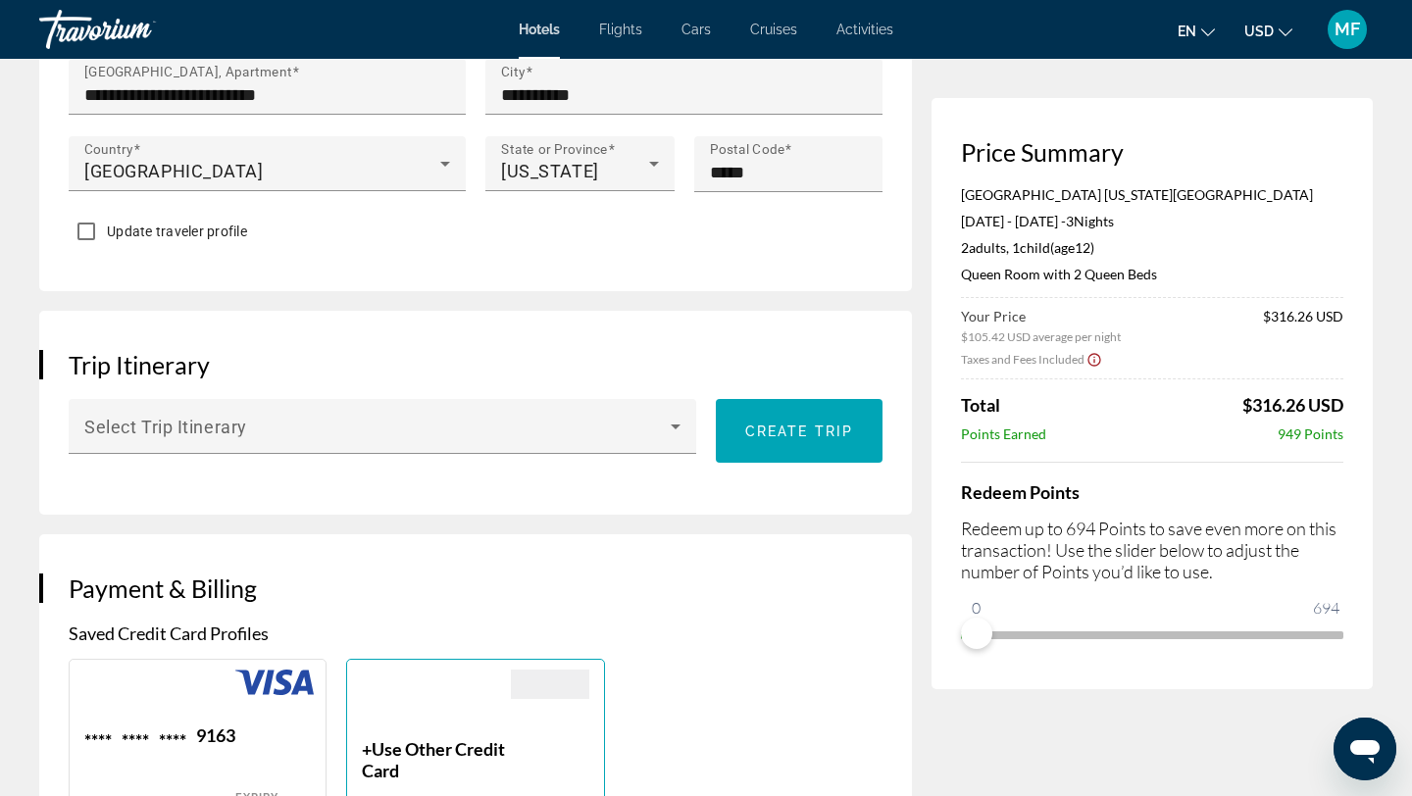
scroll to position [990, 0]
